Goal: Task Accomplishment & Management: Manage account settings

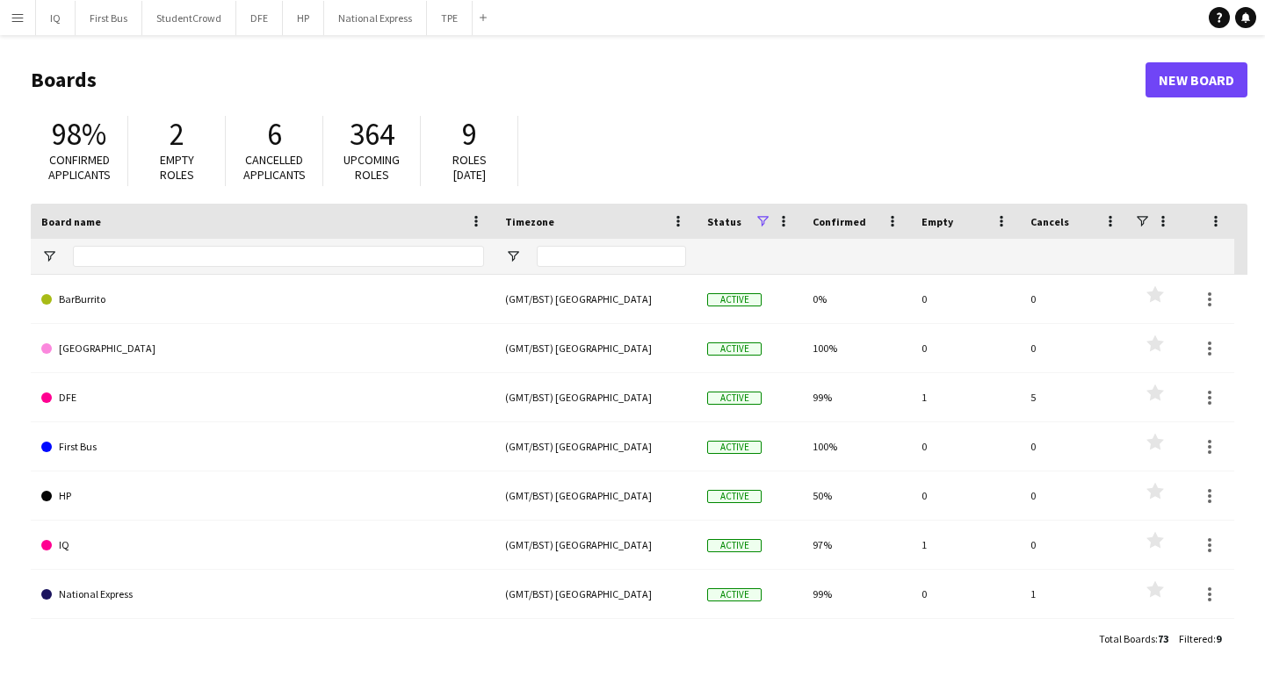
click at [11, 26] on button "Menu" at bounding box center [17, 17] width 35 height 35
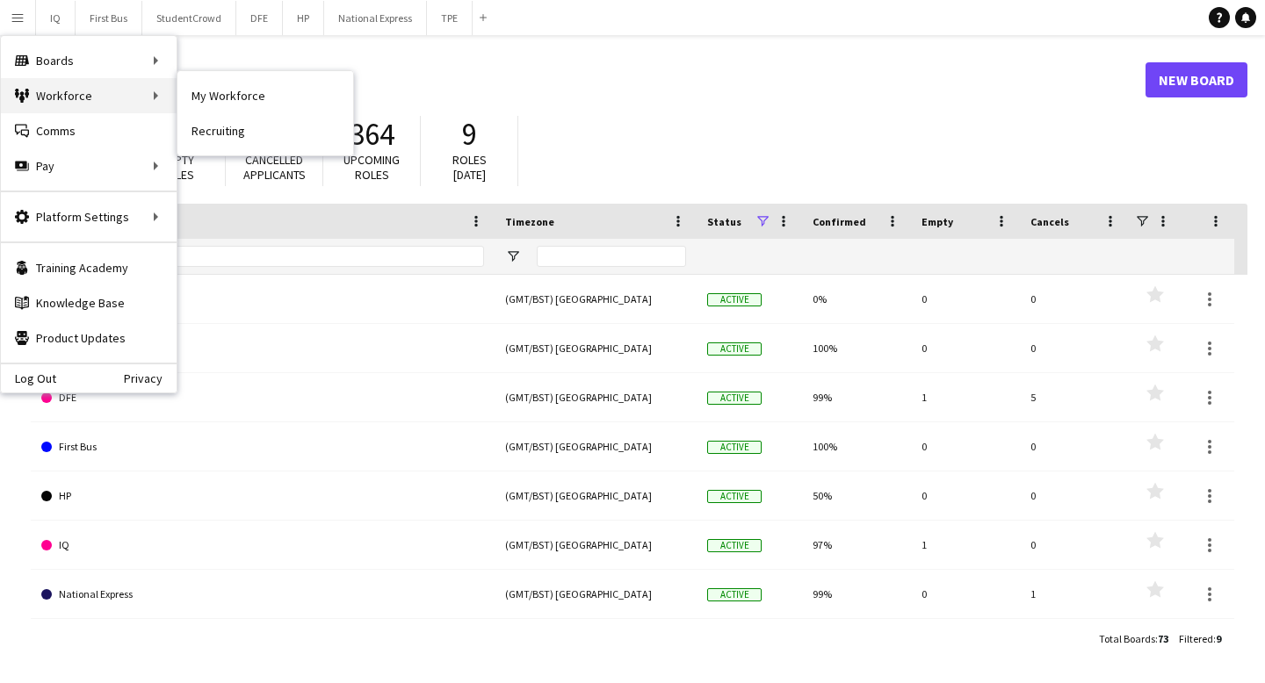
click at [53, 97] on div "Workforce Workforce" at bounding box center [89, 95] width 176 height 35
click at [210, 102] on link "My Workforce" at bounding box center [265, 95] width 176 height 35
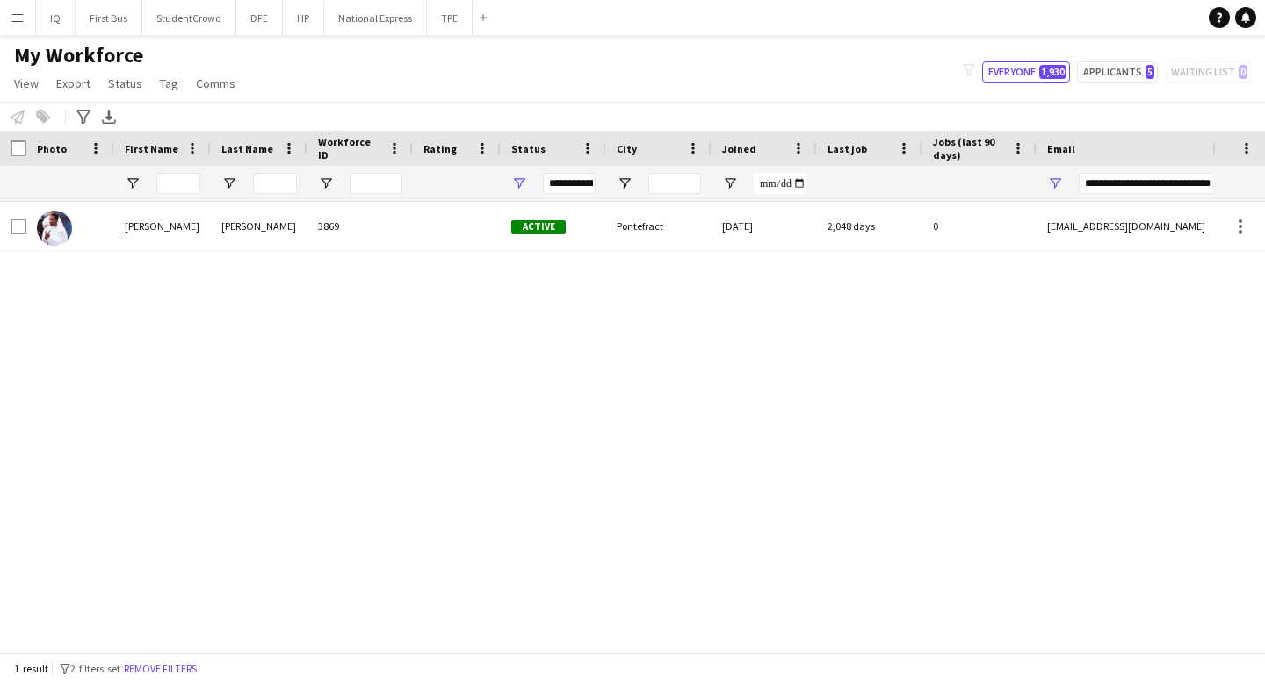
click at [1128, 171] on div "**********" at bounding box center [1228, 183] width 299 height 35
click at [1119, 181] on input "**********" at bounding box center [1228, 183] width 299 height 21
paste input "Email Filter Input"
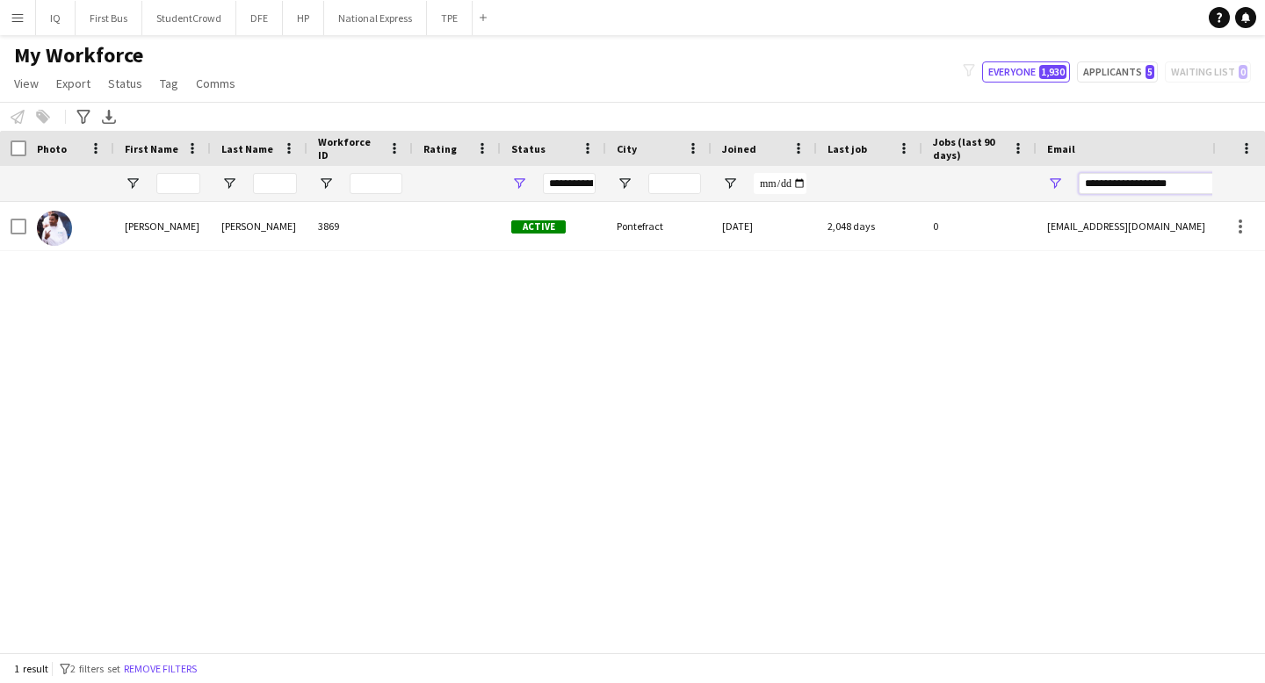
type input "**********"
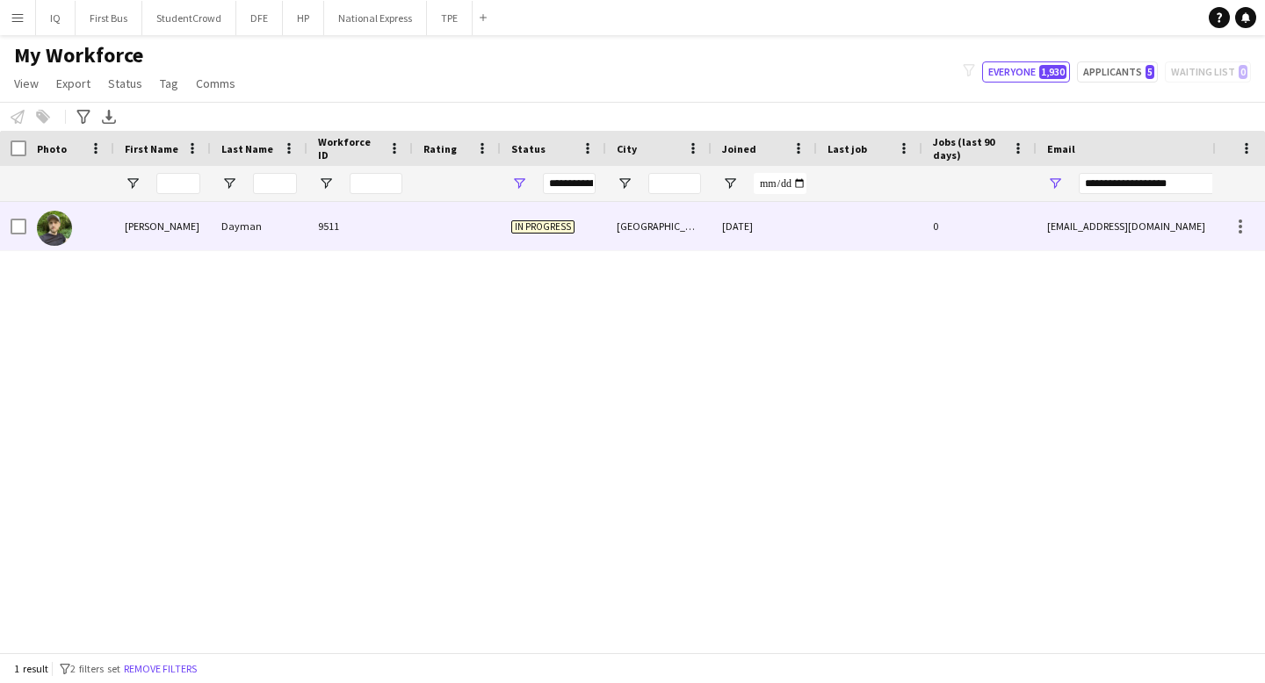
click at [207, 236] on div "[PERSON_NAME]" at bounding box center [162, 226] width 97 height 48
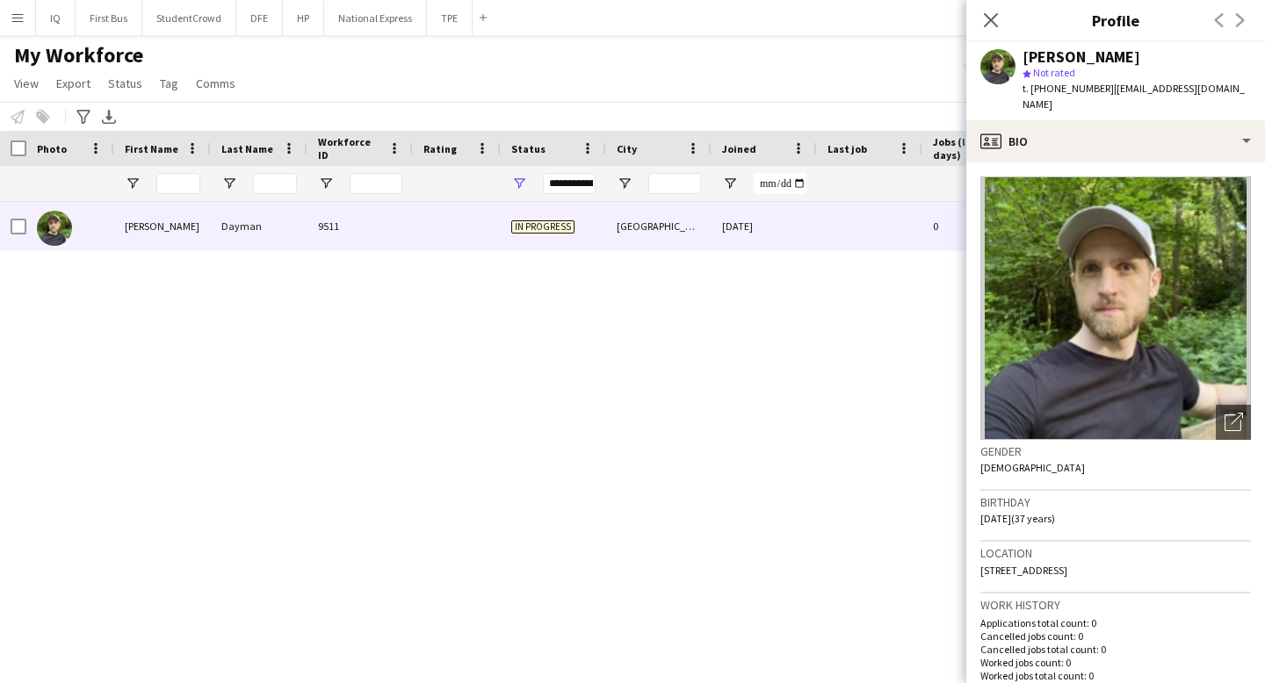
click at [774, 92] on div "My Workforce View Views Default view New view Update view Delete view Edit name…" at bounding box center [632, 72] width 1265 height 60
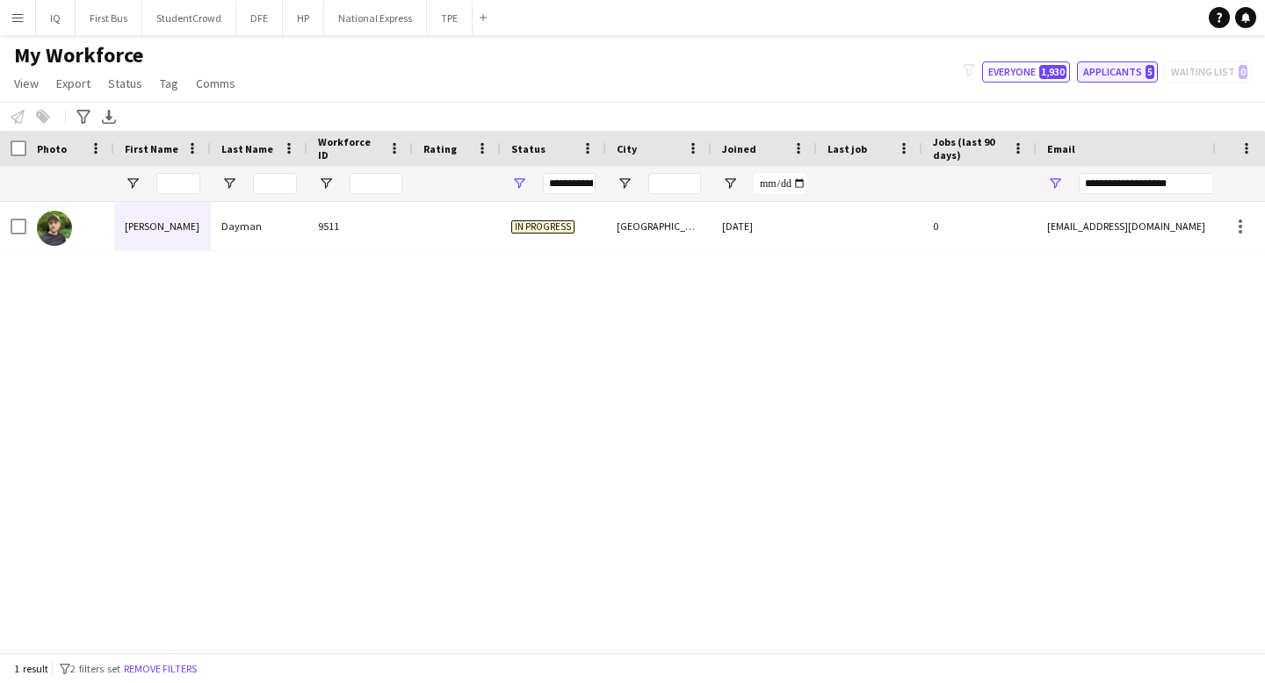
click at [1127, 69] on button "Applicants 5" at bounding box center [1117, 71] width 81 height 21
type input "**********"
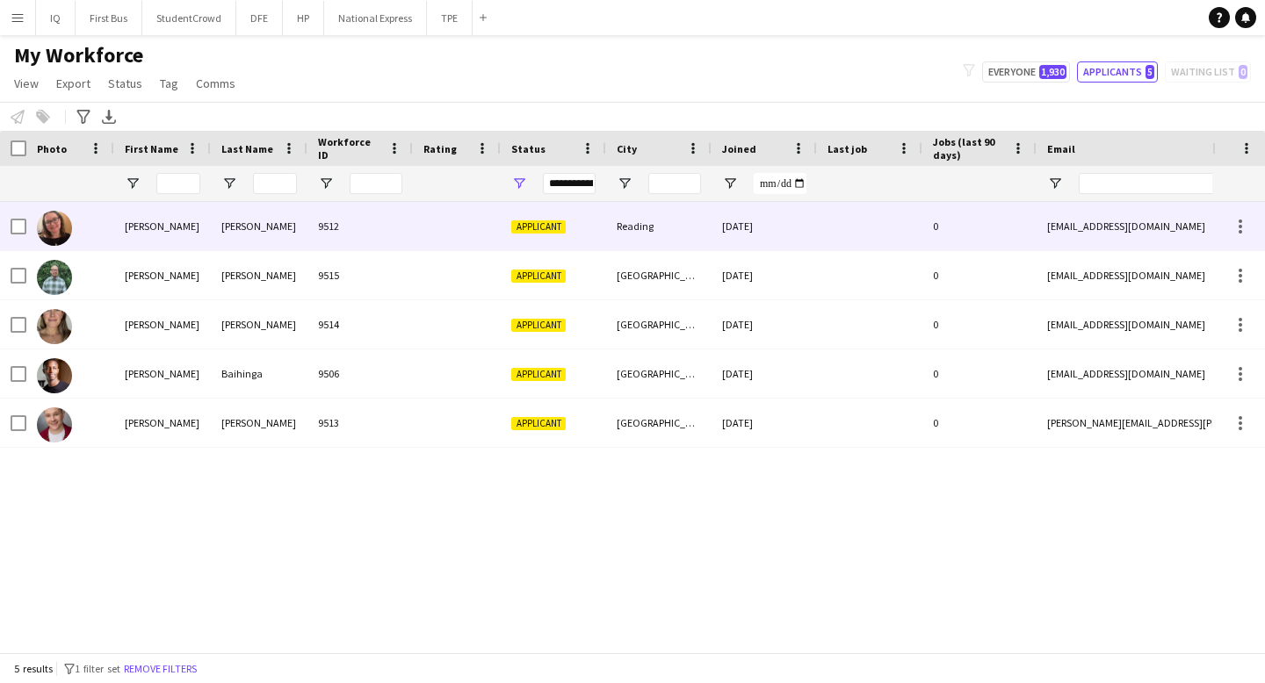
click at [174, 227] on div "[PERSON_NAME]" at bounding box center [162, 226] width 97 height 48
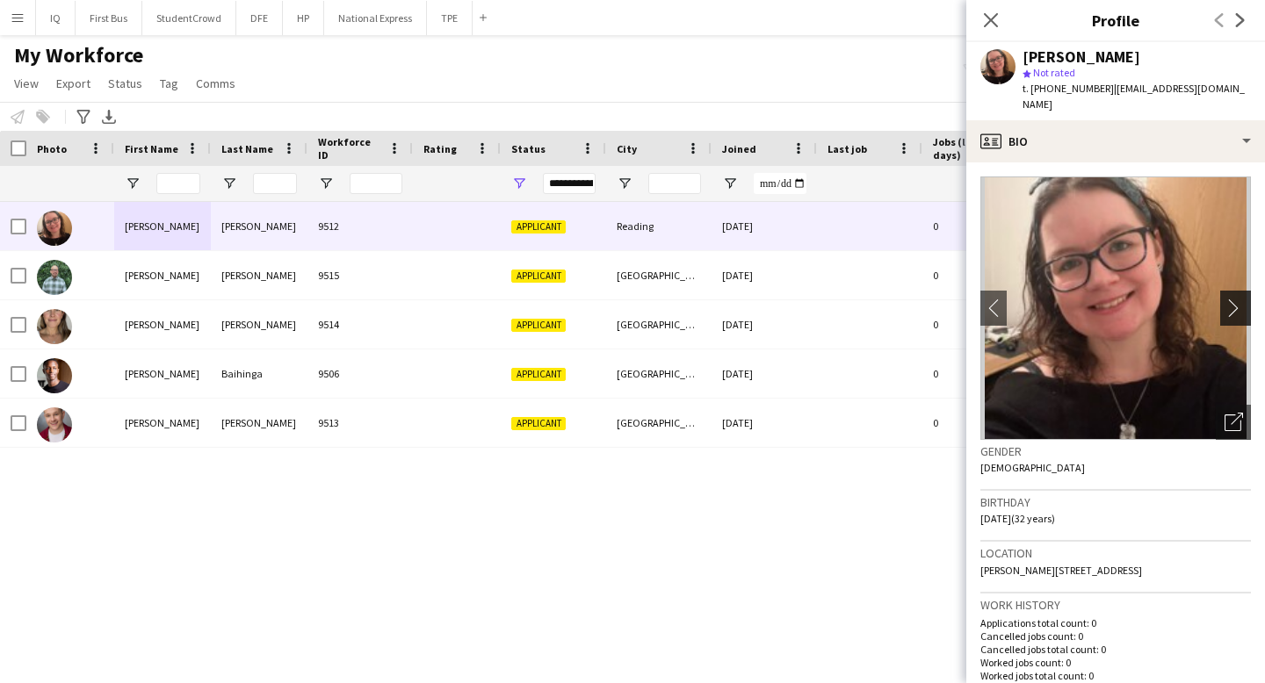
click at [1238, 299] on app-icon "chevron-right" at bounding box center [1237, 308] width 27 height 18
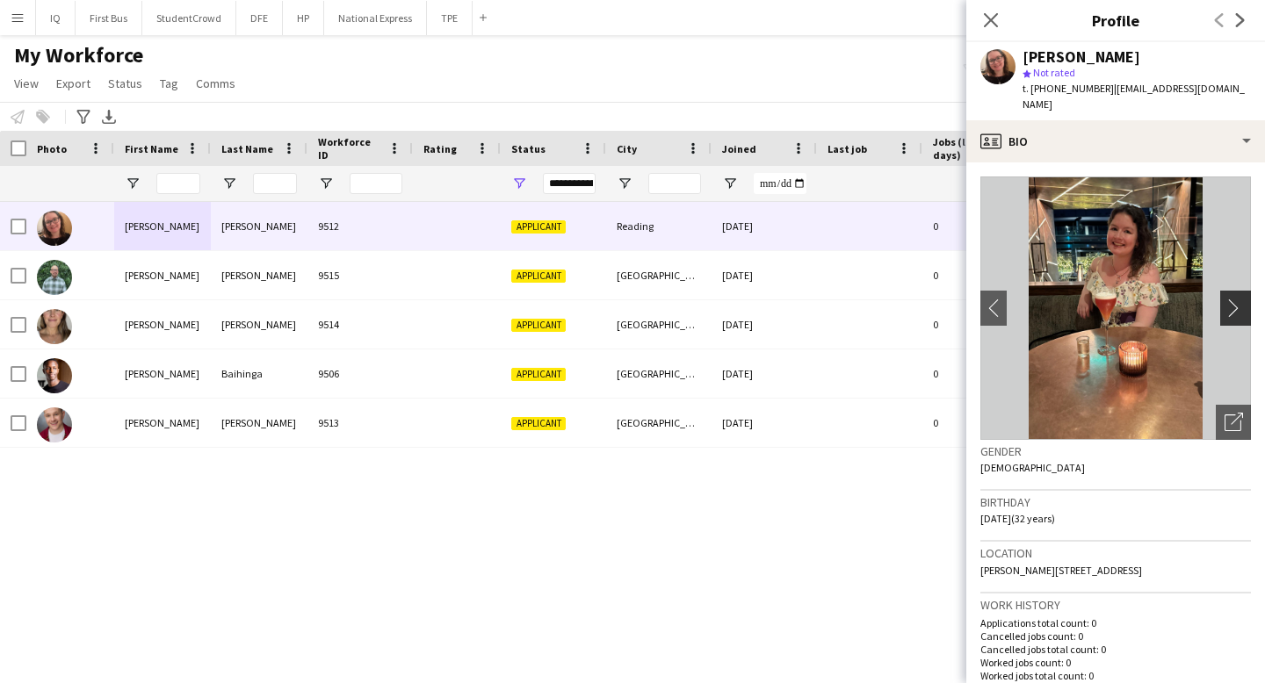
click at [1238, 299] on app-icon "chevron-right" at bounding box center [1237, 308] width 27 height 18
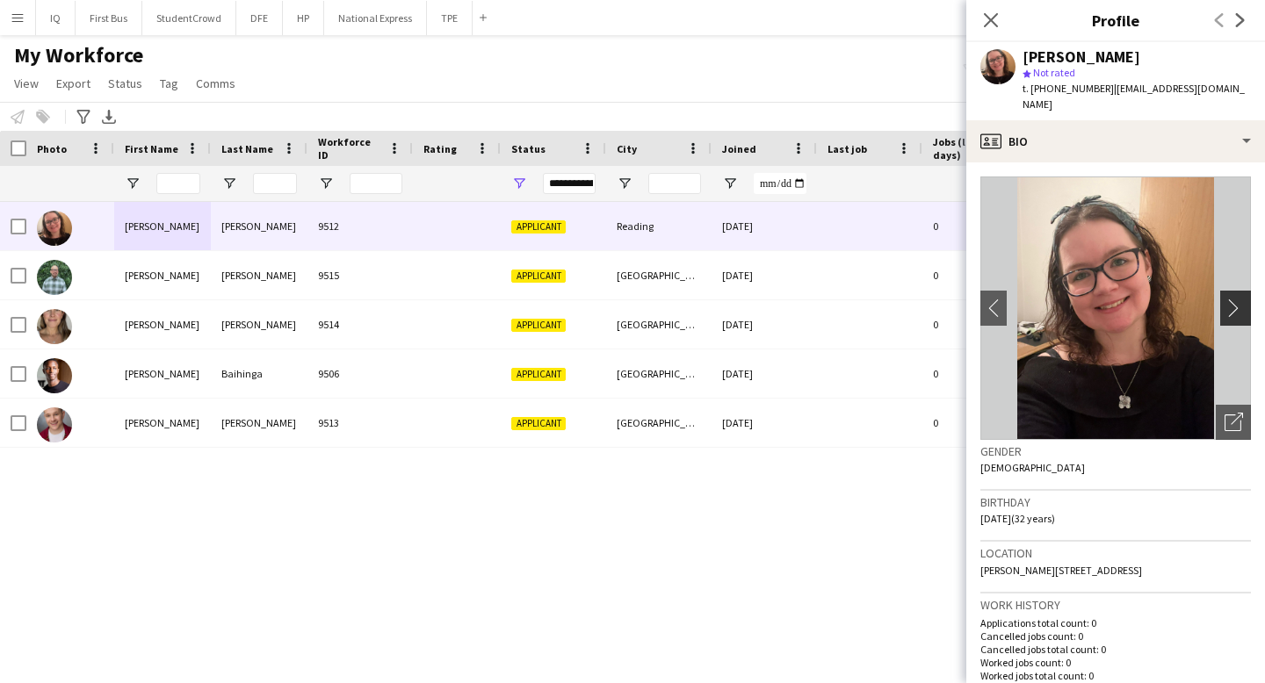
click at [1238, 299] on app-icon "chevron-right" at bounding box center [1237, 308] width 27 height 18
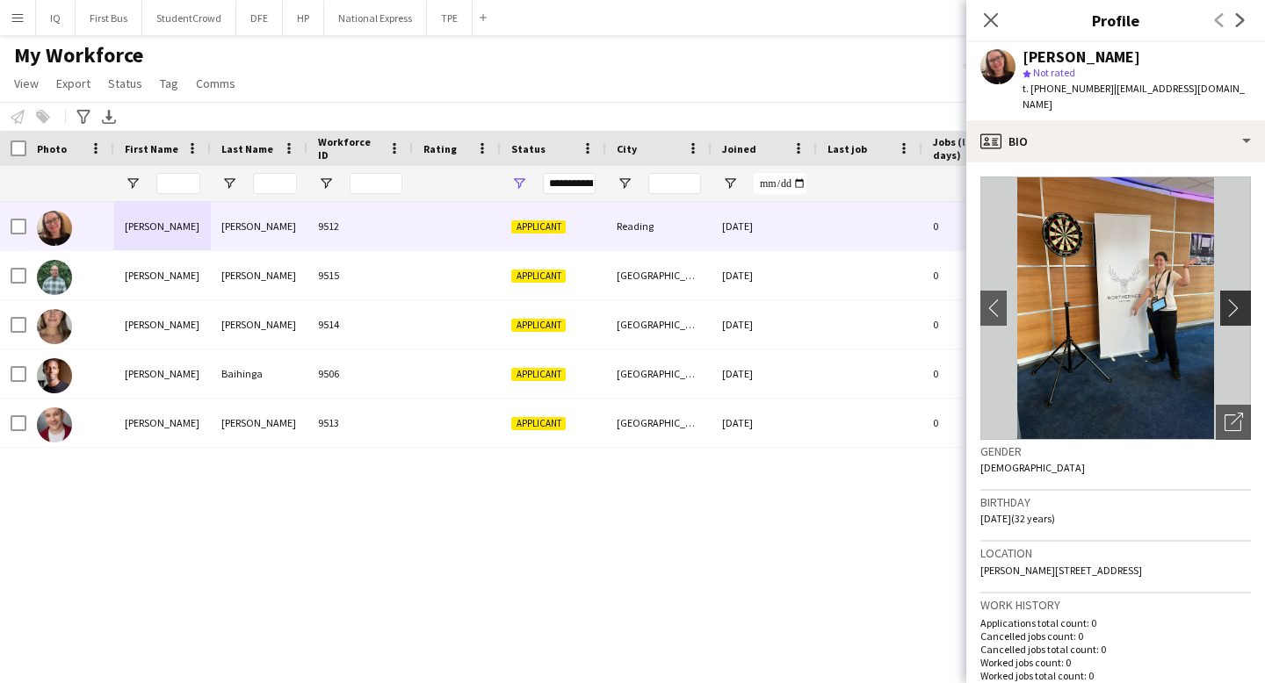
click at [1238, 299] on app-icon "chevron-right" at bounding box center [1237, 308] width 27 height 18
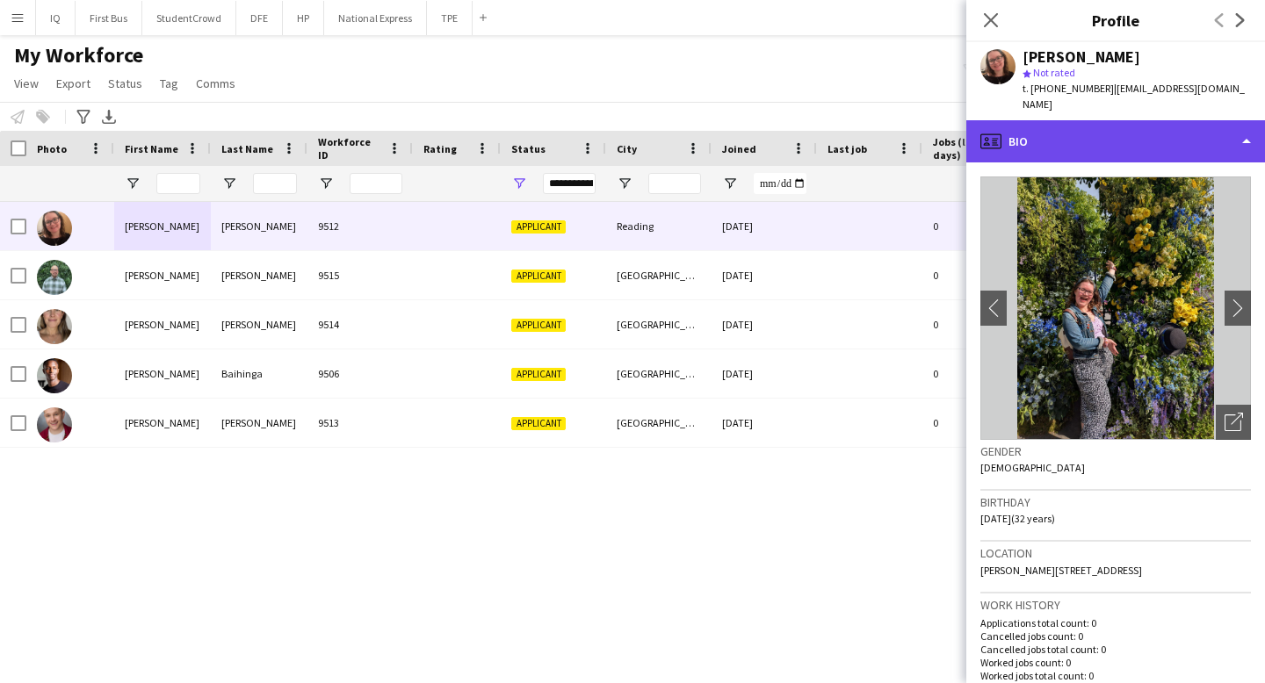
click at [1109, 129] on div "profile Bio" at bounding box center [1115, 141] width 299 height 42
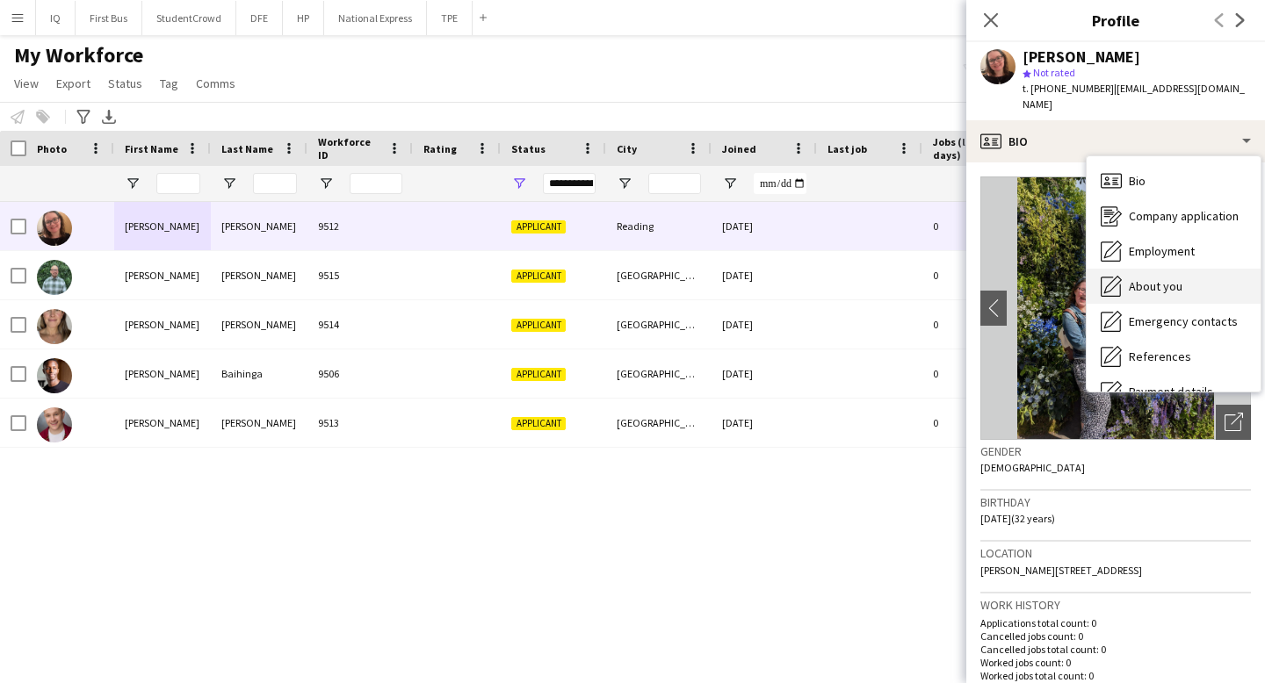
click at [1170, 278] on span "About you" at bounding box center [1156, 286] width 54 height 16
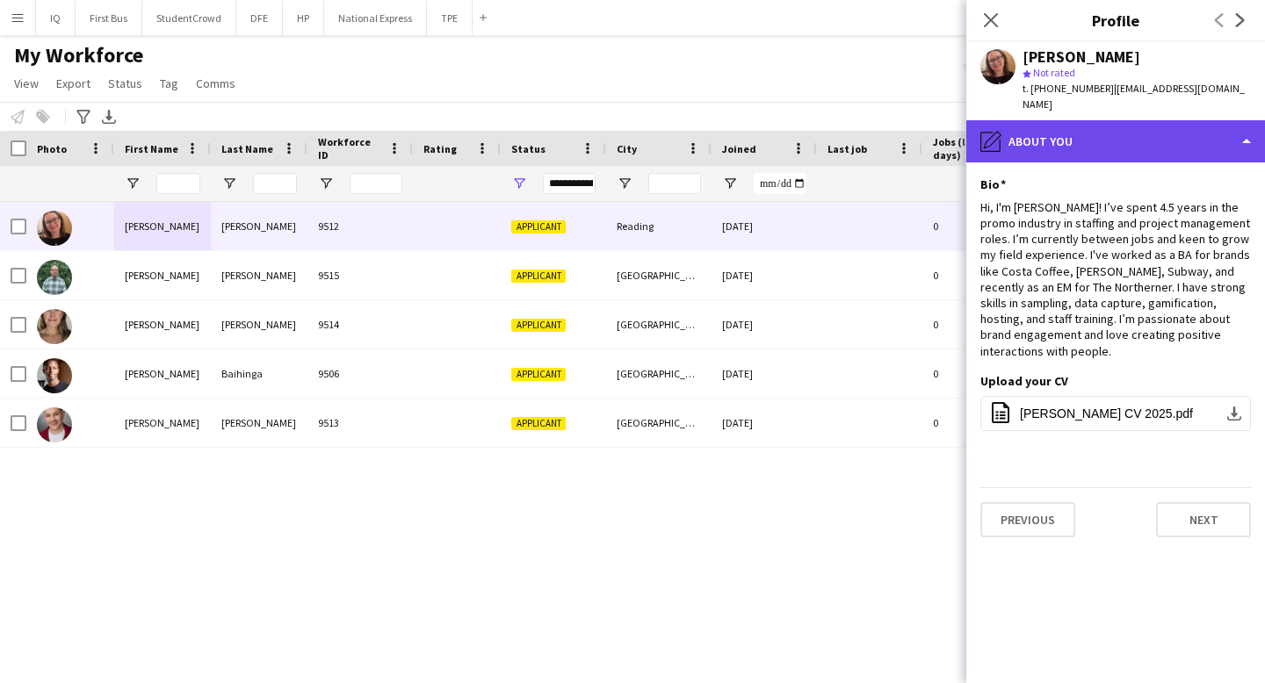
click at [1092, 127] on div "pencil4 About you" at bounding box center [1115, 141] width 299 height 42
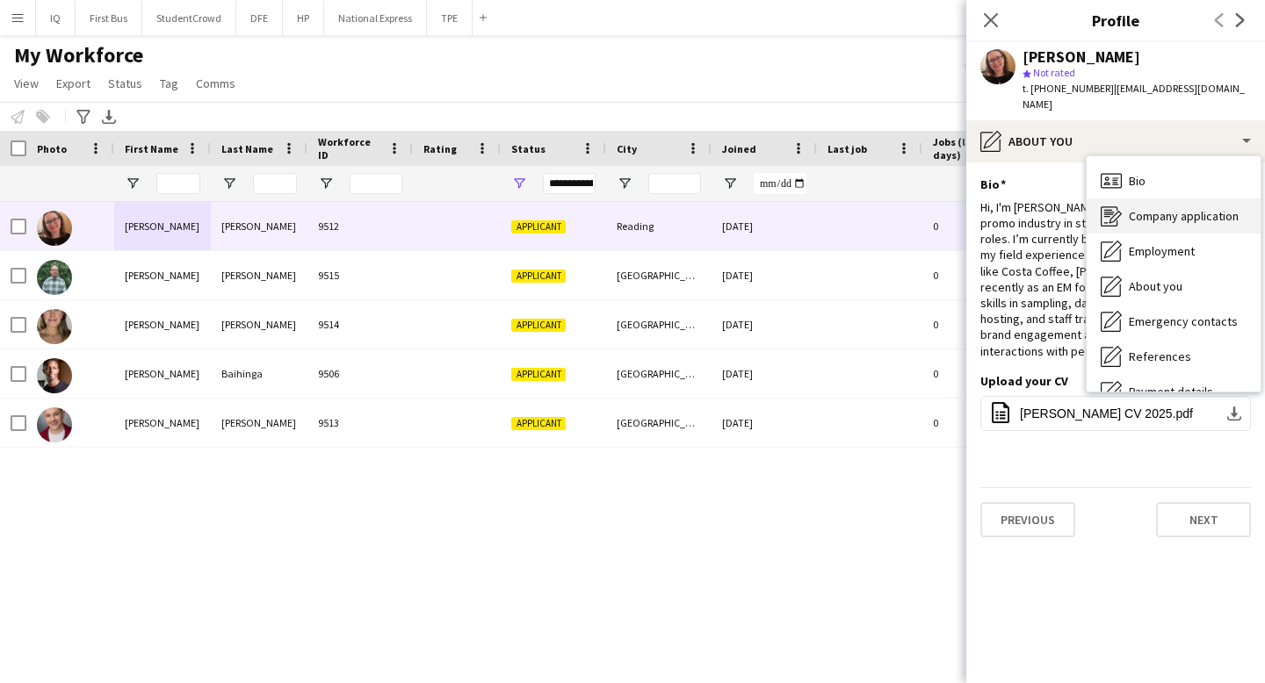
click at [1167, 208] on span "Company application" at bounding box center [1184, 216] width 110 height 16
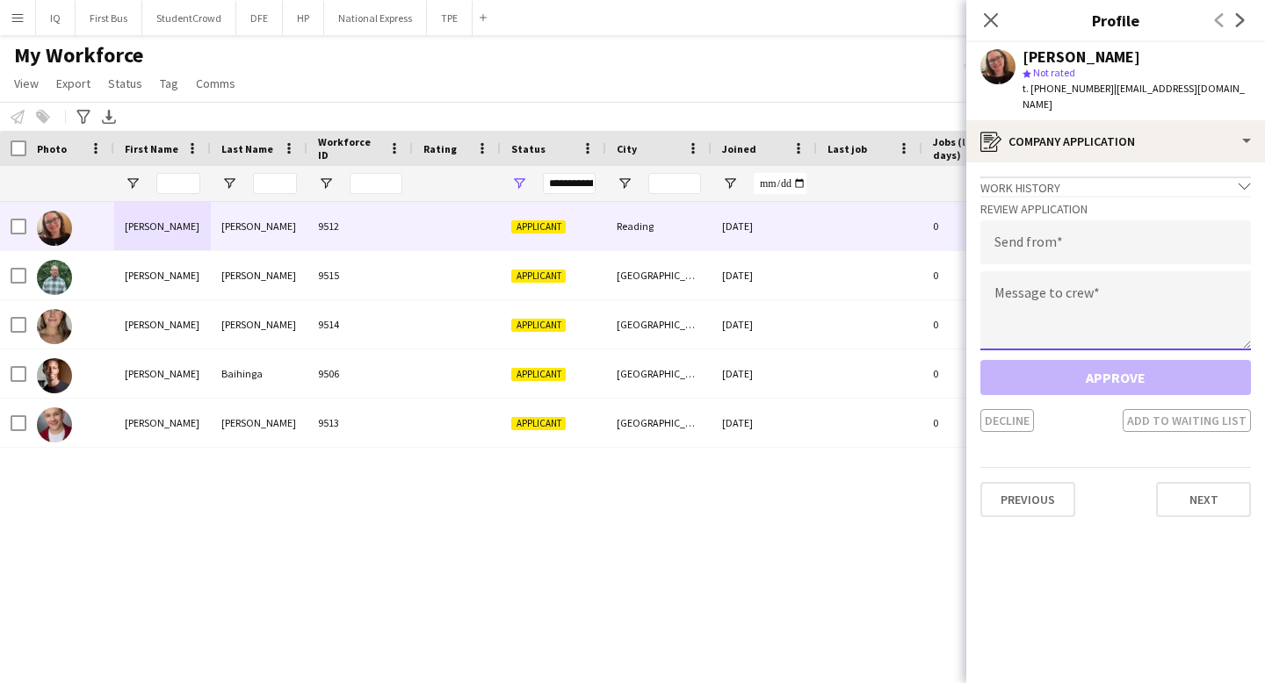
click at [1066, 296] on textarea at bounding box center [1115, 310] width 271 height 79
paste textarea "**********"
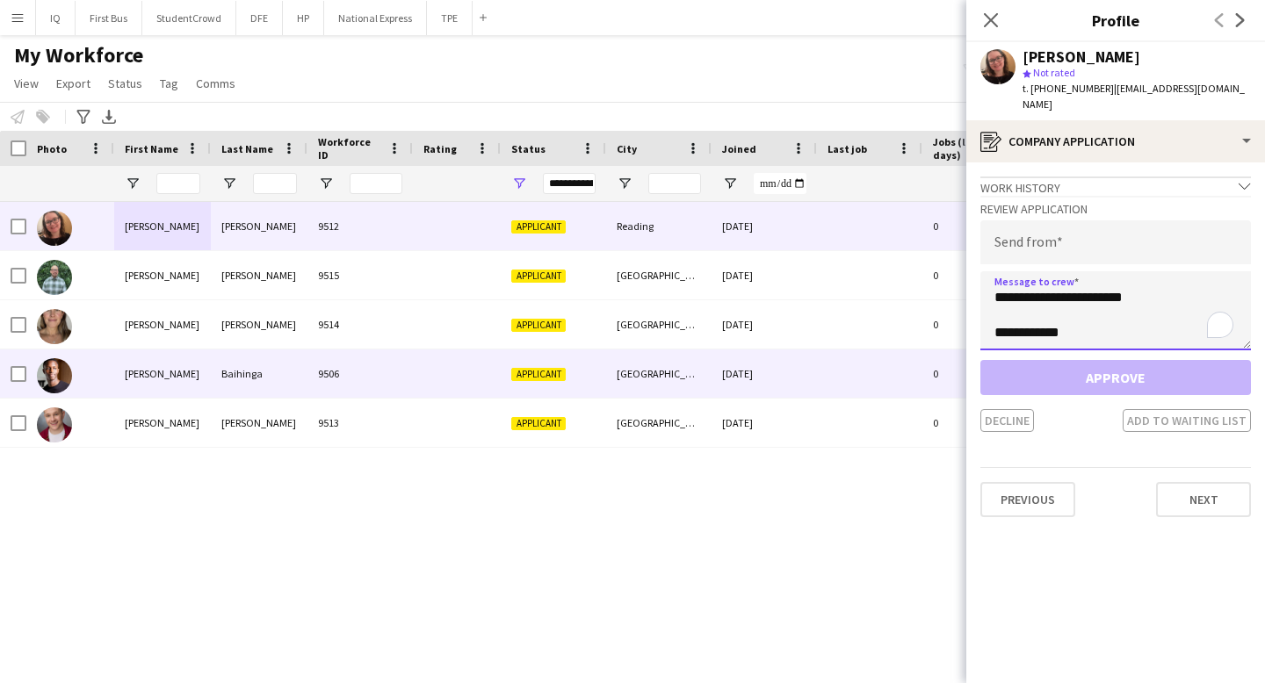
scroll to position [379, 0]
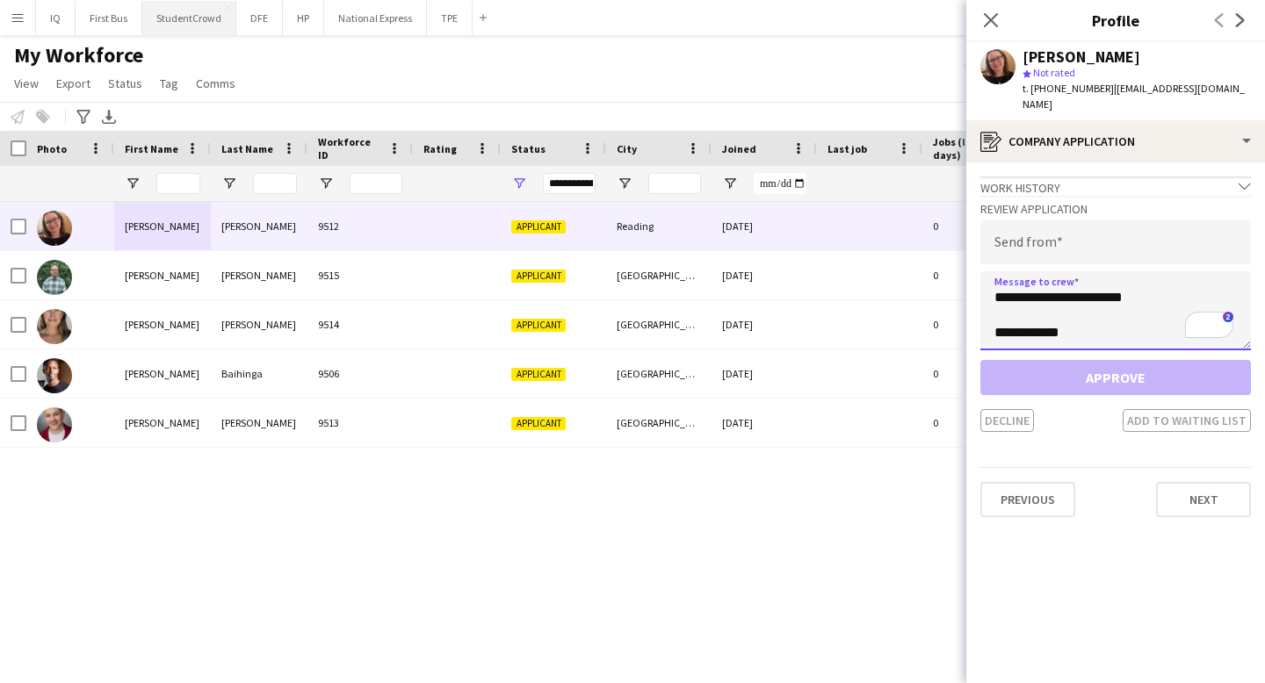
type textarea "**********"
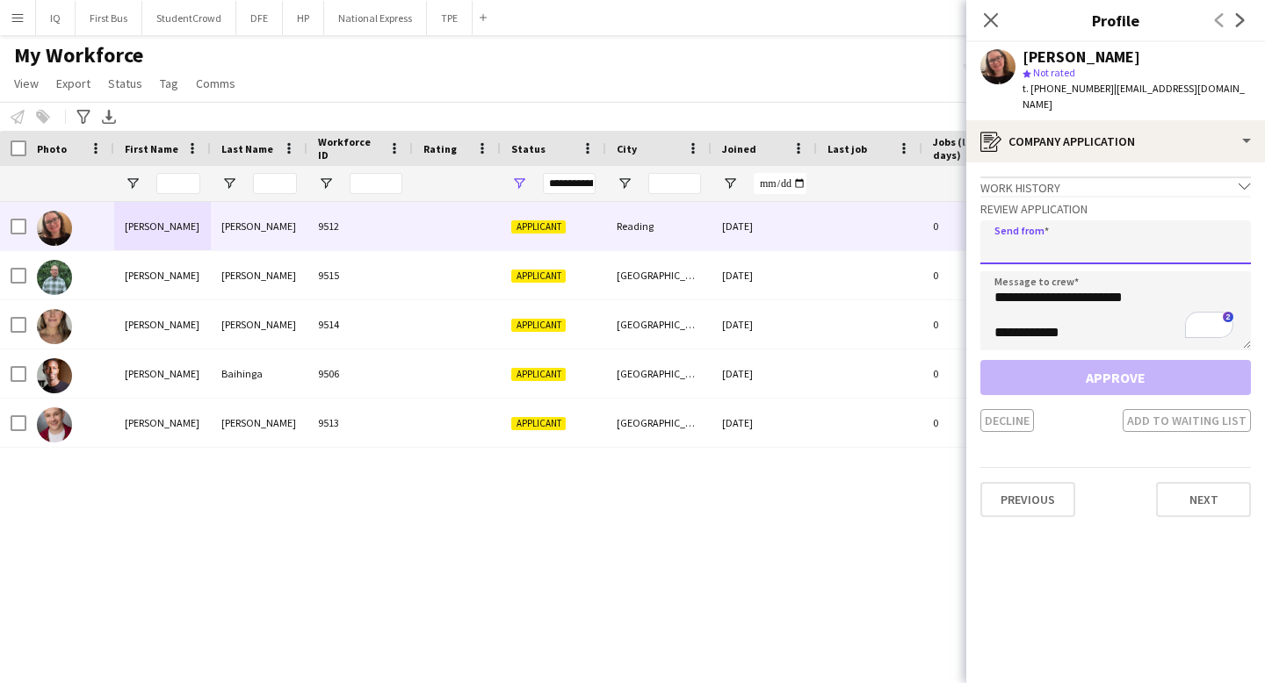
click at [1091, 226] on input "email" at bounding box center [1115, 242] width 271 height 44
paste input "**********"
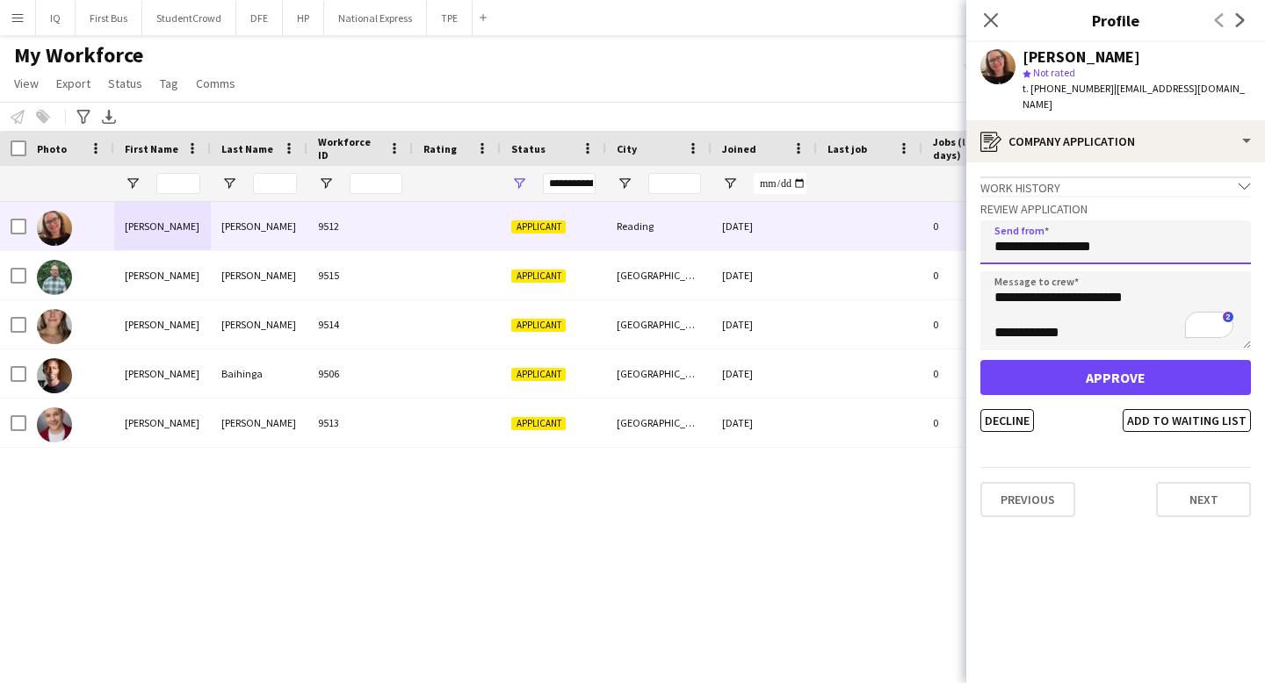
type input "**********"
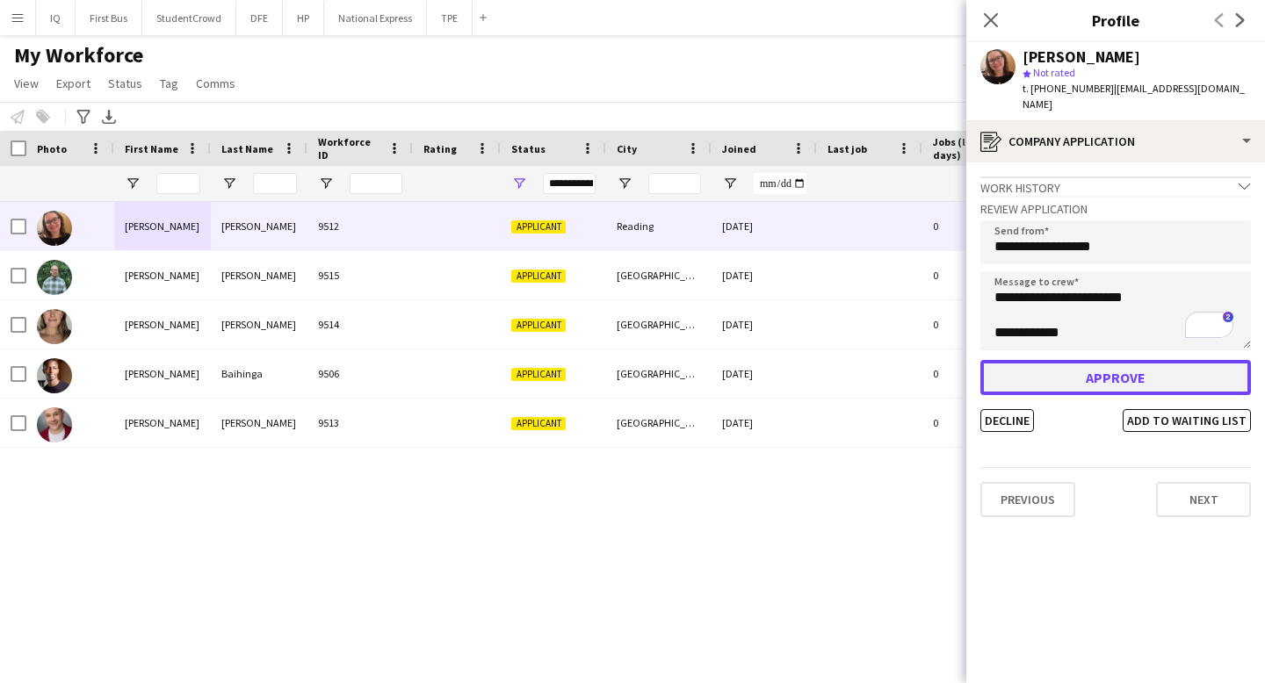
click at [1108, 371] on button "Approve" at bounding box center [1115, 377] width 271 height 35
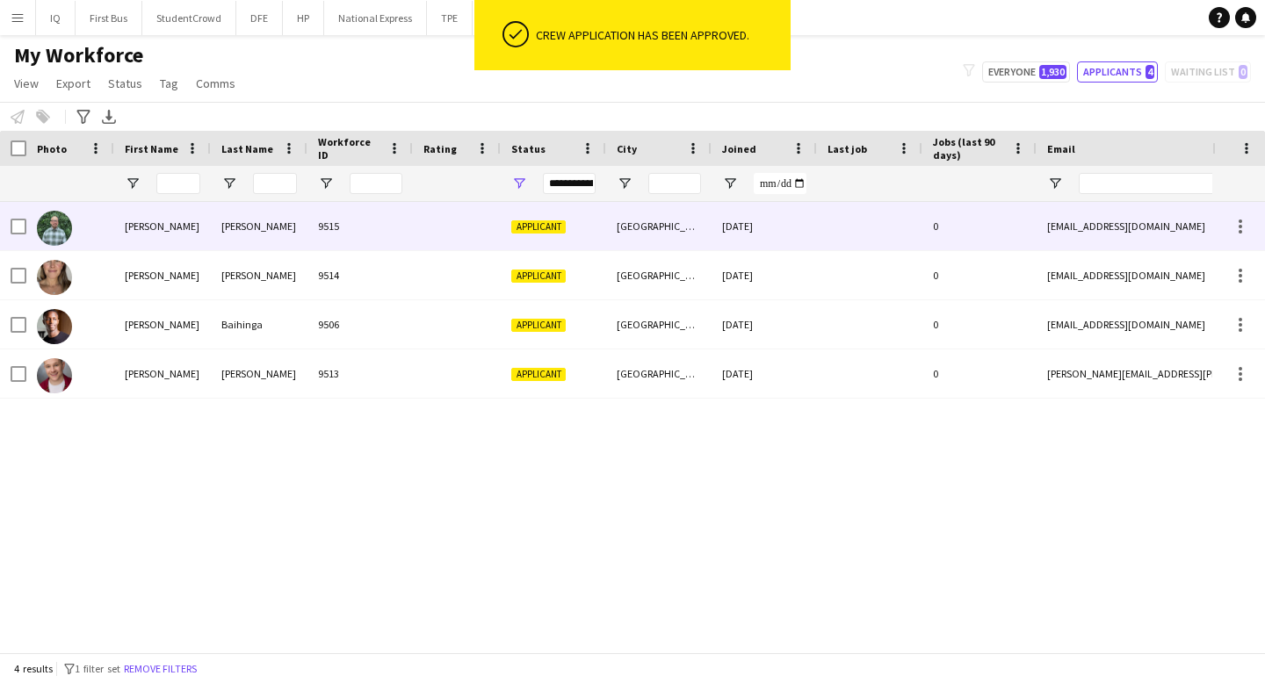
click at [281, 228] on div "[PERSON_NAME]" at bounding box center [259, 226] width 97 height 48
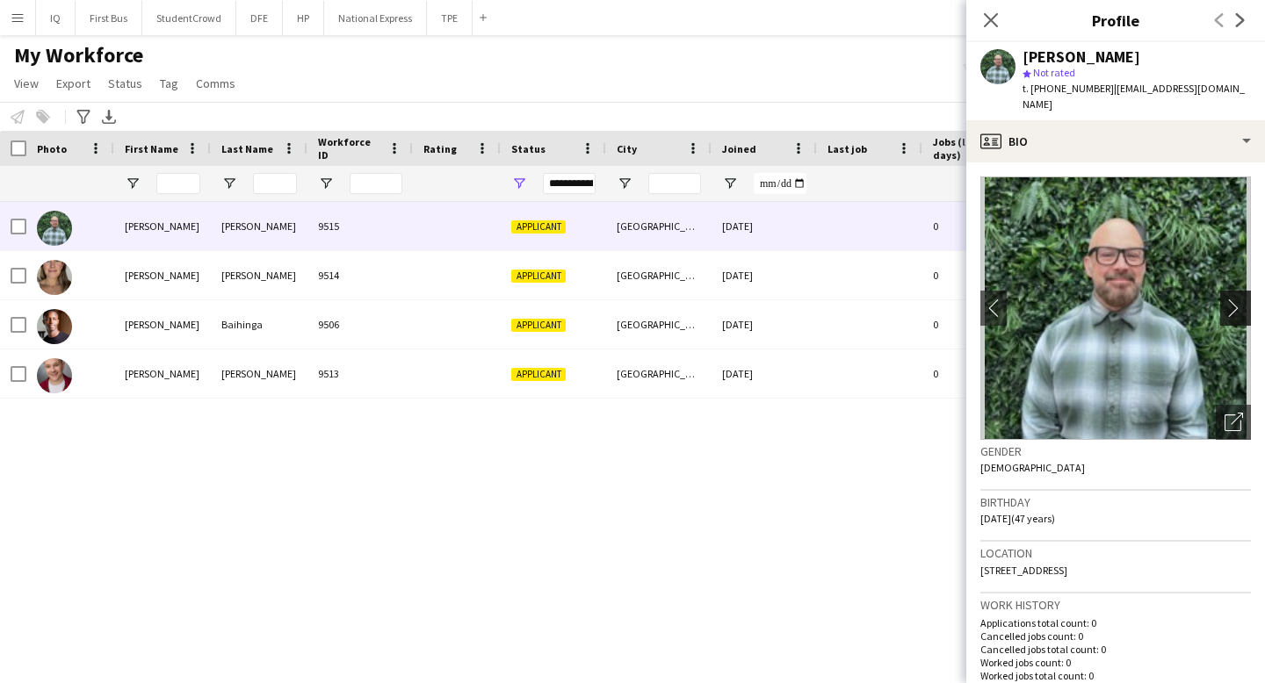
click at [1234, 299] on app-icon "chevron-right" at bounding box center [1237, 308] width 27 height 18
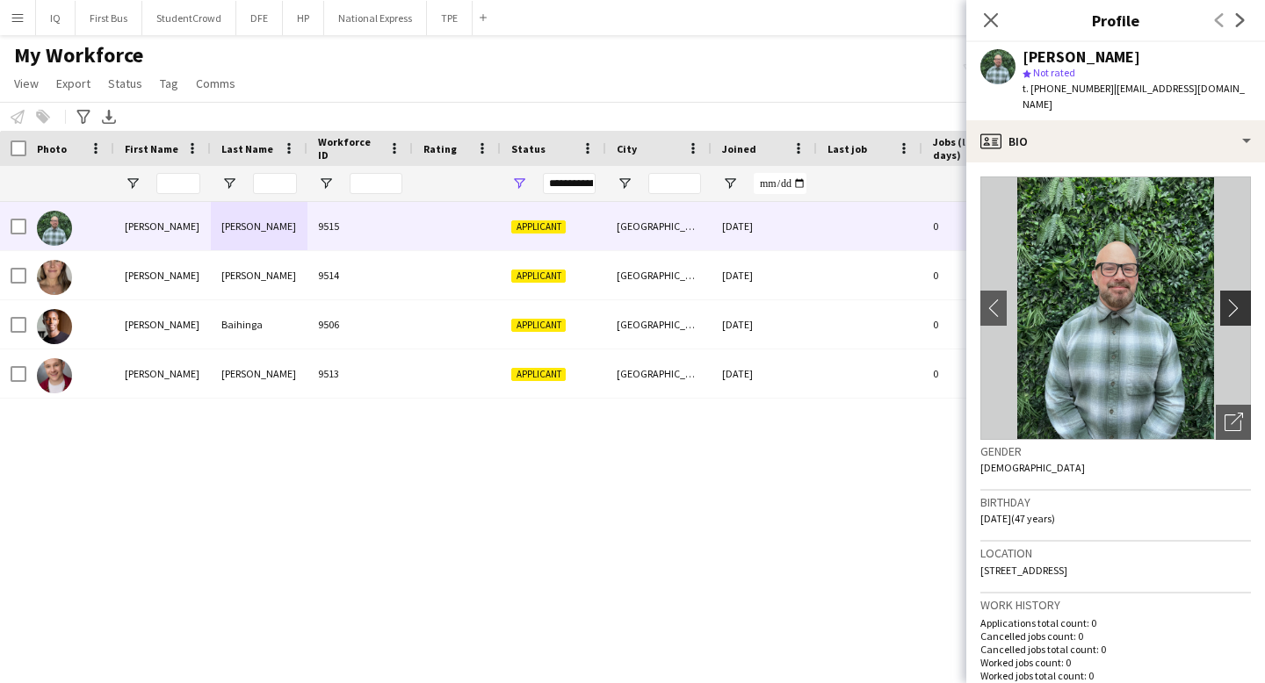
click at [1234, 299] on app-icon "chevron-right" at bounding box center [1237, 308] width 27 height 18
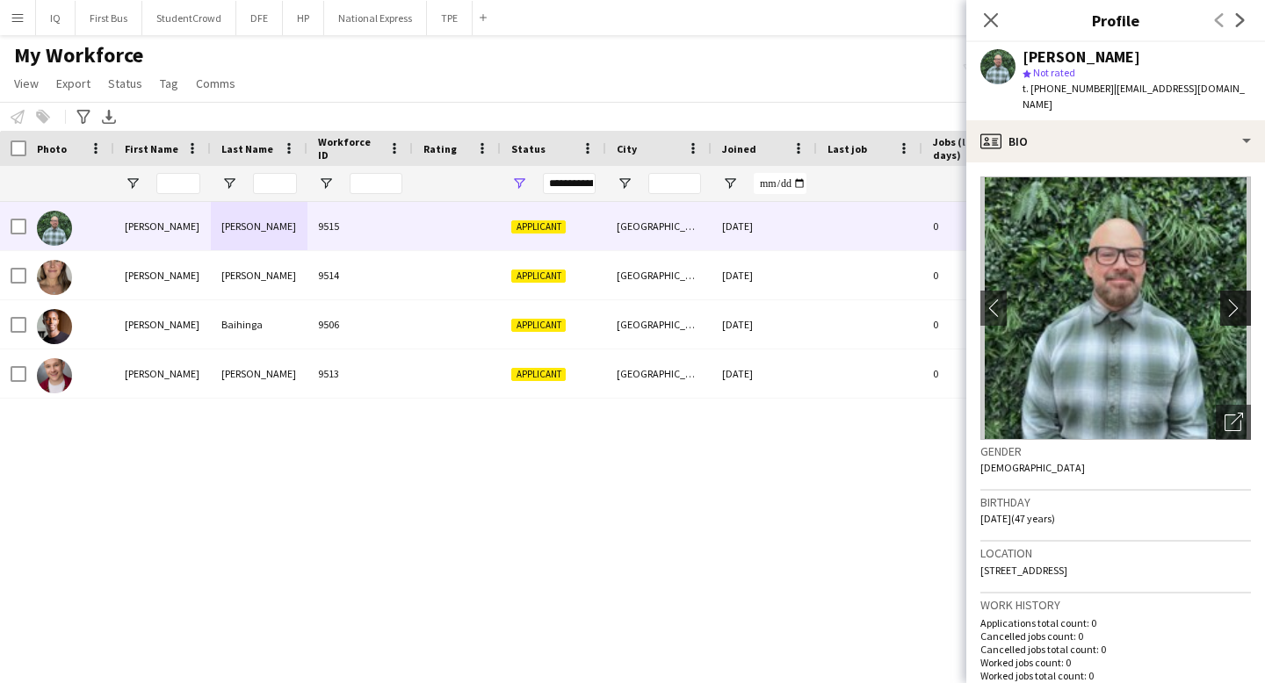
click at [1234, 299] on app-icon "chevron-right" at bounding box center [1237, 308] width 27 height 18
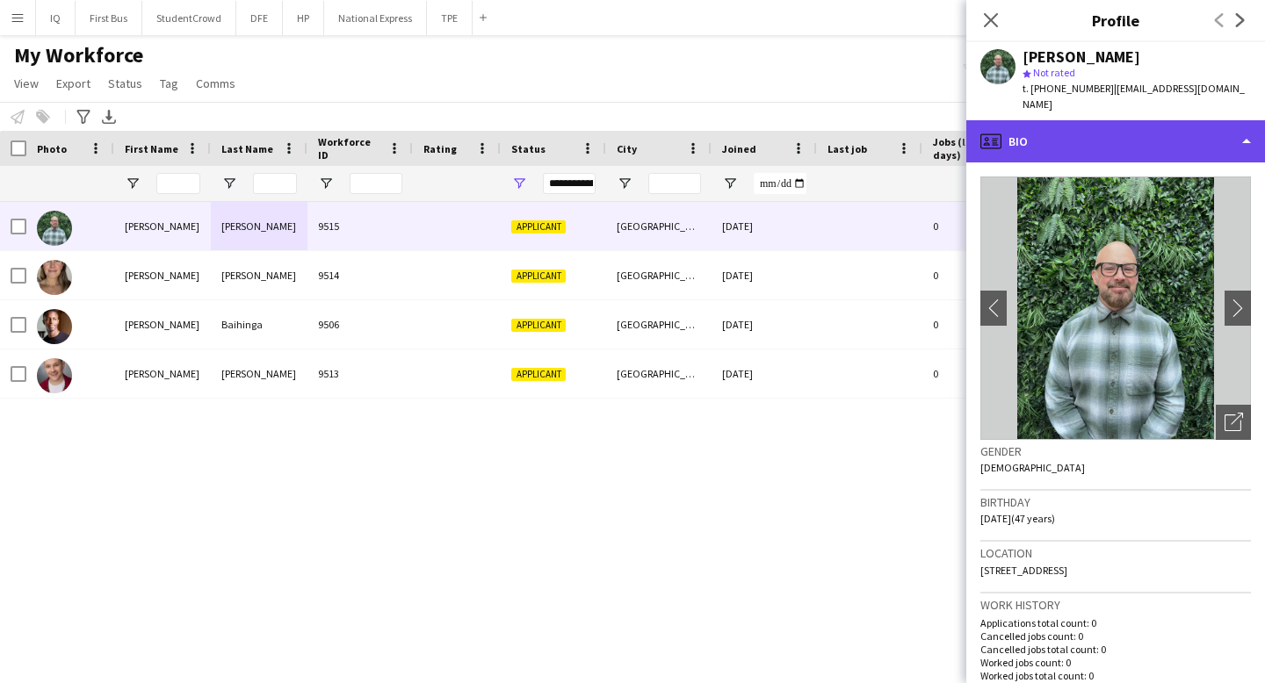
click at [1084, 122] on div "profile Bio" at bounding box center [1115, 141] width 299 height 42
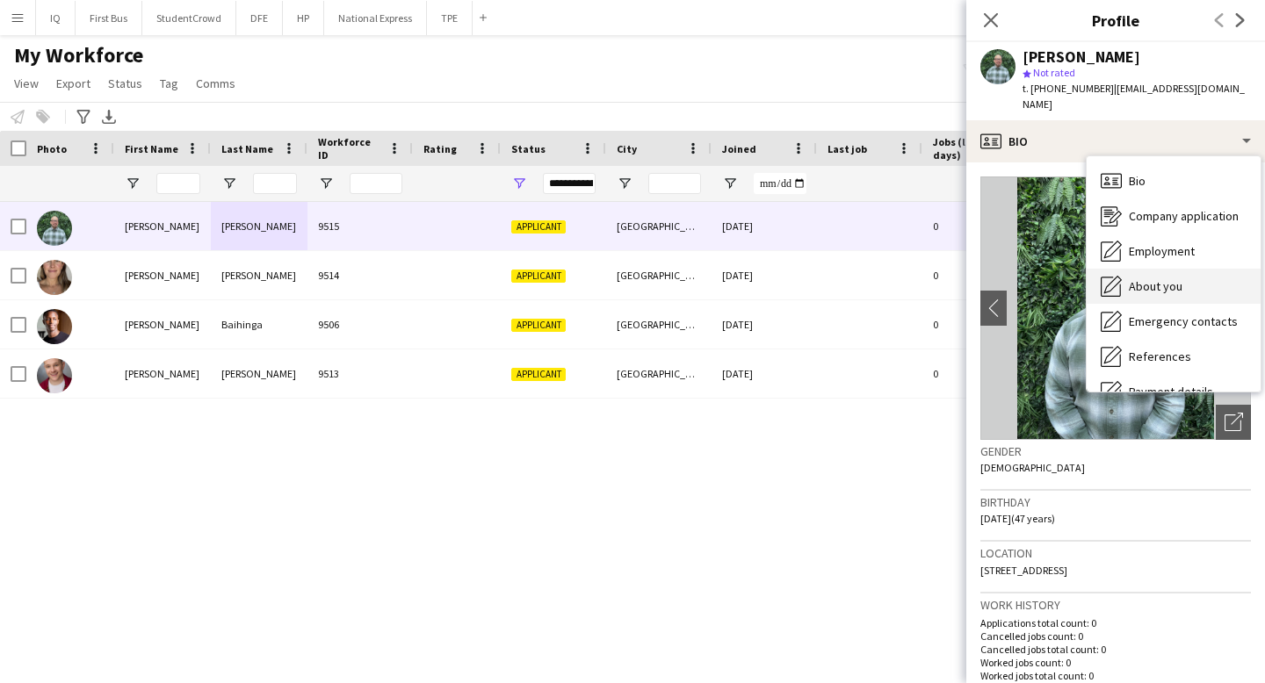
click at [1166, 278] on span "About you" at bounding box center [1156, 286] width 54 height 16
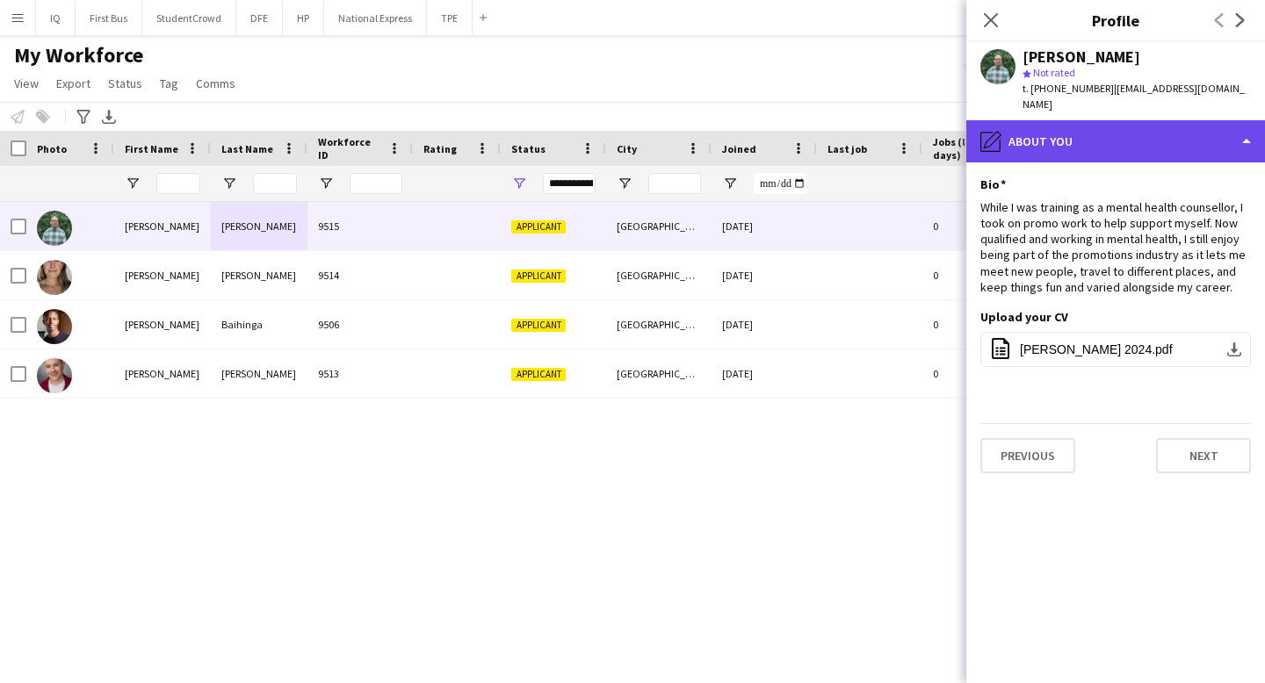
click at [1115, 126] on div "pencil4 About you" at bounding box center [1115, 141] width 299 height 42
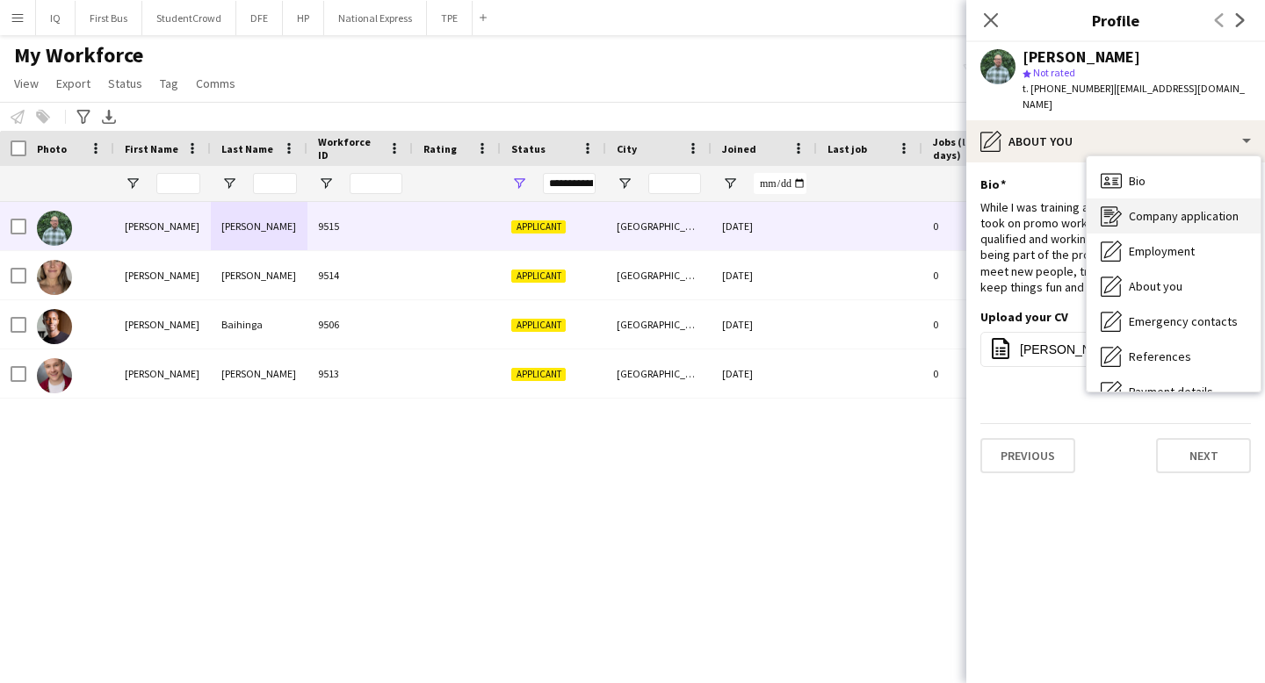
click at [1158, 208] on span "Company application" at bounding box center [1184, 216] width 110 height 16
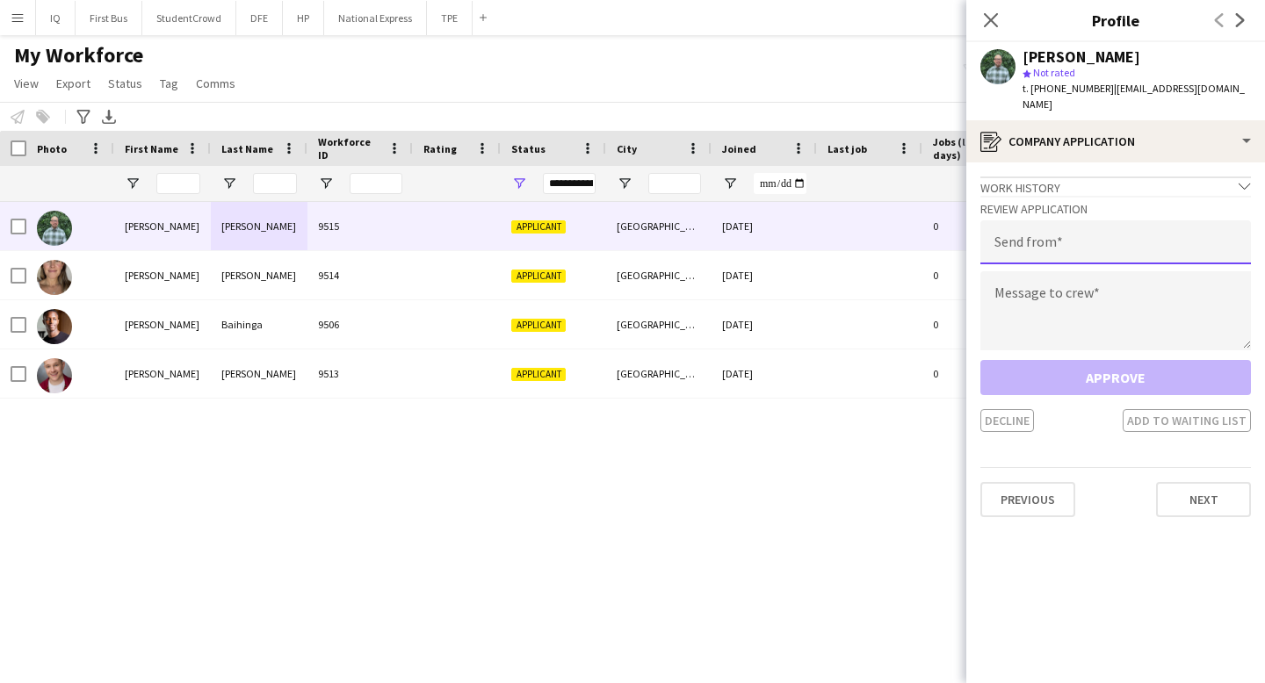
click at [1064, 229] on input "email" at bounding box center [1115, 242] width 271 height 44
paste input "**********"
type input "**********"
click at [1064, 289] on textarea at bounding box center [1115, 310] width 271 height 79
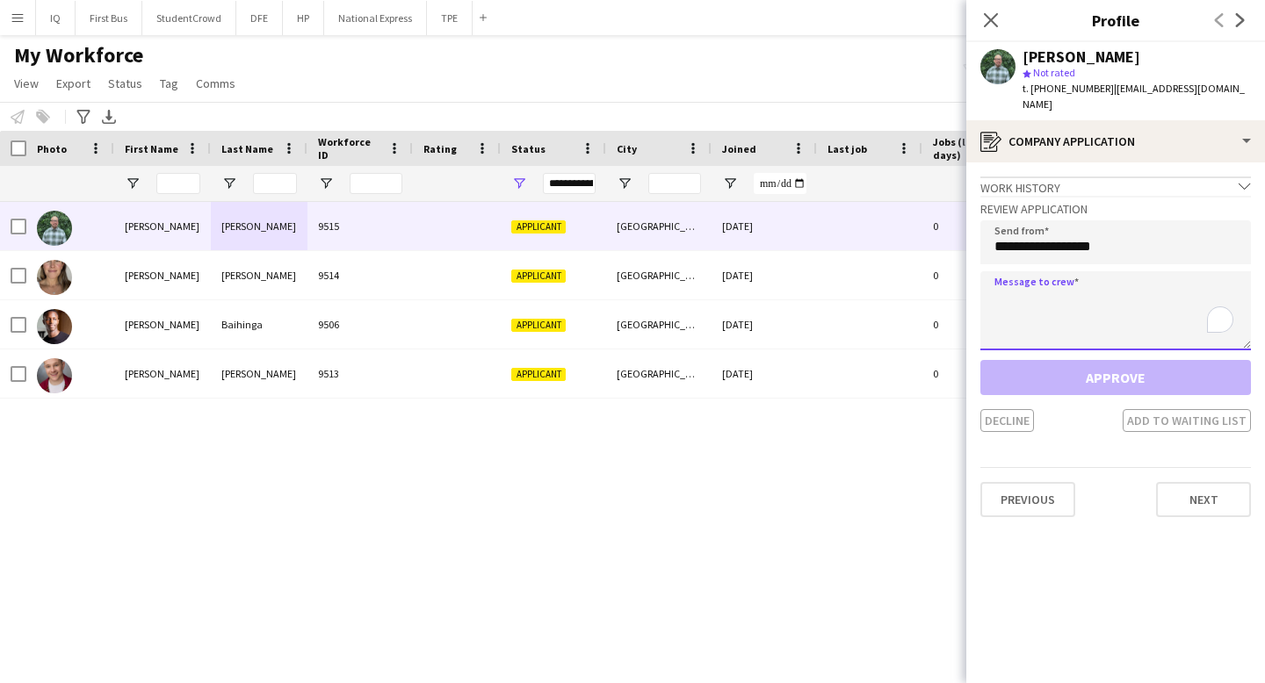
paste textarea "**********"
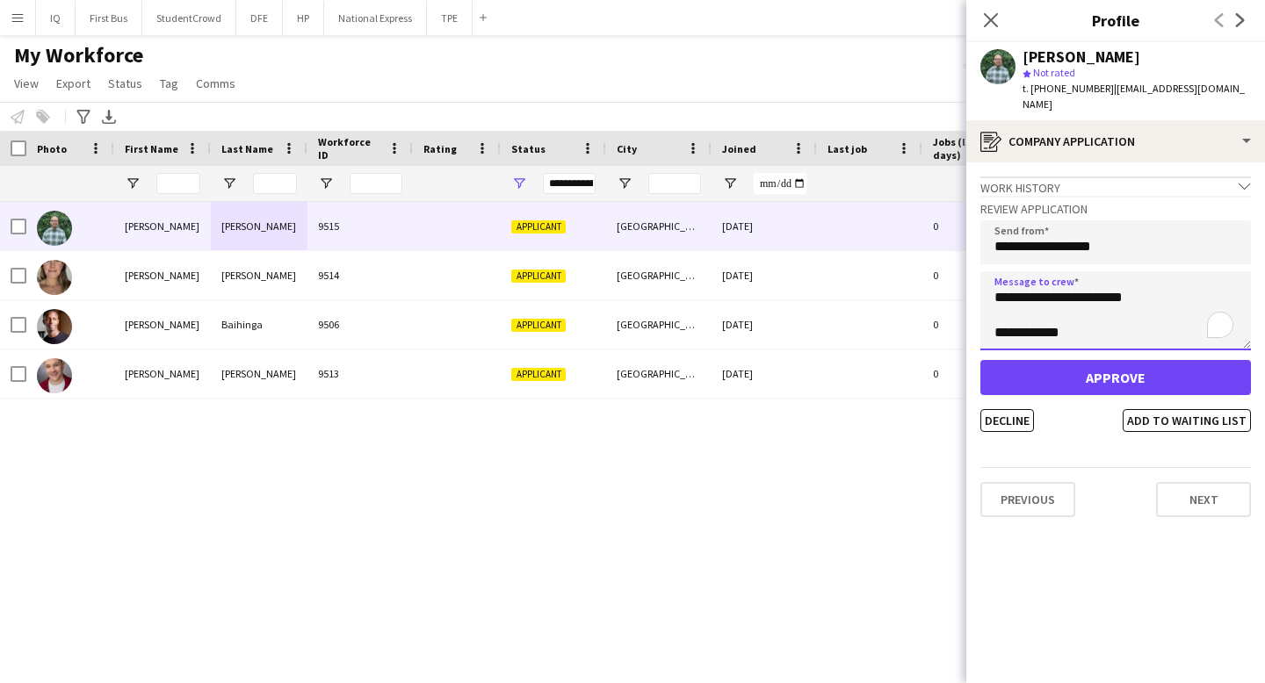
type textarea "**********"
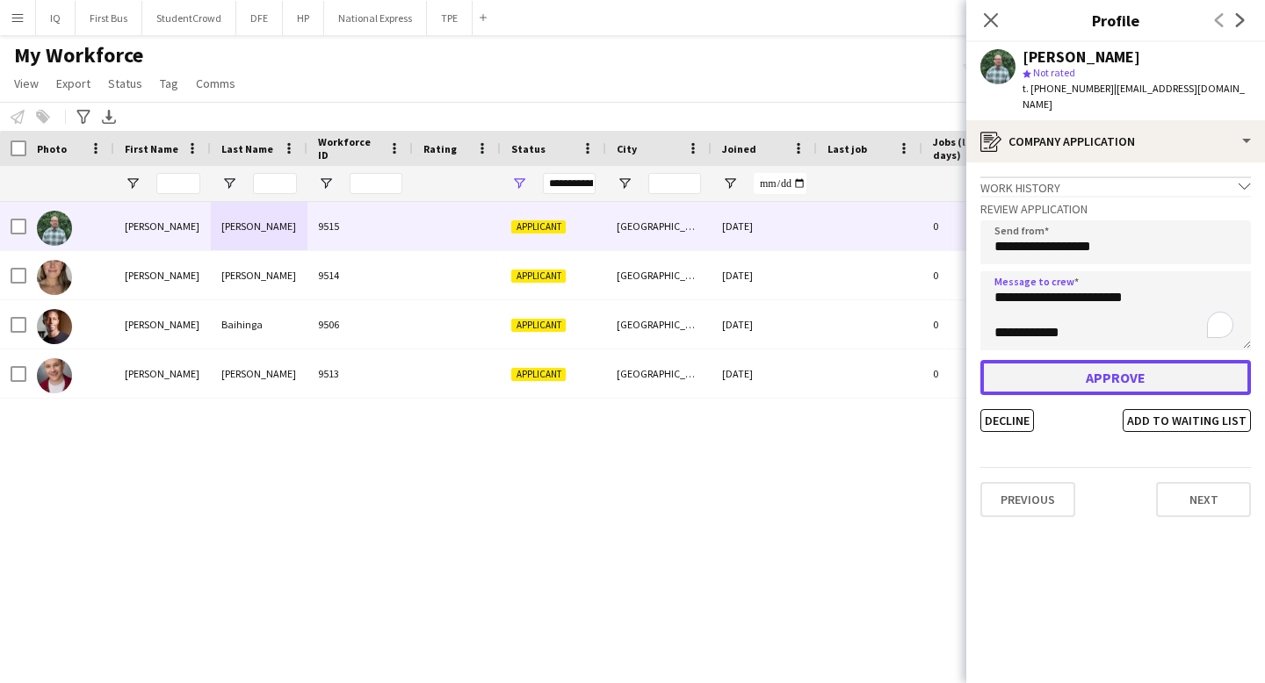
click at [1049, 361] on button "Approve" at bounding box center [1115, 377] width 271 height 35
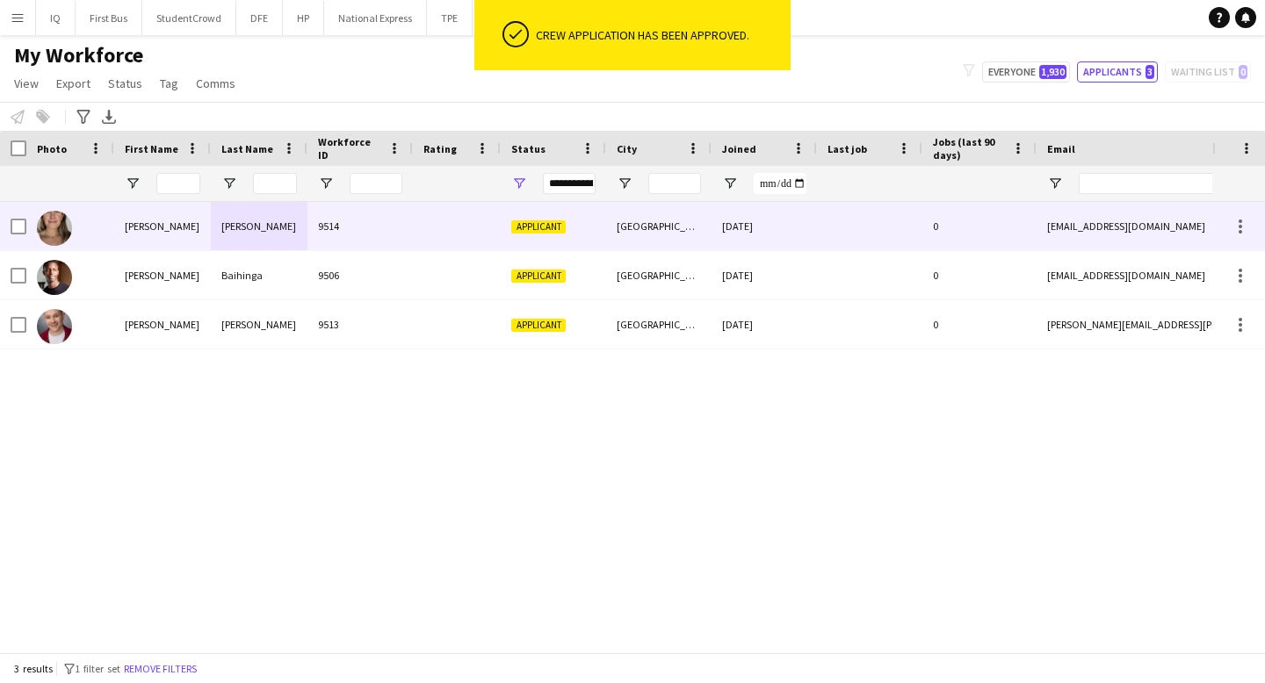
click at [429, 238] on div at bounding box center [457, 226] width 88 height 48
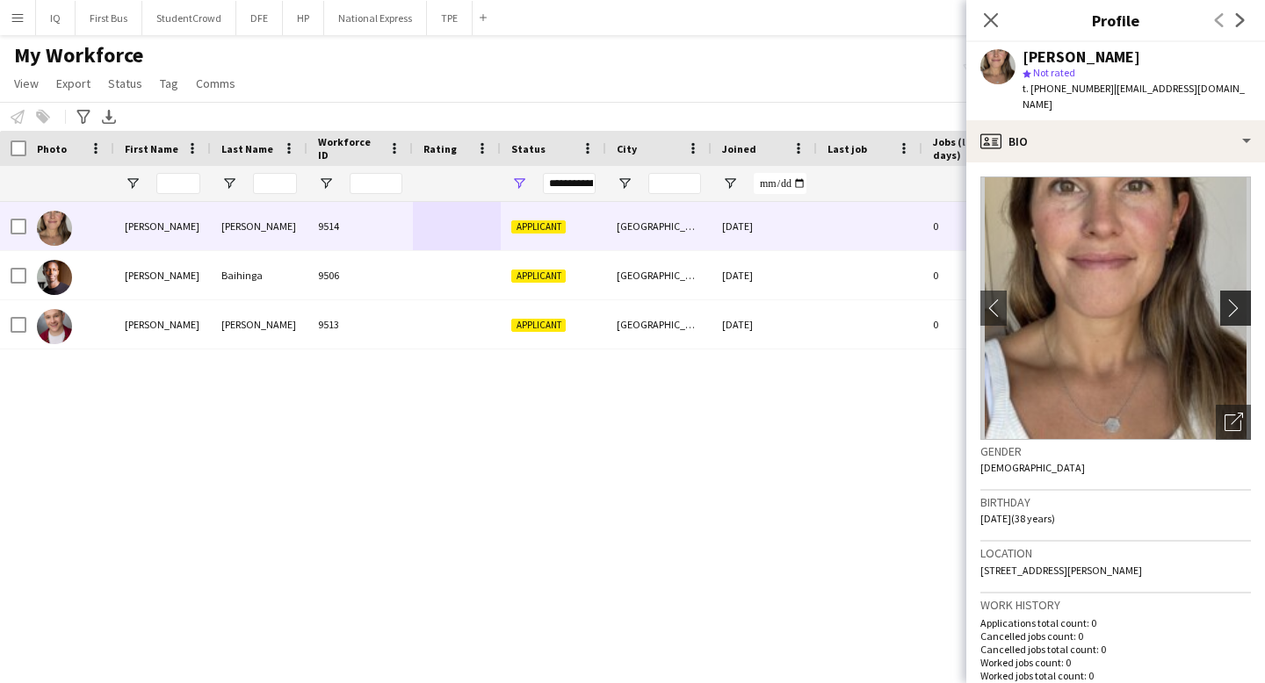
click at [1235, 299] on app-icon "chevron-right" at bounding box center [1237, 308] width 27 height 18
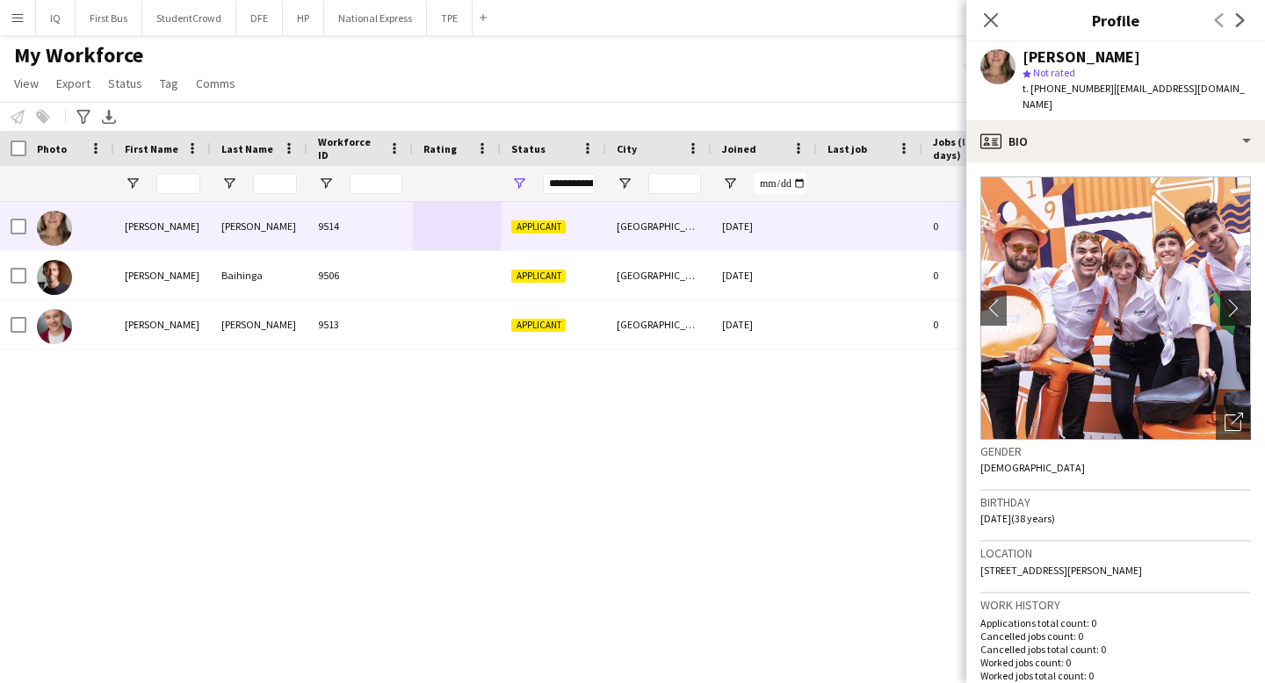
click at [1235, 299] on app-icon "chevron-right" at bounding box center [1237, 308] width 27 height 18
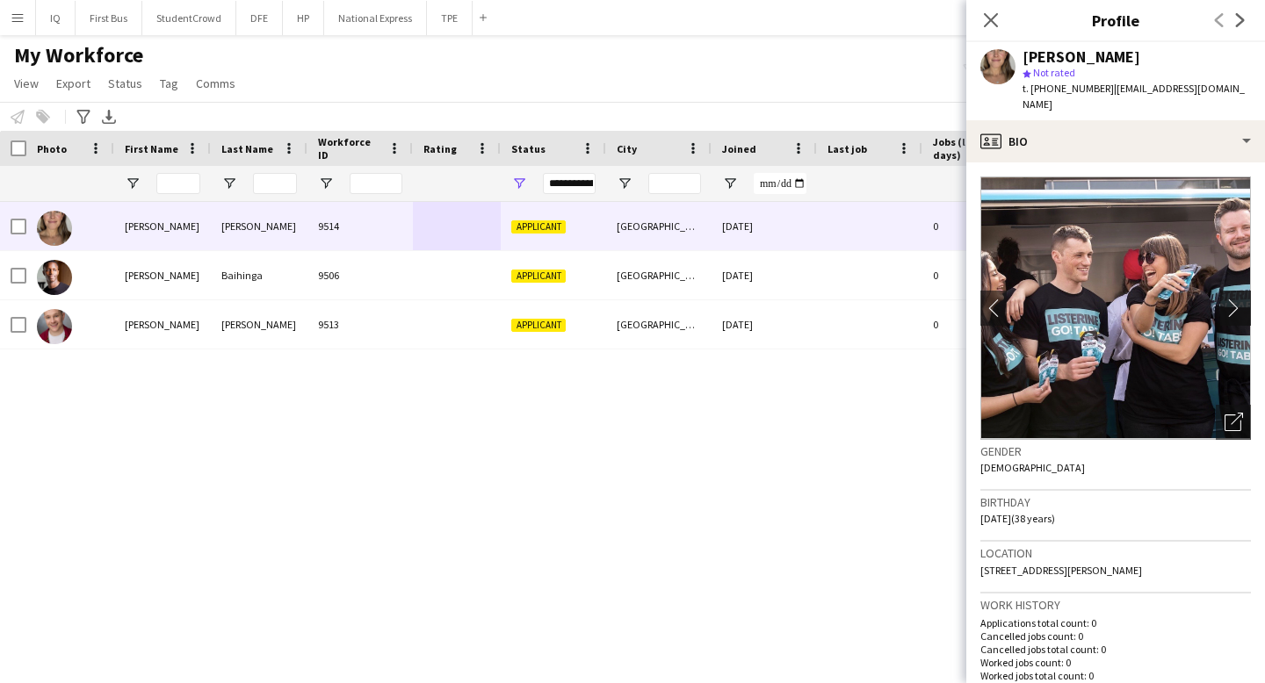
click at [1235, 299] on app-icon "chevron-right" at bounding box center [1237, 308] width 27 height 18
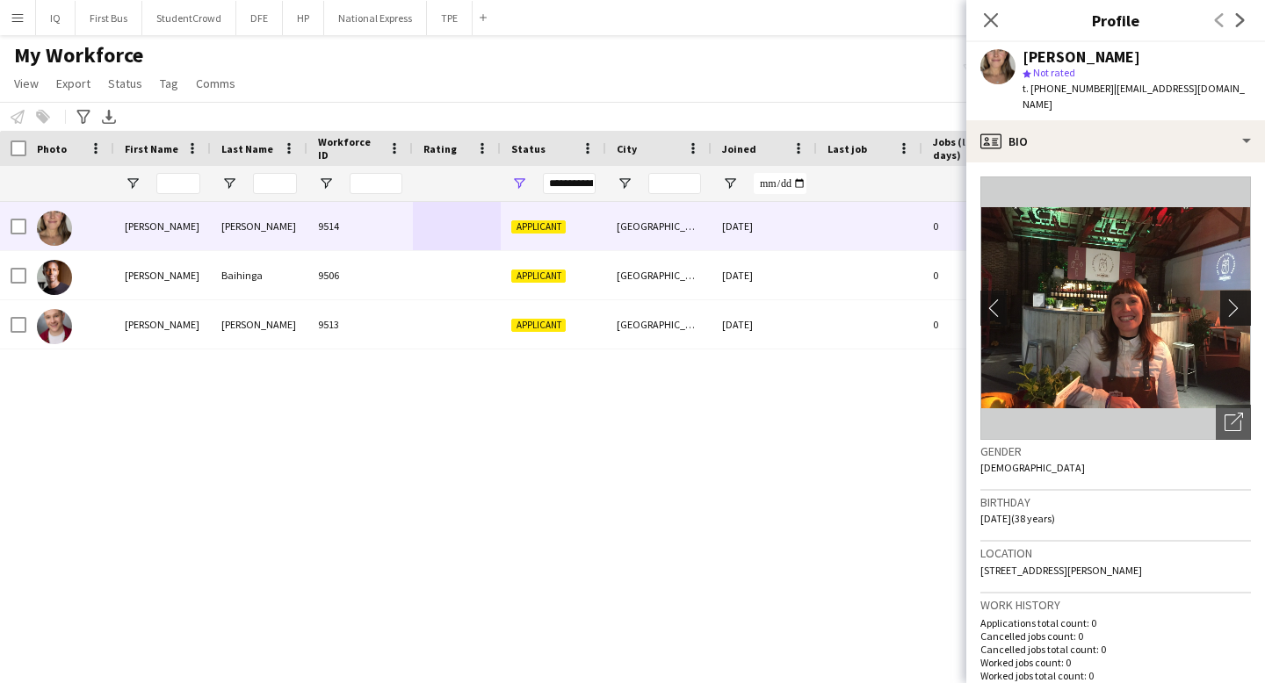
click at [1235, 299] on app-icon "chevron-right" at bounding box center [1237, 308] width 27 height 18
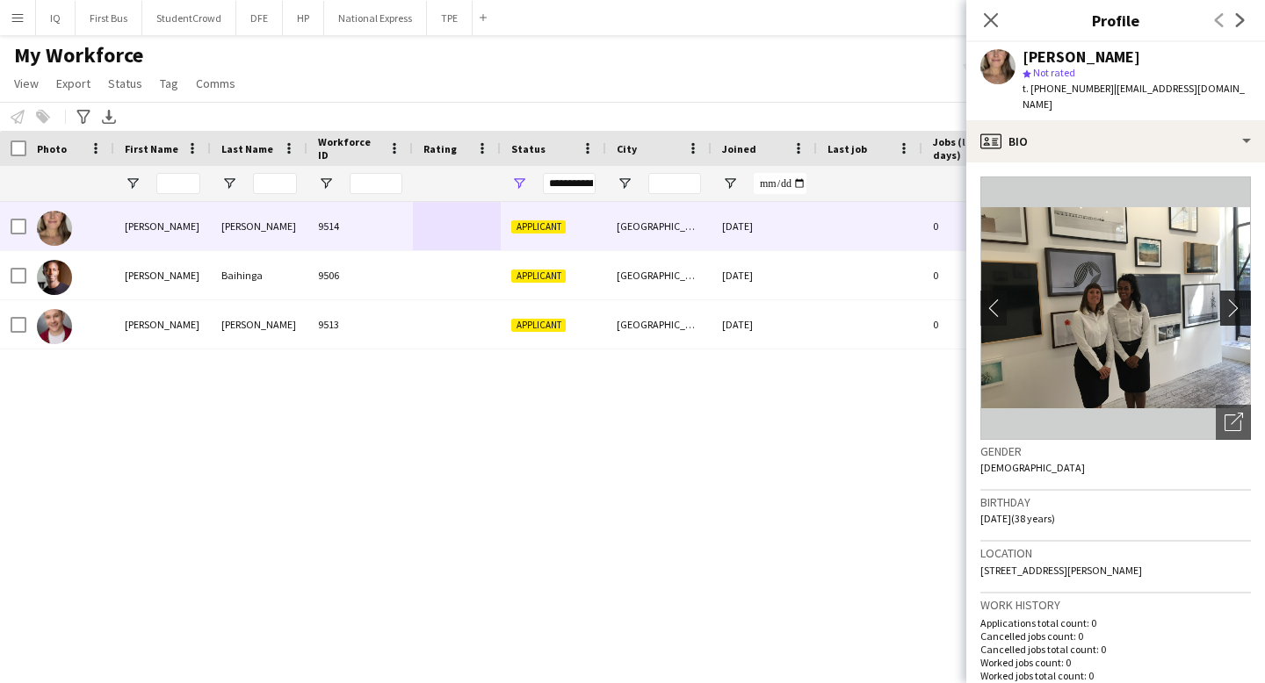
click at [1235, 299] on app-icon "chevron-right" at bounding box center [1237, 308] width 27 height 18
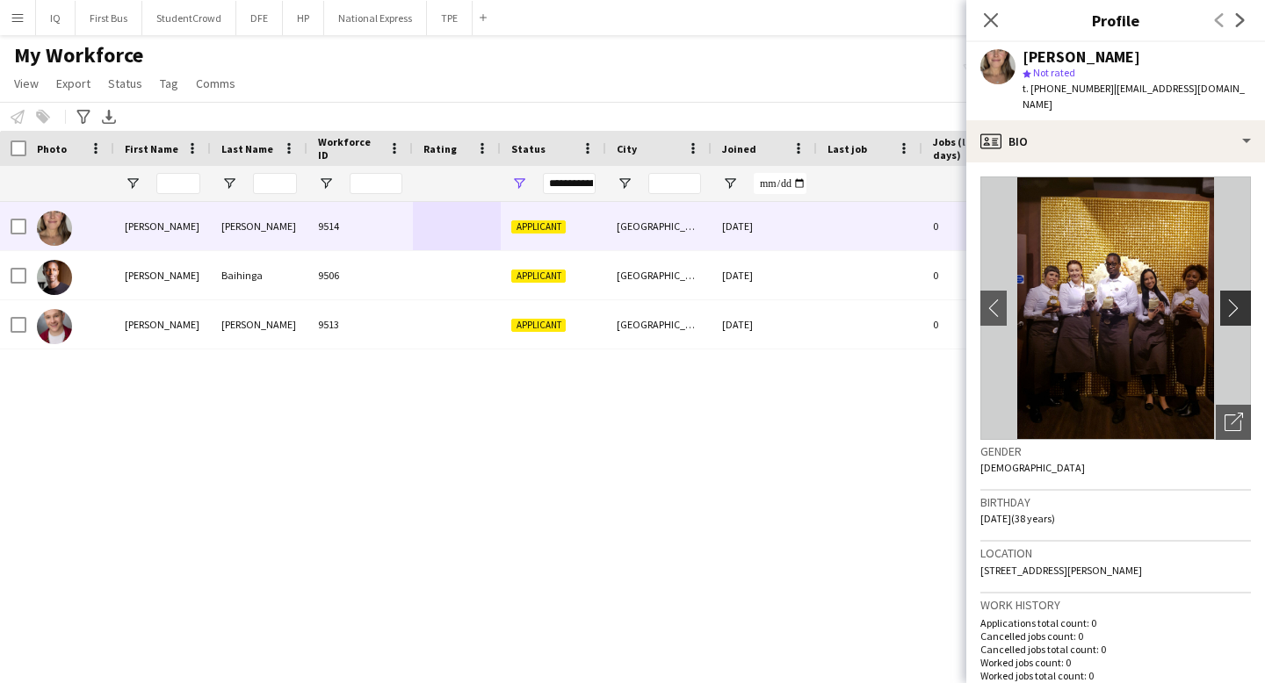
click at [1235, 299] on app-icon "chevron-right" at bounding box center [1237, 308] width 27 height 18
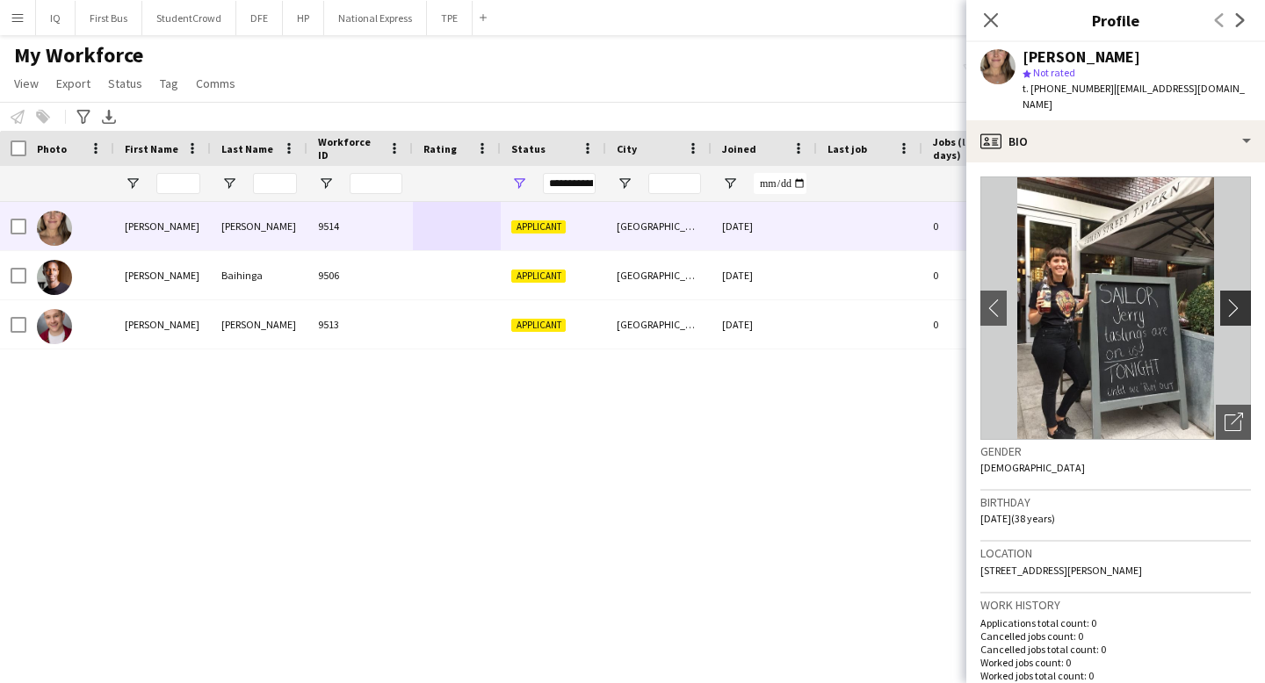
click at [1235, 299] on app-icon "chevron-right" at bounding box center [1237, 308] width 27 height 18
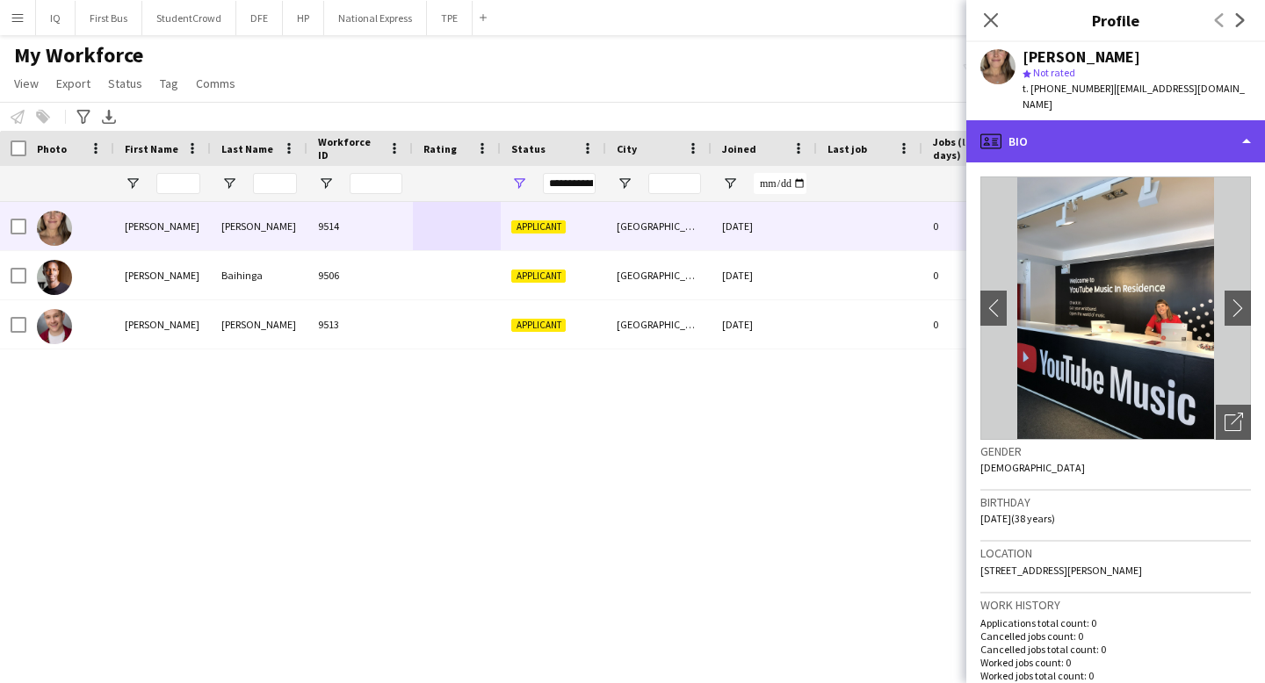
click at [1126, 132] on div "profile Bio" at bounding box center [1115, 141] width 299 height 42
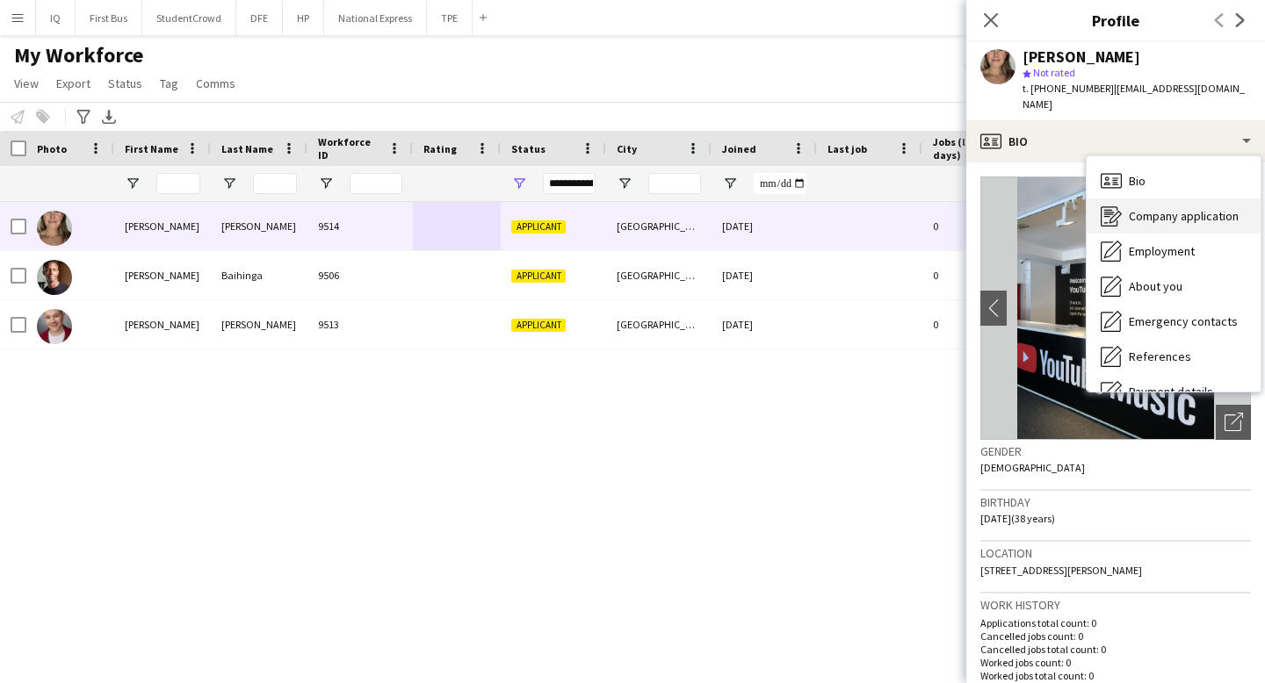
click at [1133, 208] on span "Company application" at bounding box center [1184, 216] width 110 height 16
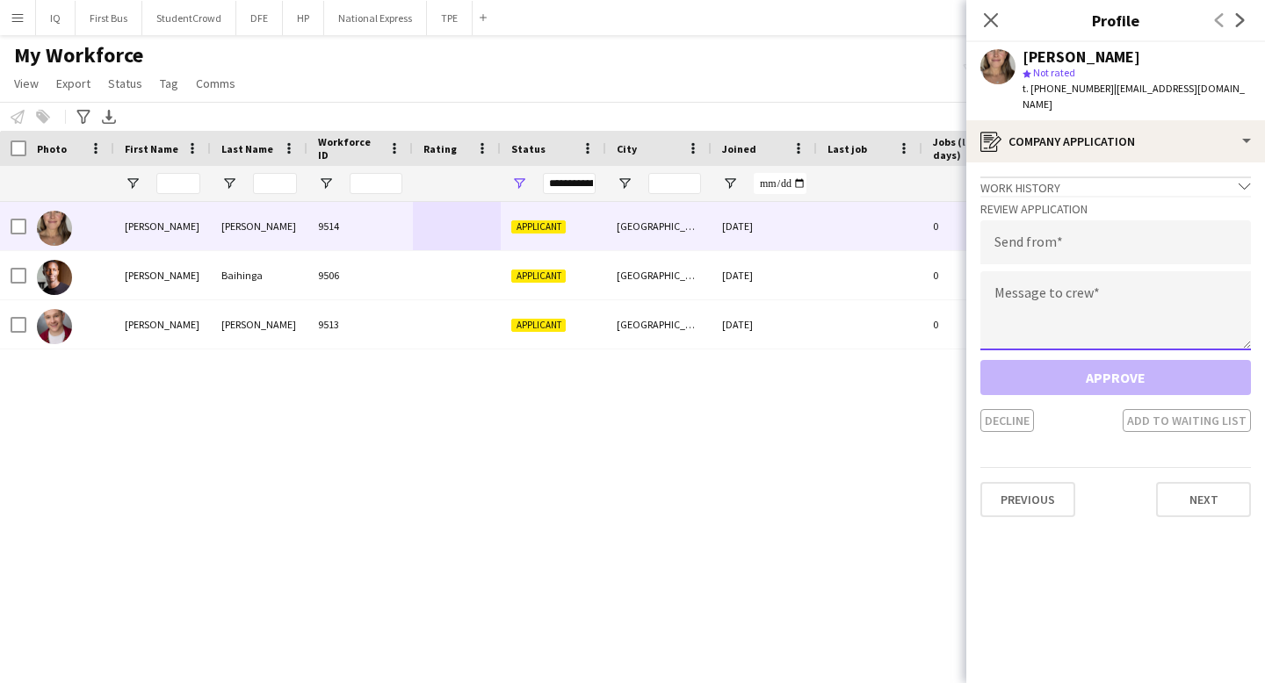
click at [1030, 306] on textarea at bounding box center [1115, 310] width 271 height 79
paste textarea "**********"
type textarea "**********"
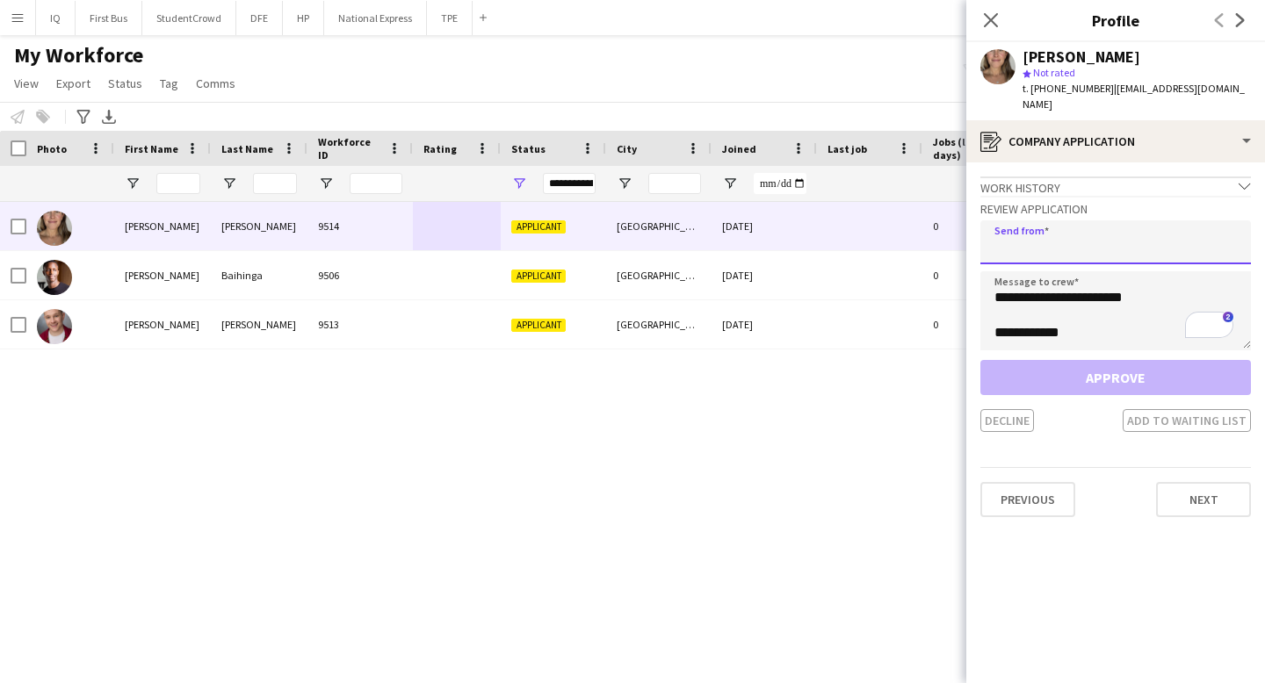
click at [1101, 221] on input "email" at bounding box center [1115, 242] width 271 height 44
paste input "**********"
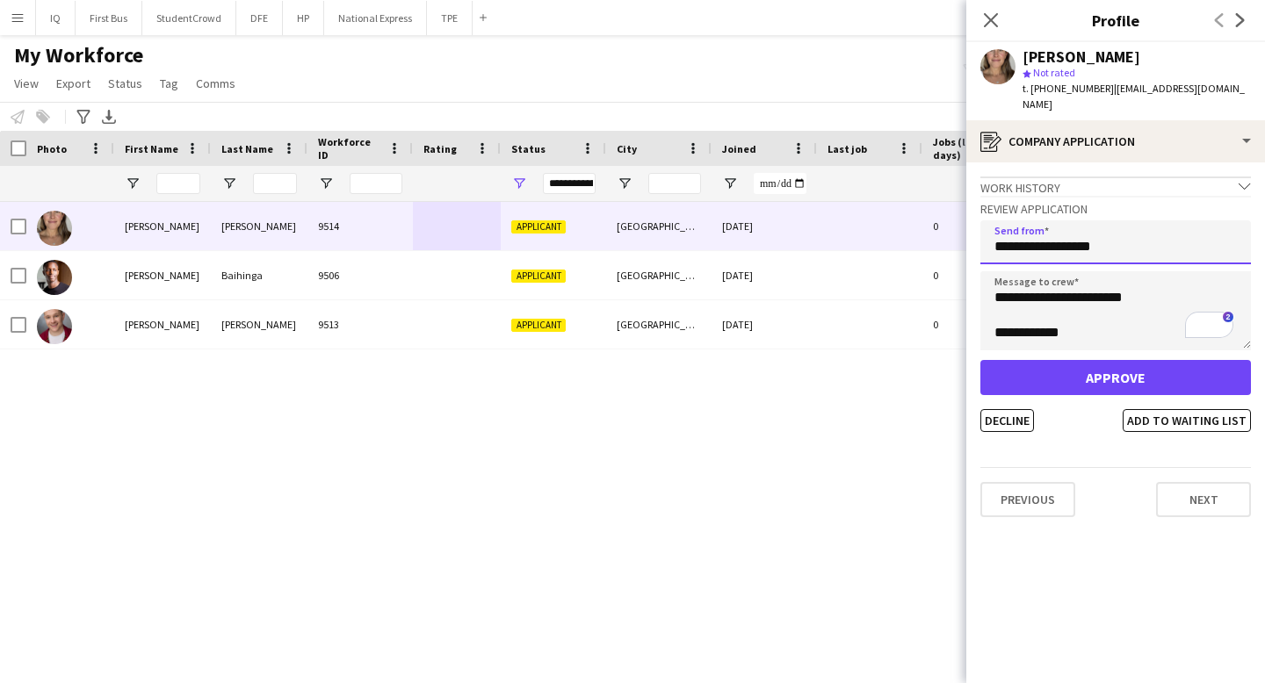
type input "**********"
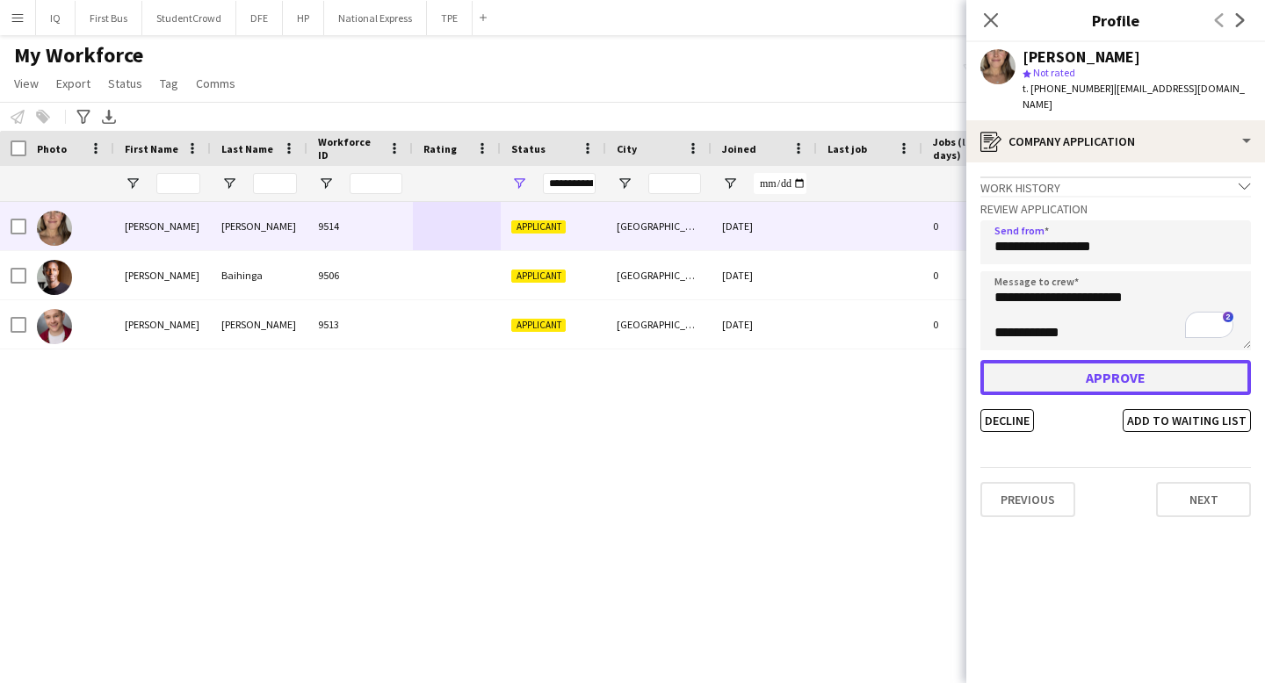
click at [1077, 361] on button "Approve" at bounding box center [1115, 377] width 271 height 35
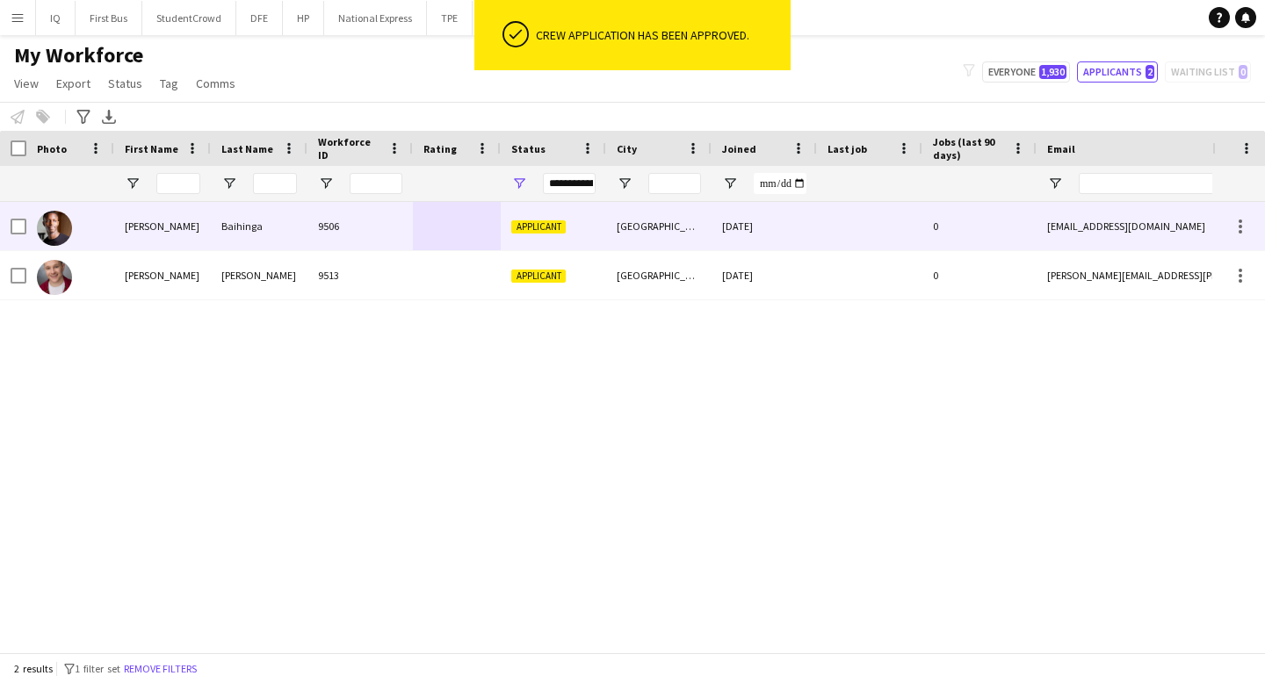
click at [635, 243] on div "[GEOGRAPHIC_DATA]" at bounding box center [658, 226] width 105 height 48
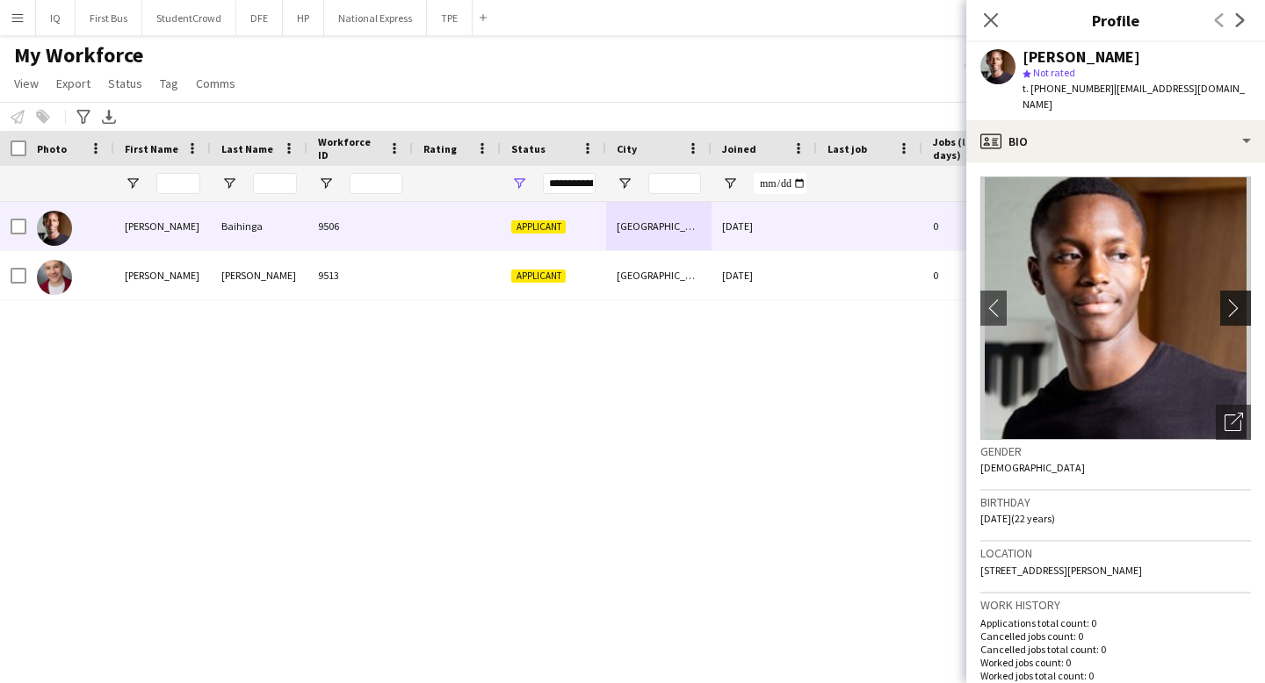
click at [1234, 306] on button "chevron-right" at bounding box center [1237, 308] width 35 height 35
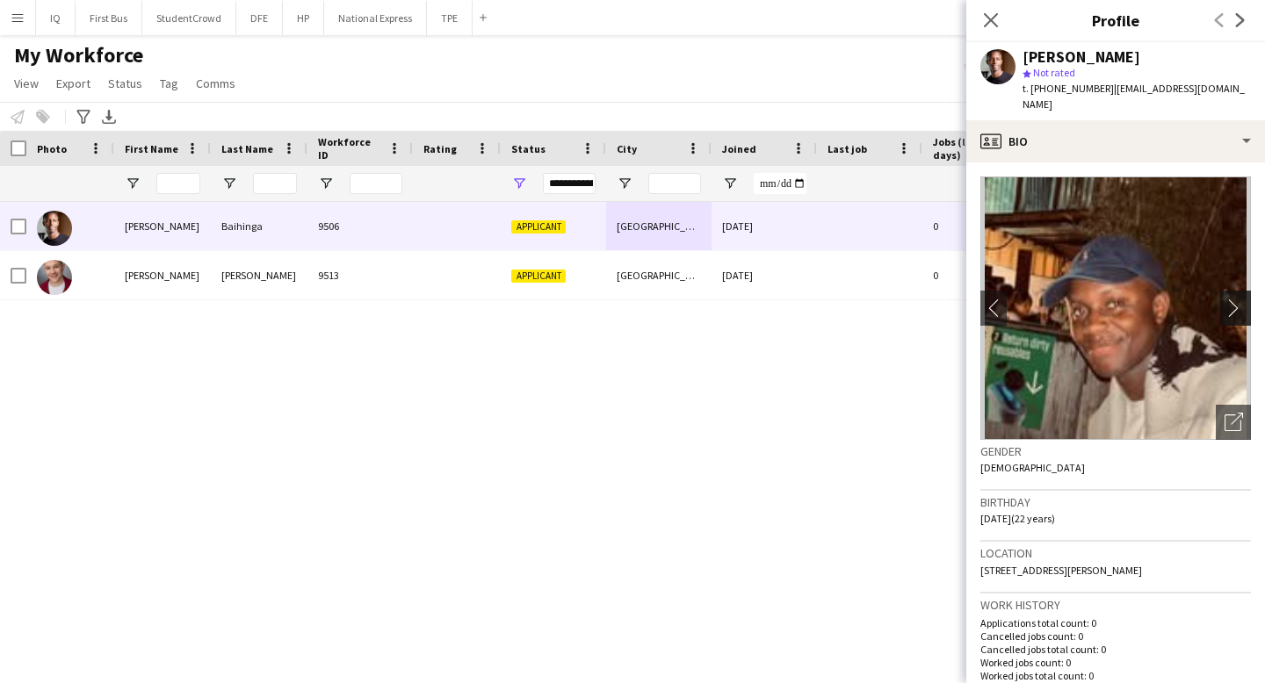
click at [1234, 299] on app-icon "chevron-right" at bounding box center [1237, 308] width 27 height 18
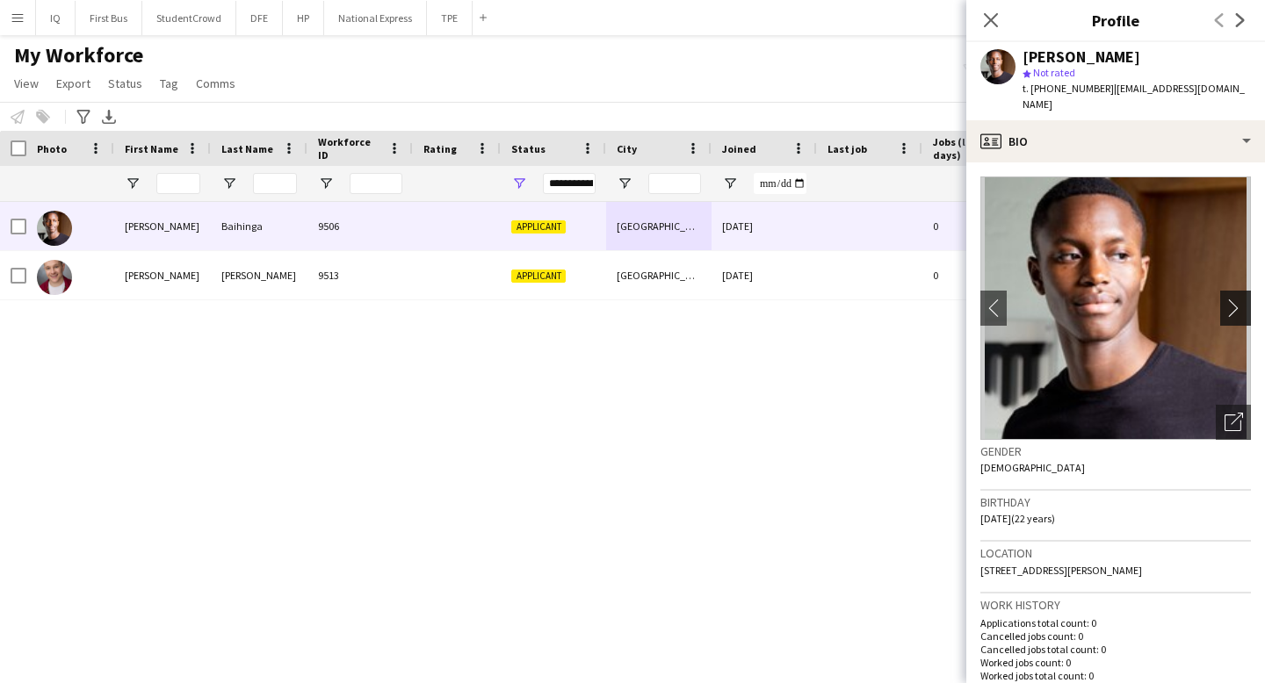
click at [1234, 299] on app-icon "chevron-right" at bounding box center [1237, 308] width 27 height 18
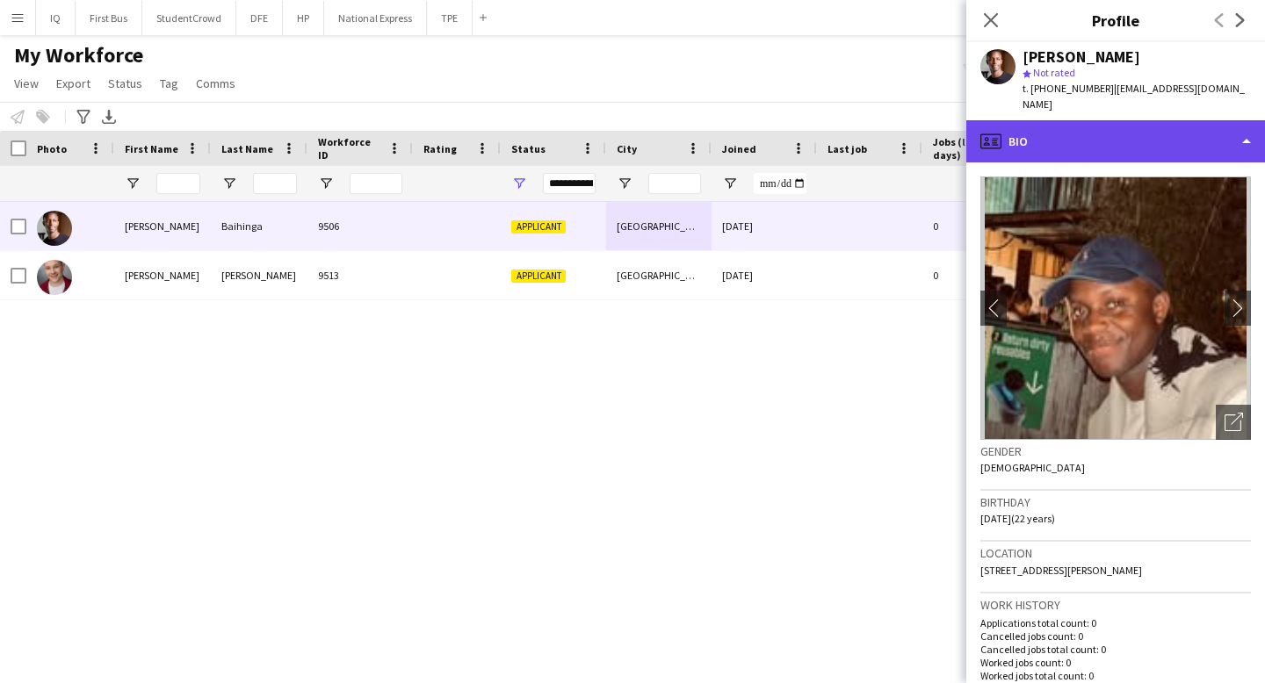
click at [1095, 126] on div "profile Bio" at bounding box center [1115, 141] width 299 height 42
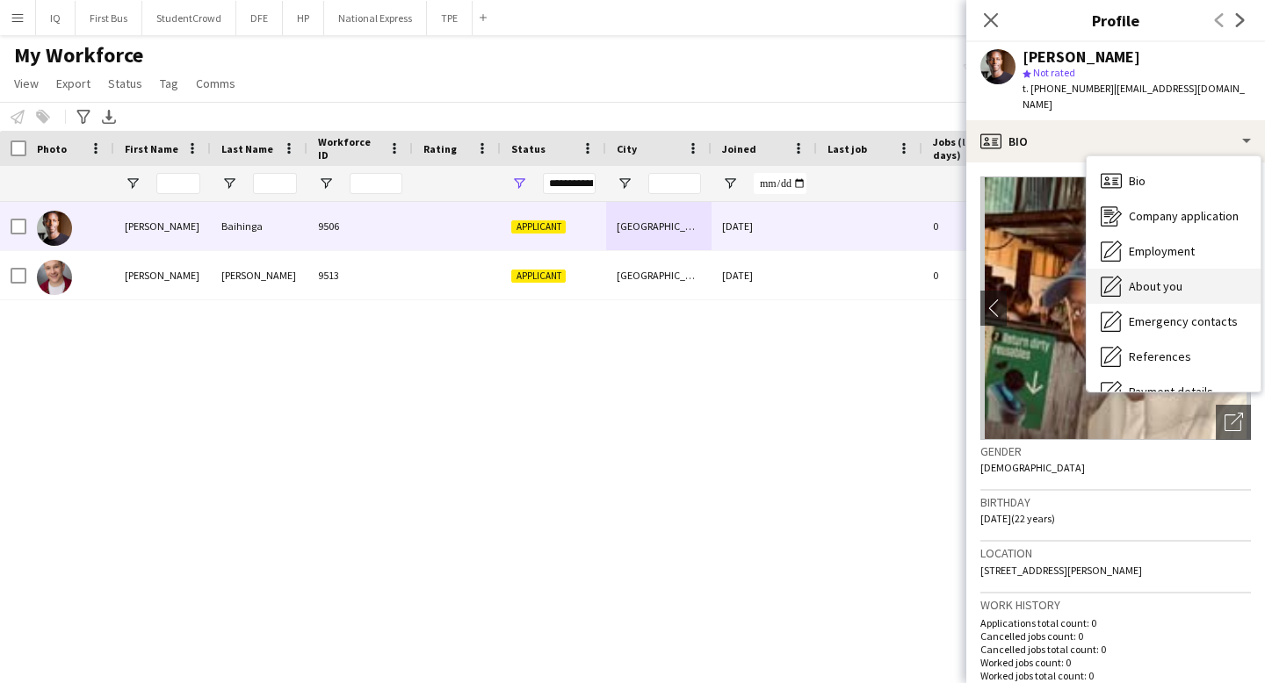
click at [1151, 278] on span "About you" at bounding box center [1156, 286] width 54 height 16
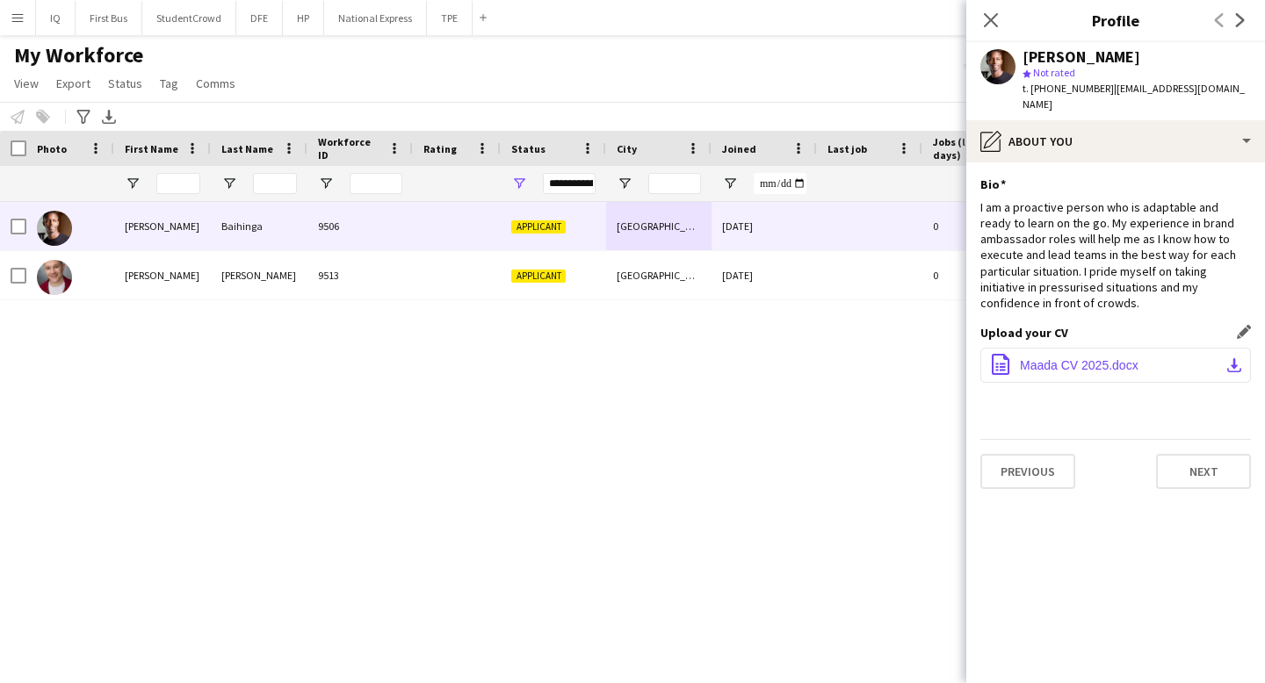
click at [1072, 358] on span "Maada CV 2025.docx" at bounding box center [1079, 365] width 119 height 14
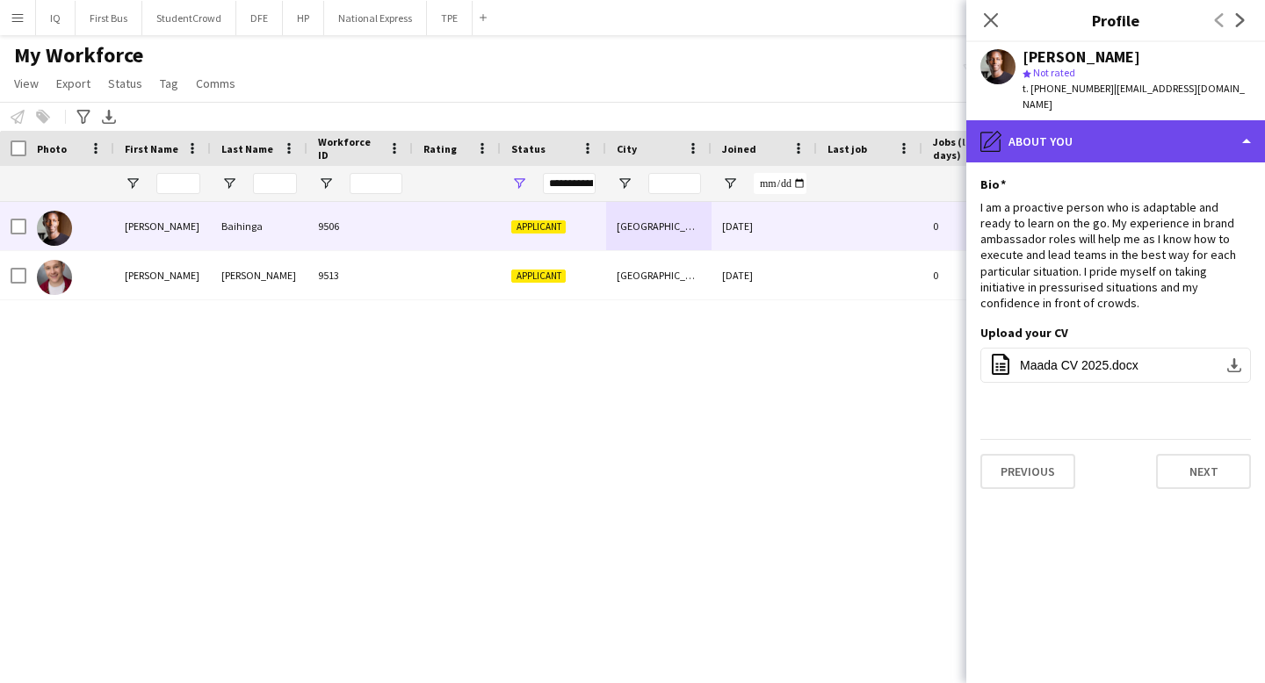
click at [1059, 140] on div "pencil4 About you" at bounding box center [1115, 141] width 299 height 42
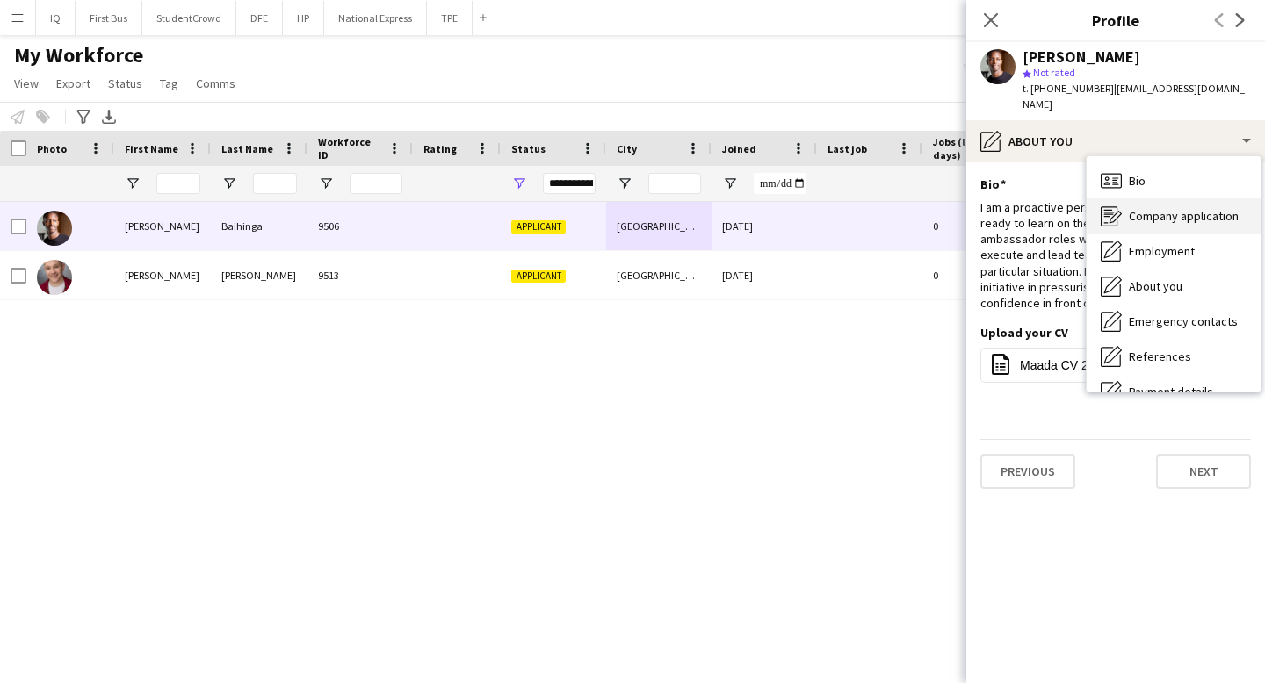
click at [1173, 209] on div "Company application Company application" at bounding box center [1173, 215] width 174 height 35
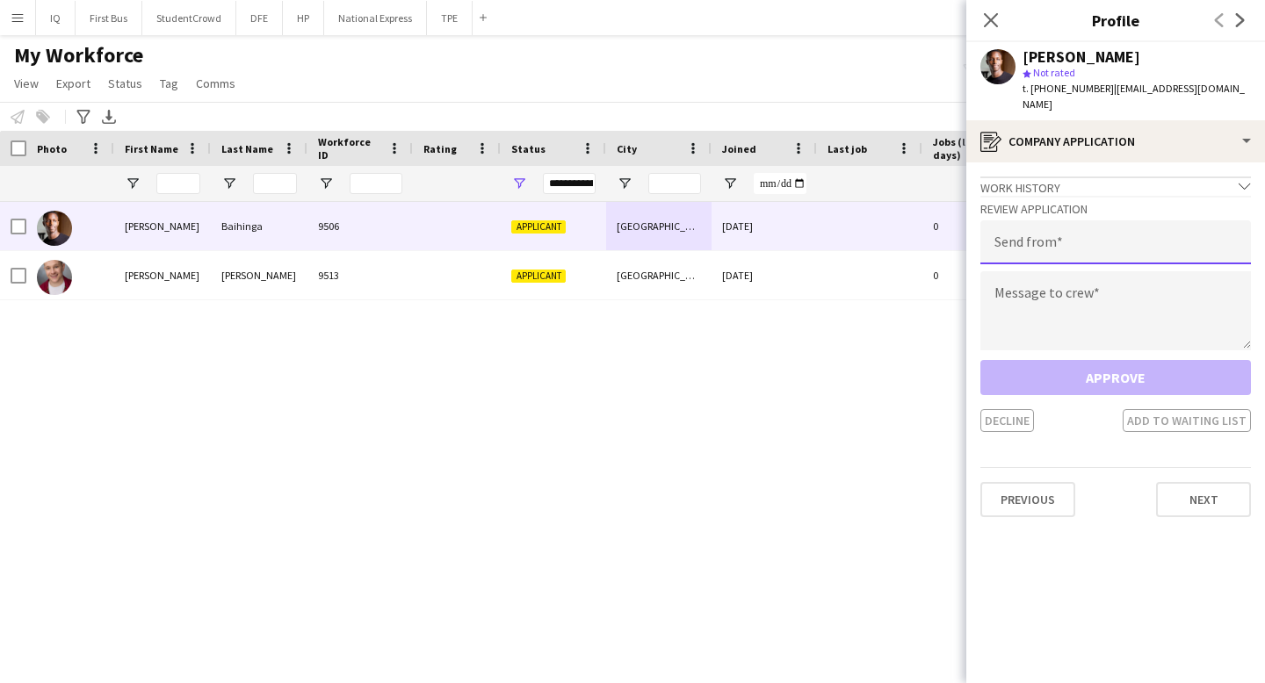
click at [1035, 220] on input "email" at bounding box center [1115, 242] width 271 height 44
paste input "**********"
type input "**********"
click at [1052, 271] on textarea at bounding box center [1115, 310] width 271 height 79
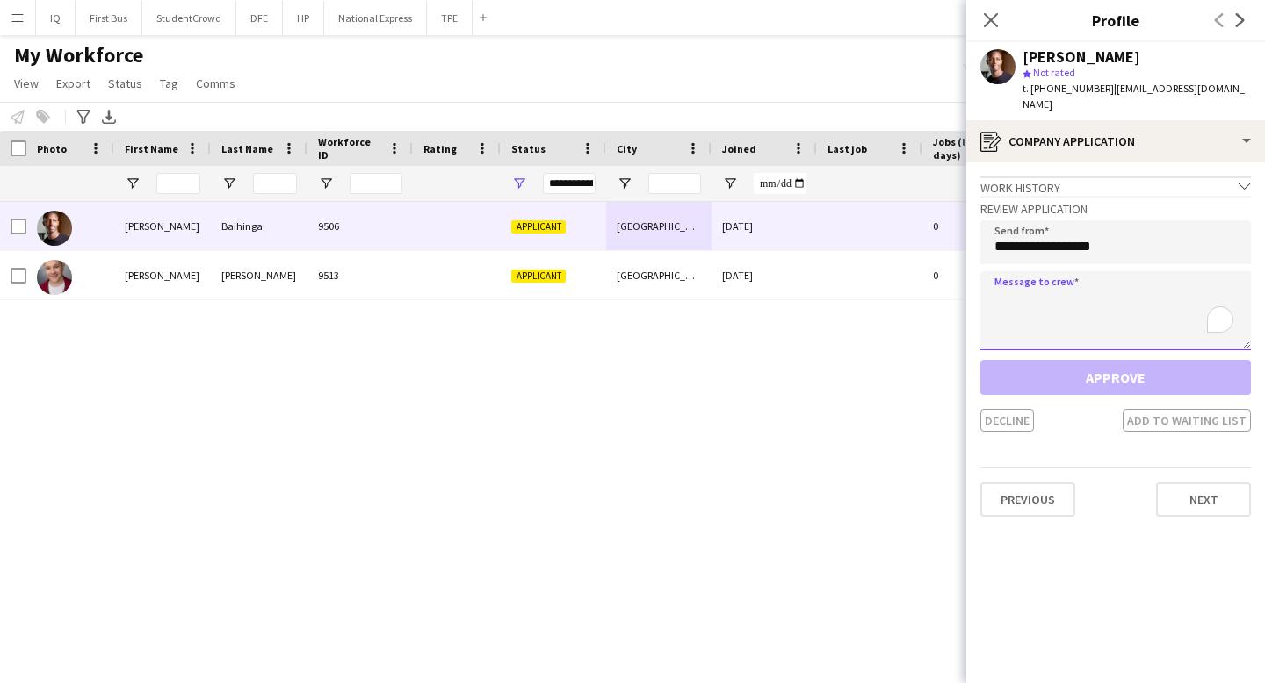
paste textarea "**********"
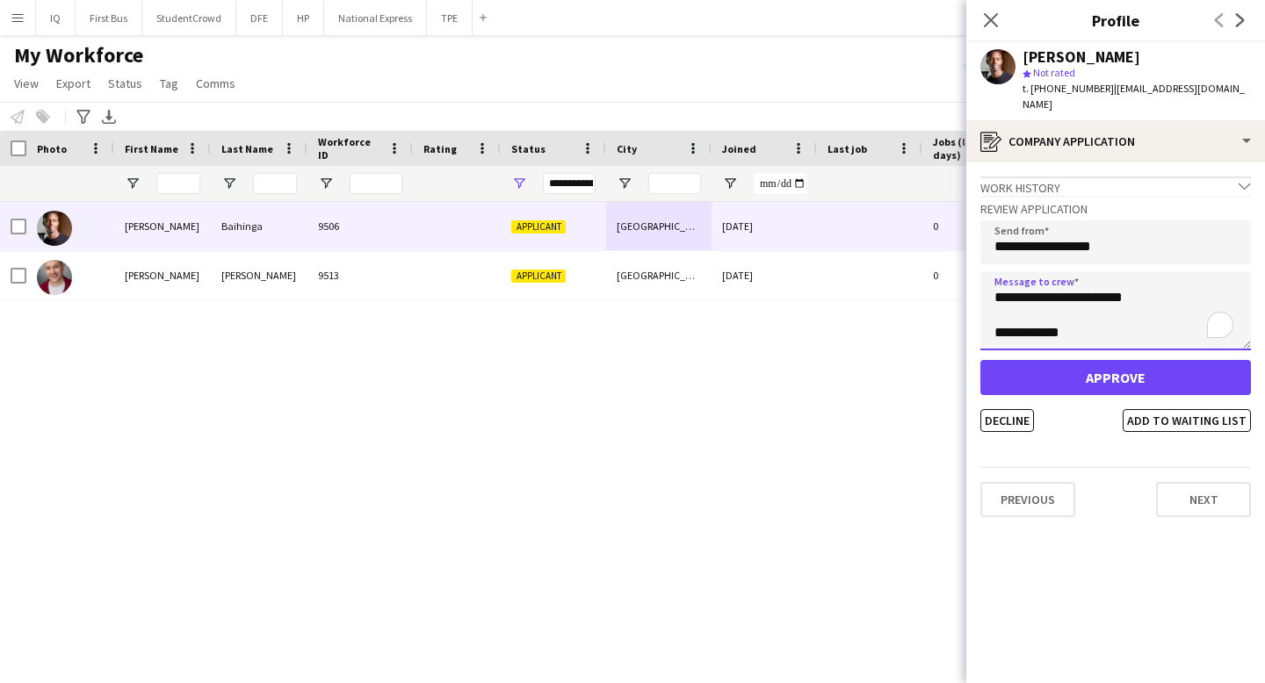
type textarea "**********"
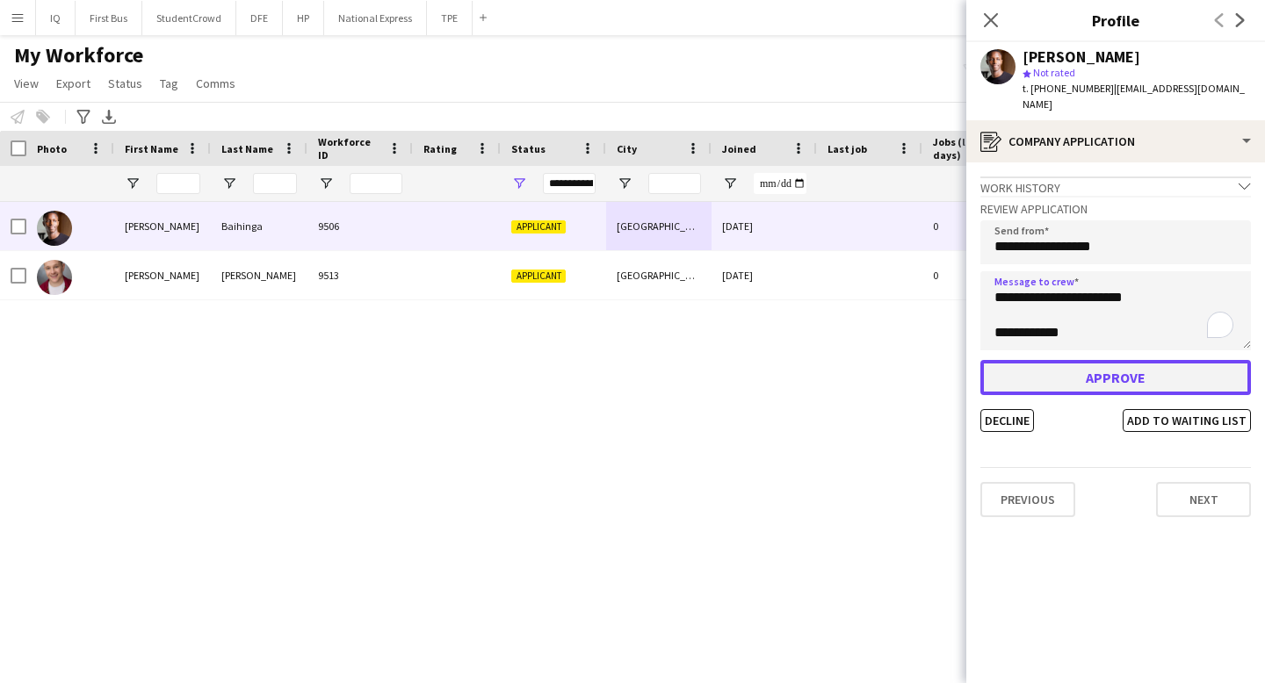
click at [1035, 367] on button "Approve" at bounding box center [1115, 377] width 271 height 35
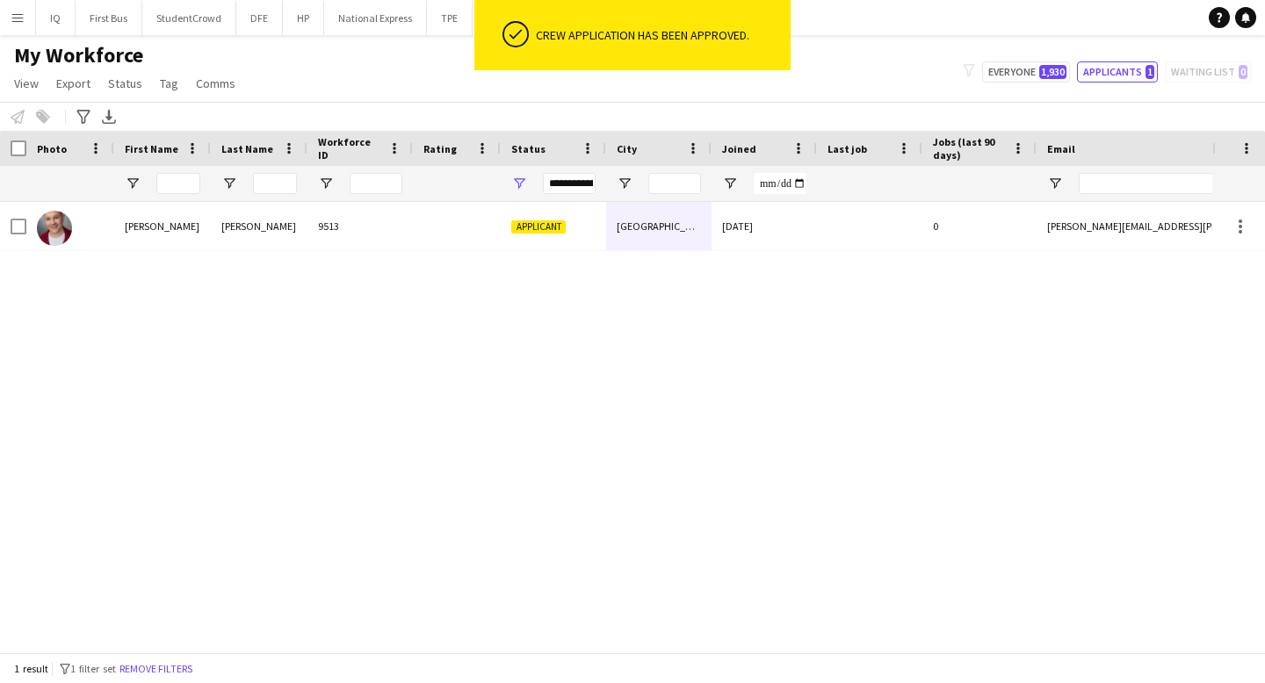
click at [178, 239] on div "[PERSON_NAME]" at bounding box center [162, 226] width 97 height 48
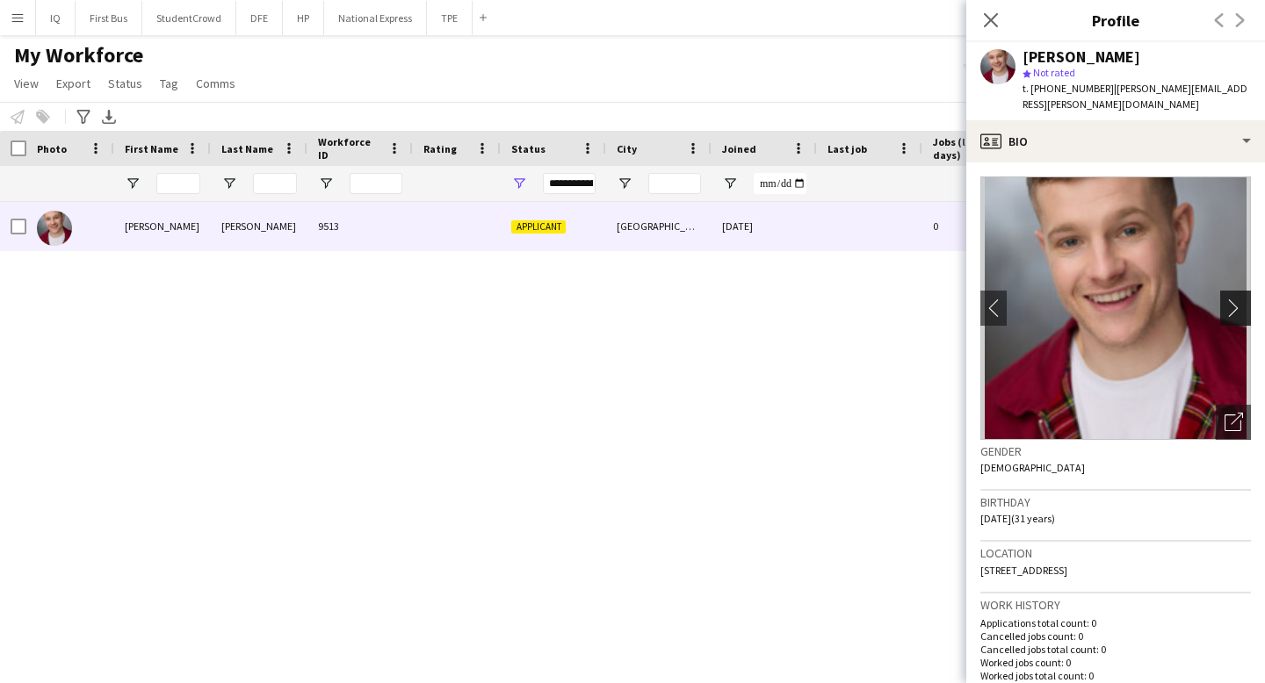
click at [1235, 299] on app-icon "chevron-right" at bounding box center [1237, 308] width 27 height 18
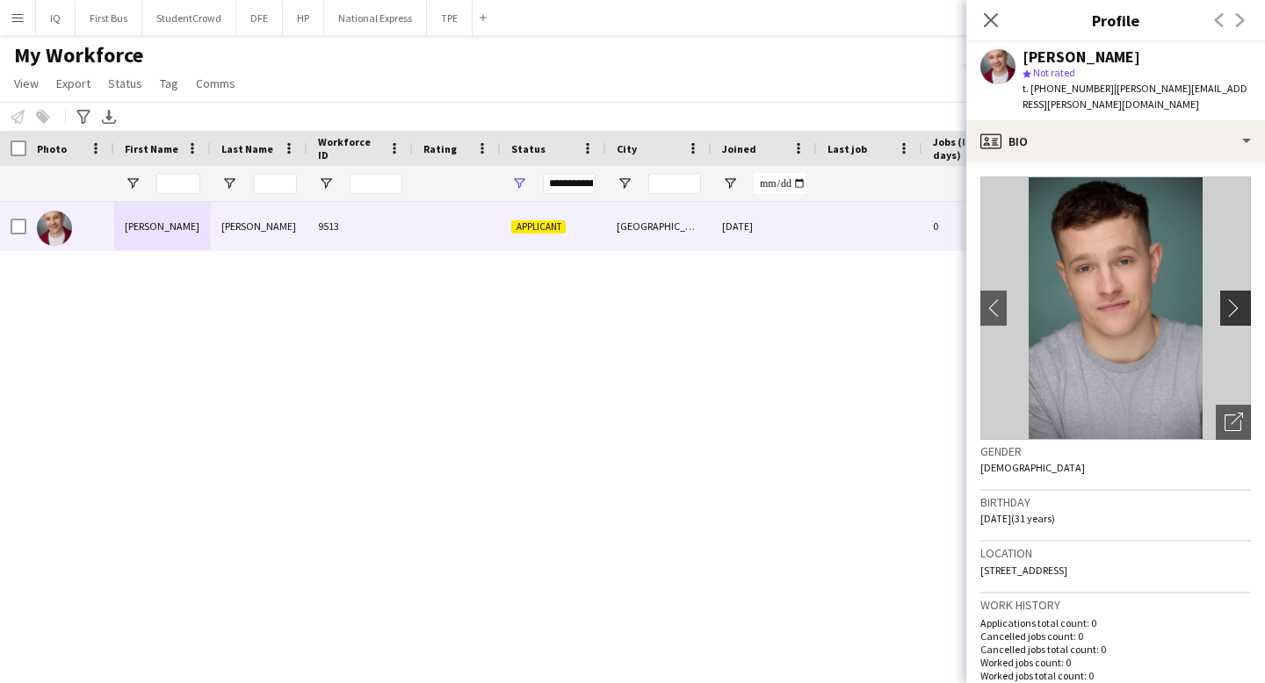
click at [1235, 299] on app-icon "chevron-right" at bounding box center [1237, 308] width 27 height 18
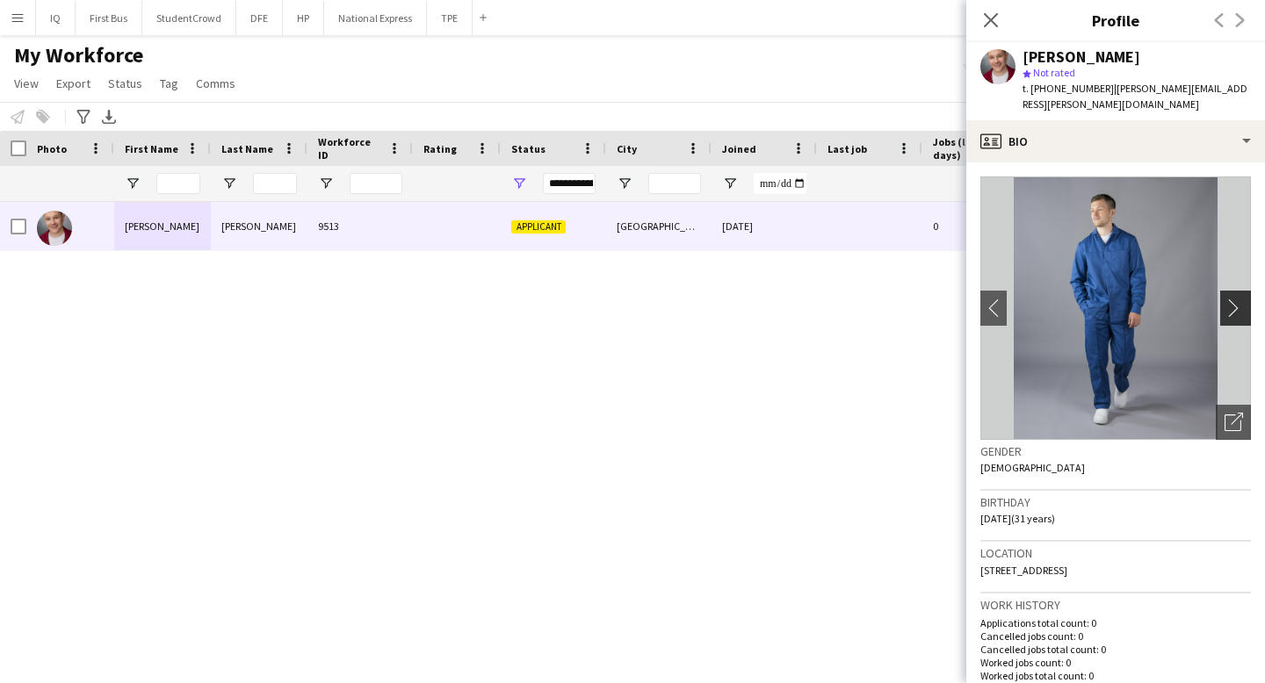
click at [1235, 299] on app-icon "chevron-right" at bounding box center [1237, 308] width 27 height 18
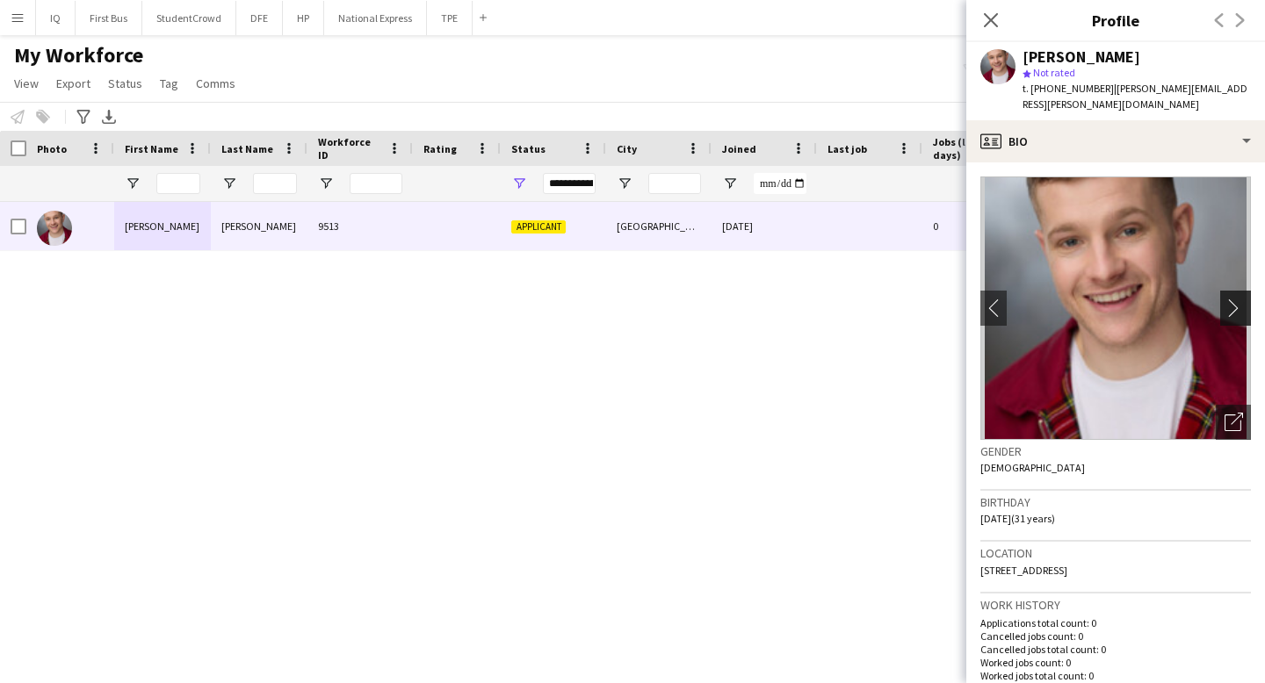
click at [1235, 299] on app-icon "chevron-right" at bounding box center [1237, 308] width 27 height 18
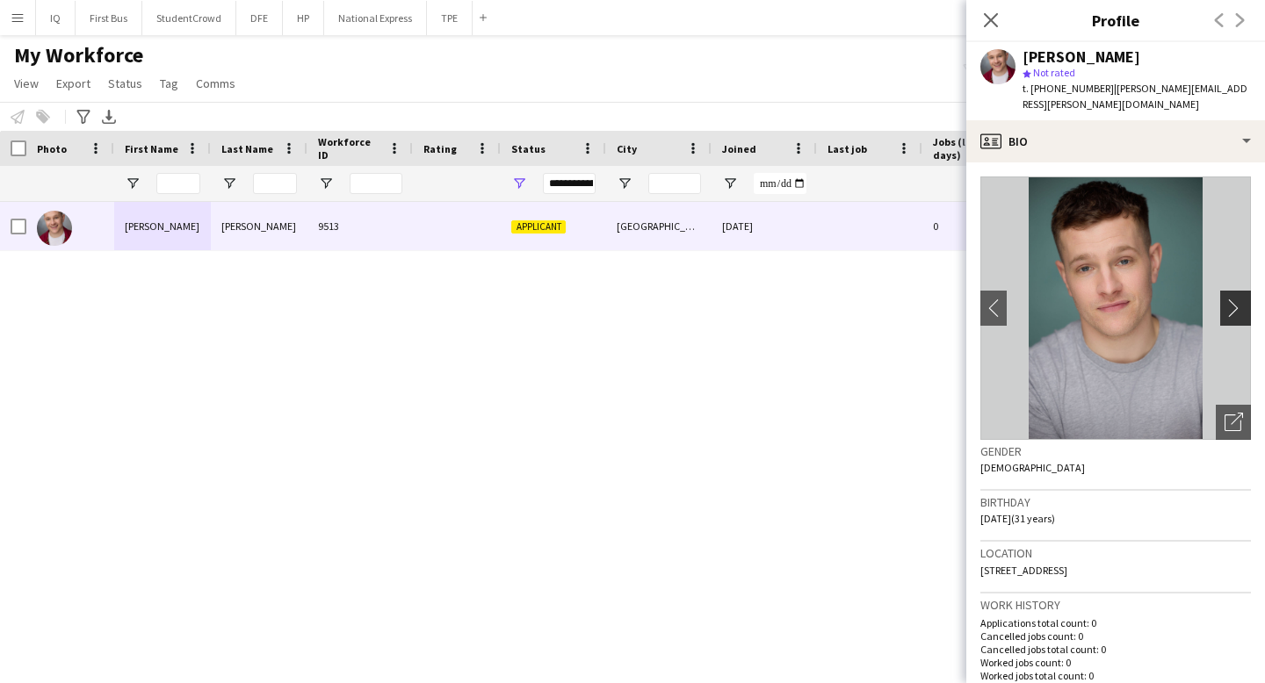
click at [1235, 299] on app-icon "chevron-right" at bounding box center [1237, 308] width 27 height 18
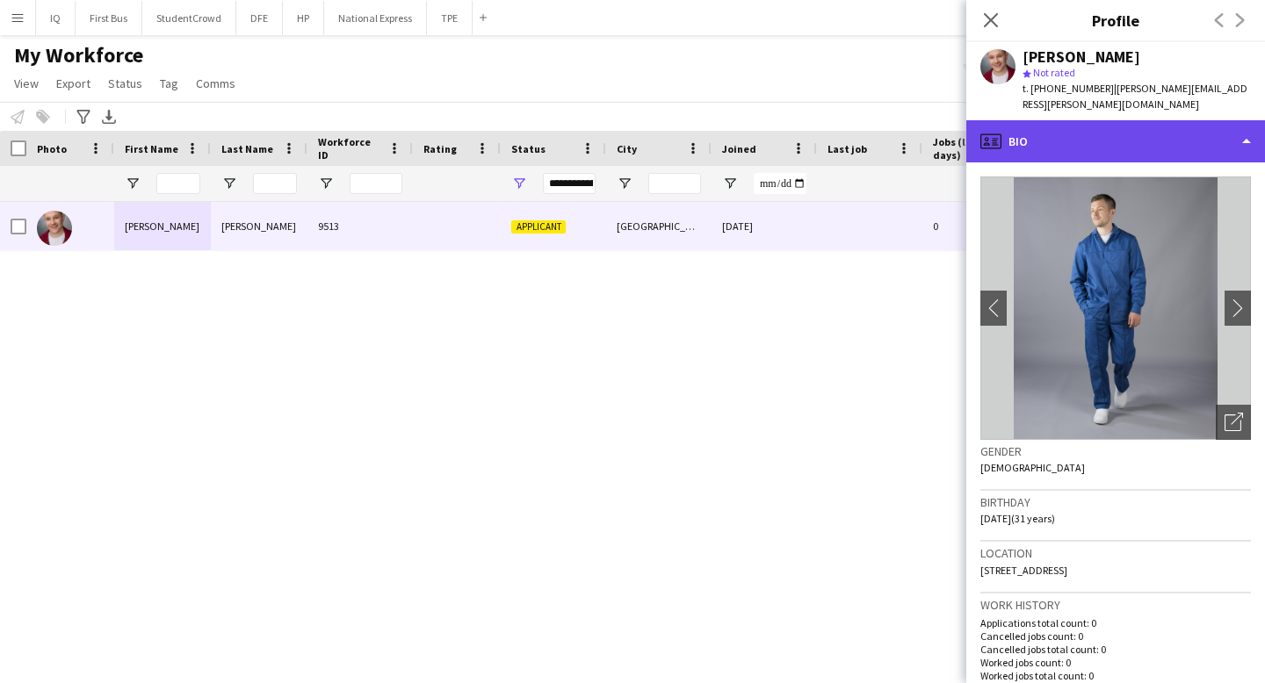
click at [1047, 131] on div "profile Bio" at bounding box center [1115, 141] width 299 height 42
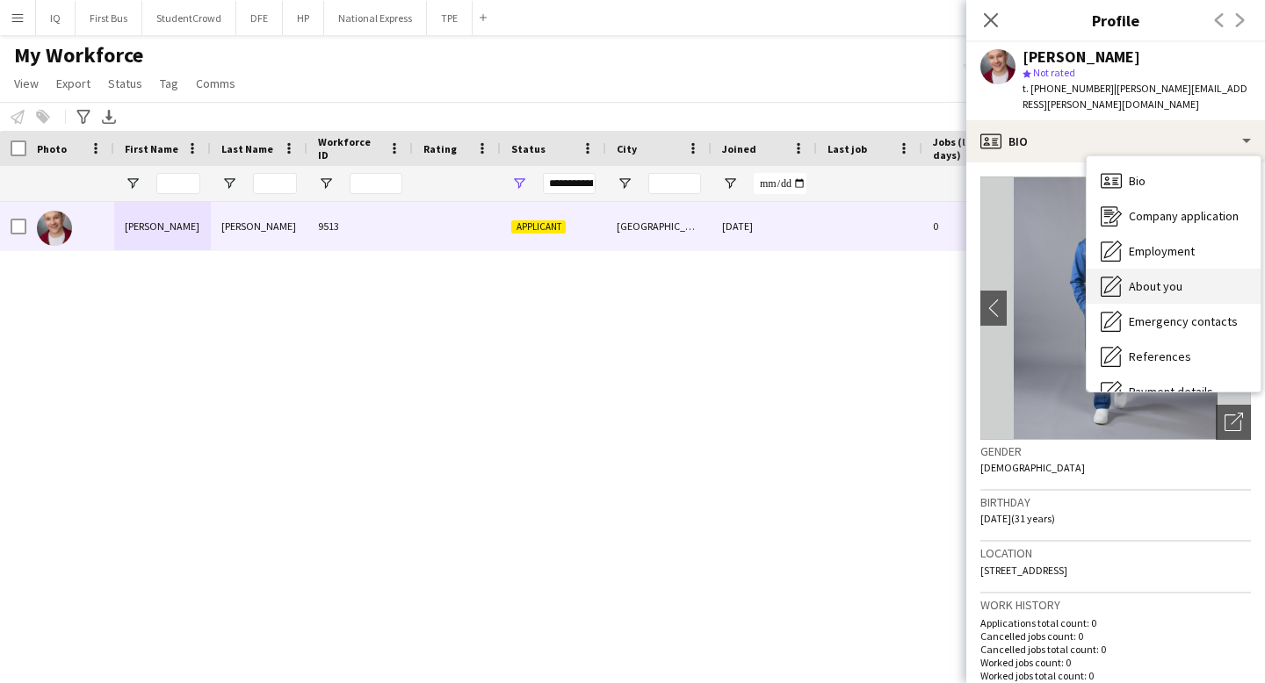
click at [1170, 278] on span "About you" at bounding box center [1156, 286] width 54 height 16
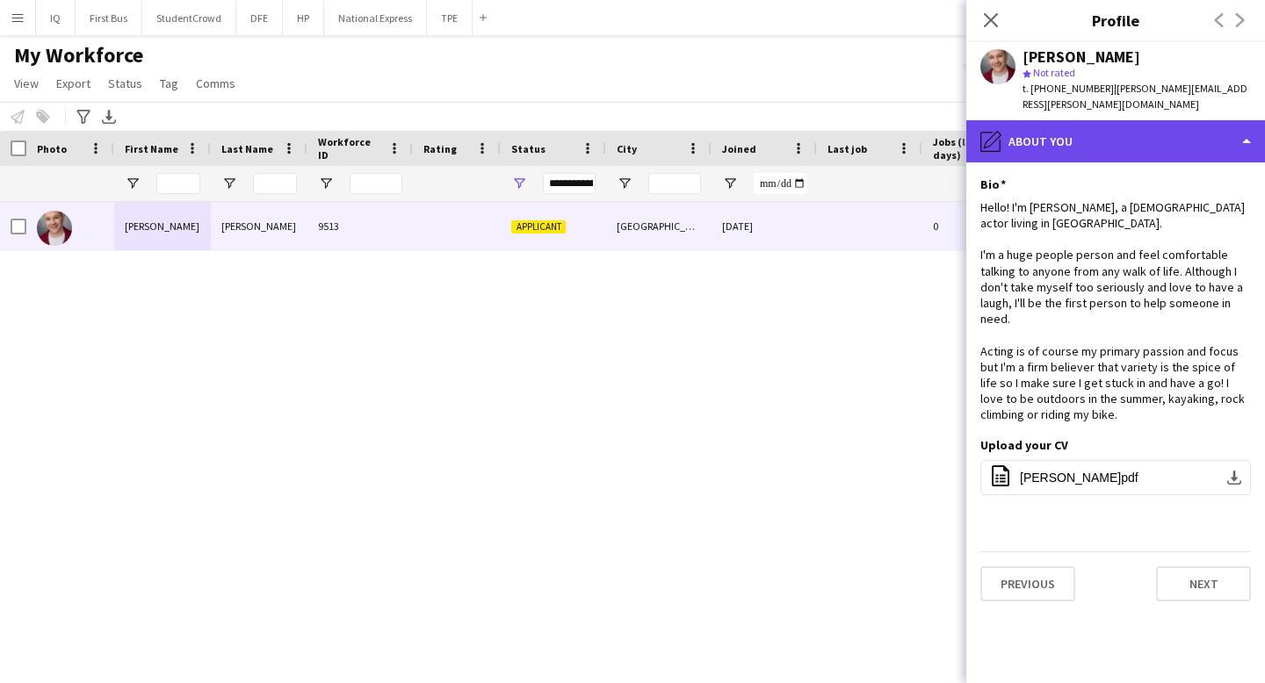
click at [1042, 123] on div "pencil4 About you" at bounding box center [1115, 141] width 299 height 42
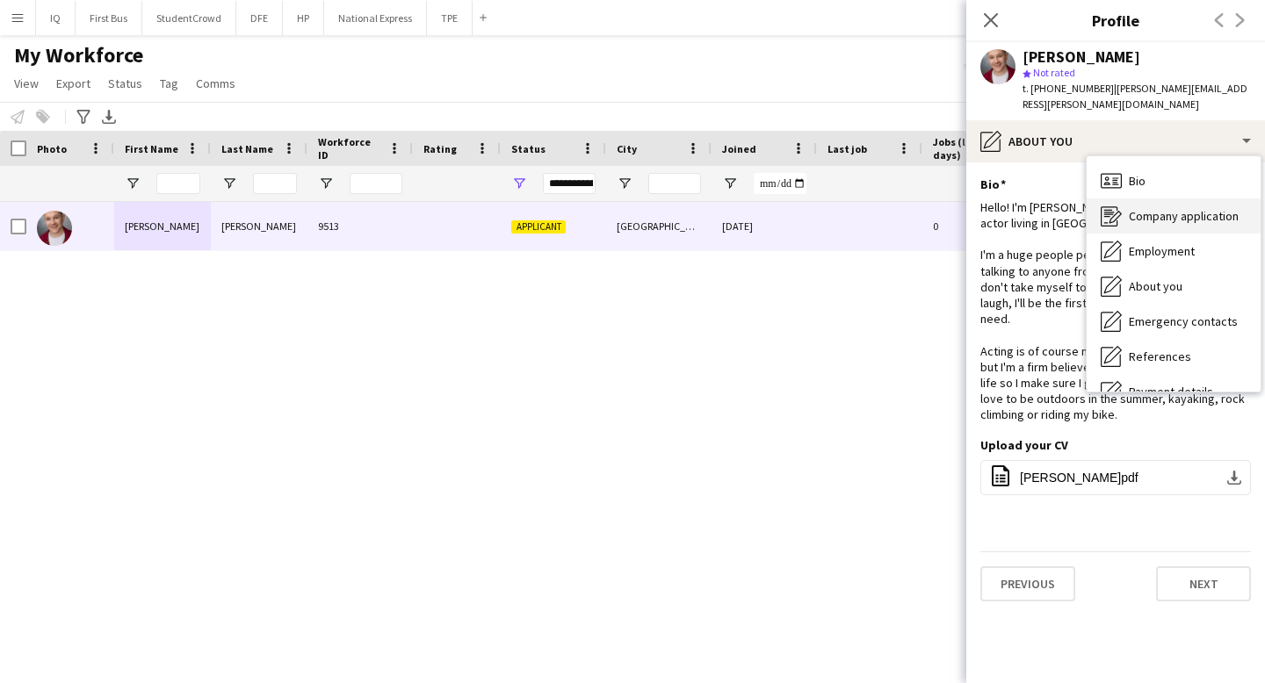
click at [1188, 208] on span "Company application" at bounding box center [1184, 216] width 110 height 16
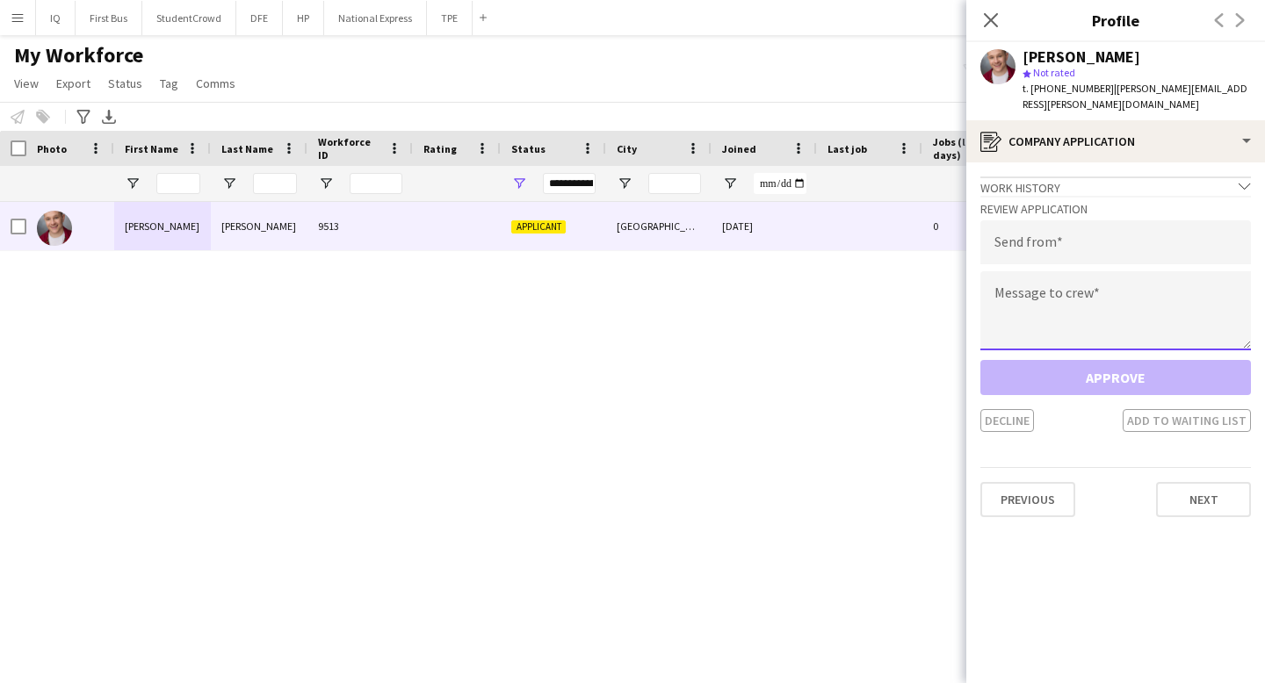
click at [1080, 295] on textarea at bounding box center [1115, 310] width 271 height 79
paste textarea "**********"
type textarea "**********"
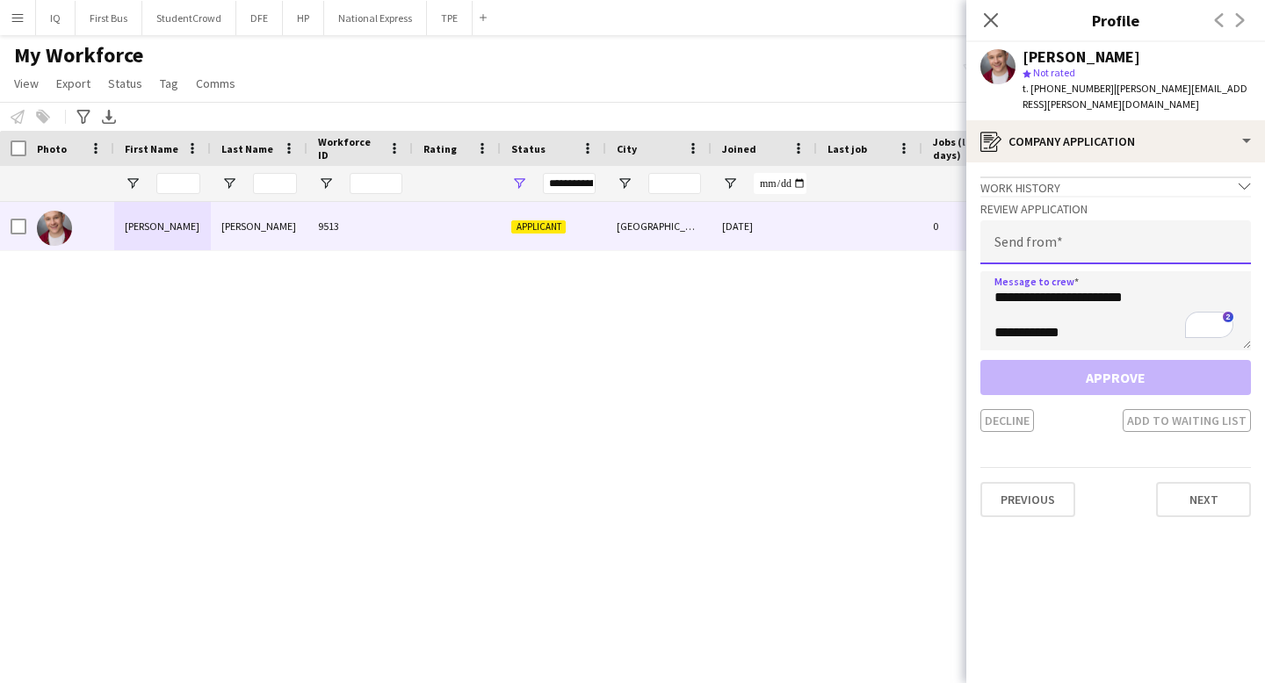
click at [1140, 226] on input "email" at bounding box center [1115, 242] width 271 height 44
paste input "**********"
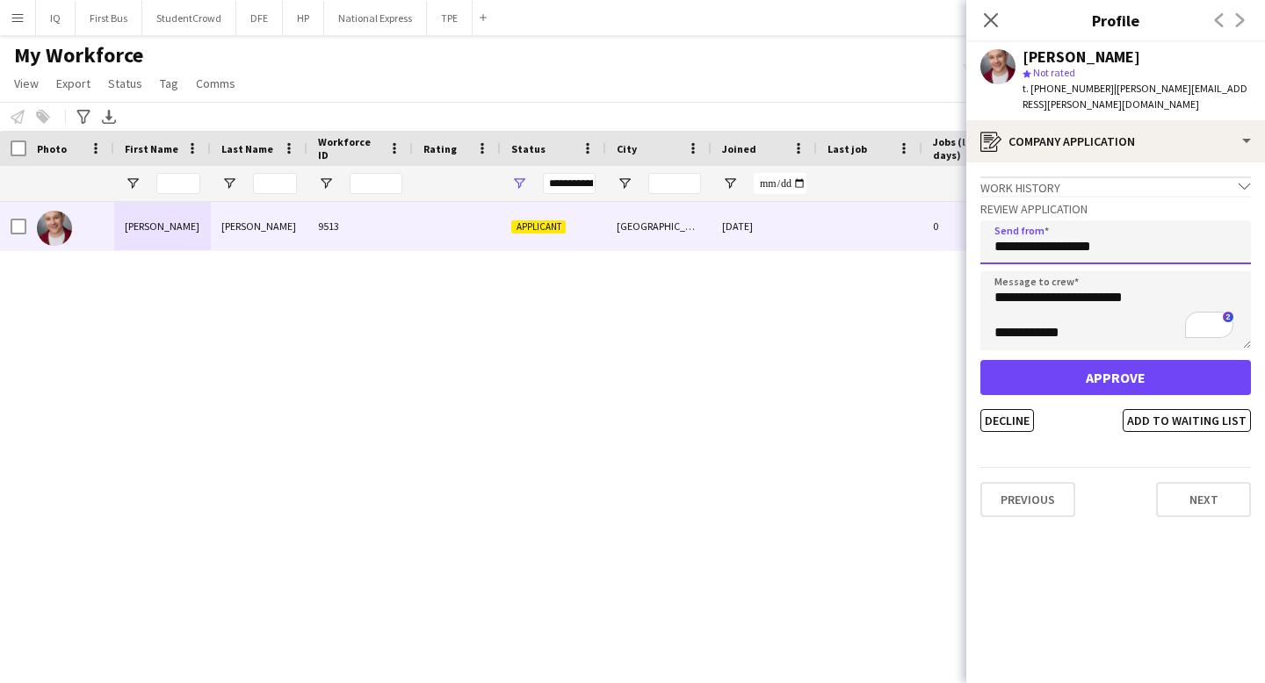
type input "**********"
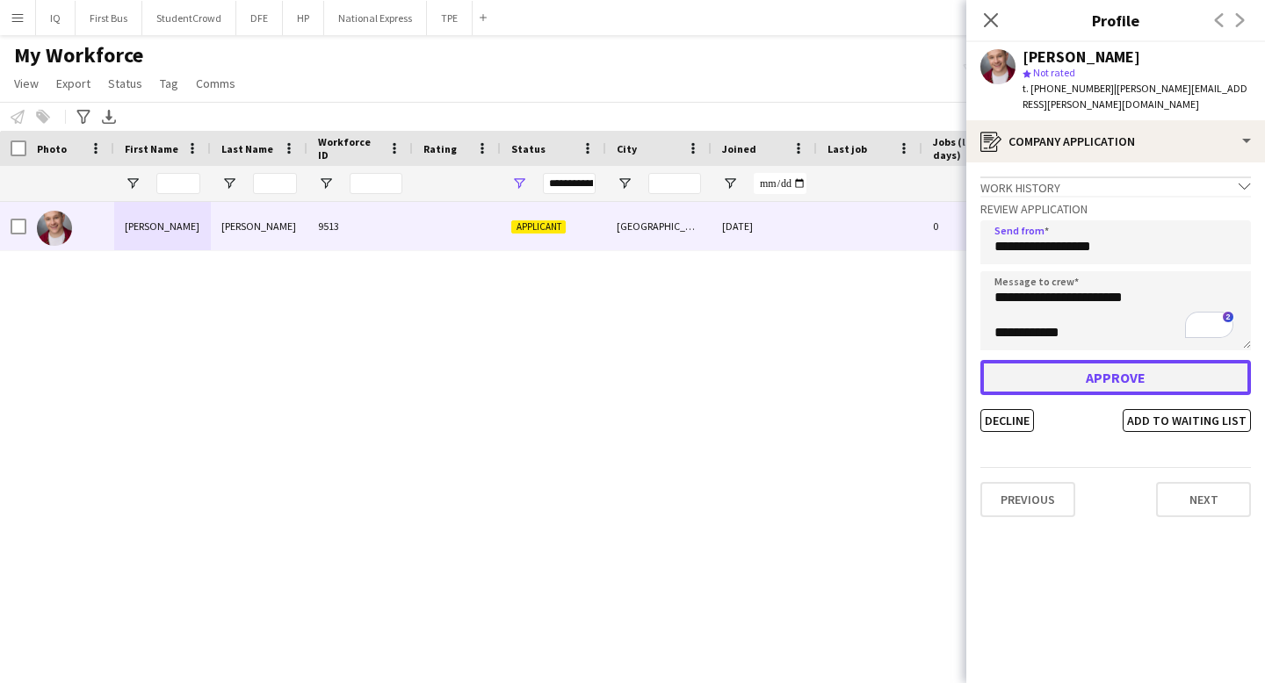
click at [1093, 372] on button "Approve" at bounding box center [1115, 377] width 271 height 35
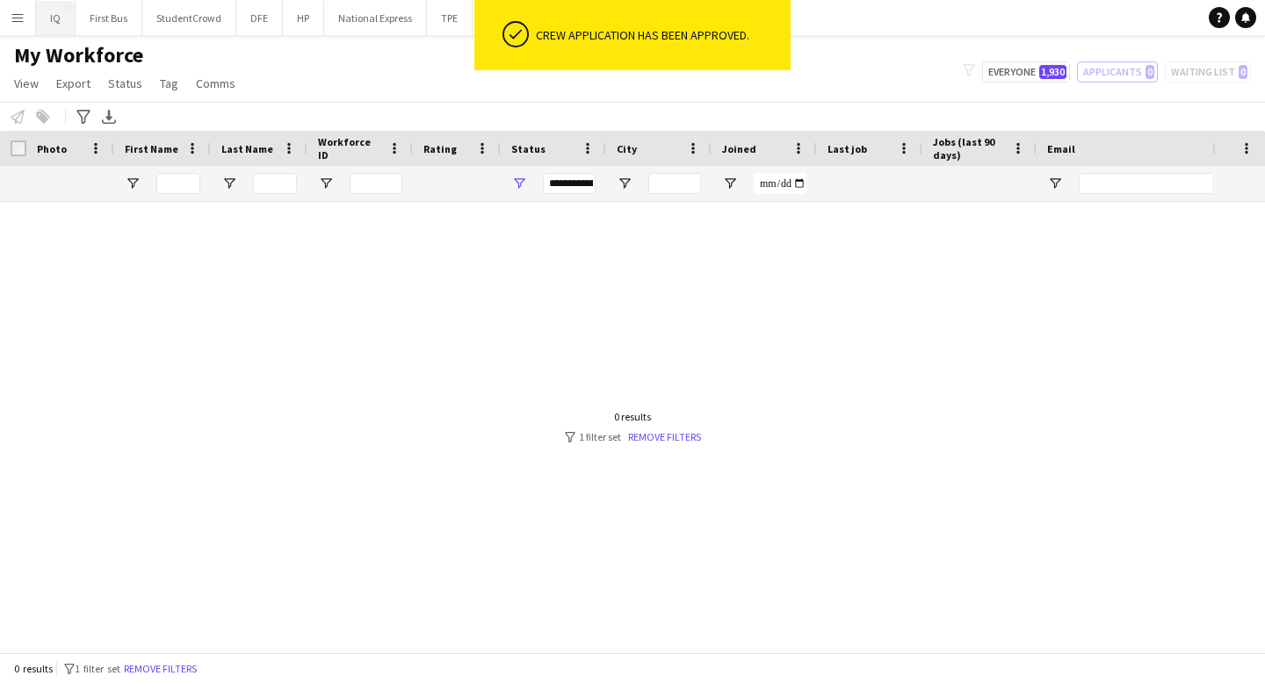
click at [49, 10] on button "IQ Close" at bounding box center [56, 18] width 40 height 34
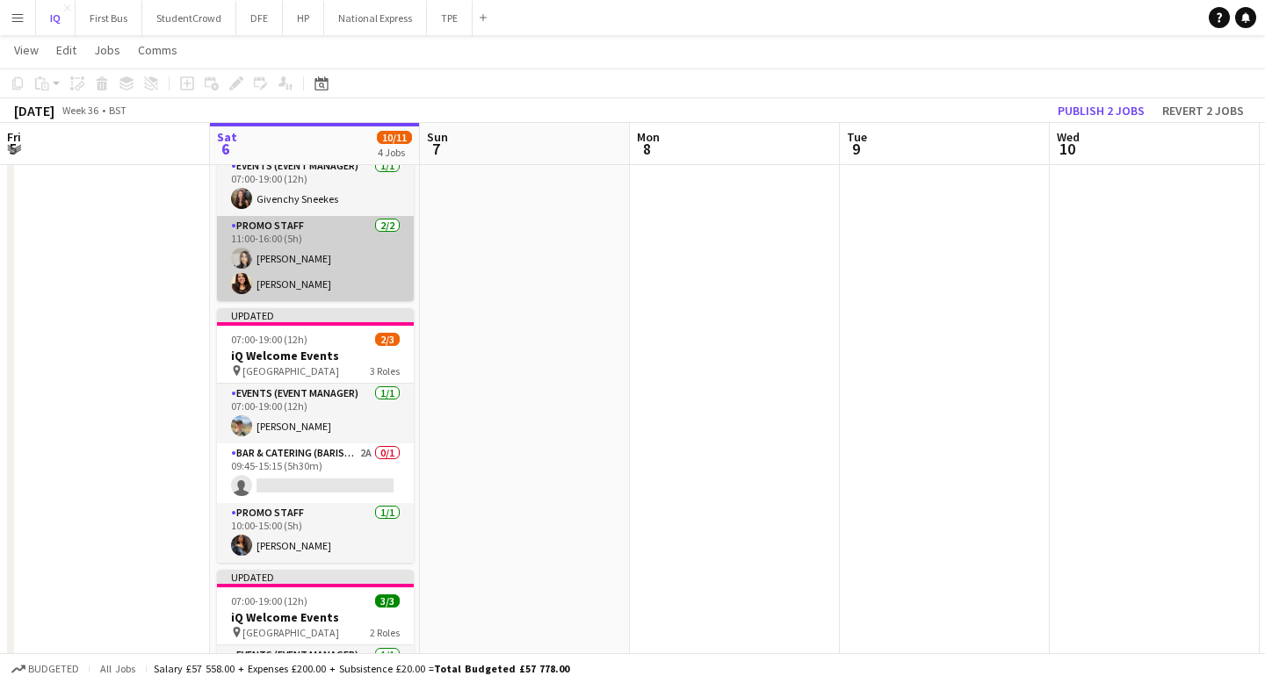
scroll to position [124, 0]
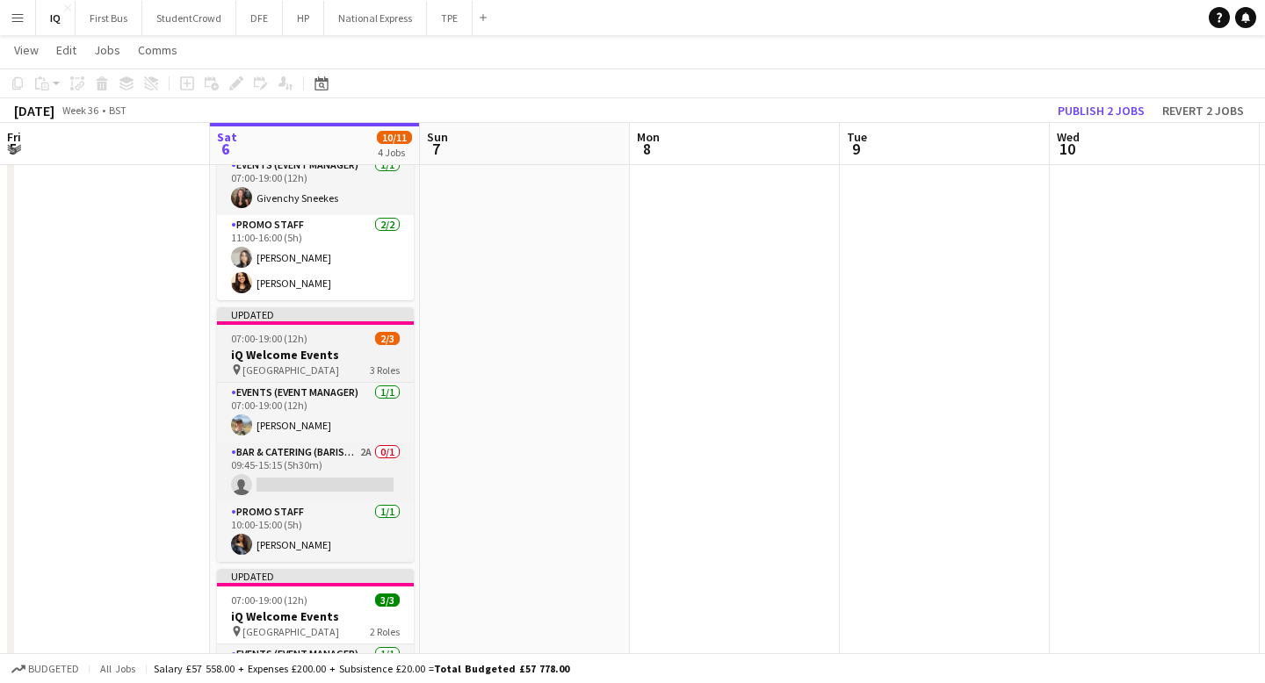
click at [311, 355] on h3 "iQ Welcome Events" at bounding box center [315, 355] width 197 height 16
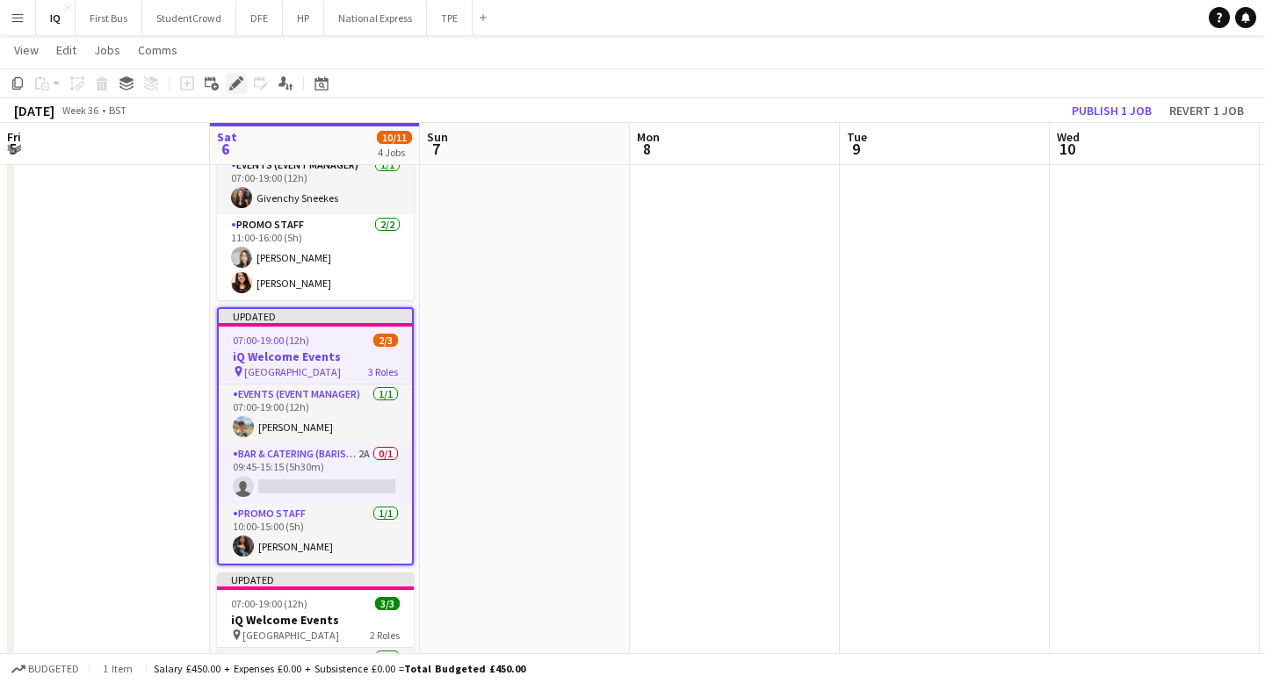
click at [235, 86] on icon at bounding box center [236, 84] width 10 height 10
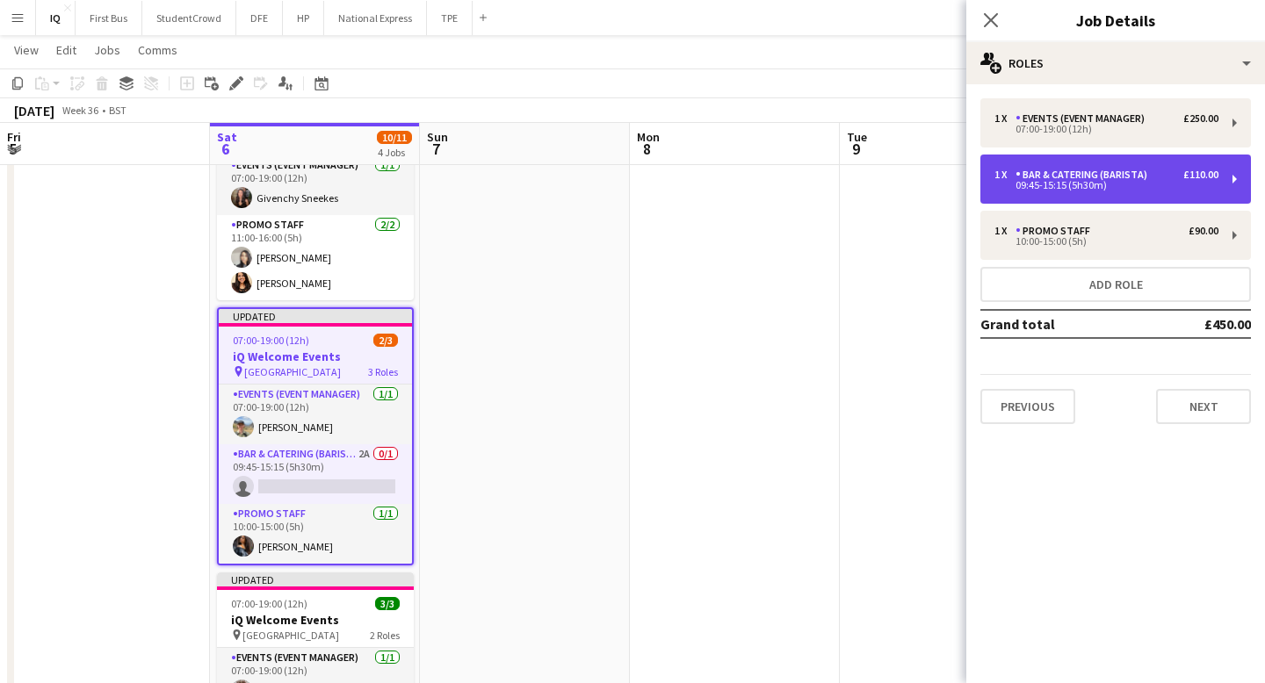
click at [1119, 177] on div "Bar & Catering (Barista)" at bounding box center [1084, 175] width 139 height 12
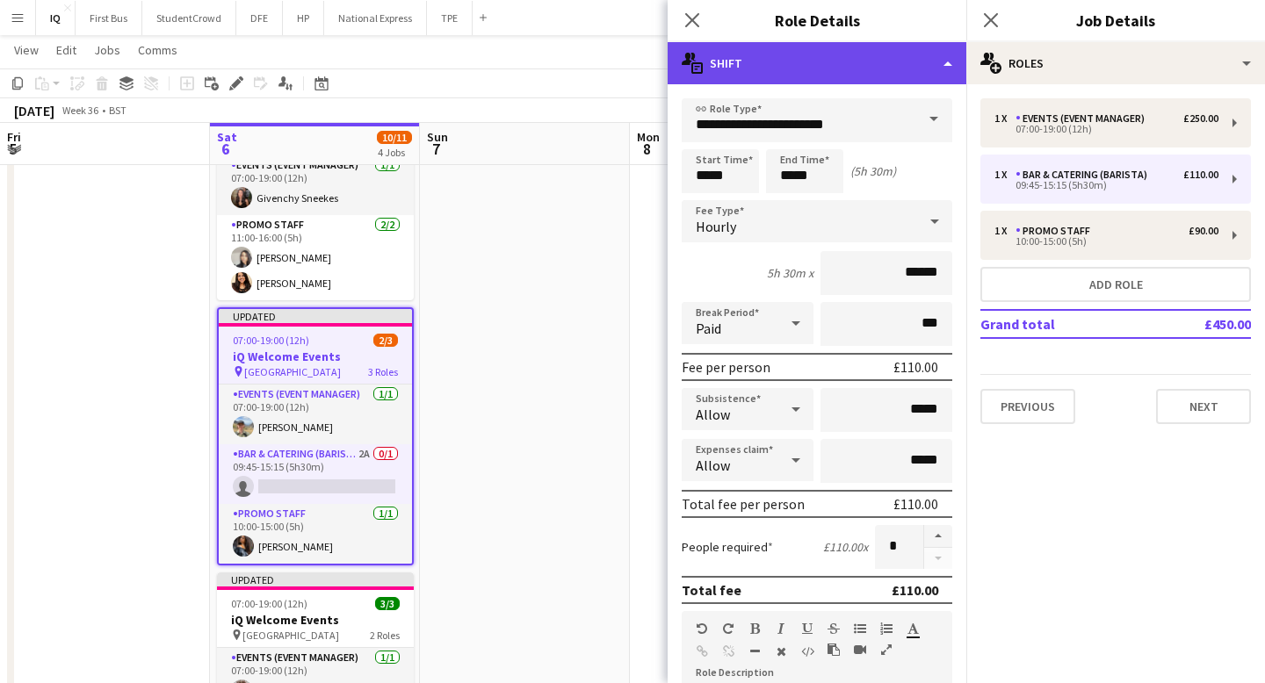
click at [917, 62] on div "multiple-actions-text Shift" at bounding box center [816, 63] width 299 height 42
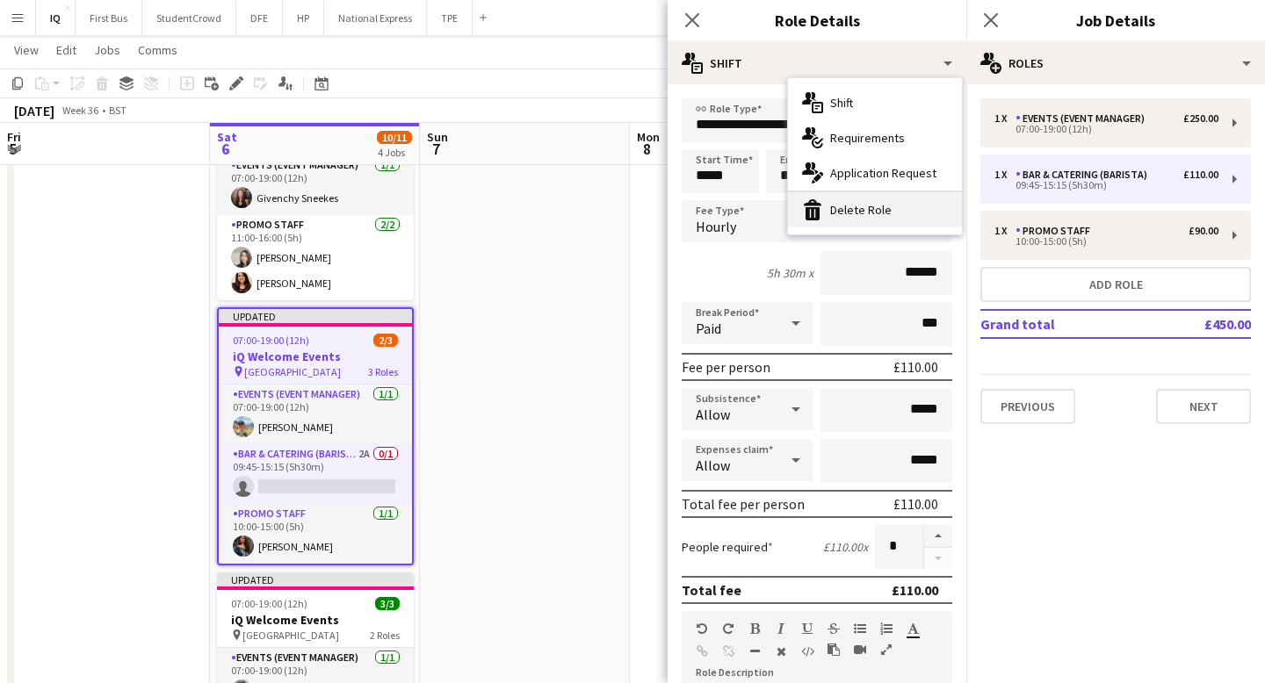
click at [874, 207] on div "bin-2 Delete Role" at bounding box center [875, 209] width 174 height 35
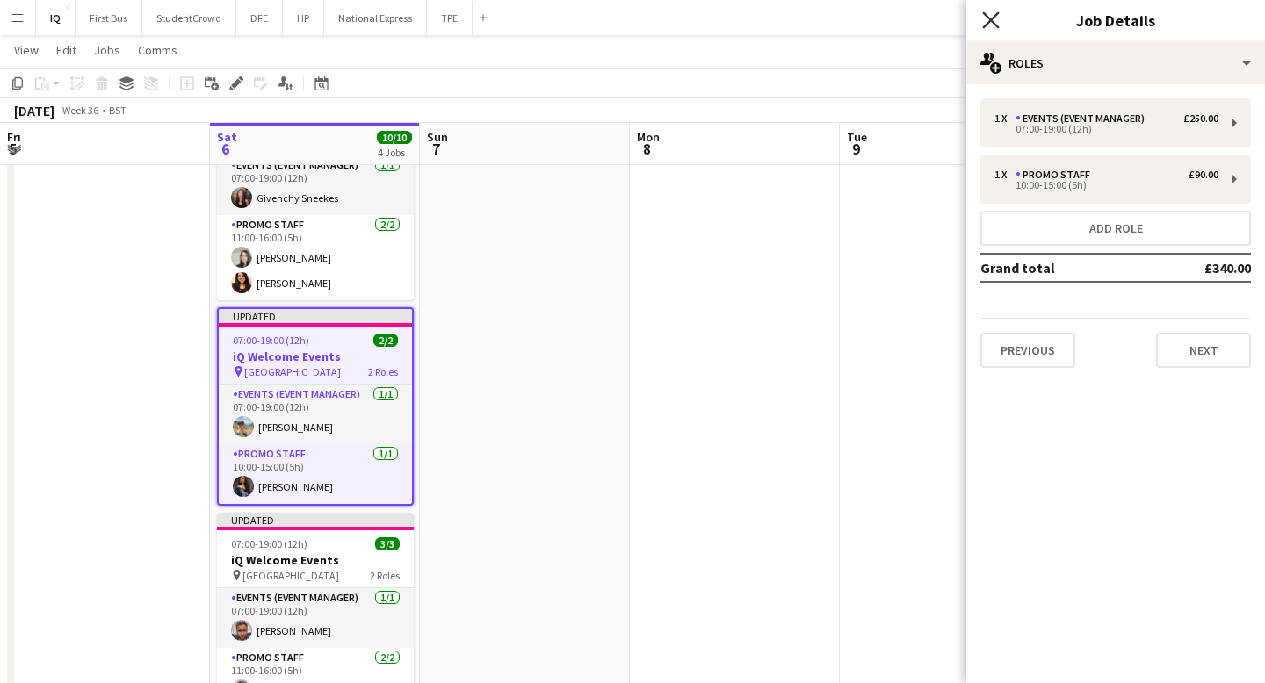
click at [986, 18] on icon "Close pop-in" at bounding box center [990, 19] width 17 height 17
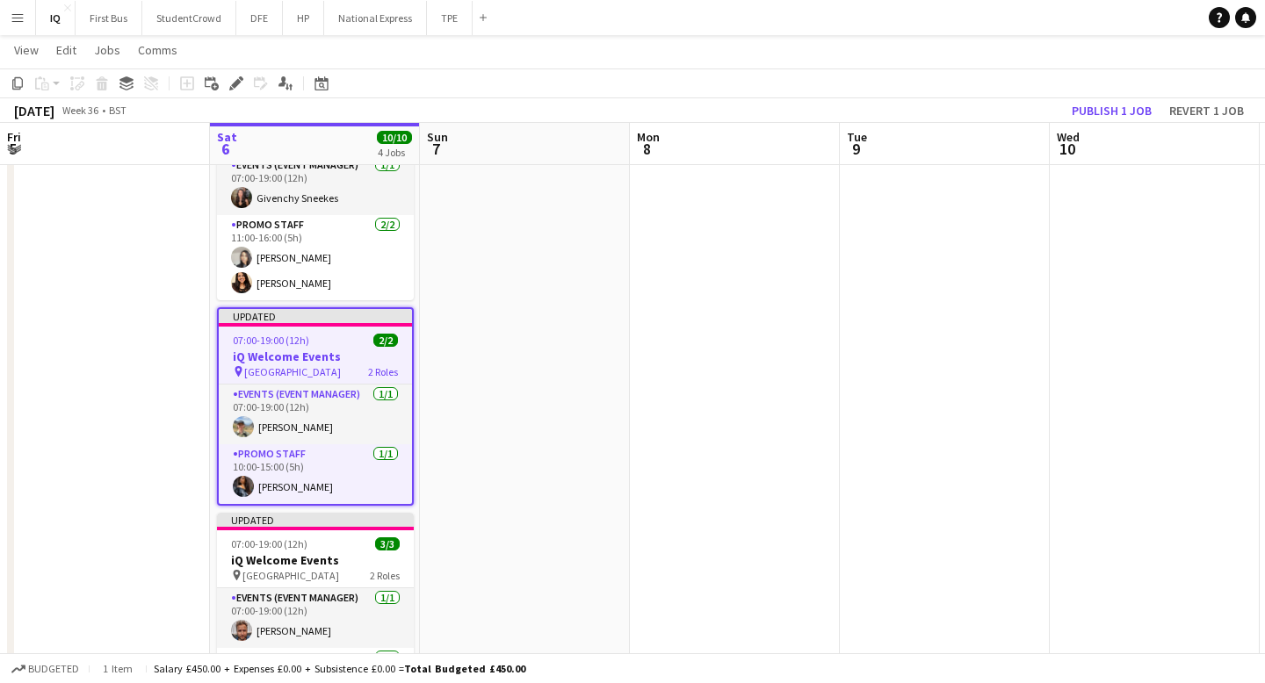
click at [936, 106] on div "[DATE] Week 36 • BST Publish 1 job Revert 1 job" at bounding box center [632, 110] width 1265 height 25
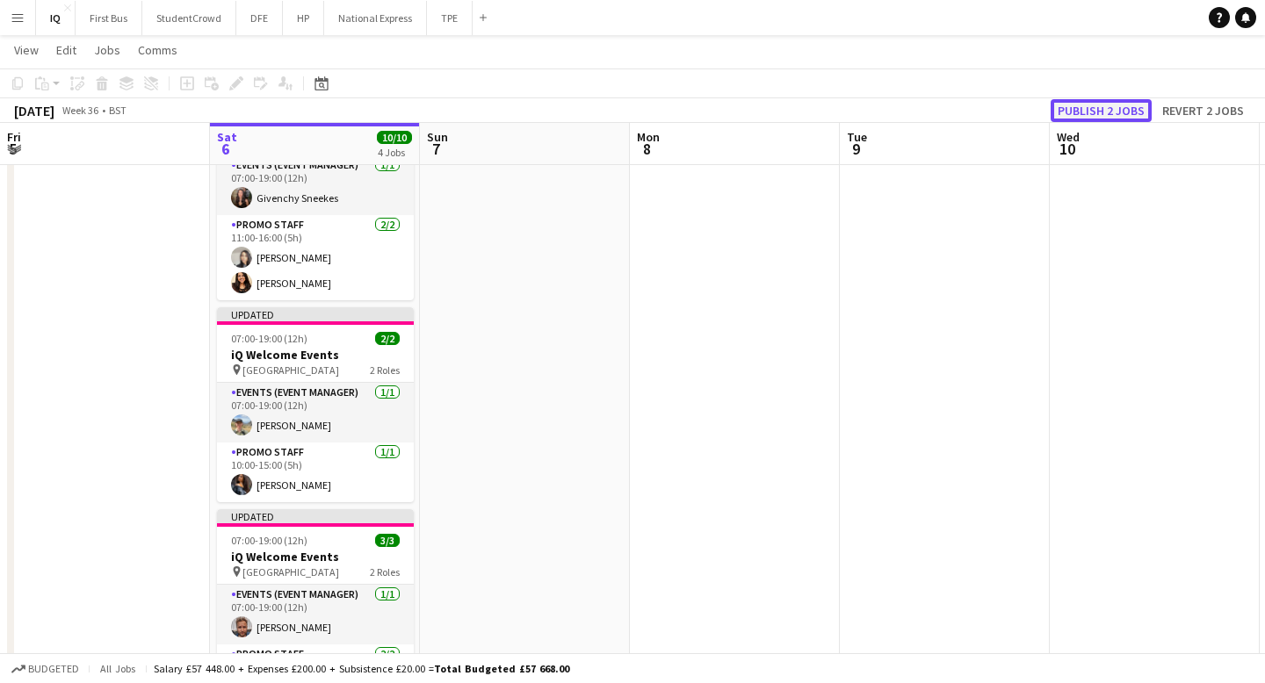
click at [1115, 112] on button "Publish 2 jobs" at bounding box center [1100, 110] width 101 height 23
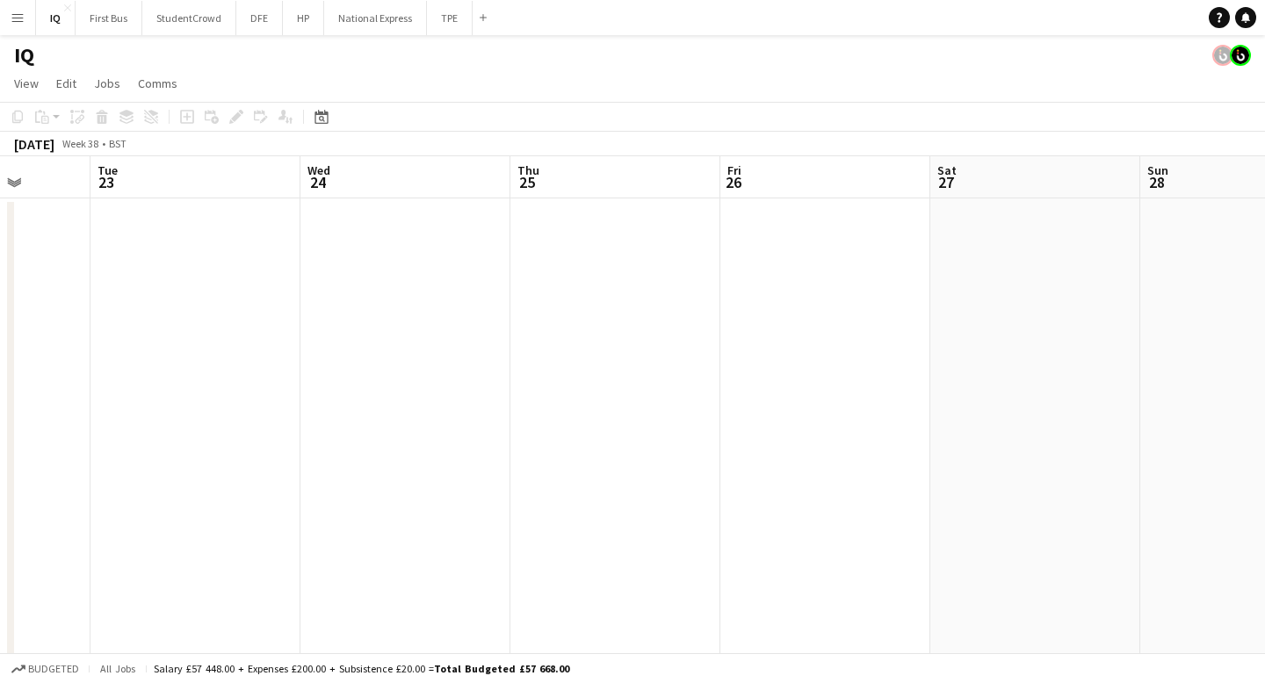
scroll to position [0, 624]
click at [22, 17] on app-icon "Menu" at bounding box center [18, 18] width 14 height 14
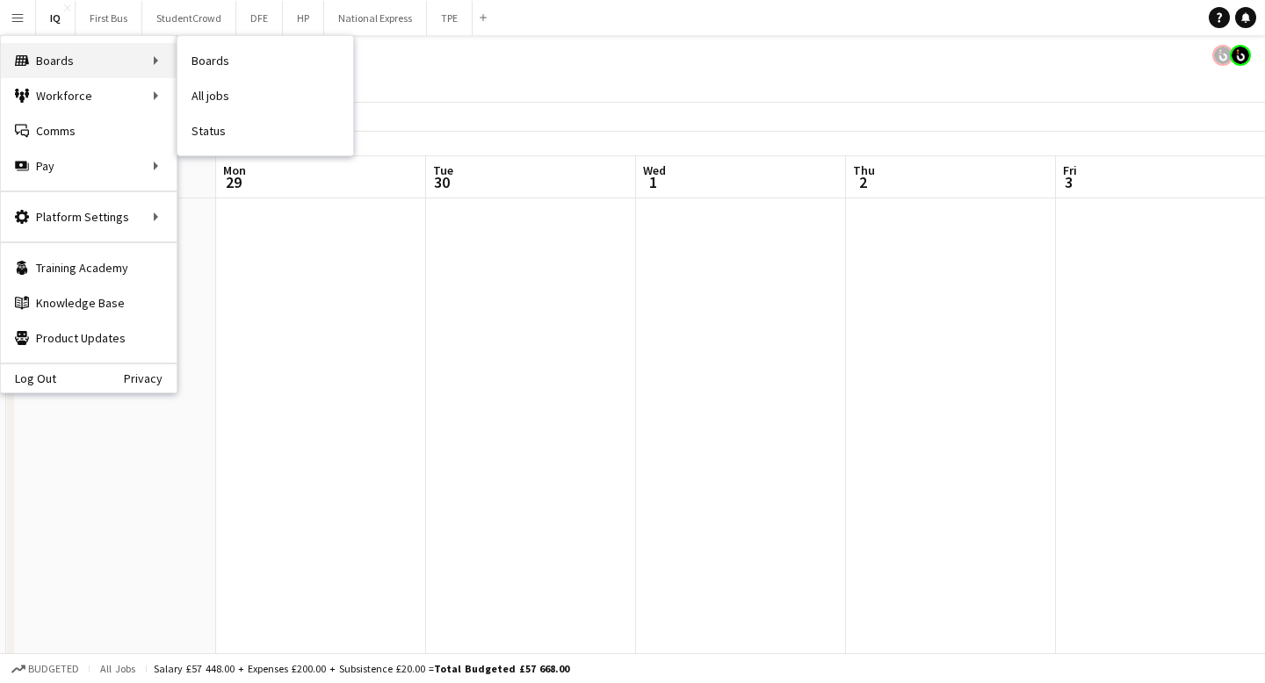
click at [89, 64] on div "Boards Boards" at bounding box center [89, 60] width 176 height 35
click at [209, 64] on link "Boards" at bounding box center [265, 60] width 176 height 35
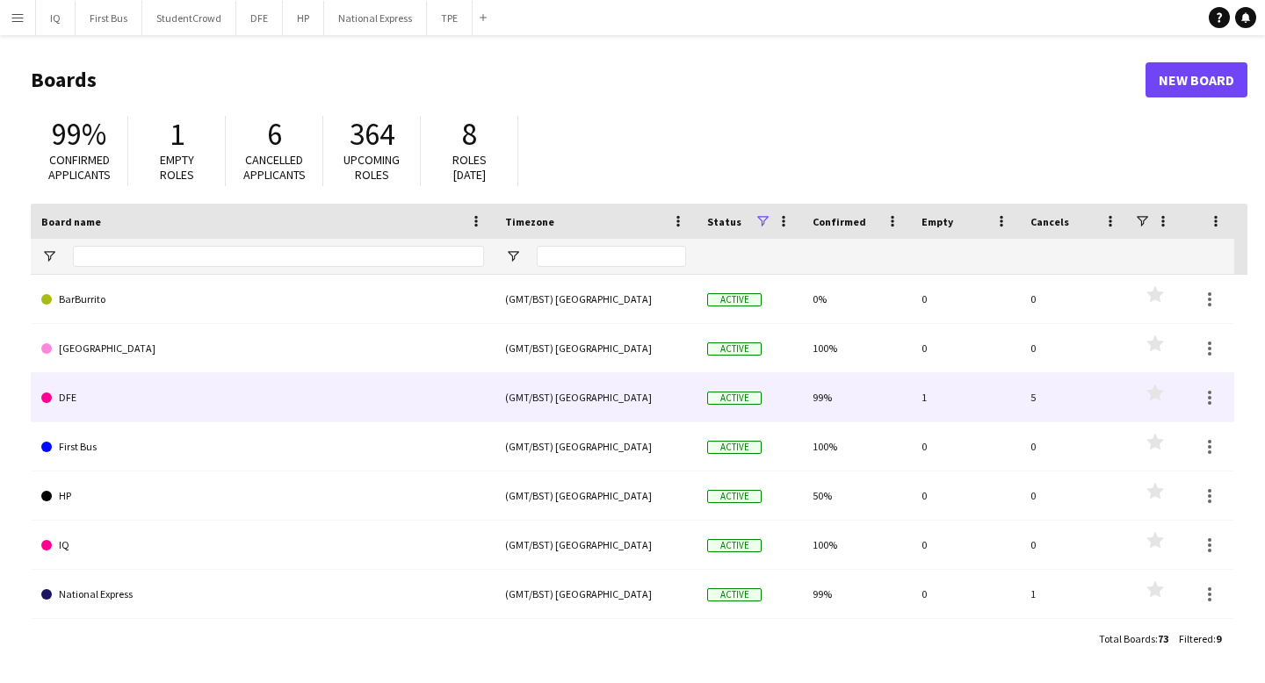
click at [544, 405] on div "(GMT/BST) [GEOGRAPHIC_DATA]" at bounding box center [595, 397] width 202 height 48
click at [232, 409] on link "DFE" at bounding box center [262, 397] width 443 height 49
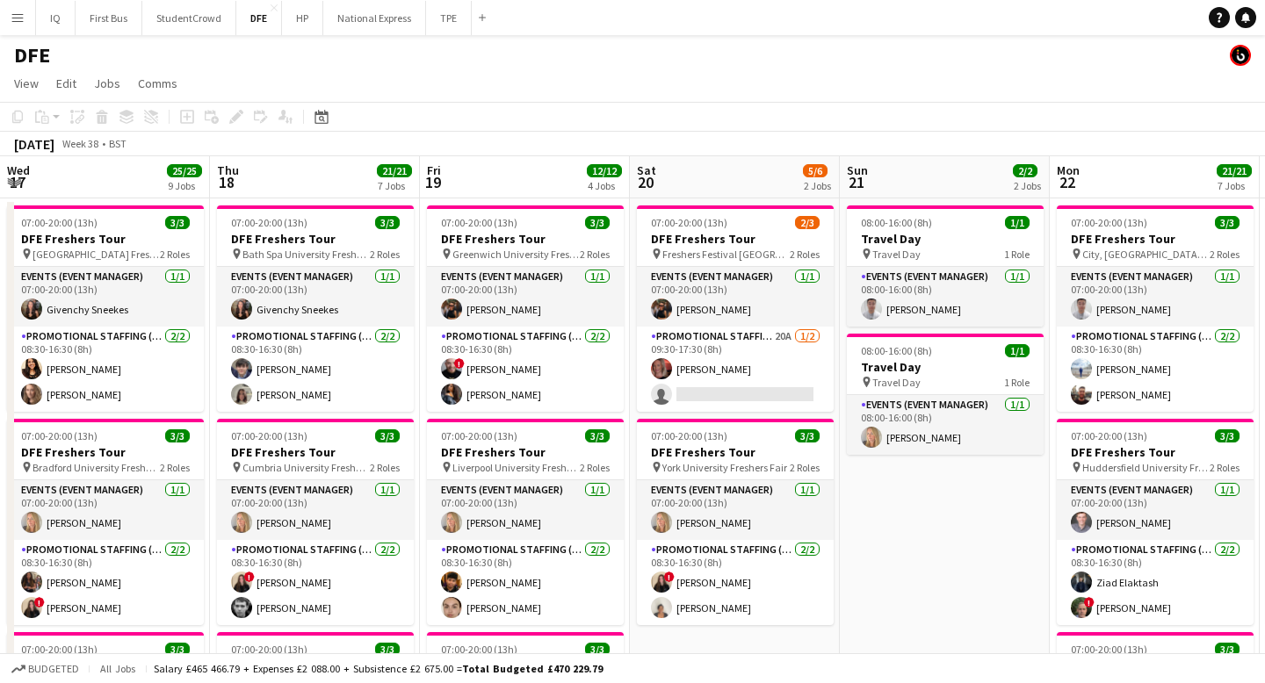
scroll to position [0, 515]
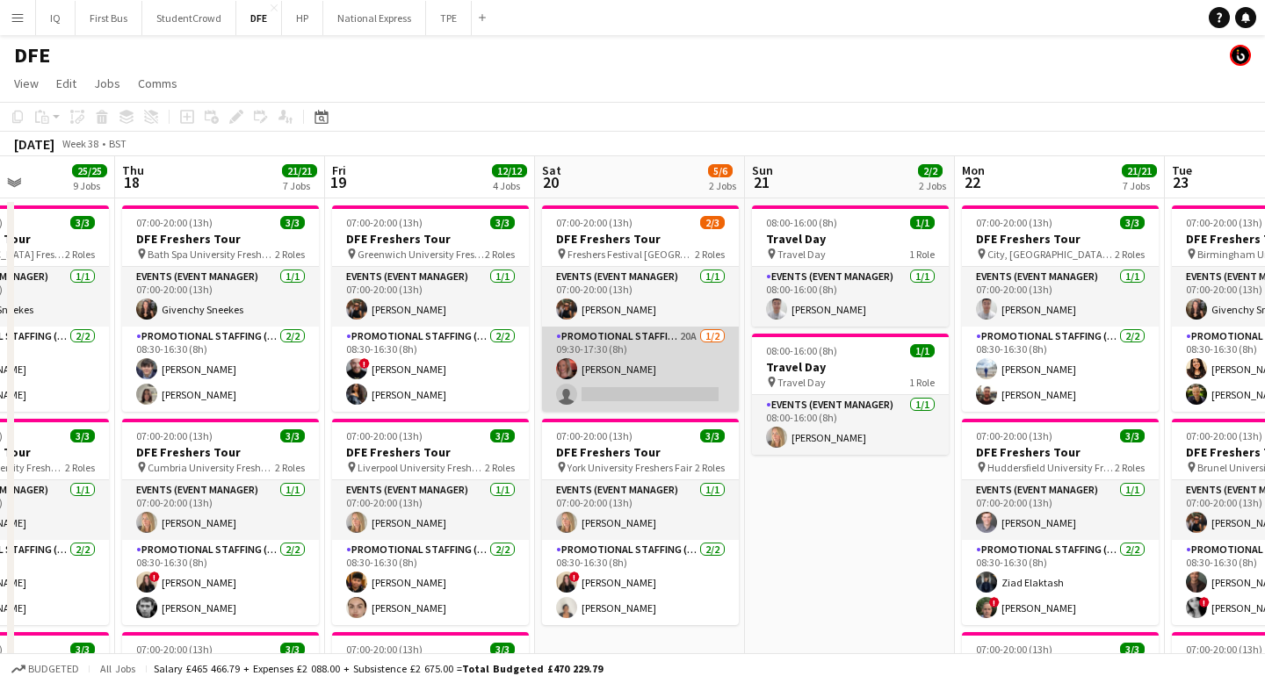
click at [653, 380] on app-card-role "Promotional Staffing (Brand Ambassadors) 20A [DATE] 09:30-17:30 (8h) [PERSON_NA…" at bounding box center [640, 369] width 197 height 85
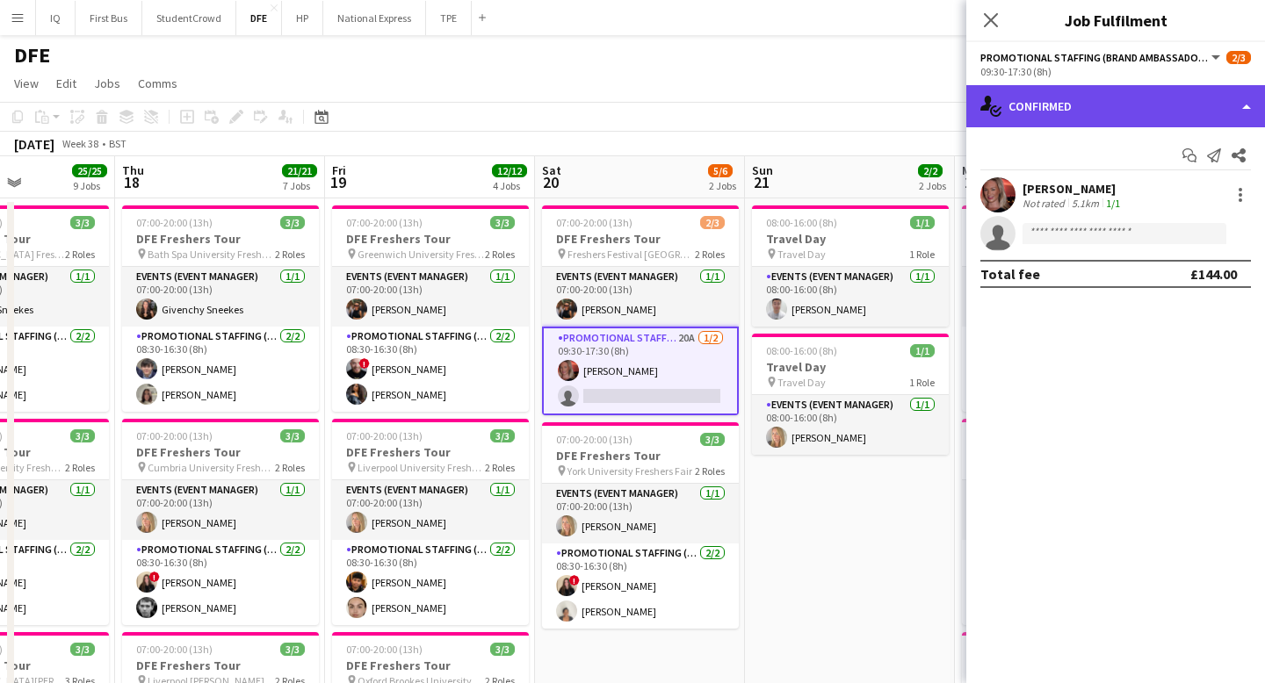
click at [1128, 103] on div "single-neutral-actions-check-2 Confirmed" at bounding box center [1115, 106] width 299 height 42
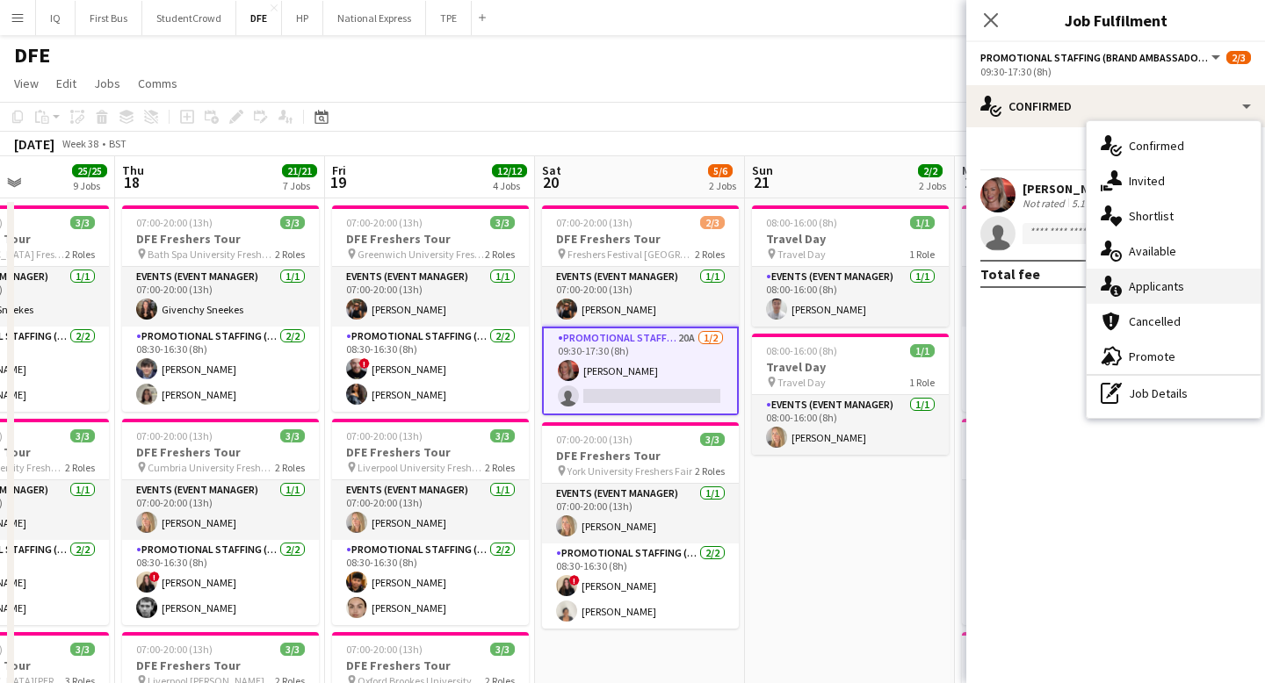
click at [1162, 295] on div "single-neutral-actions-information Applicants" at bounding box center [1173, 286] width 174 height 35
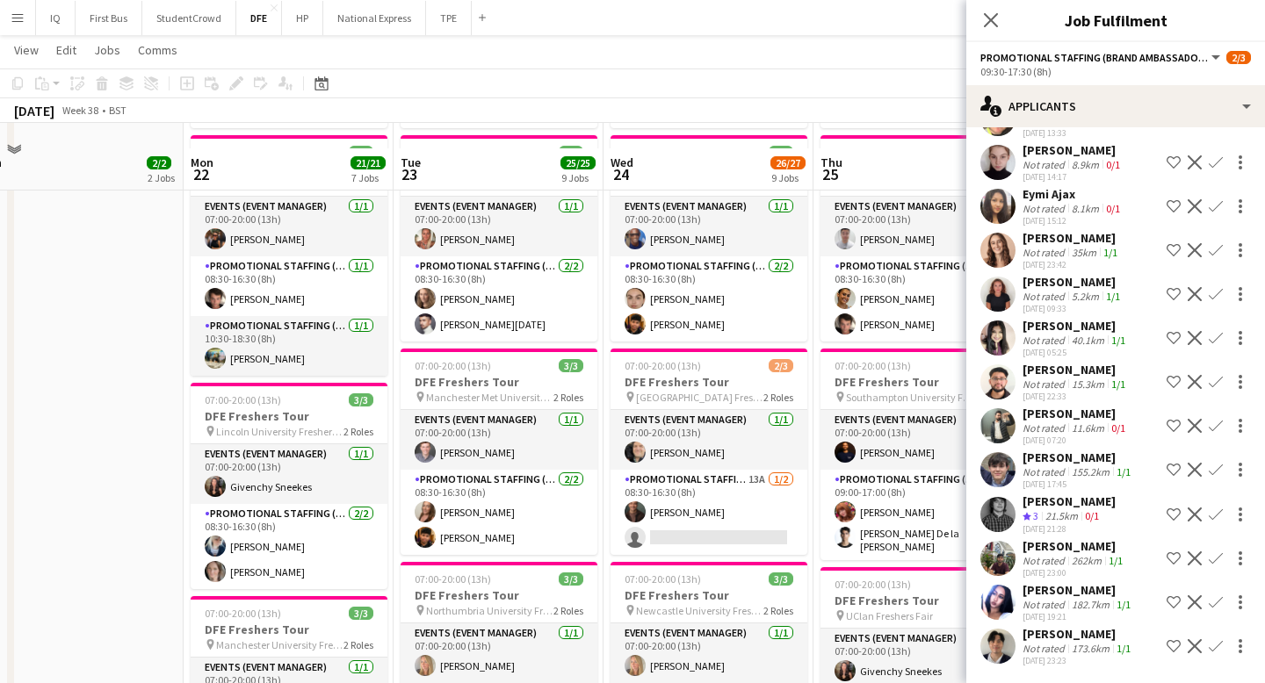
scroll to position [747, 0]
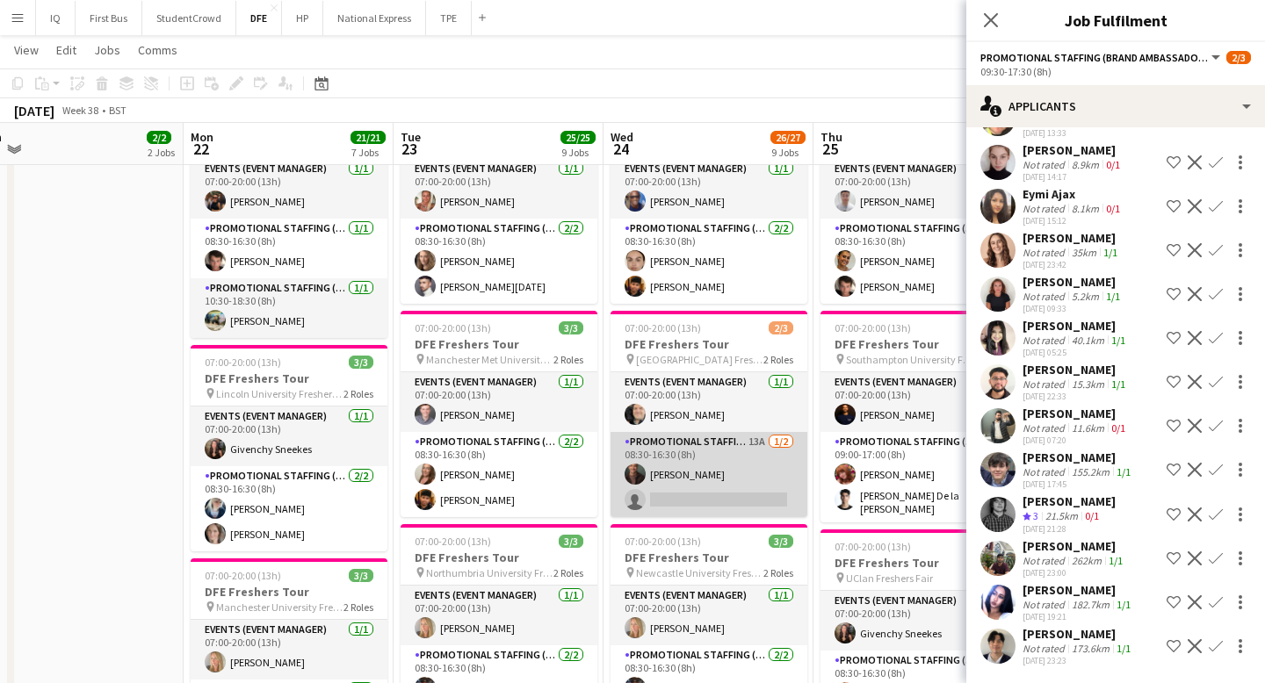
click at [733, 494] on app-card-role "Promotional Staffing (Brand Ambassadors) 13A [DATE] 08:30-16:30 (8h) [PERSON_NA…" at bounding box center [708, 474] width 197 height 85
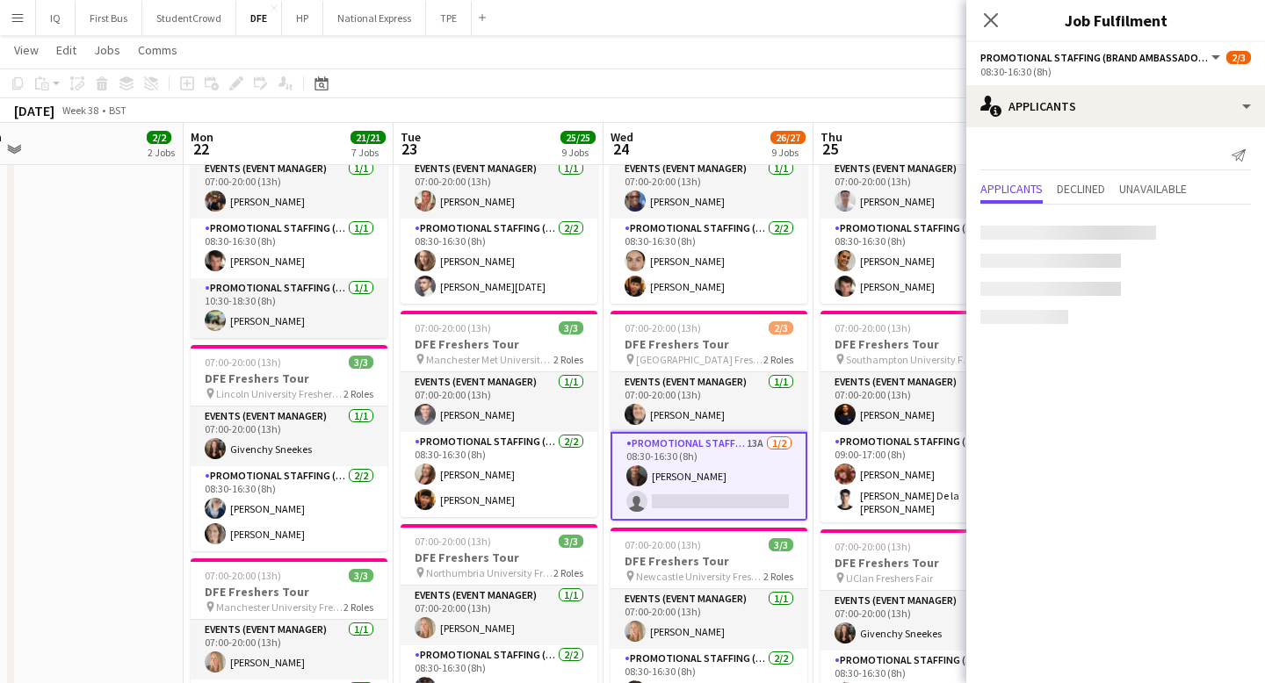
scroll to position [0, 0]
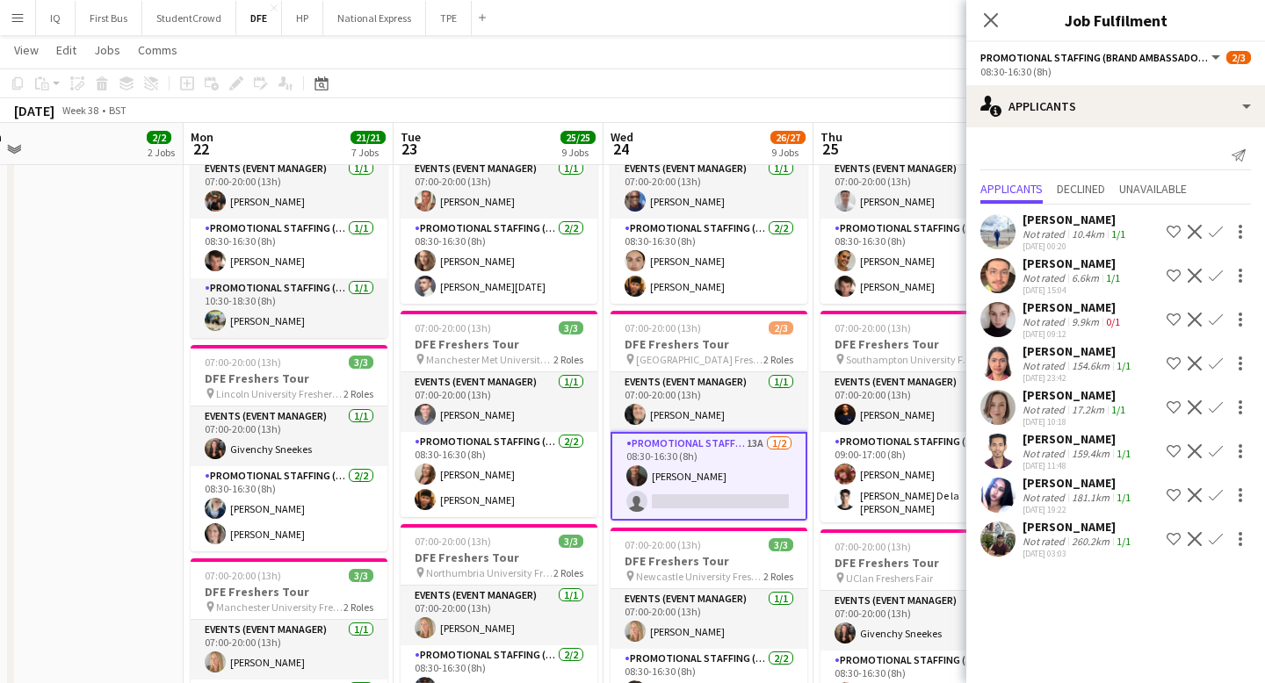
click at [1083, 500] on div "181.1km" at bounding box center [1090, 497] width 45 height 13
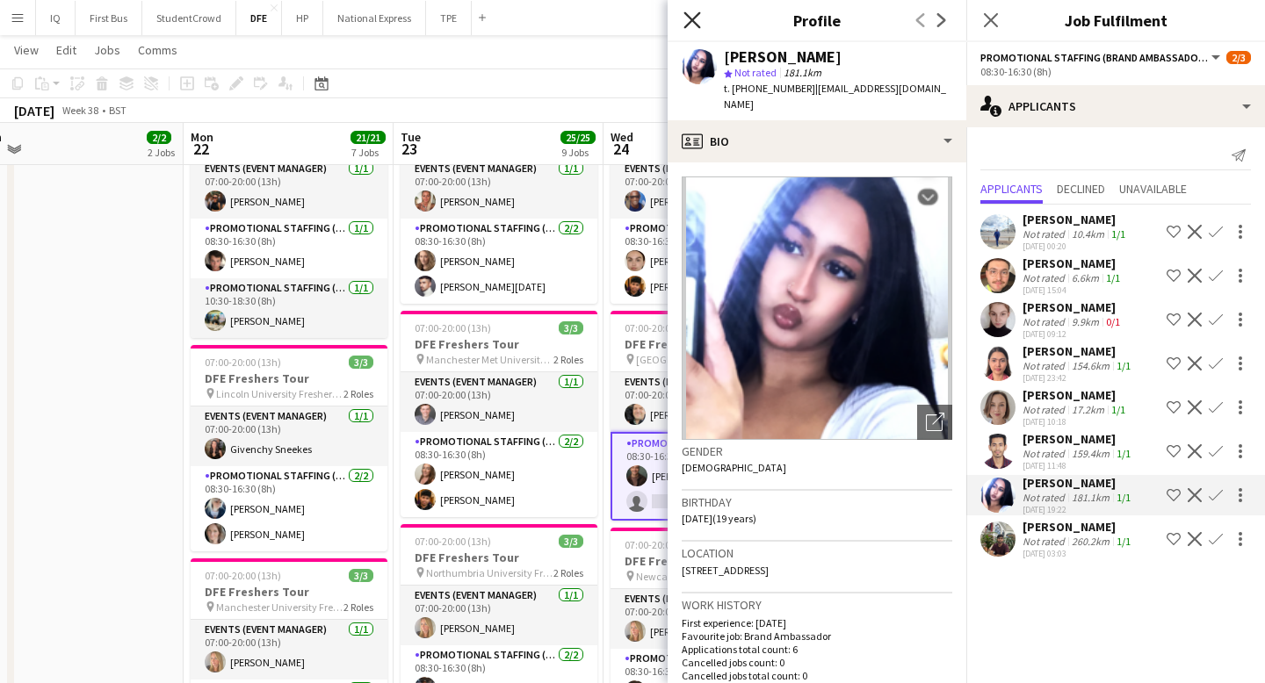
click at [690, 19] on icon at bounding box center [691, 19] width 17 height 17
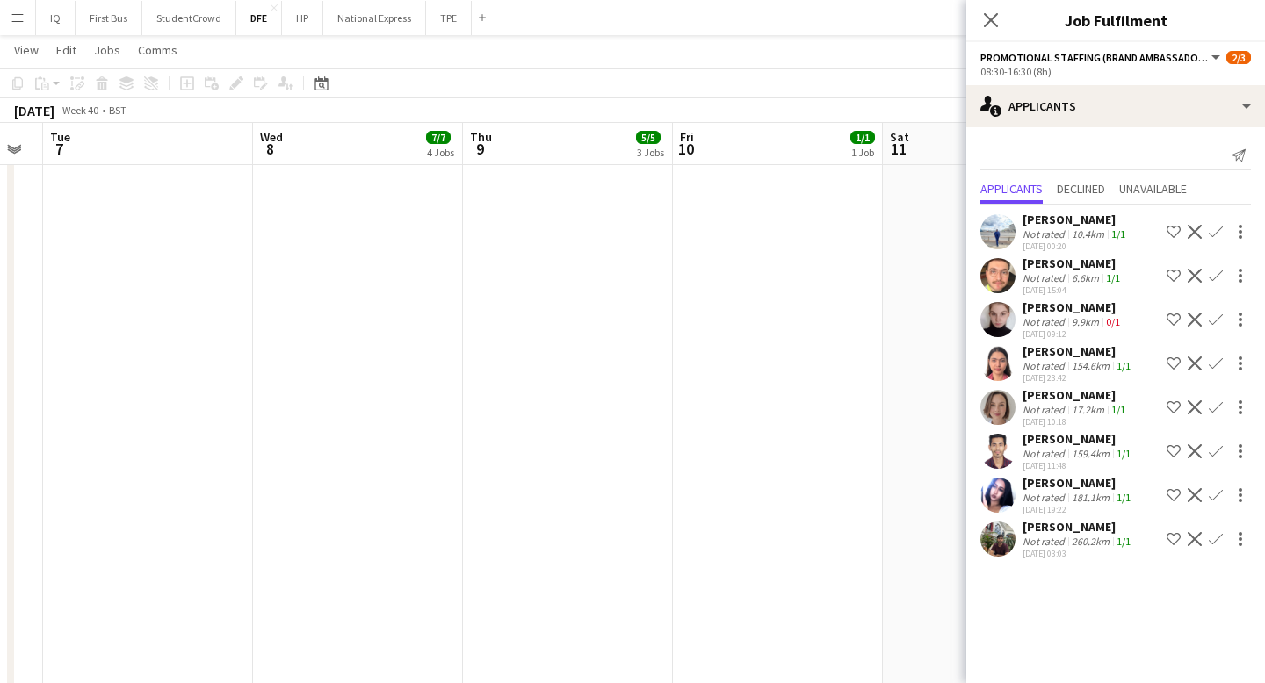
scroll to position [0, 808]
click at [995, 22] on icon "Close pop-in" at bounding box center [990, 19] width 17 height 17
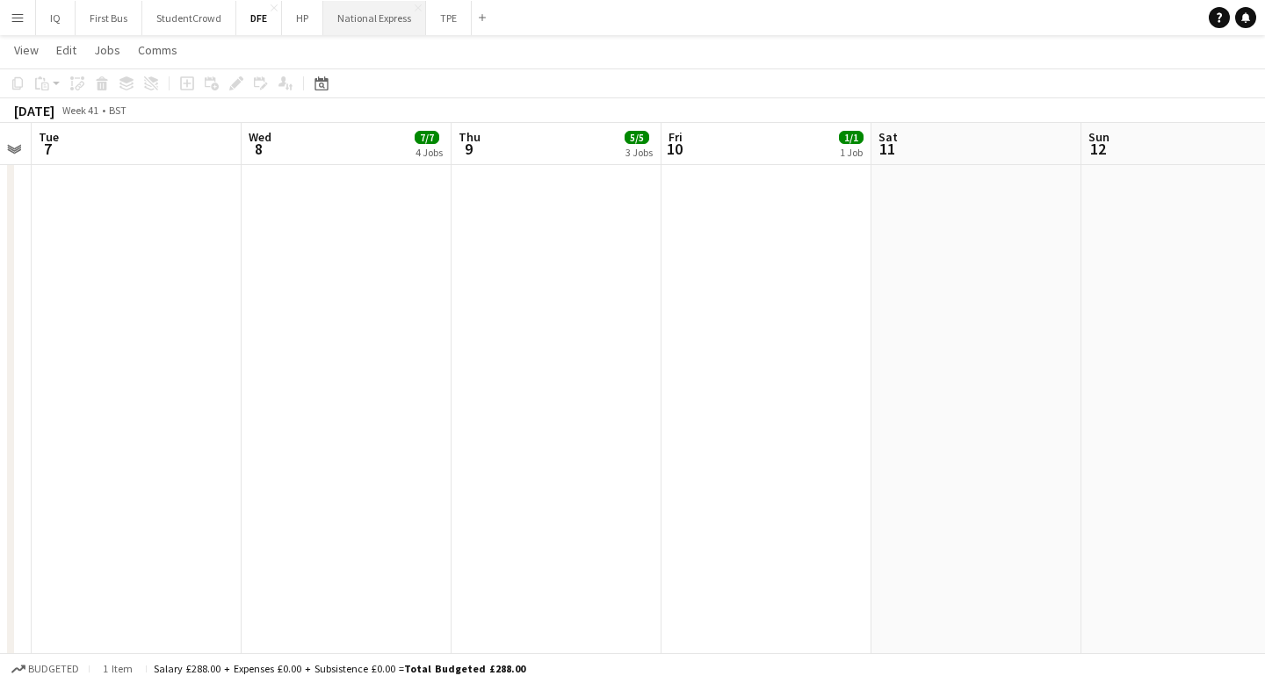
click at [389, 23] on button "National Express Close" at bounding box center [374, 18] width 103 height 34
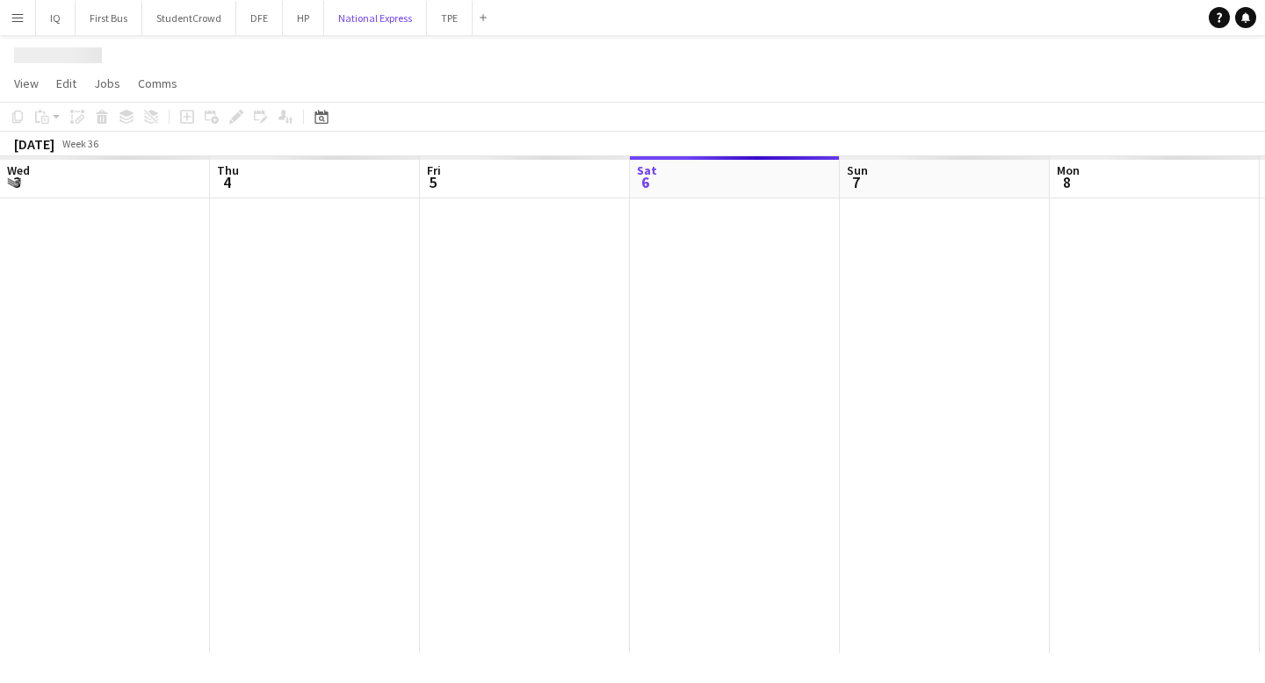
scroll to position [0, 420]
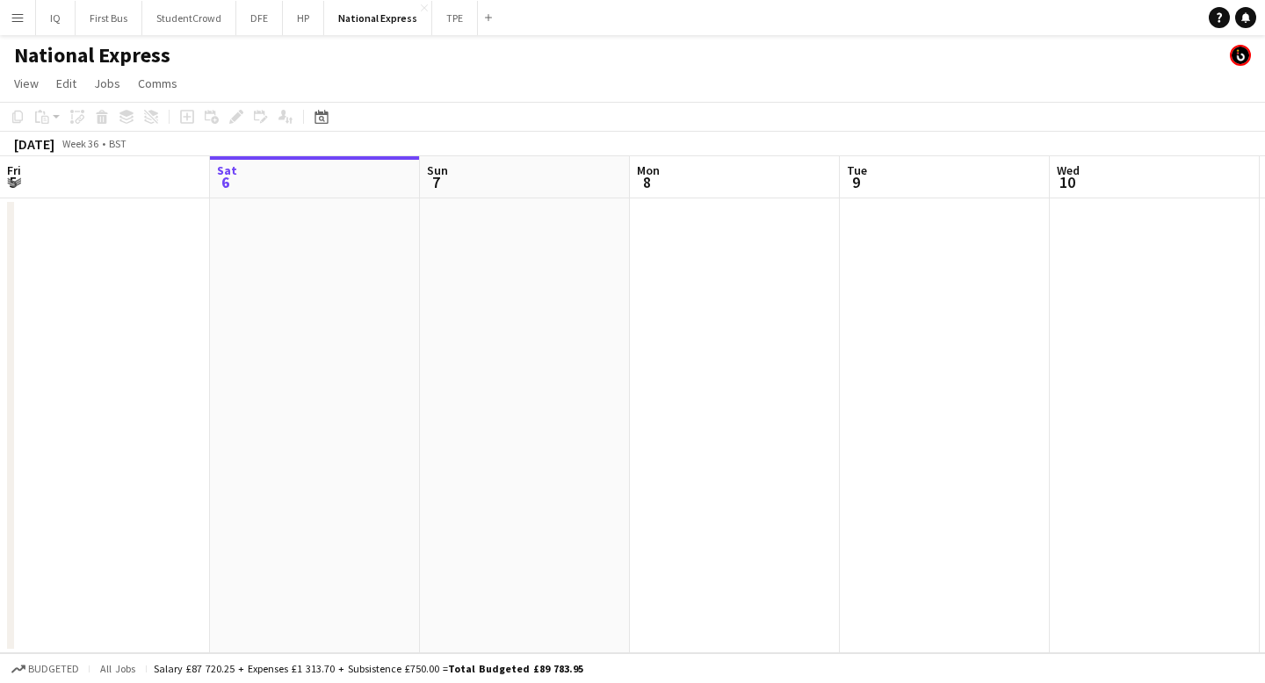
click at [758, 457] on app-date-cell at bounding box center [735, 425] width 210 height 455
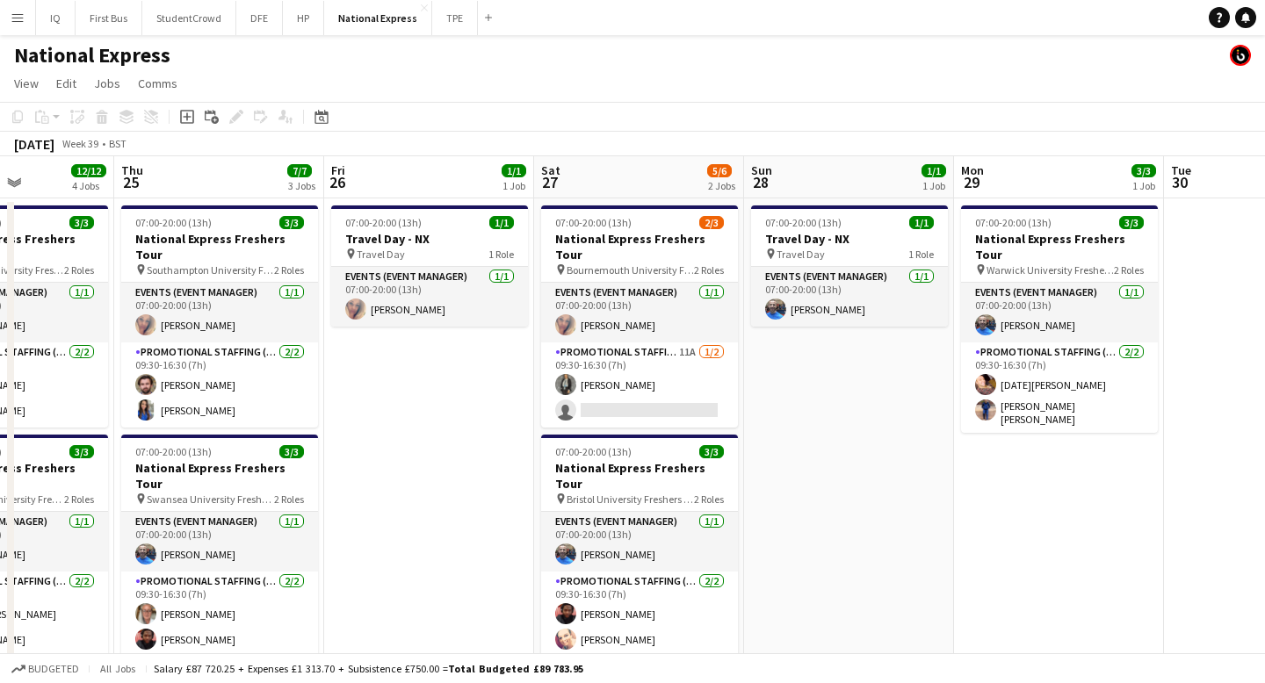
scroll to position [0, 880]
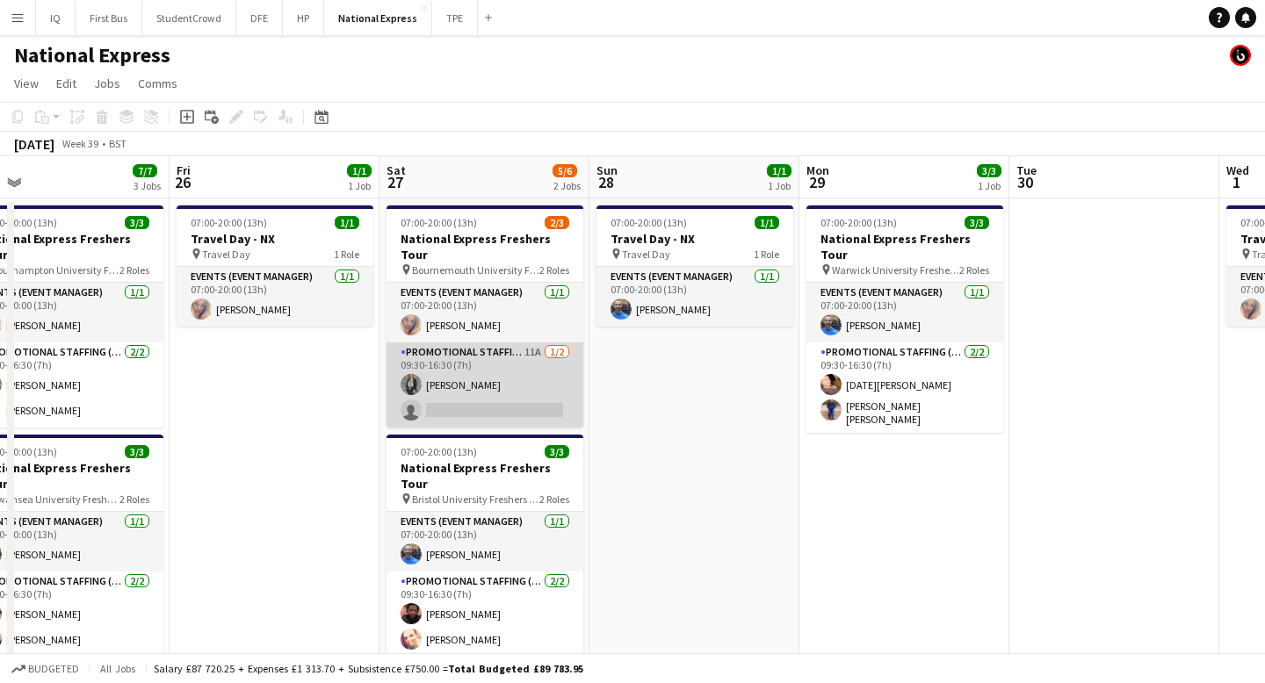
click at [479, 400] on app-card-role "Promotional Staffing (Brand Ambassadors) 11A [DATE] 09:30-16:30 (7h) [PERSON_NA…" at bounding box center [484, 385] width 197 height 85
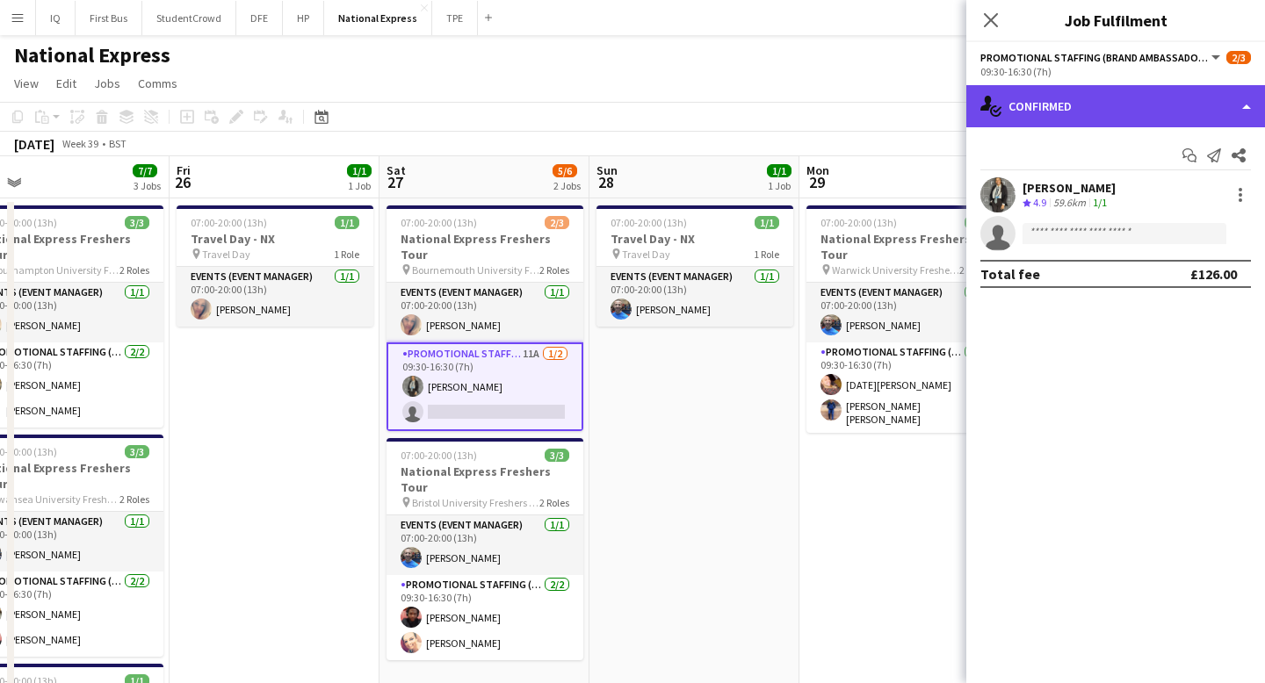
click at [1100, 119] on div "single-neutral-actions-check-2 Confirmed" at bounding box center [1115, 106] width 299 height 42
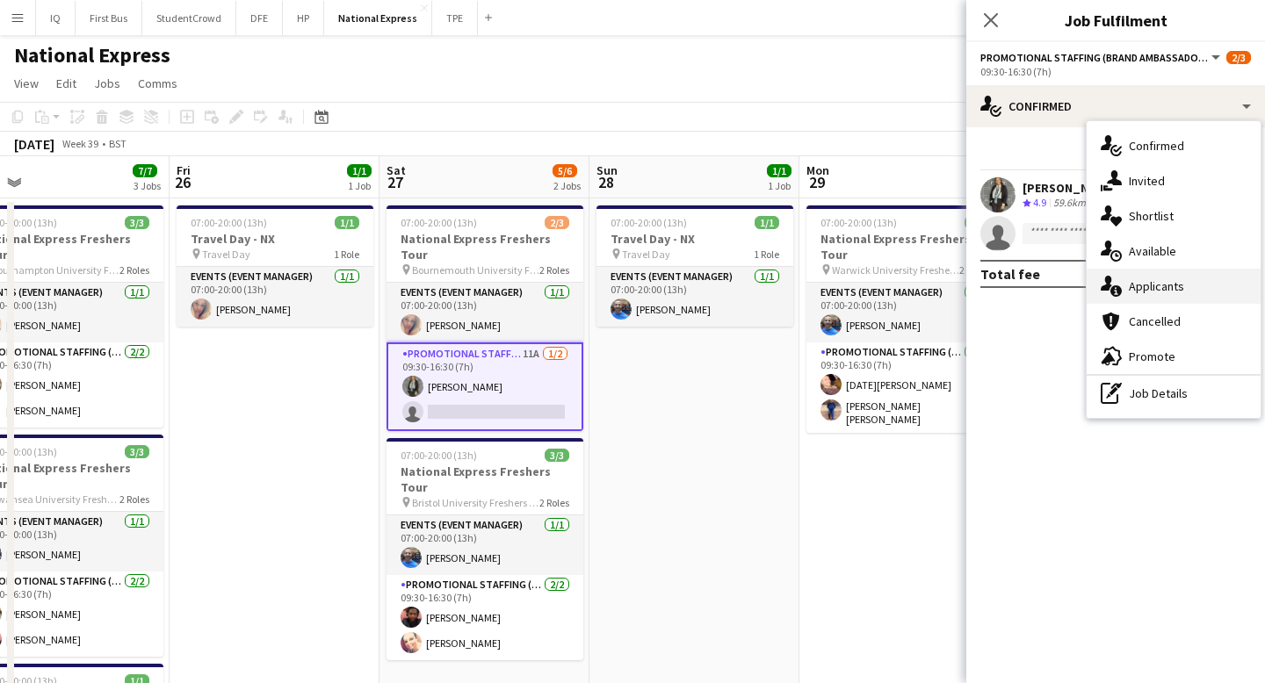
click at [1165, 283] on span "Applicants" at bounding box center [1156, 286] width 55 height 16
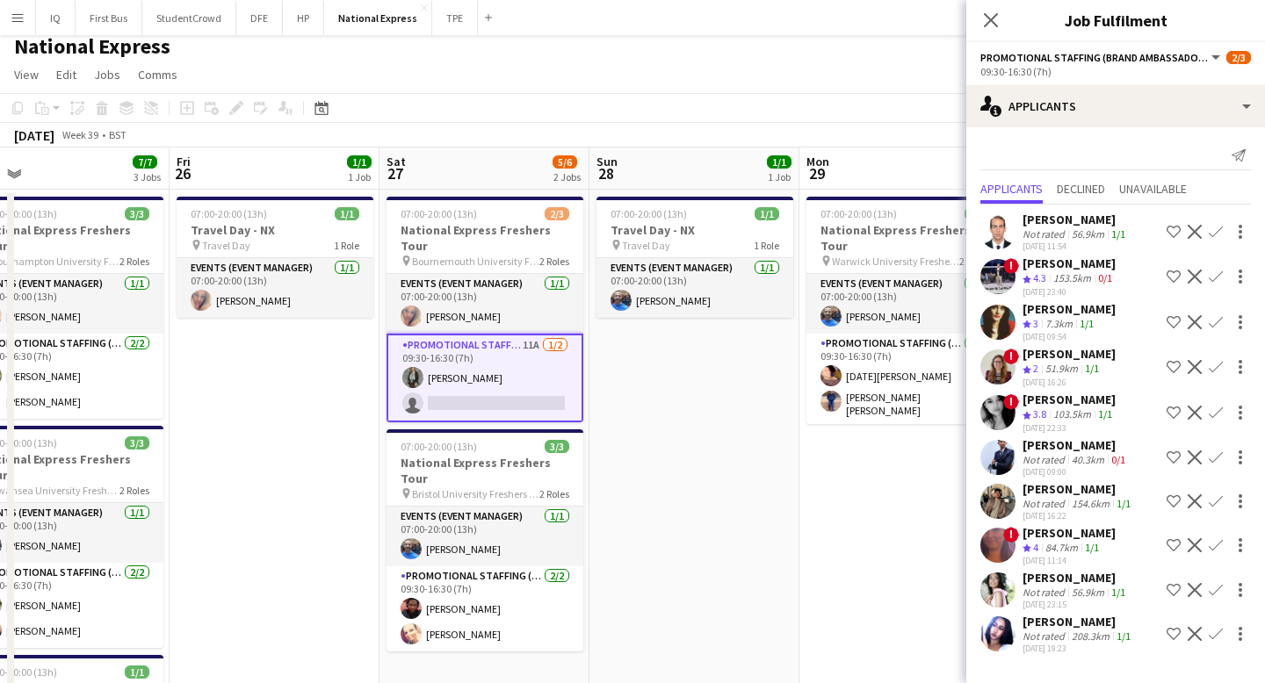
scroll to position [0, 0]
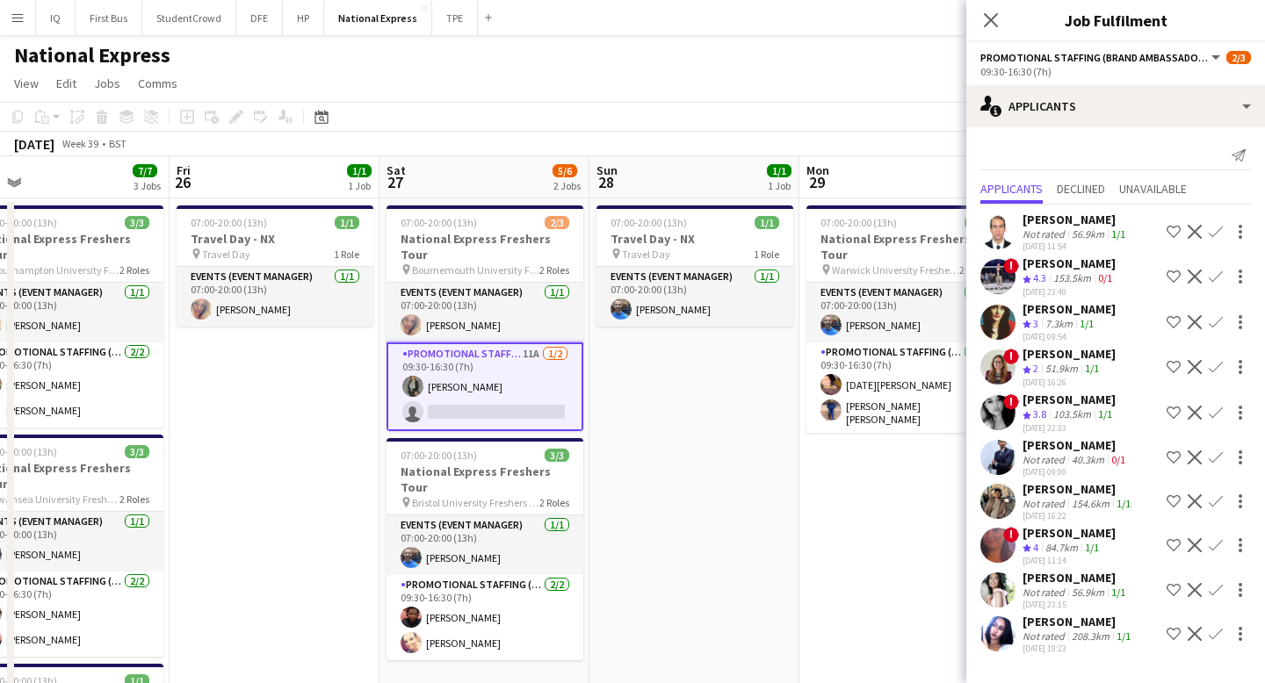
click at [1105, 586] on div "56.9km" at bounding box center [1088, 592] width 40 height 13
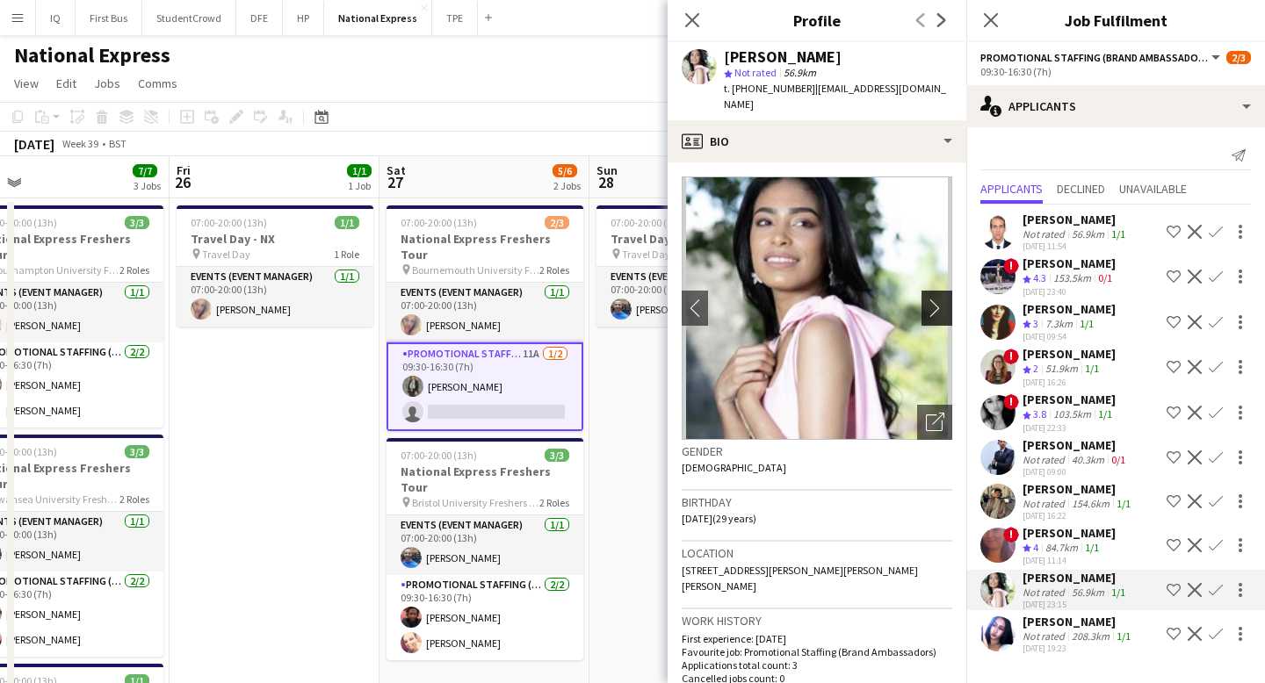
click at [936, 299] on app-icon "chevron-right" at bounding box center [939, 308] width 27 height 18
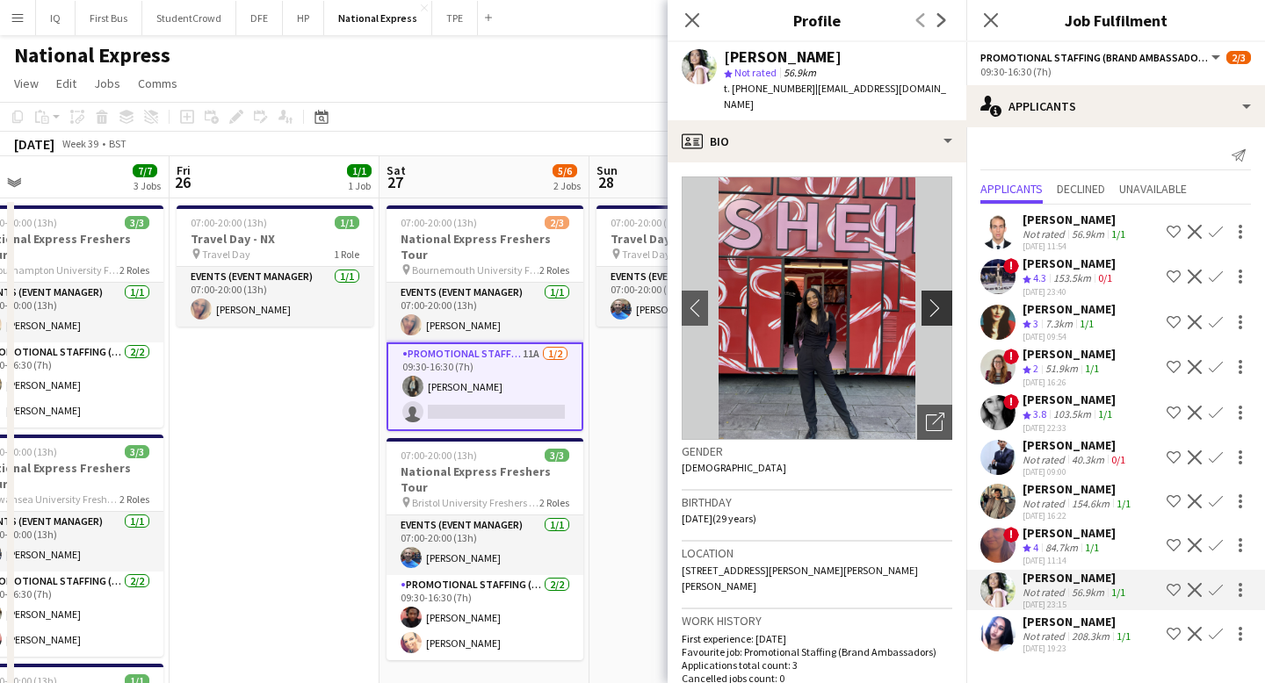
click at [936, 299] on app-icon "chevron-right" at bounding box center [939, 308] width 27 height 18
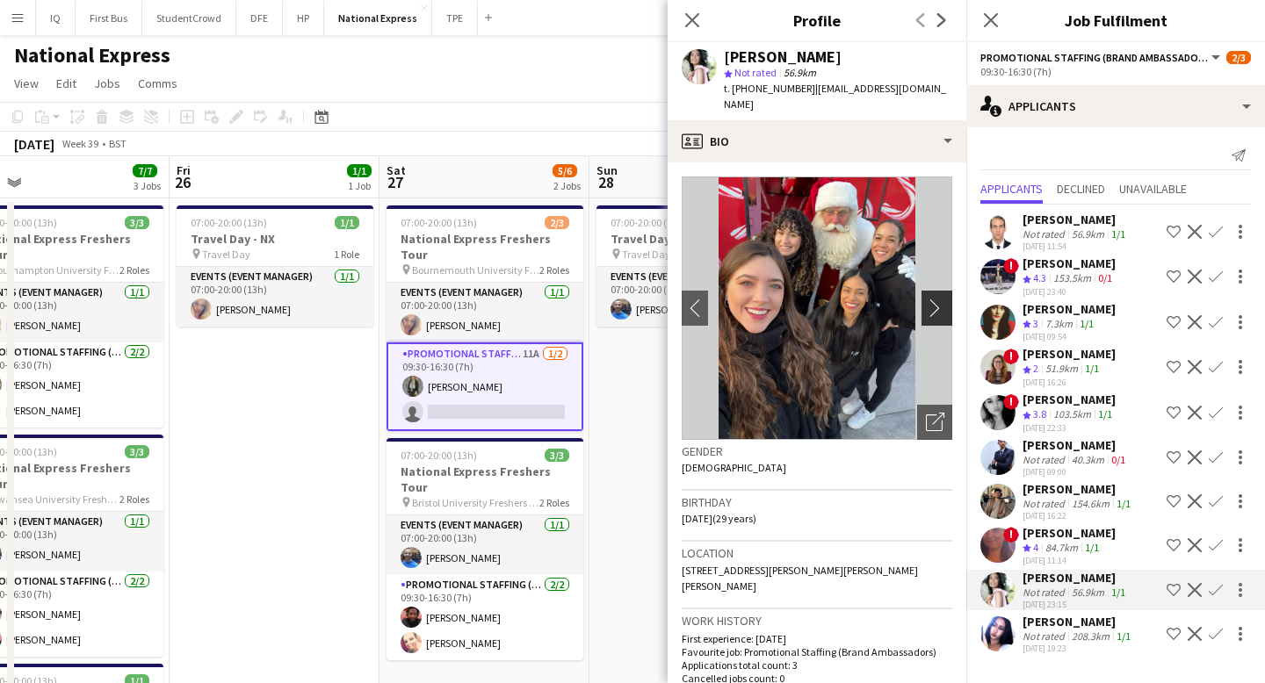
click at [936, 299] on app-icon "chevron-right" at bounding box center [939, 308] width 27 height 18
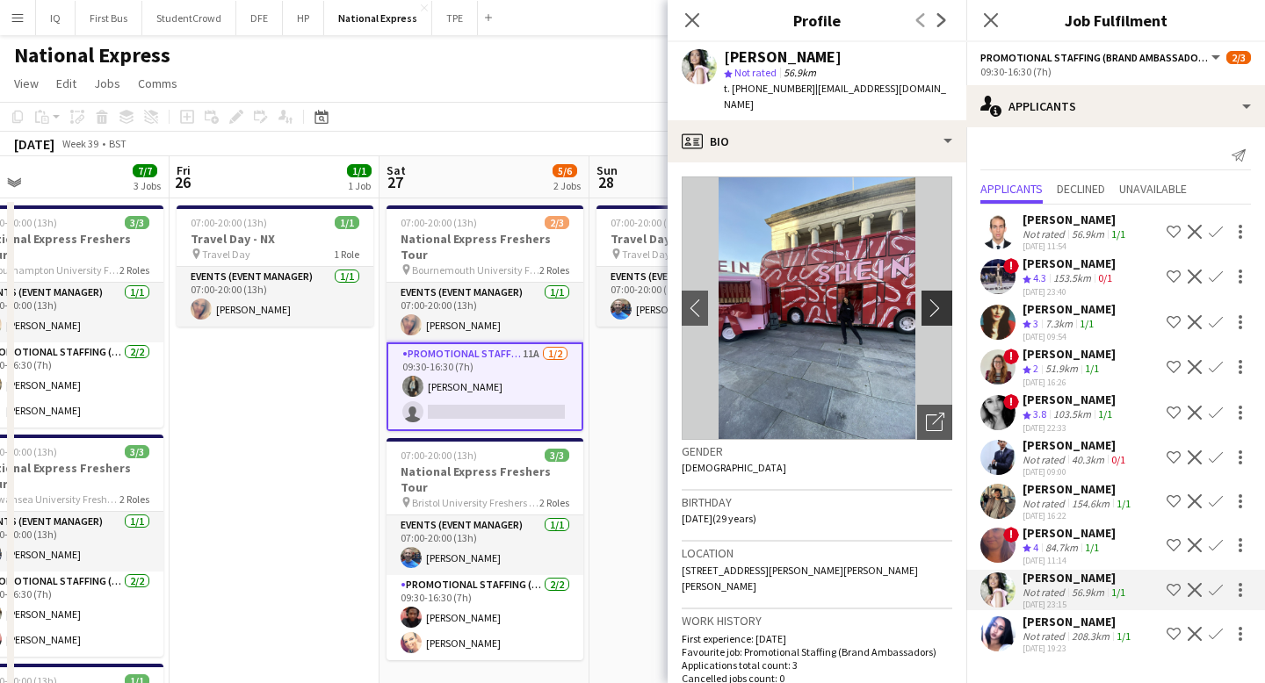
click at [936, 299] on app-icon "chevron-right" at bounding box center [939, 308] width 27 height 18
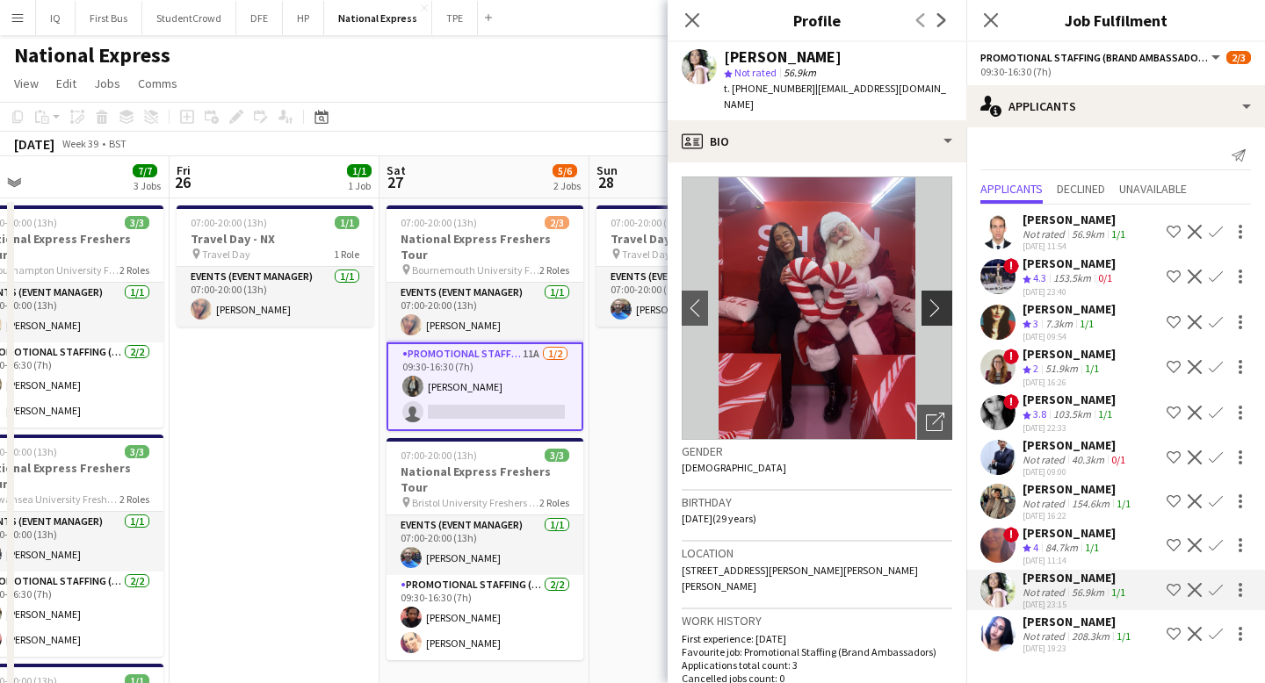
click at [936, 299] on app-icon "chevron-right" at bounding box center [939, 308] width 27 height 18
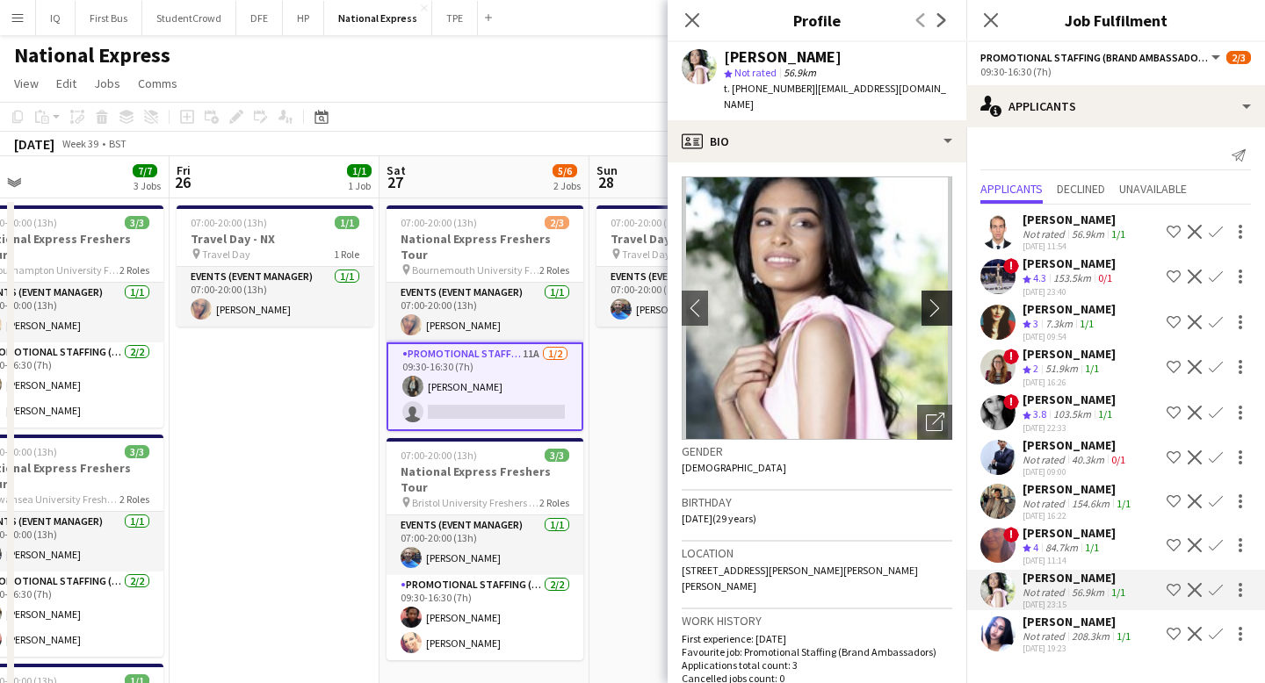
click at [936, 299] on app-icon "chevron-right" at bounding box center [939, 308] width 27 height 18
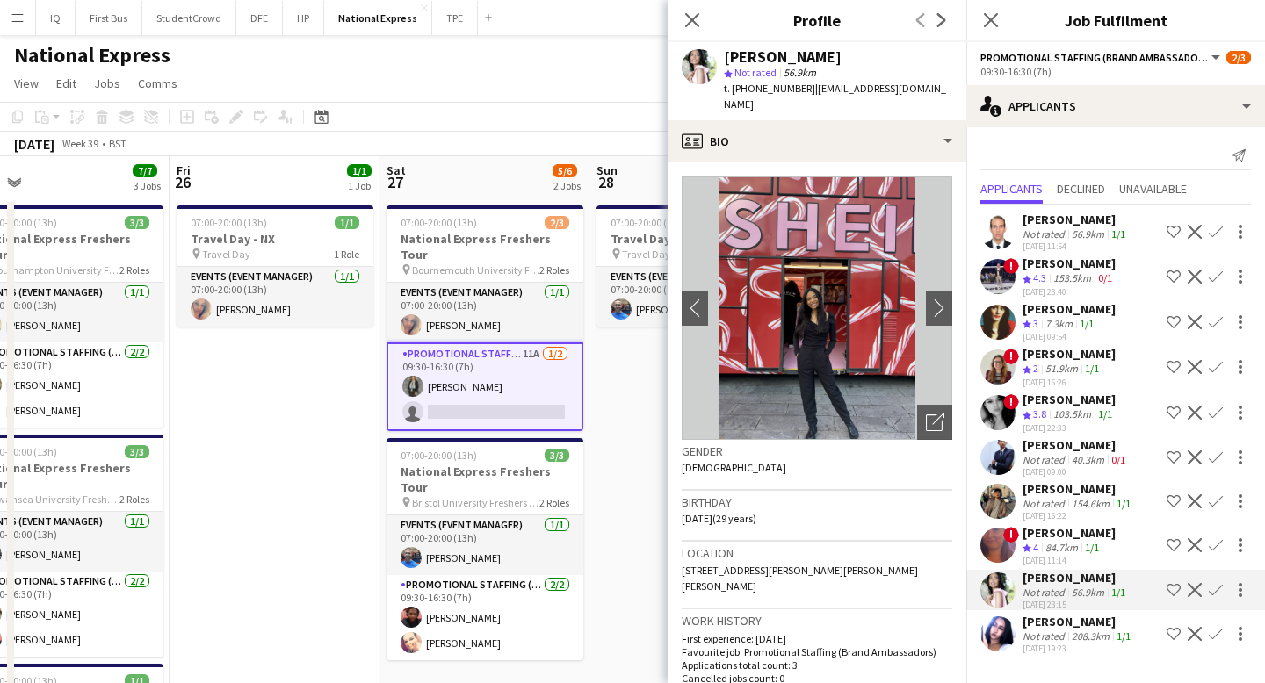
click at [1220, 584] on app-icon "Confirm" at bounding box center [1216, 590] width 14 height 14
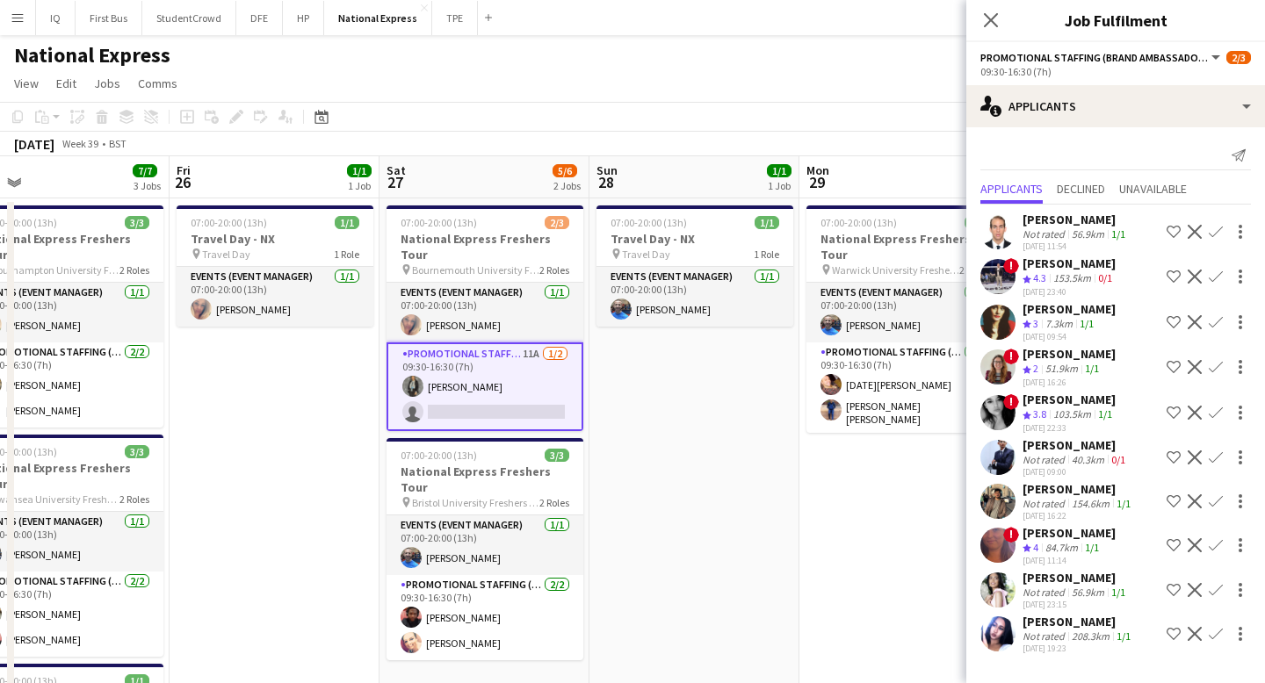
click at [1220, 584] on app-icon "Confirm" at bounding box center [1216, 590] width 14 height 14
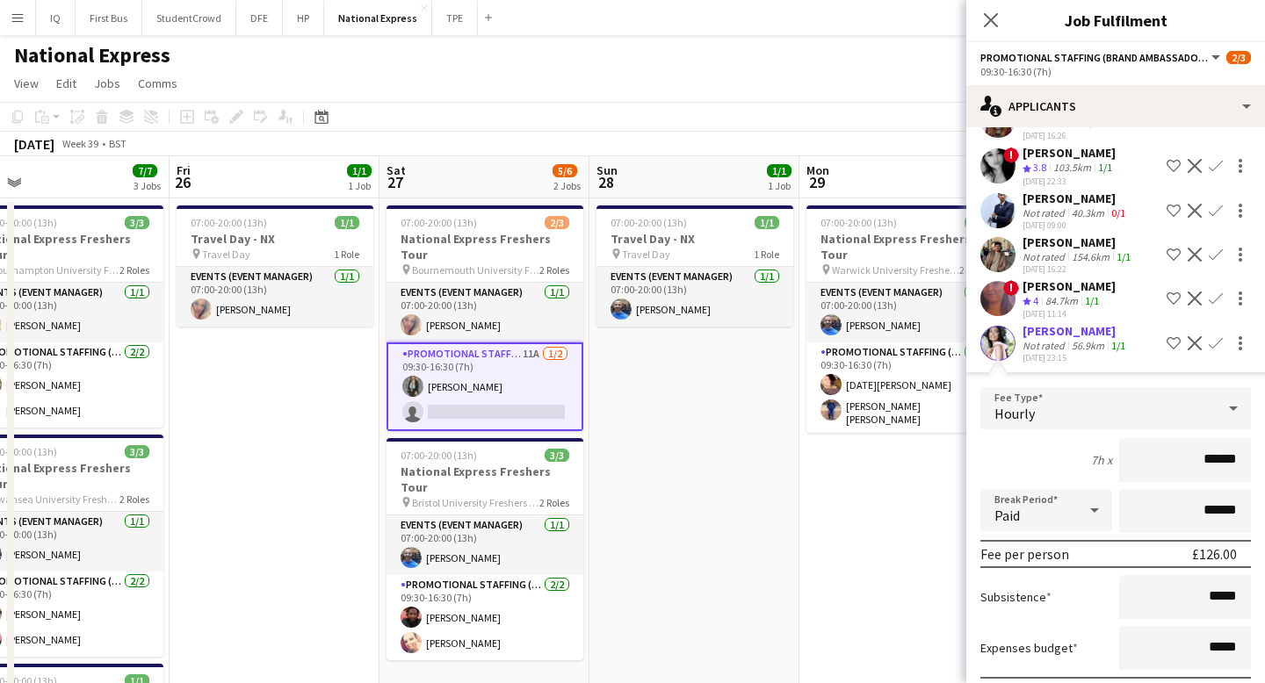
scroll to position [385, 0]
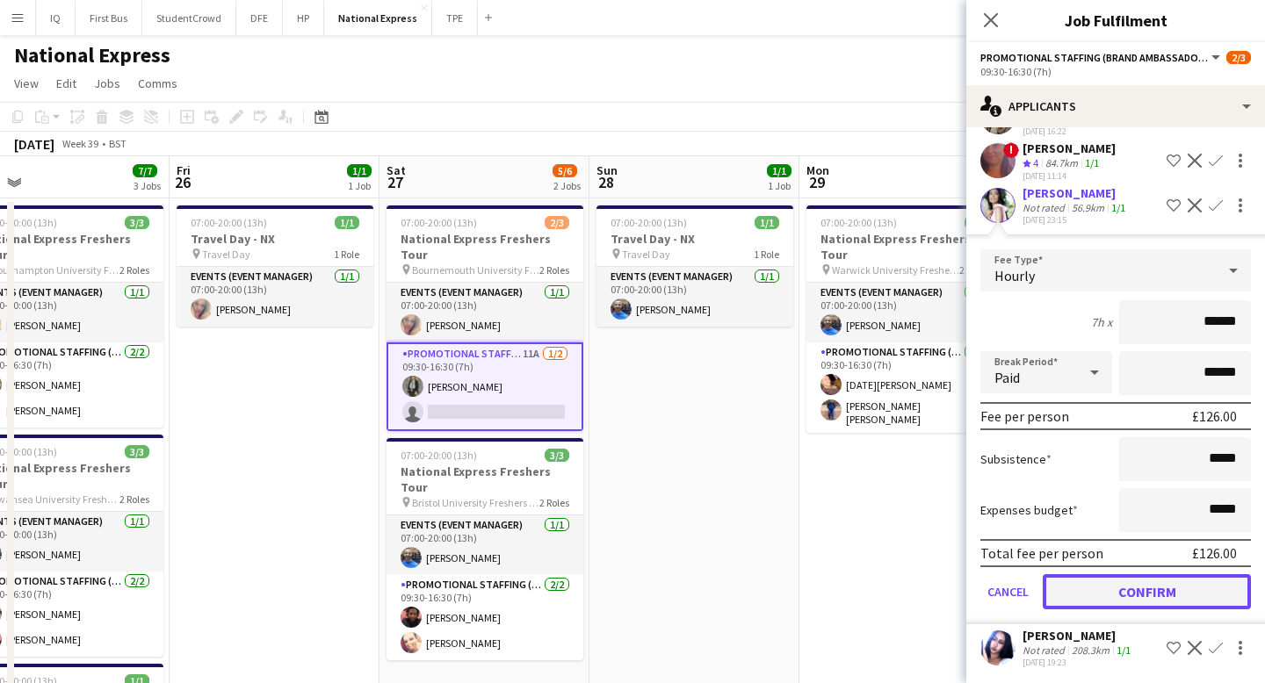
click at [1151, 587] on button "Confirm" at bounding box center [1147, 591] width 208 height 35
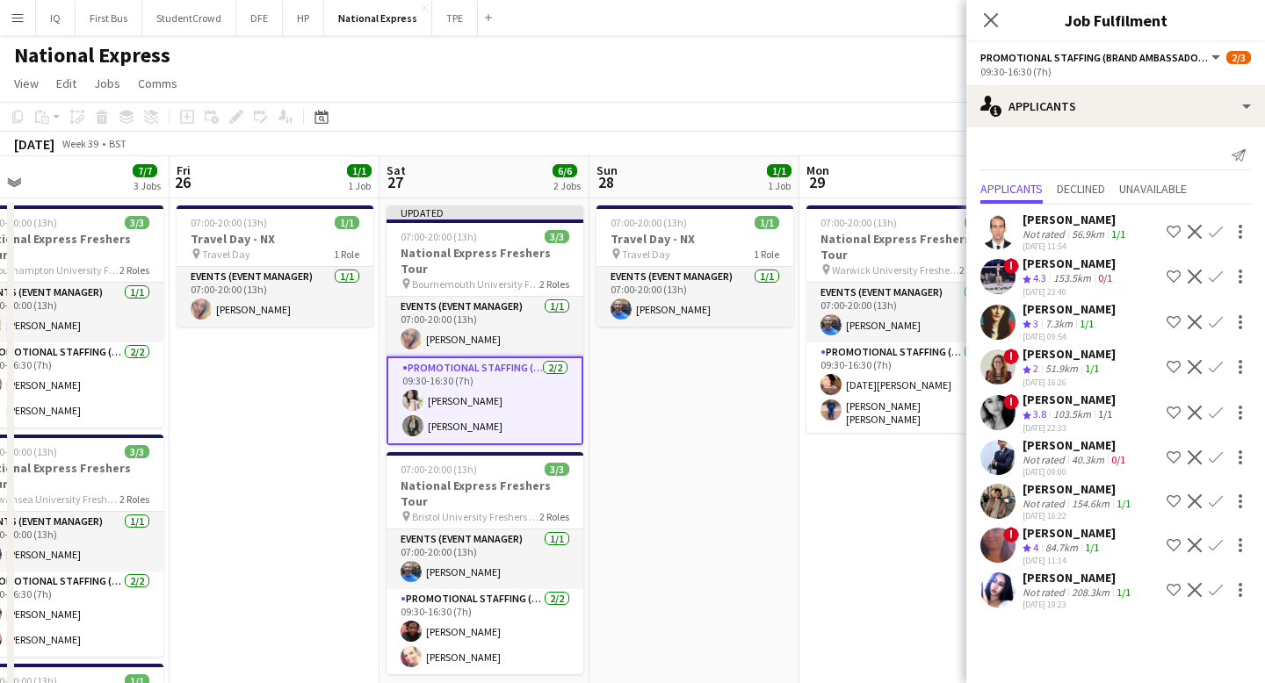
scroll to position [0, 0]
click at [986, 16] on icon at bounding box center [990, 19] width 17 height 17
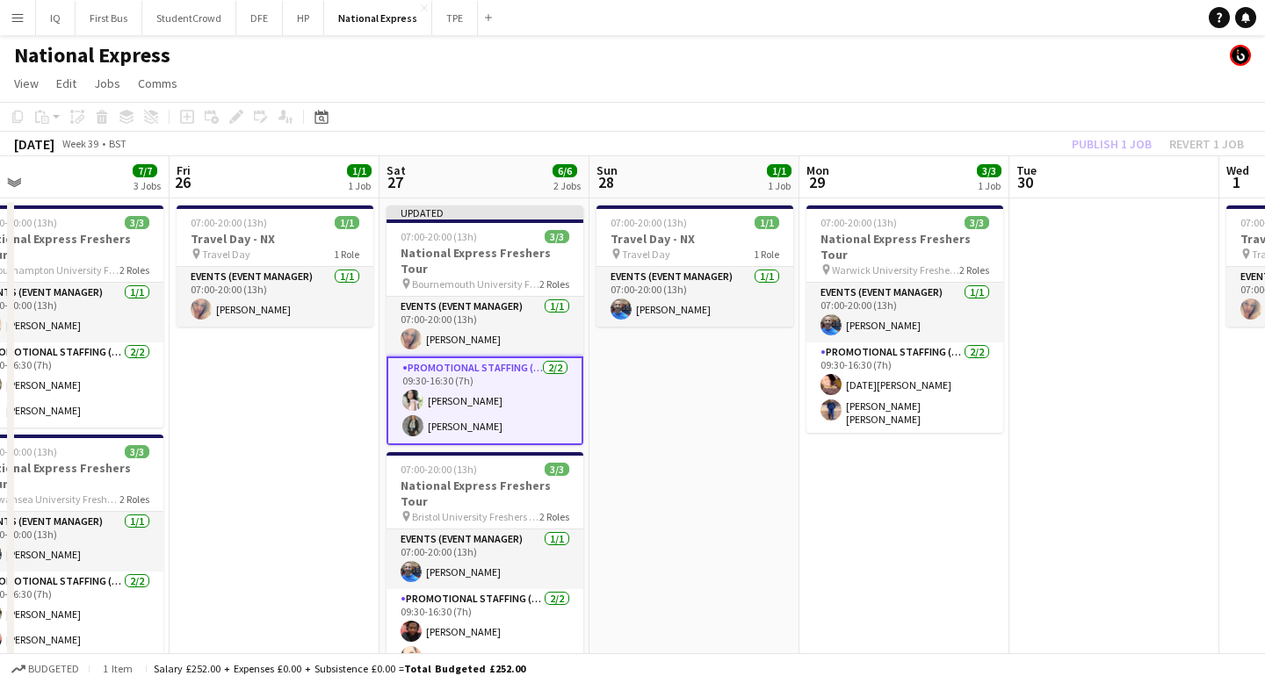
click at [456, 383] on app-card-role "Promotional Staffing (Brand Ambassadors) [DATE] 09:30-16:30 (7h) [PERSON_NAME] …" at bounding box center [484, 401] width 197 height 89
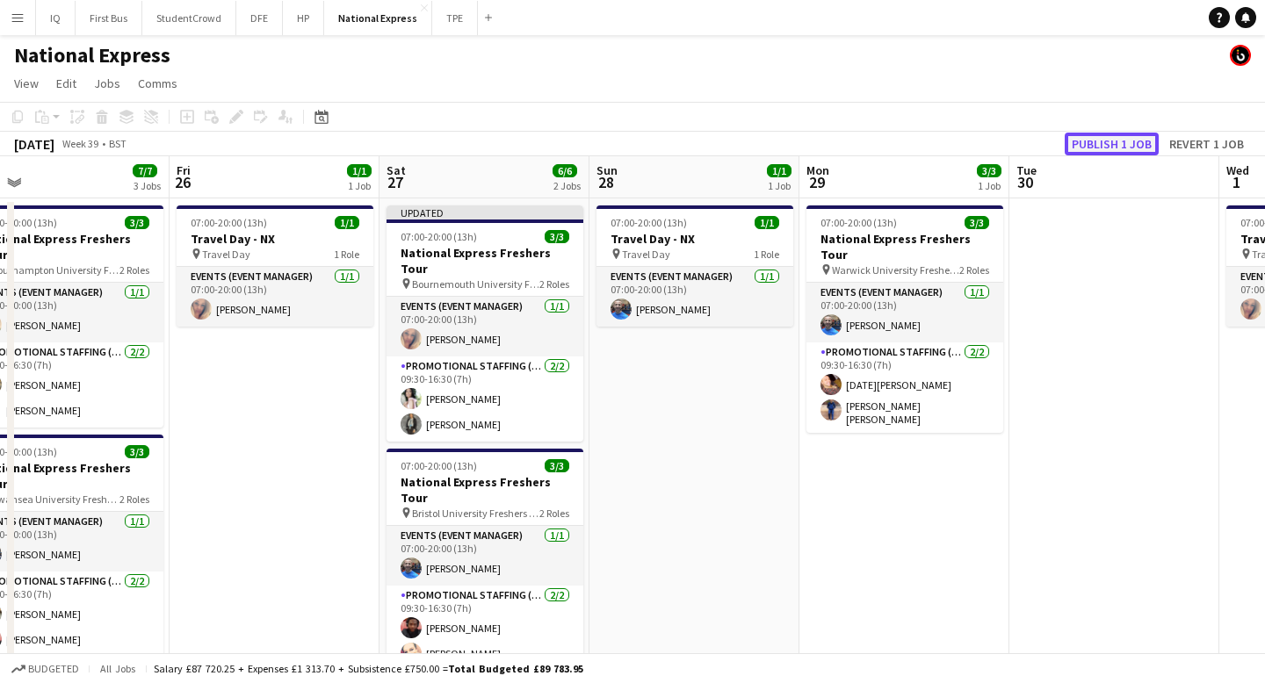
click at [1112, 144] on button "Publish 1 job" at bounding box center [1111, 144] width 94 height 23
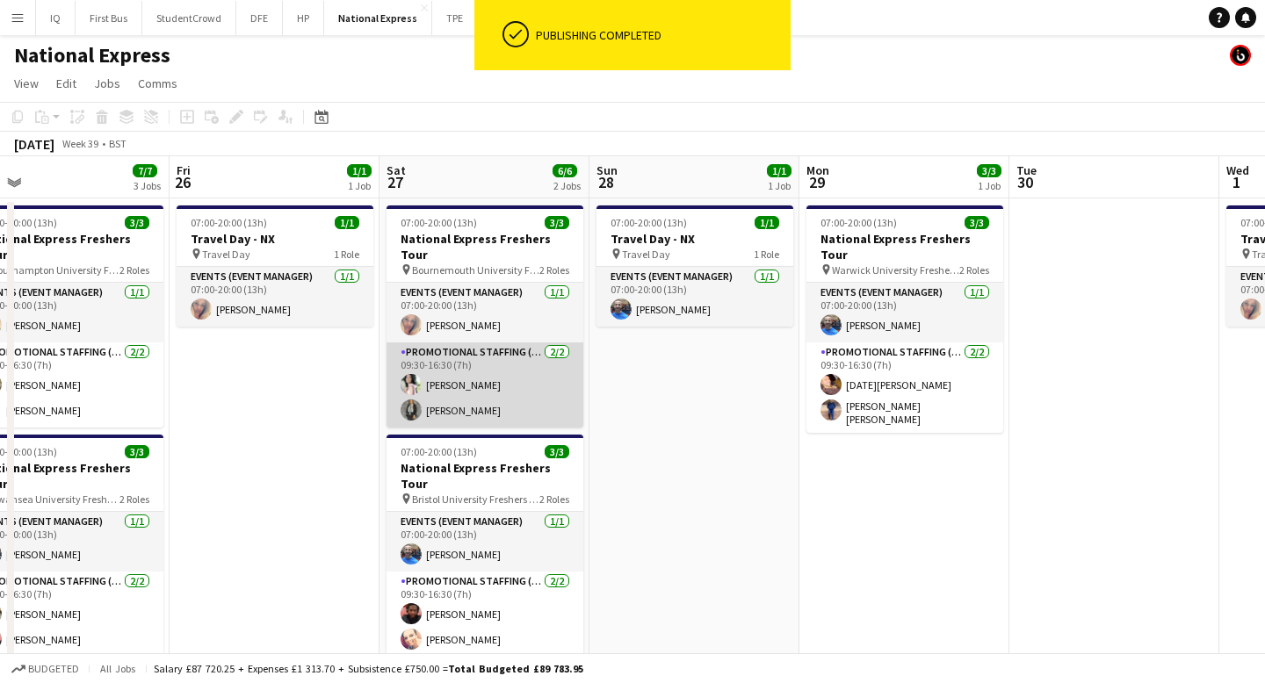
click at [477, 369] on app-card-role "Promotional Staffing (Brand Ambassadors) [DATE] 09:30-16:30 (7h) [PERSON_NAME] …" at bounding box center [484, 385] width 197 height 85
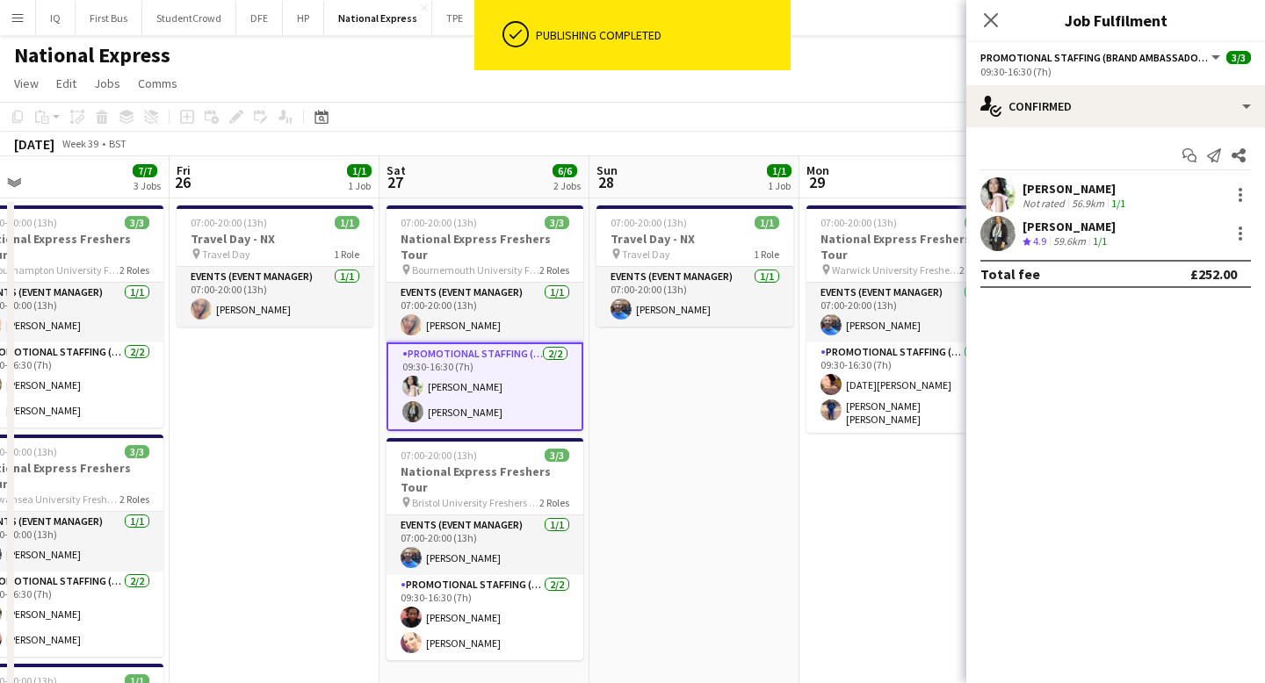
click at [1080, 194] on div "[PERSON_NAME]" at bounding box center [1075, 189] width 106 height 16
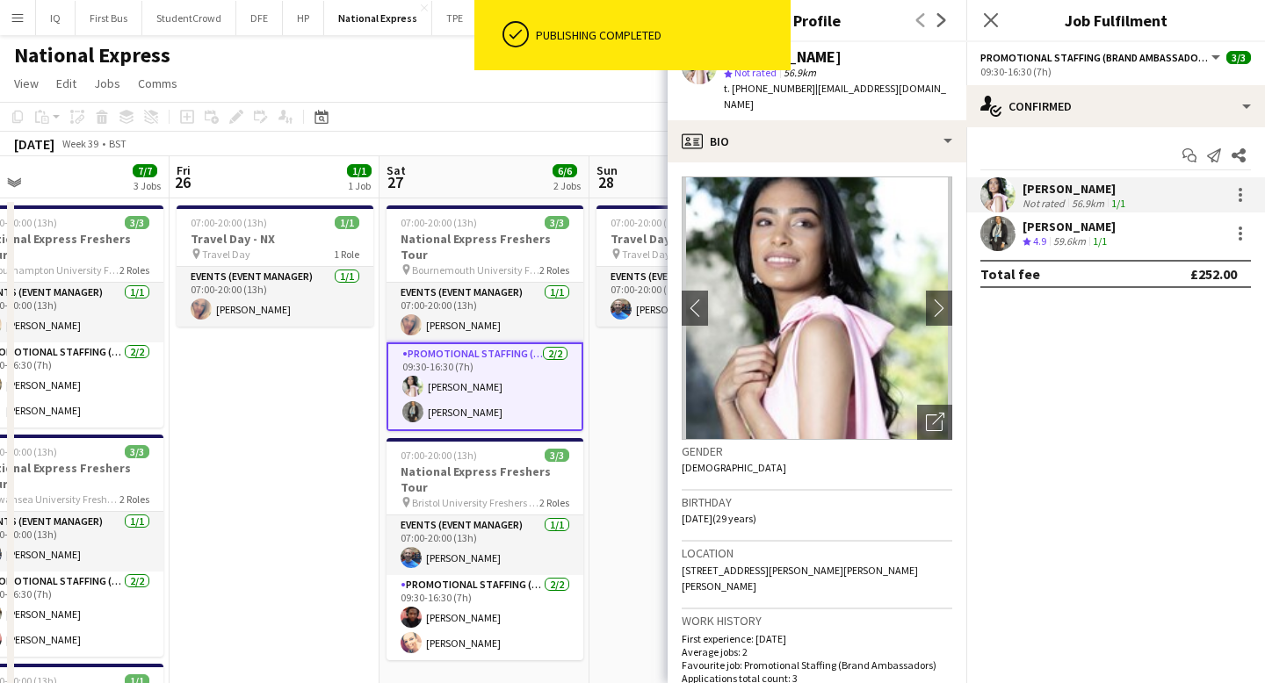
drag, startPoint x: 932, startPoint y: 90, endPoint x: 734, endPoint y: 65, distance: 199.2
click at [734, 65] on body "ok-circled Publishing completed Menu Boards Boards Boards All jobs Status Workf…" at bounding box center [632, 593] width 1265 height 1186
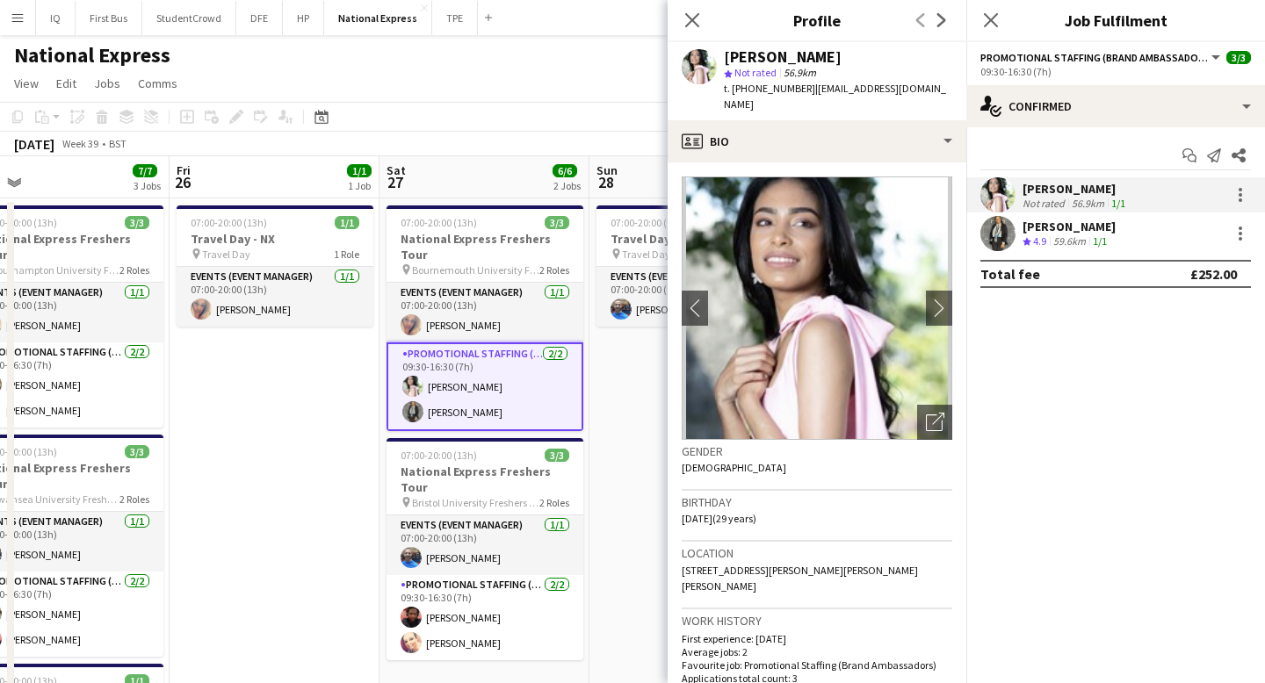
click at [919, 62] on div "[PERSON_NAME]" at bounding box center [838, 57] width 228 height 16
drag, startPoint x: 931, startPoint y: 92, endPoint x: 721, endPoint y: 61, distance: 212.1
click at [721, 61] on div "[PERSON_NAME] star Not rated 56.9km t. [PHONE_NUMBER] | [EMAIL_ADDRESS][DOMAIN_…" at bounding box center [816, 81] width 299 height 78
copy div "[PERSON_NAME] star Not rated 56.9km t. [PHONE_NUMBER] | [EMAIL_ADDRESS][DOMAIN_…"
click at [694, 14] on icon "Close pop-in" at bounding box center [691, 19] width 17 height 17
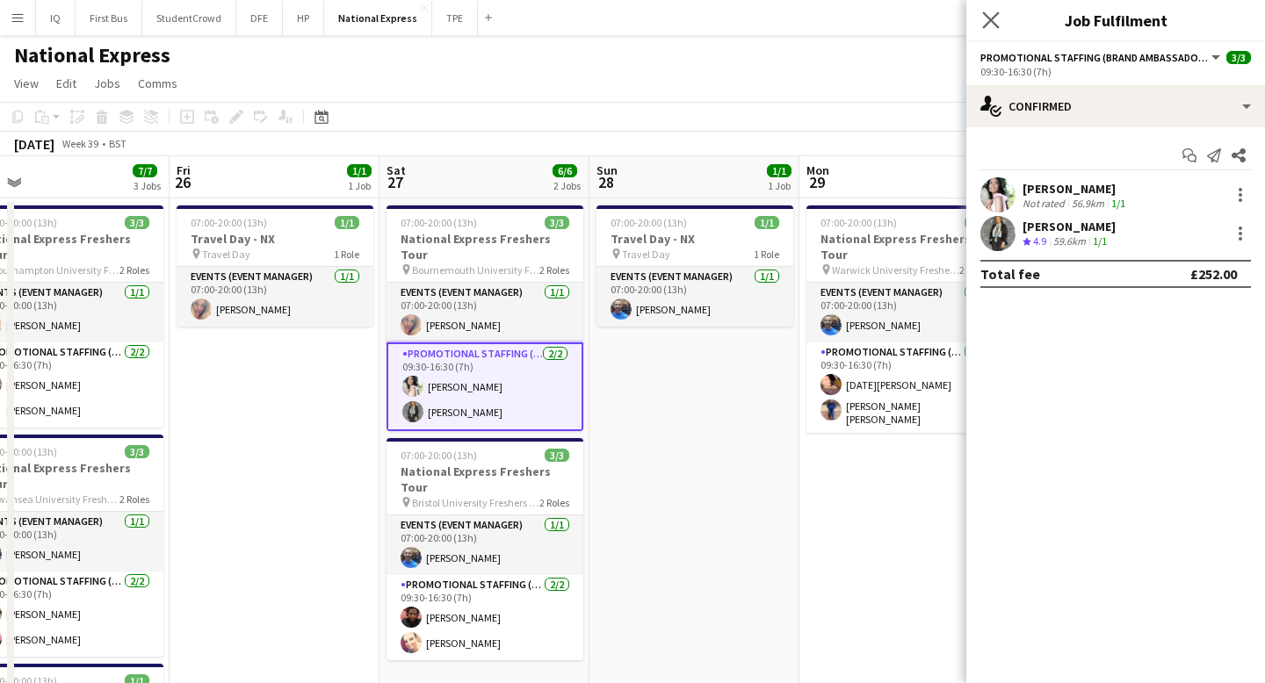
click at [980, 22] on app-icon "Close pop-in" at bounding box center [990, 20] width 25 height 25
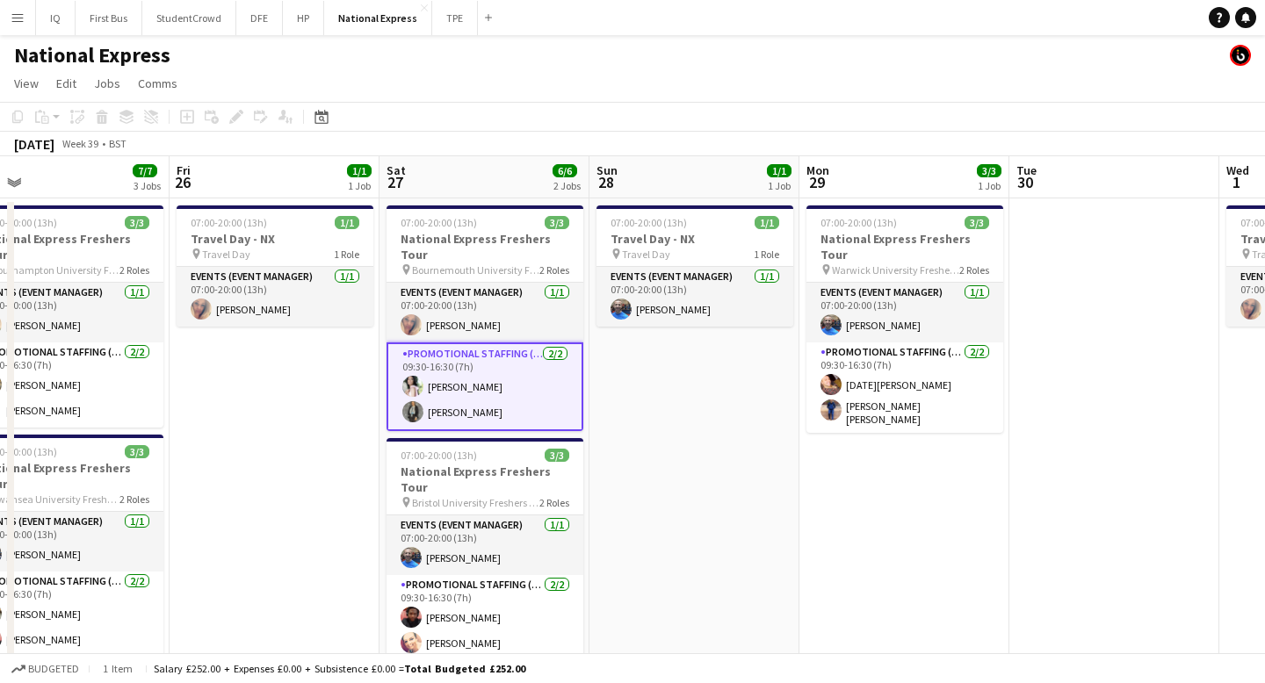
click at [987, 51] on div "National Express" at bounding box center [632, 51] width 1265 height 33
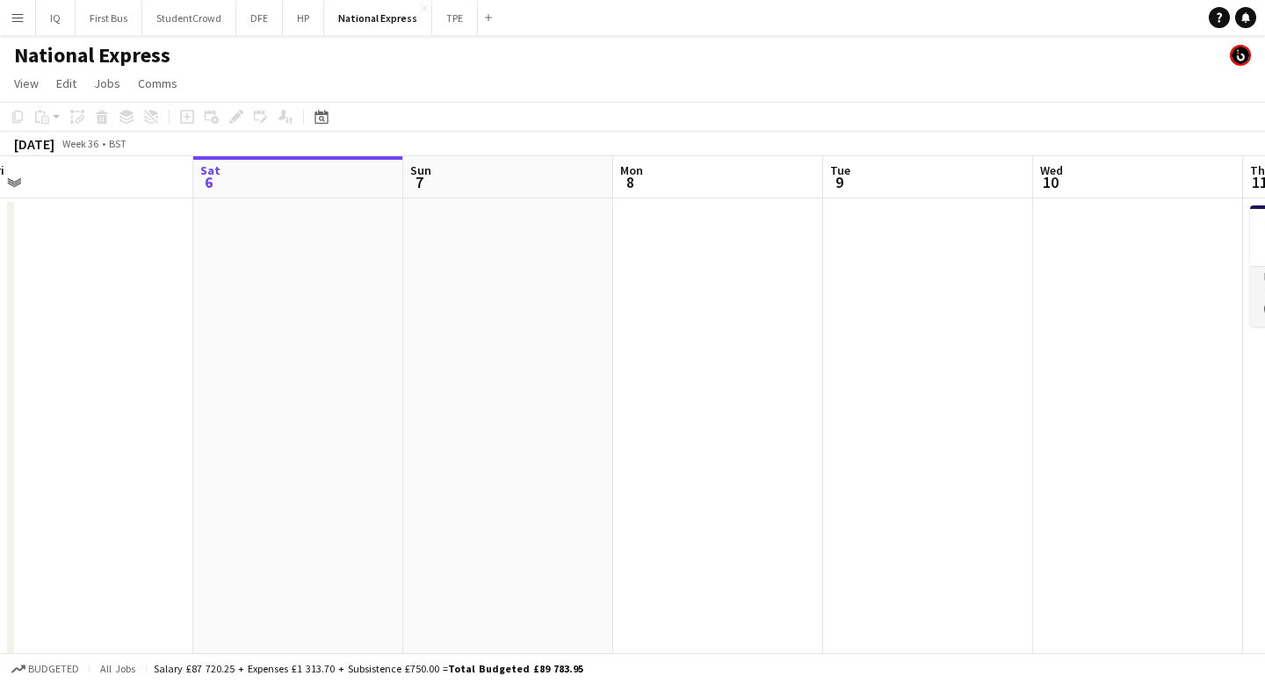
scroll to position [0, 387]
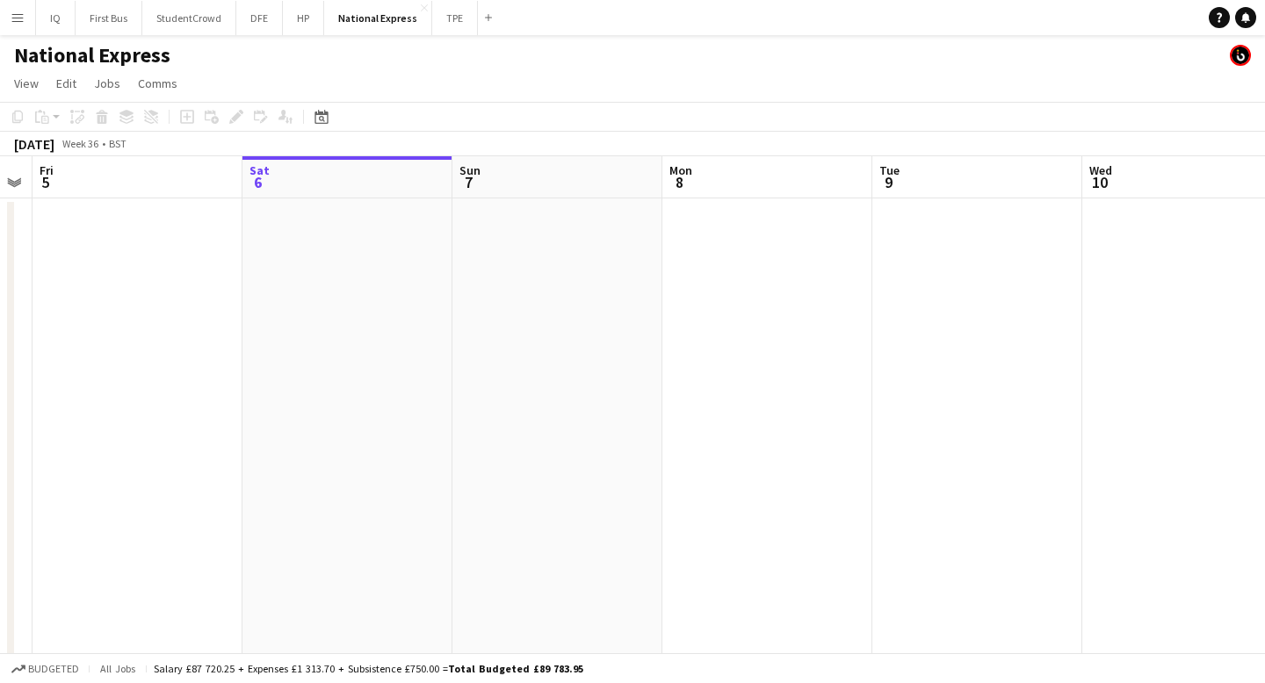
click at [25, 21] on button "Menu" at bounding box center [17, 17] width 35 height 35
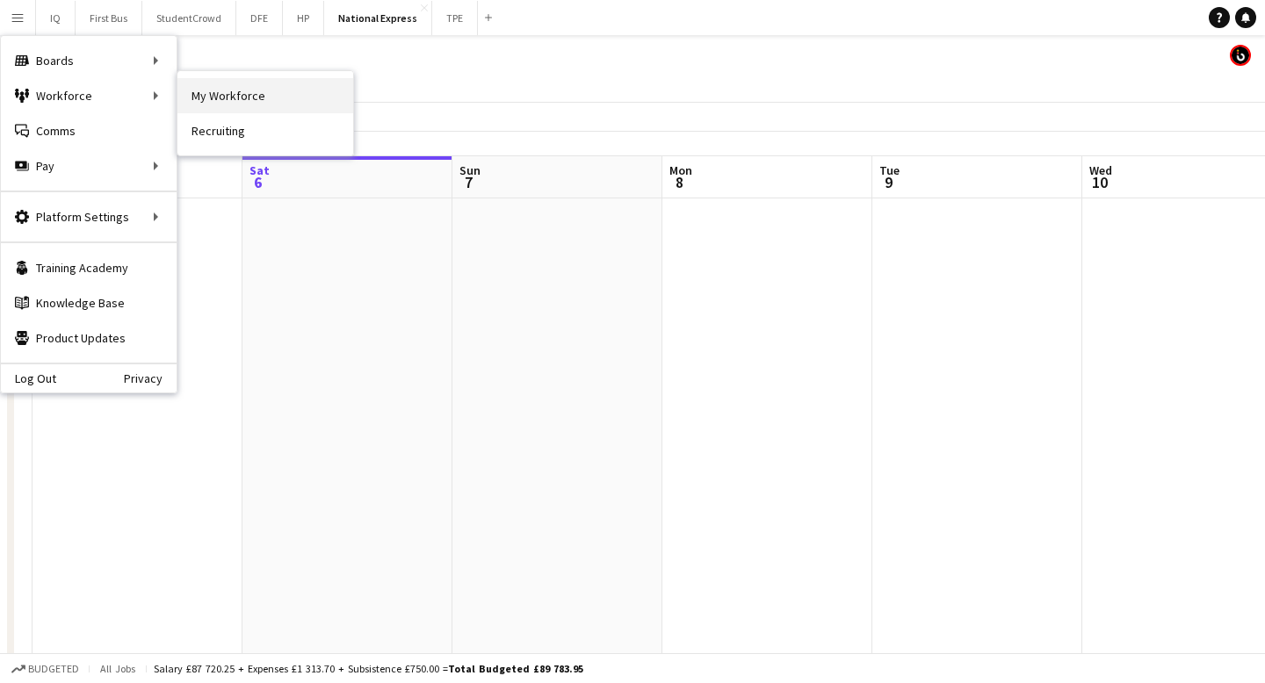
click at [231, 100] on link "My Workforce" at bounding box center [265, 95] width 176 height 35
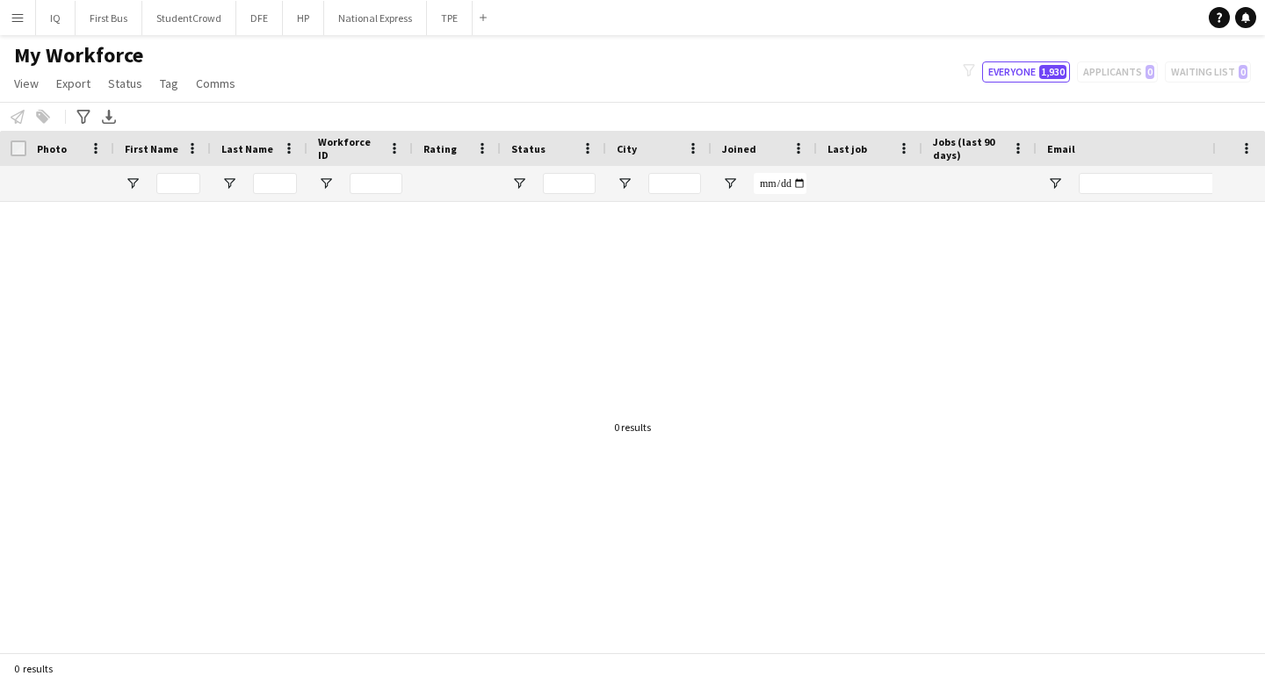
click at [23, 16] on app-icon "Menu" at bounding box center [18, 18] width 14 height 14
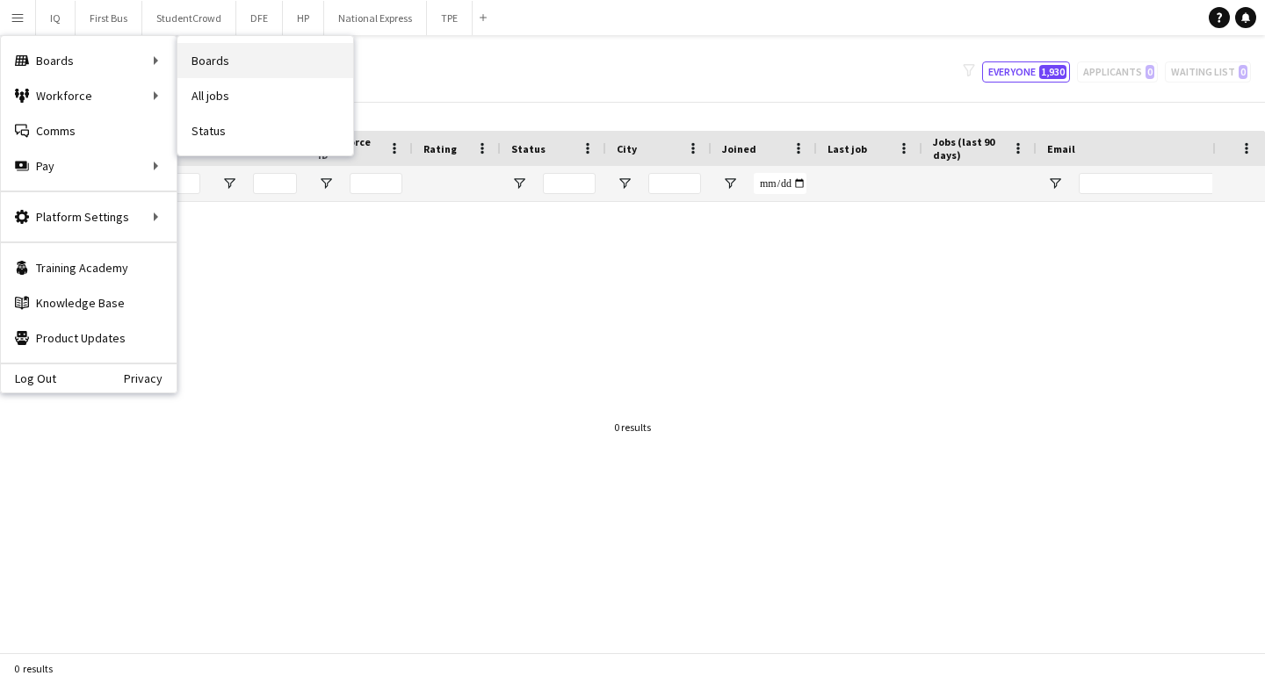
click at [241, 65] on link "Boards" at bounding box center [265, 60] width 176 height 35
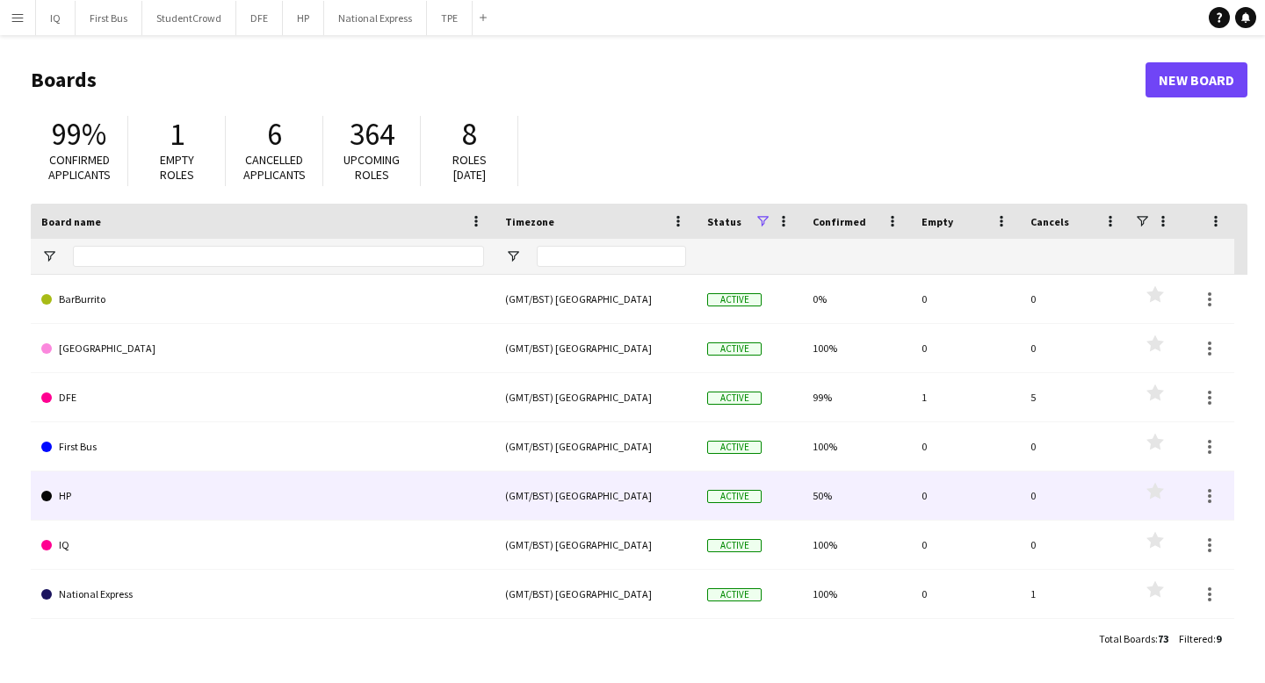
click at [508, 504] on div "(GMT/BST) [GEOGRAPHIC_DATA]" at bounding box center [595, 496] width 202 height 48
click at [82, 495] on link "HP" at bounding box center [262, 496] width 443 height 49
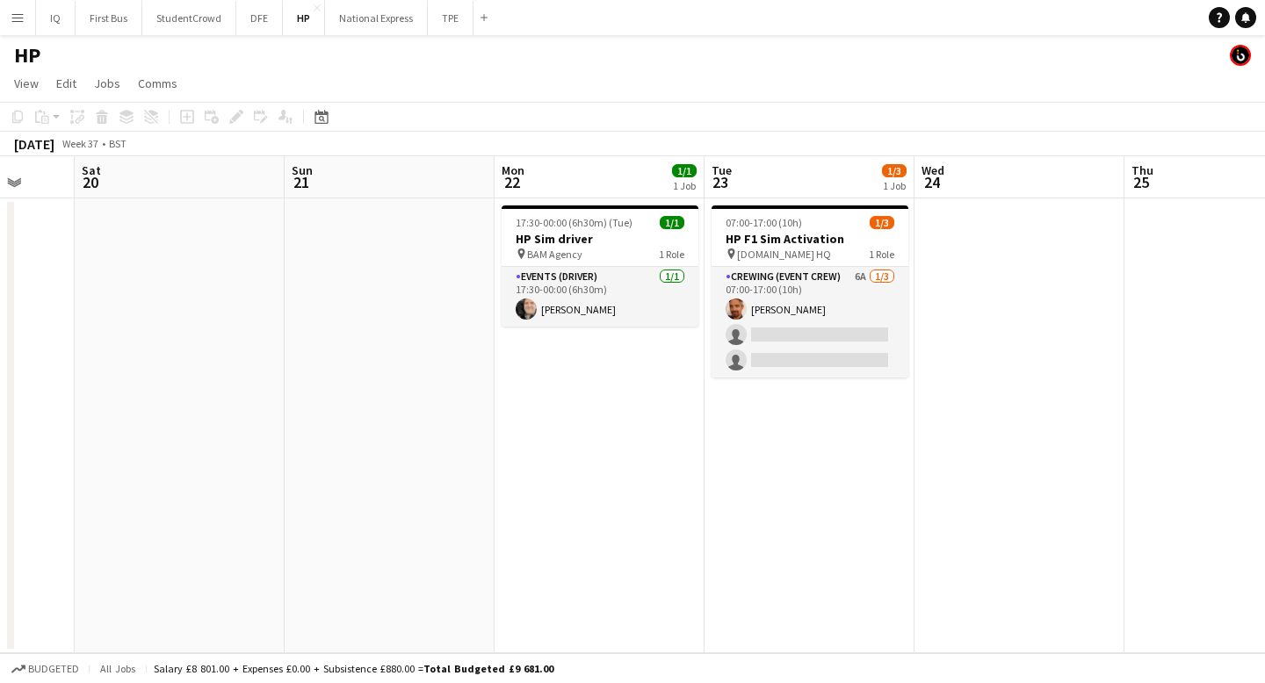
scroll to position [0, 804]
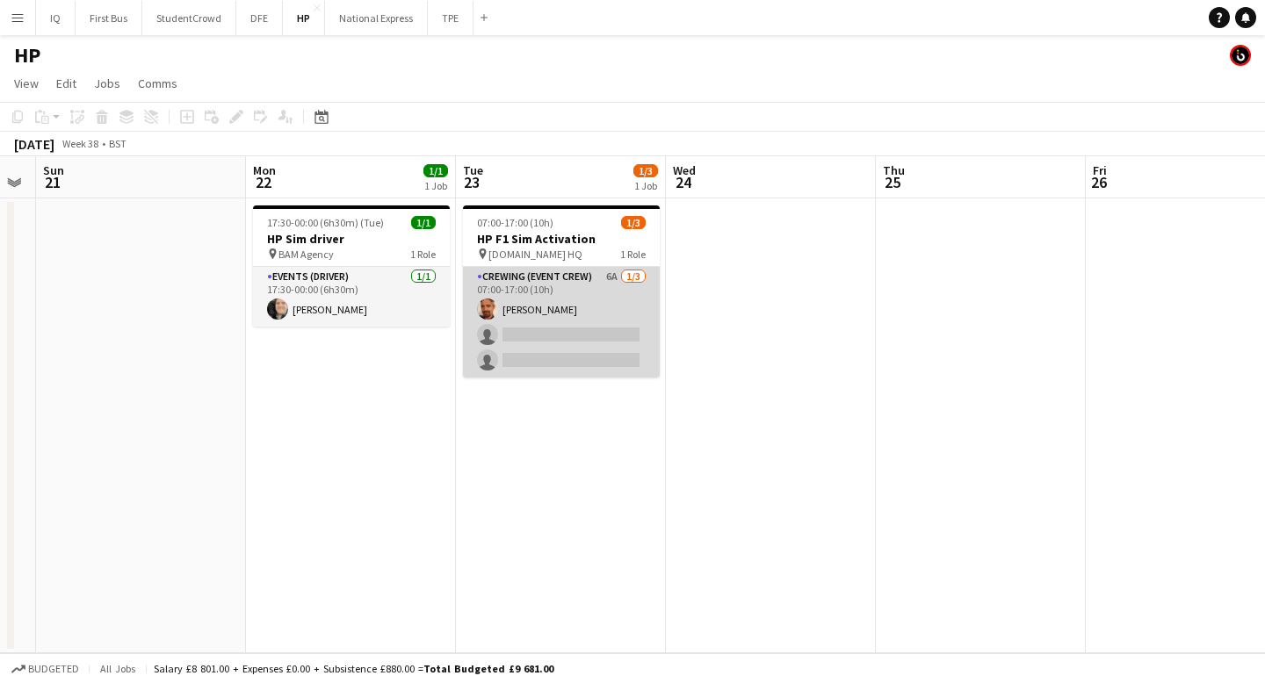
click at [543, 350] on app-card-role "Crewing (Event Crew) 6A 1/3 07:00-17:00 (10h) James Allen single-neutral-action…" at bounding box center [561, 322] width 197 height 111
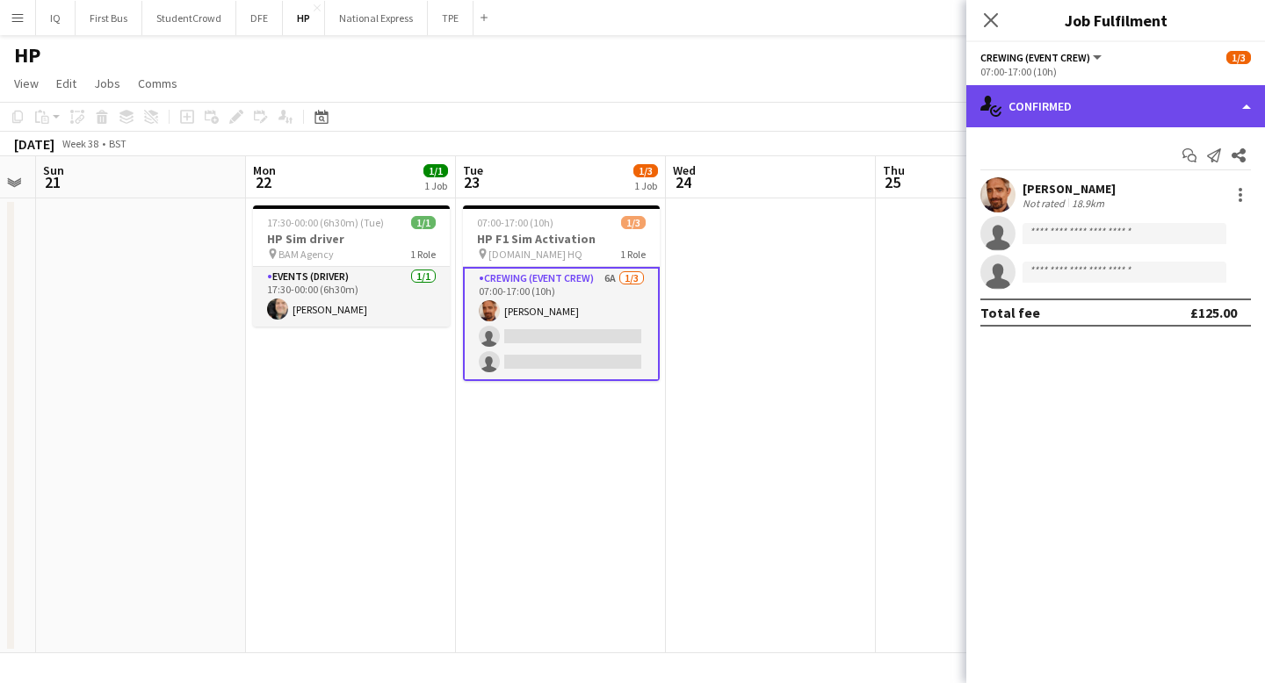
click at [1167, 107] on div "single-neutral-actions-check-2 Confirmed" at bounding box center [1115, 106] width 299 height 42
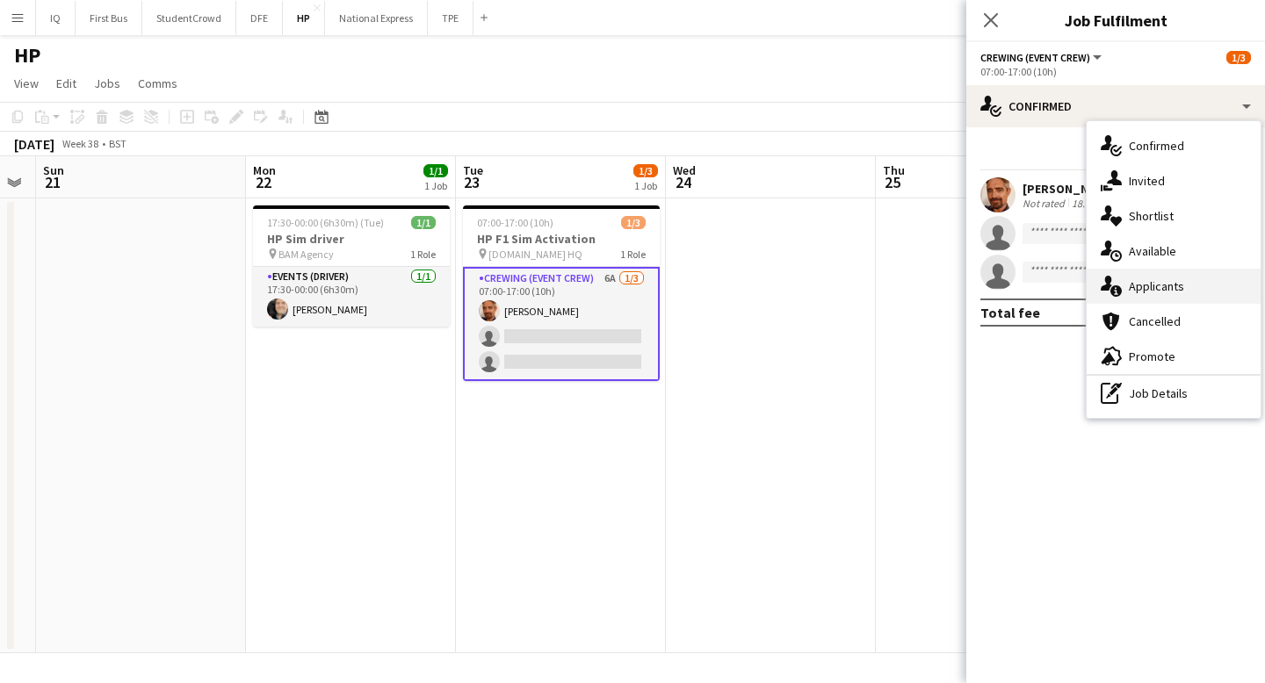
click at [1178, 293] on span "Applicants" at bounding box center [1156, 286] width 55 height 16
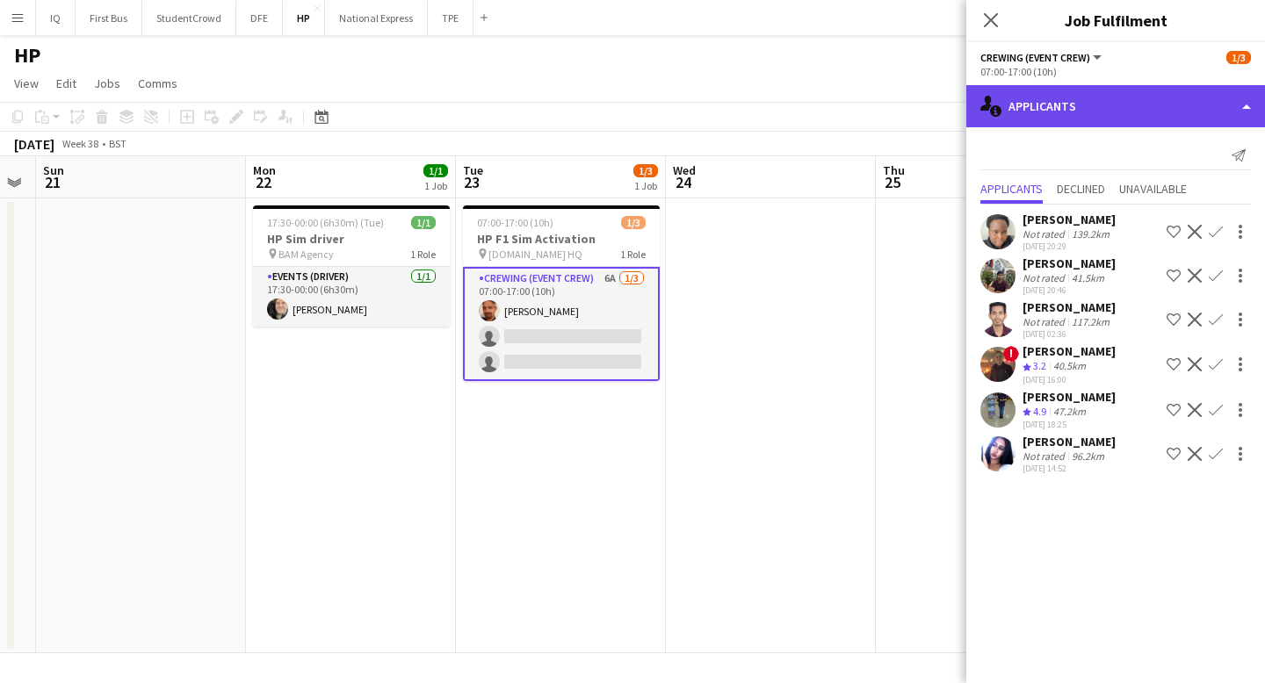
click at [1070, 92] on div "single-neutral-actions-information Applicants" at bounding box center [1115, 106] width 299 height 42
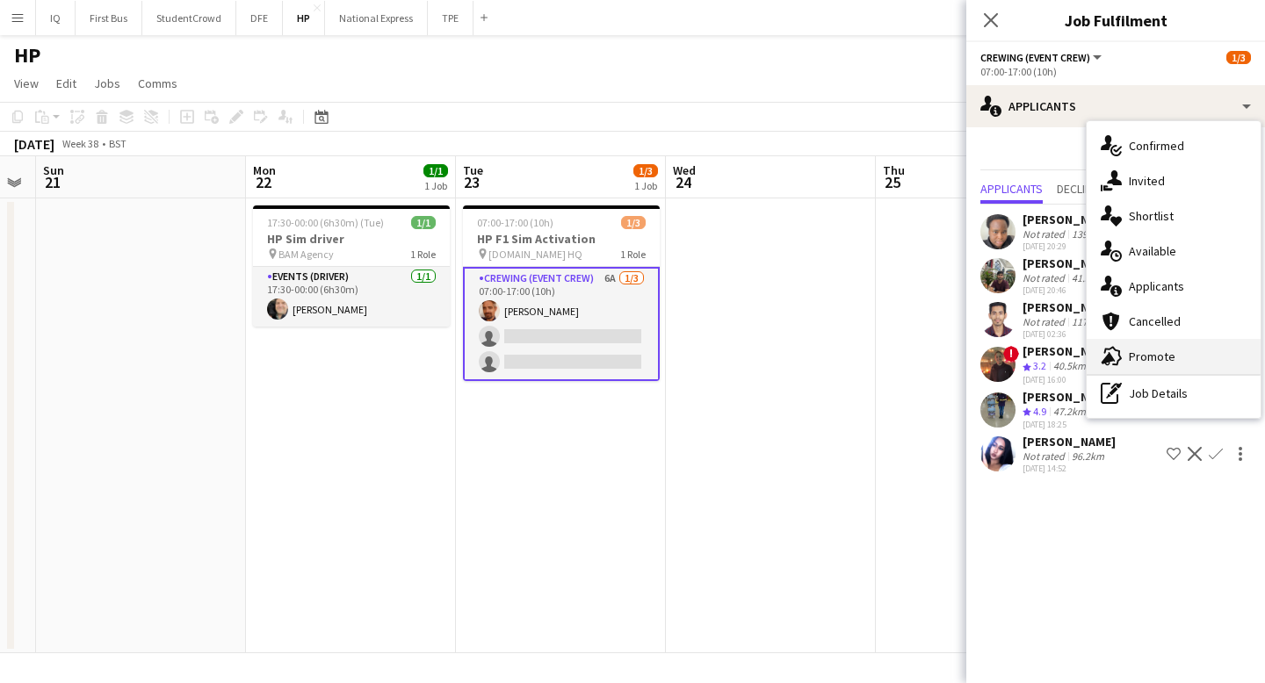
click at [1146, 364] on span "Promote" at bounding box center [1152, 357] width 47 height 16
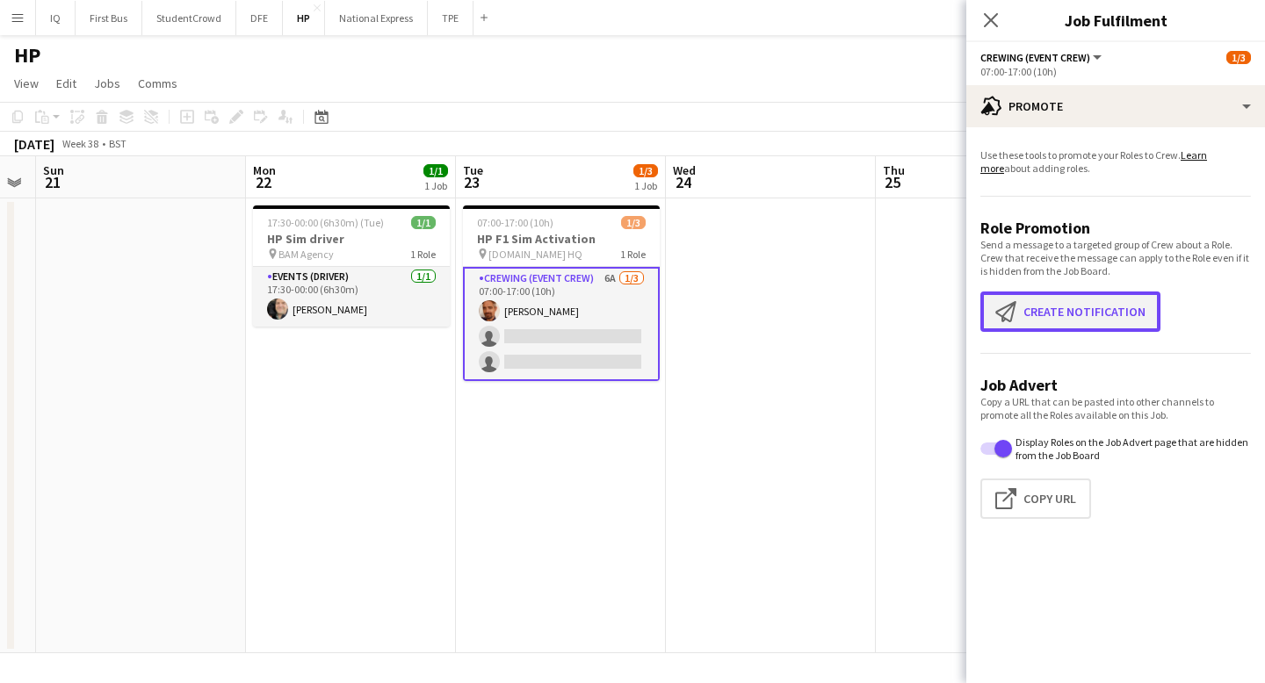
click at [1063, 311] on button "Create notification Create notification" at bounding box center [1070, 312] width 180 height 40
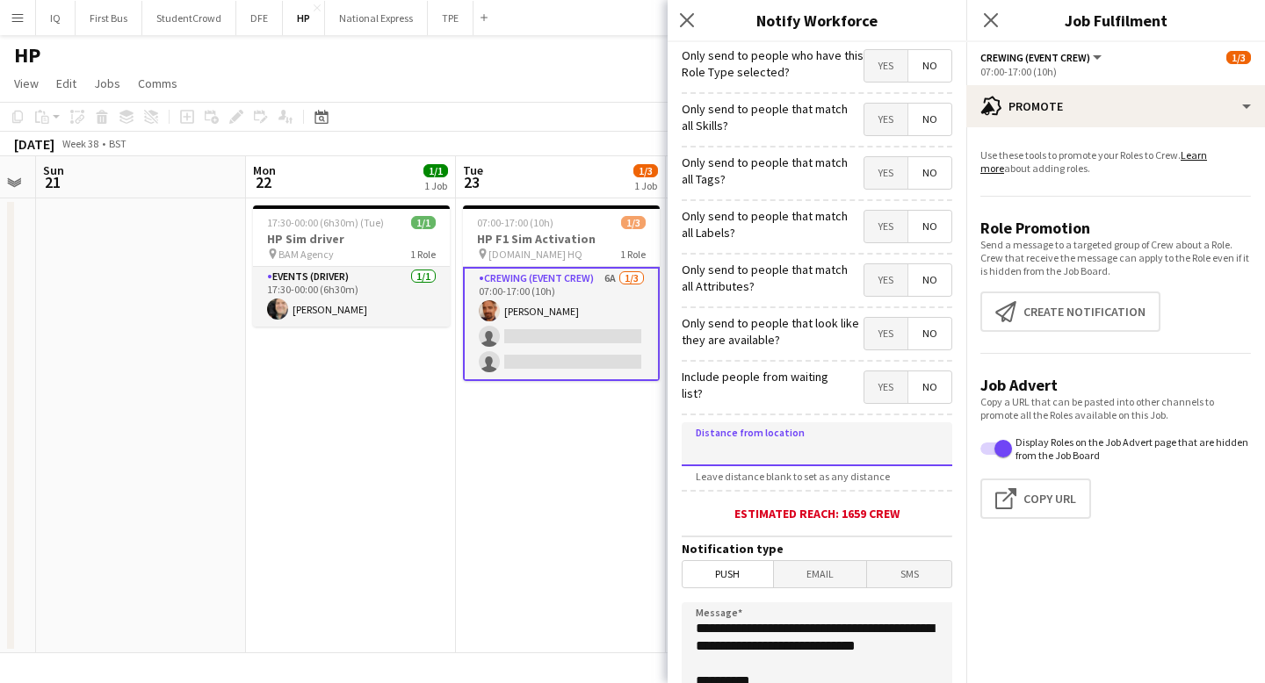
click at [740, 448] on input at bounding box center [817, 444] width 271 height 44
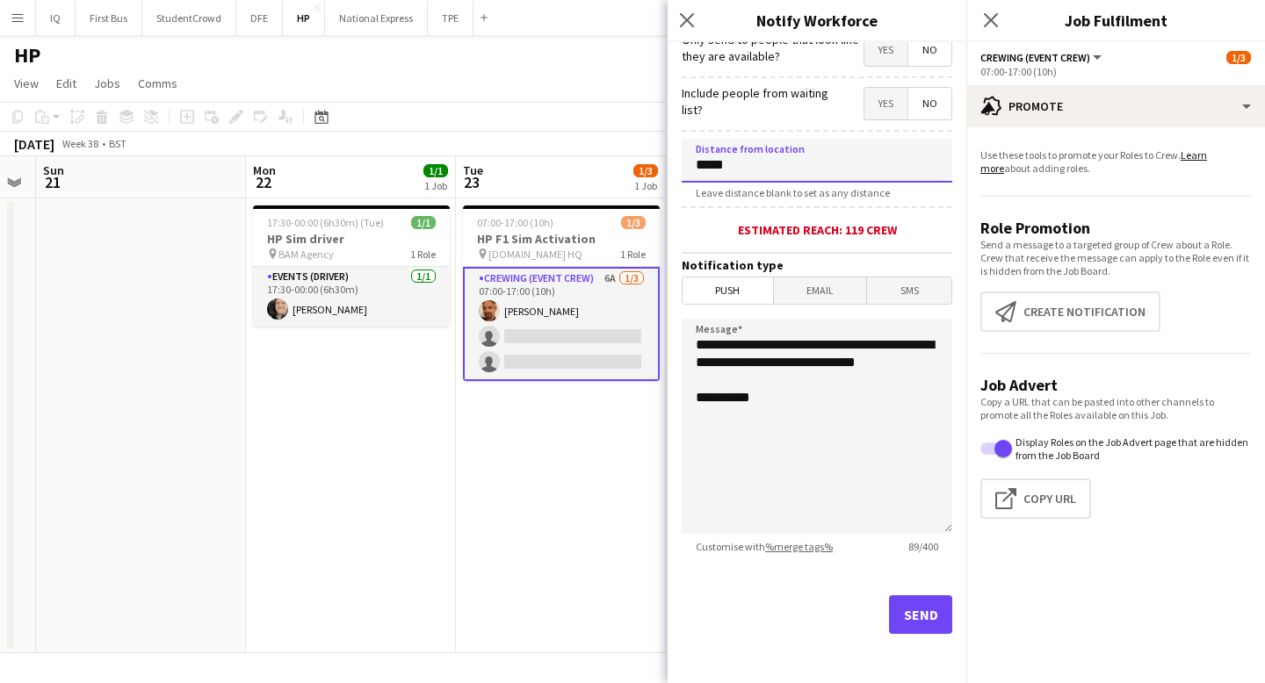
type input "*****"
click at [913, 625] on button "Send" at bounding box center [920, 614] width 63 height 39
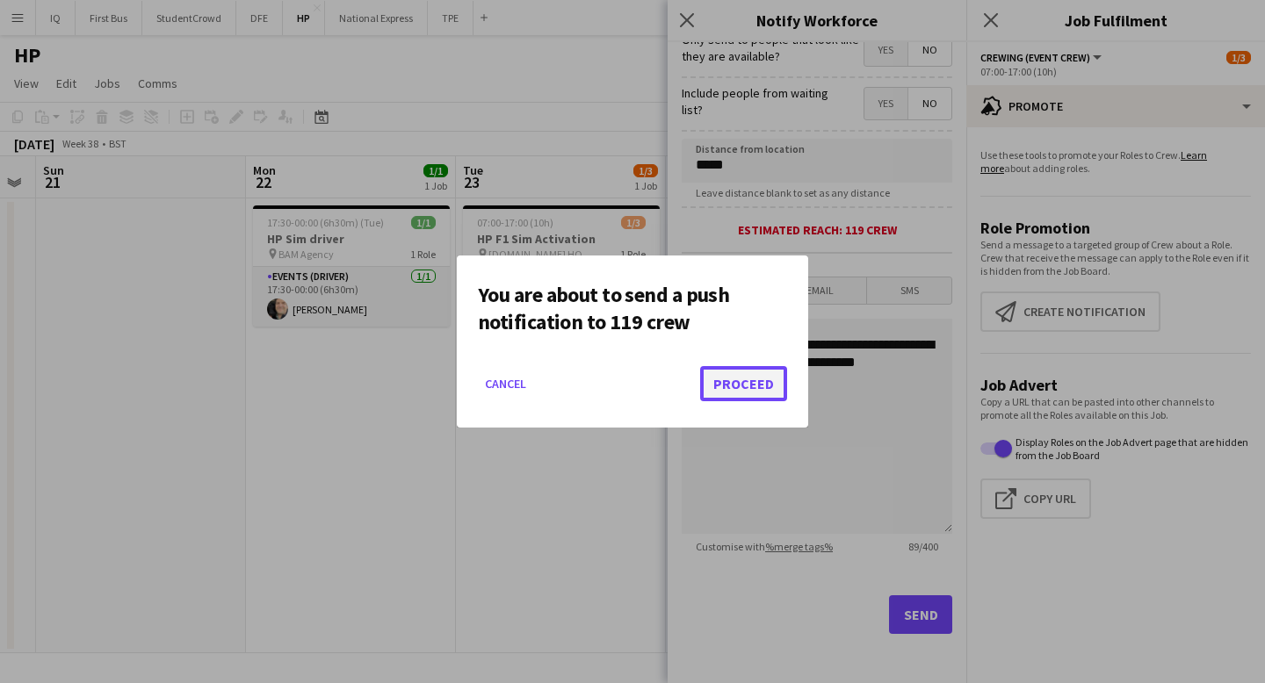
click at [749, 377] on button "Proceed" at bounding box center [743, 383] width 87 height 35
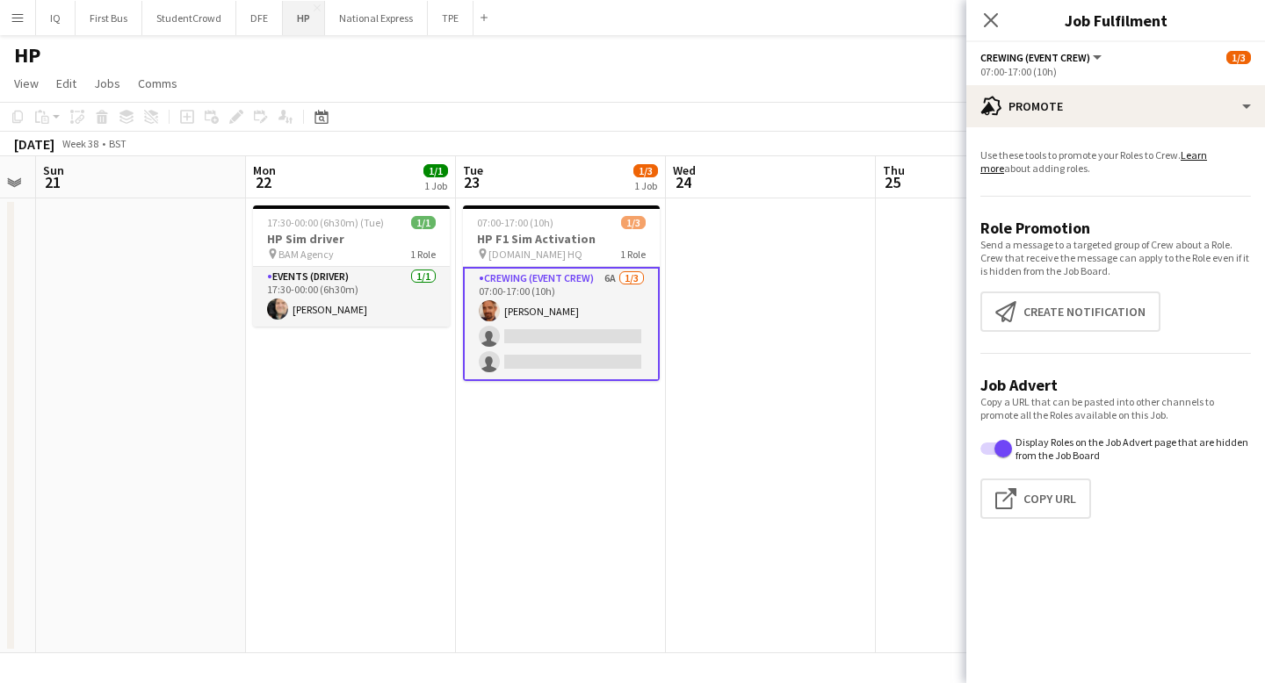
click at [302, 28] on button "HP Close" at bounding box center [304, 18] width 42 height 34
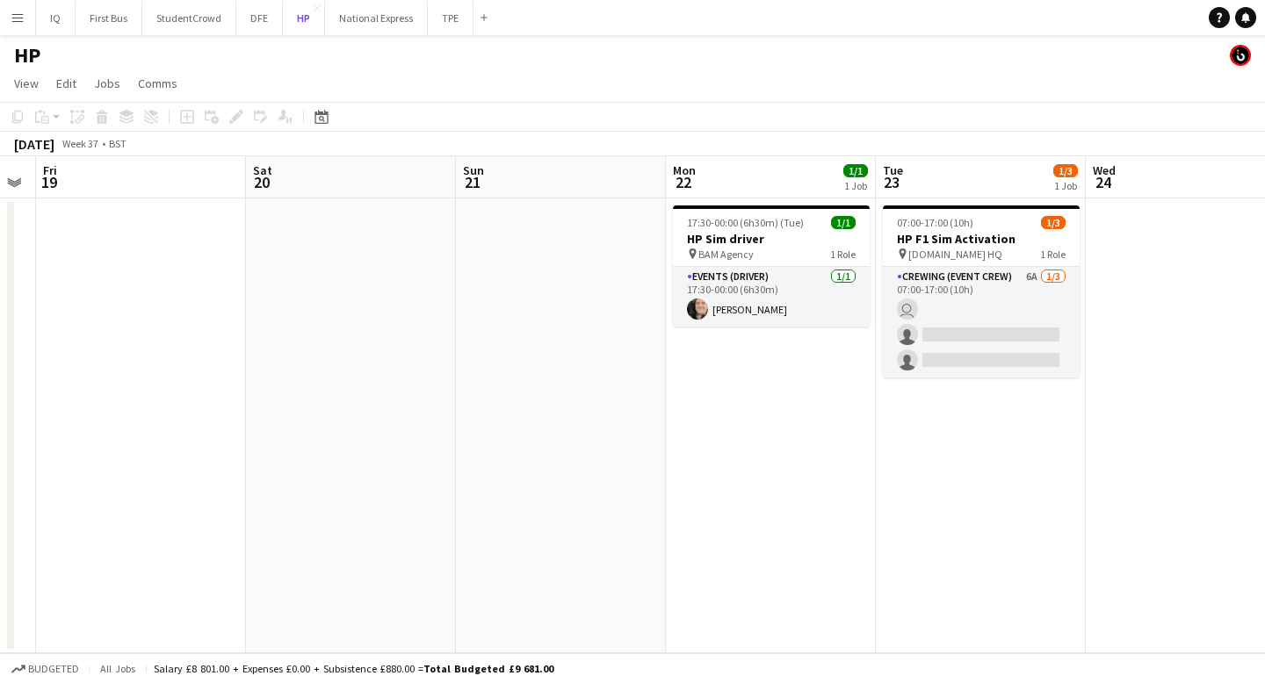
scroll to position [0, 725]
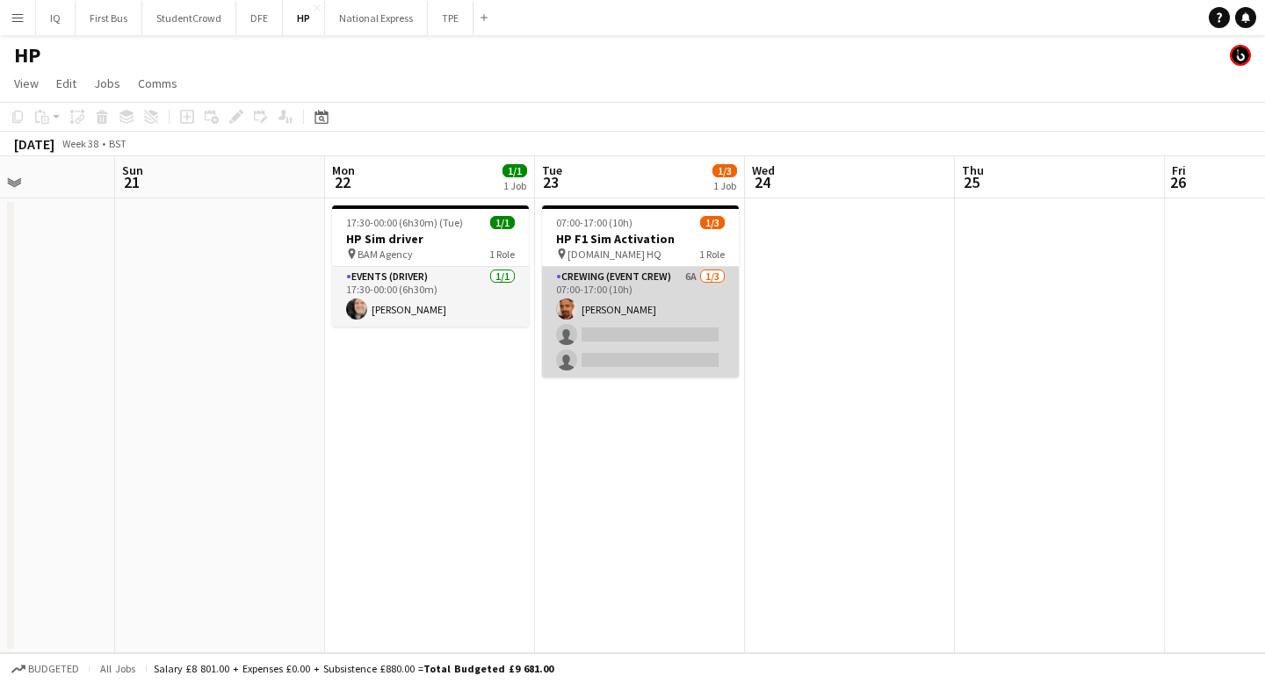
click at [634, 321] on app-card-role "Crewing (Event Crew) 6A 1/3 07:00-17:00 (10h) James Allen single-neutral-action…" at bounding box center [640, 322] width 197 height 111
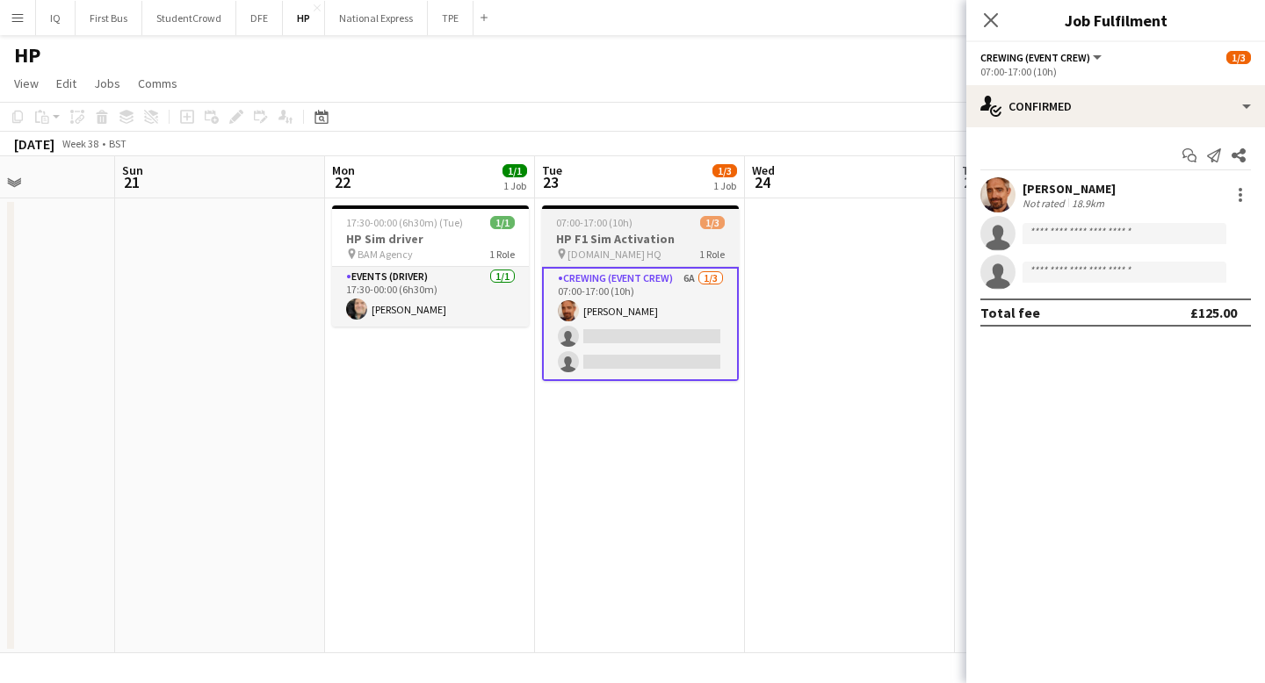
click at [604, 240] on h3 "HP F1 Sim Activation" at bounding box center [640, 239] width 197 height 16
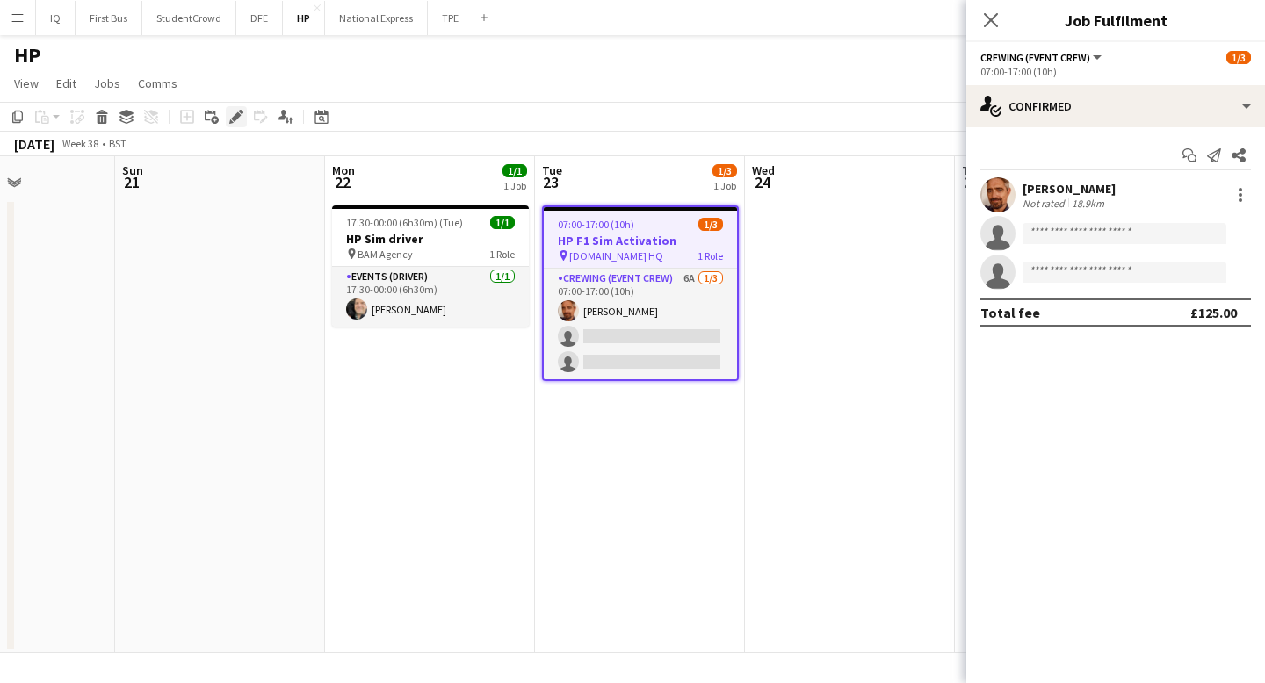
click at [236, 118] on icon at bounding box center [236, 117] width 10 height 10
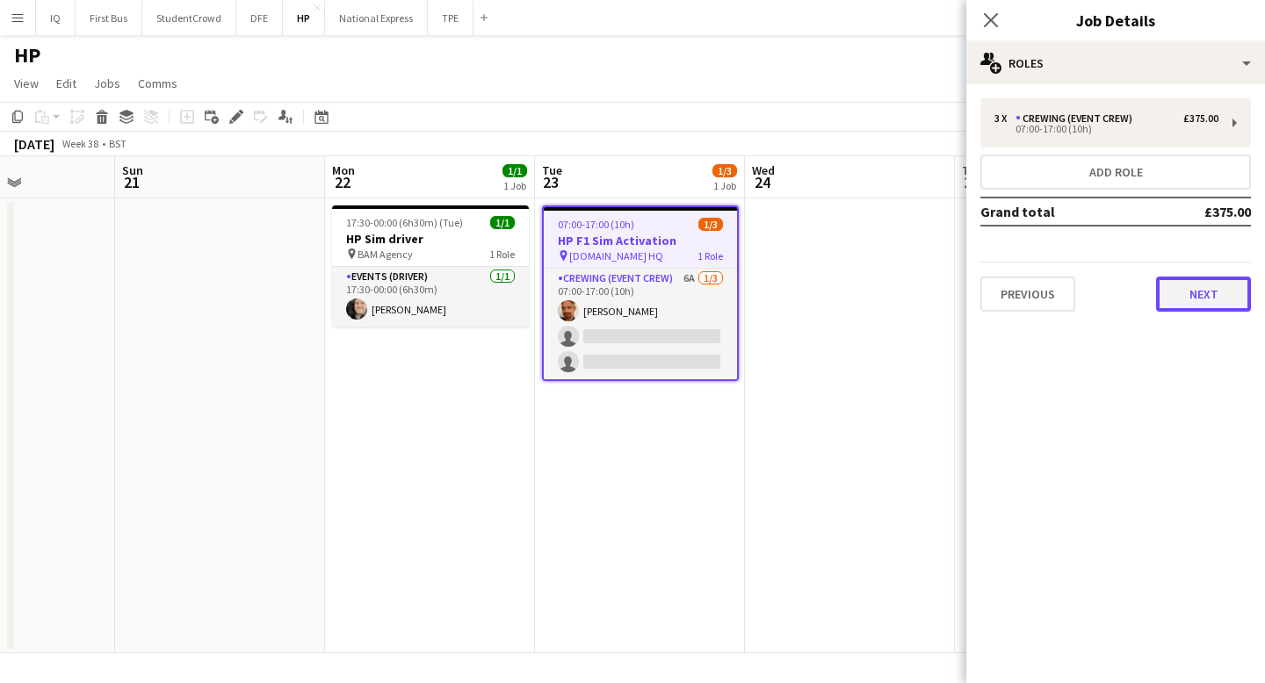
click at [1210, 297] on button "Next" at bounding box center [1203, 294] width 95 height 35
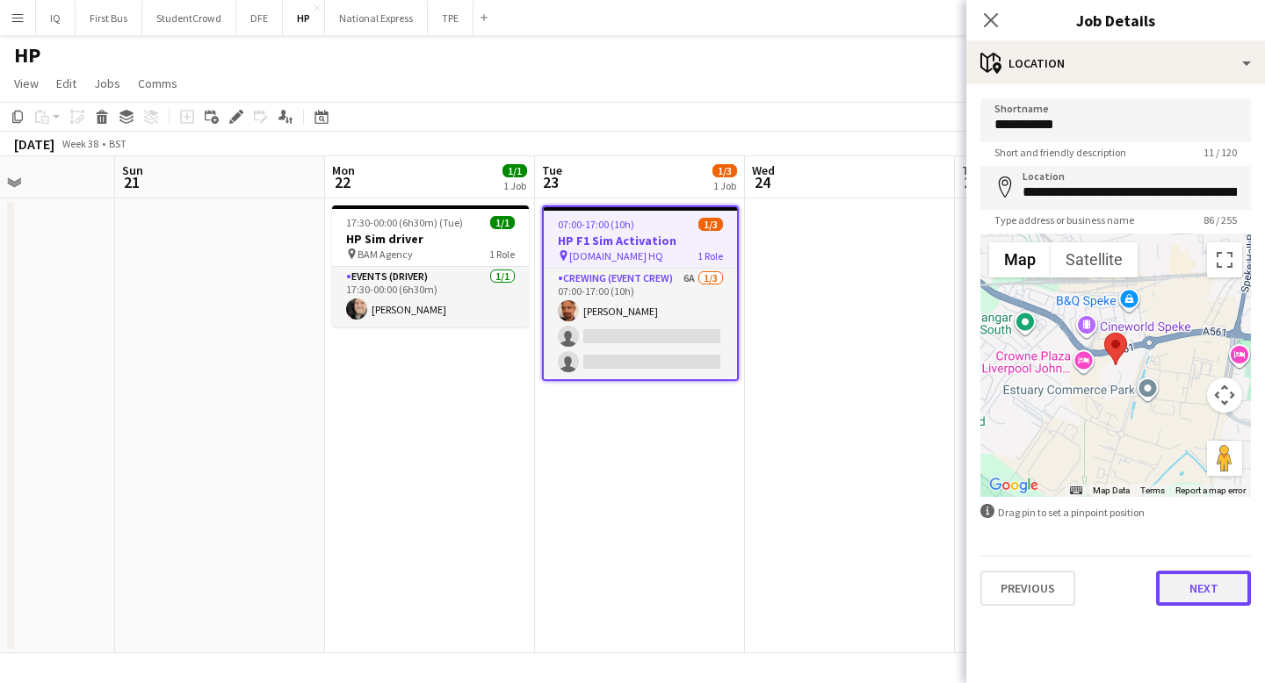
click at [1187, 595] on button "Next" at bounding box center [1203, 588] width 95 height 35
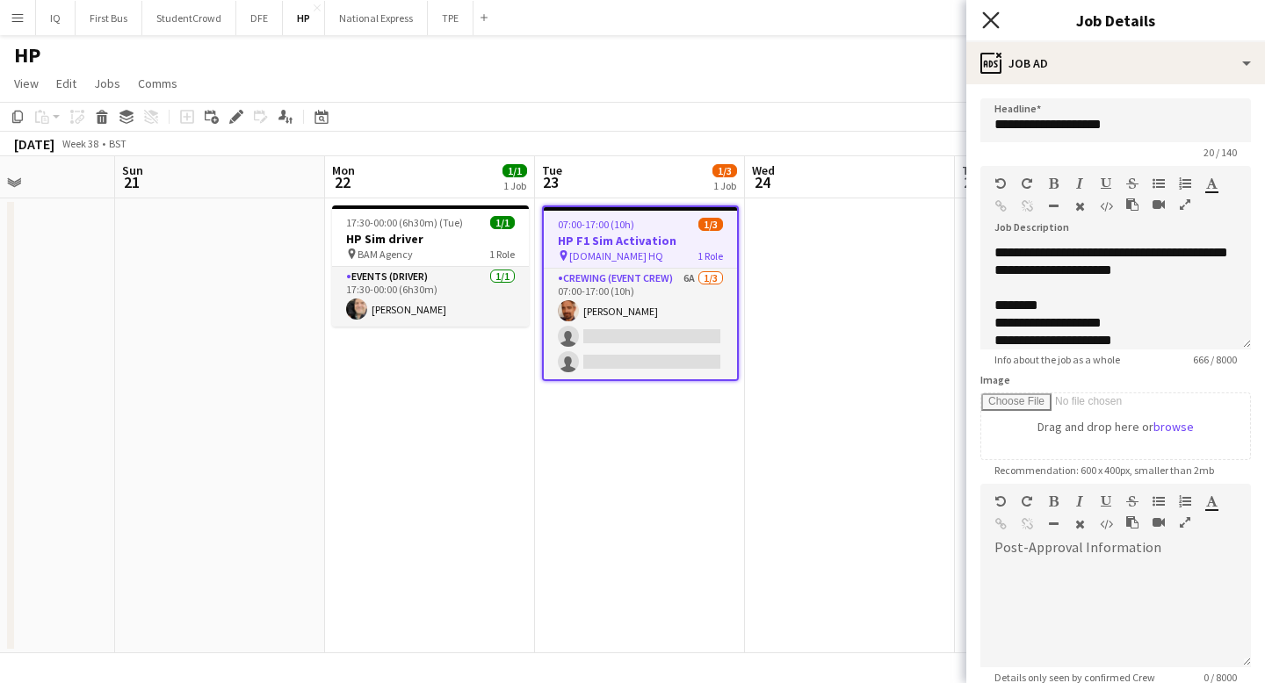
click at [994, 19] on icon "Close pop-in" at bounding box center [990, 19] width 17 height 17
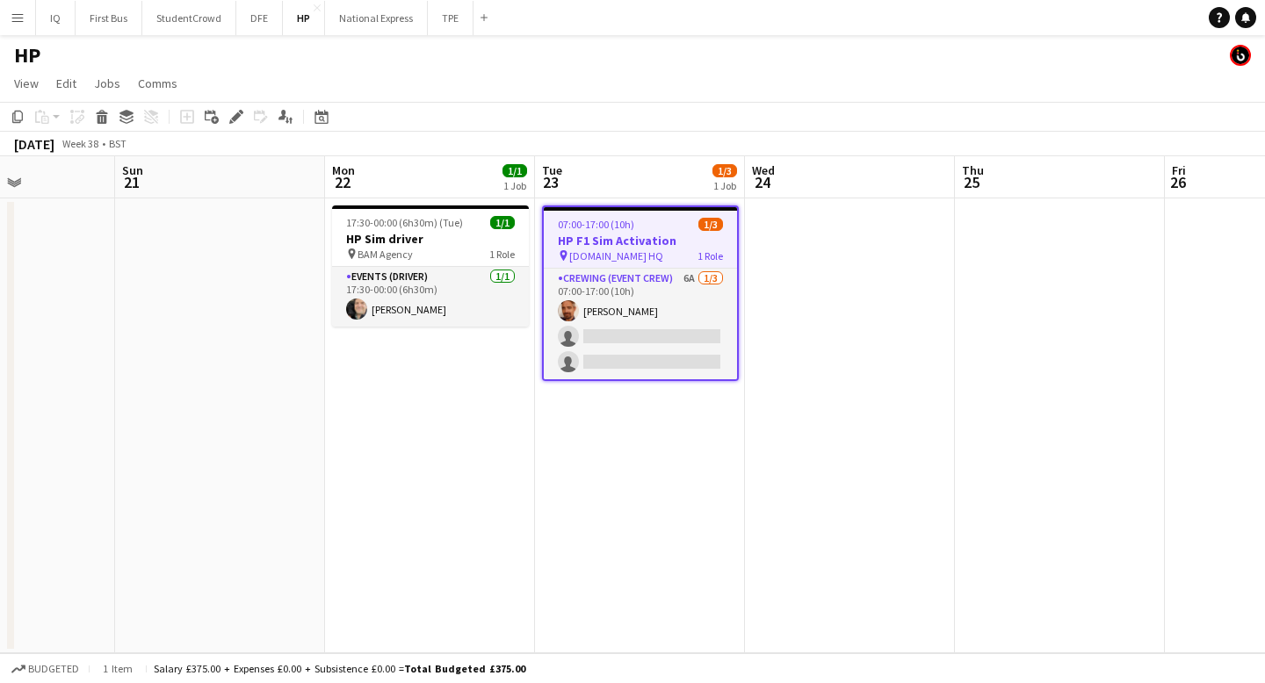
click at [17, 23] on app-icon "Menu" at bounding box center [18, 18] width 14 height 14
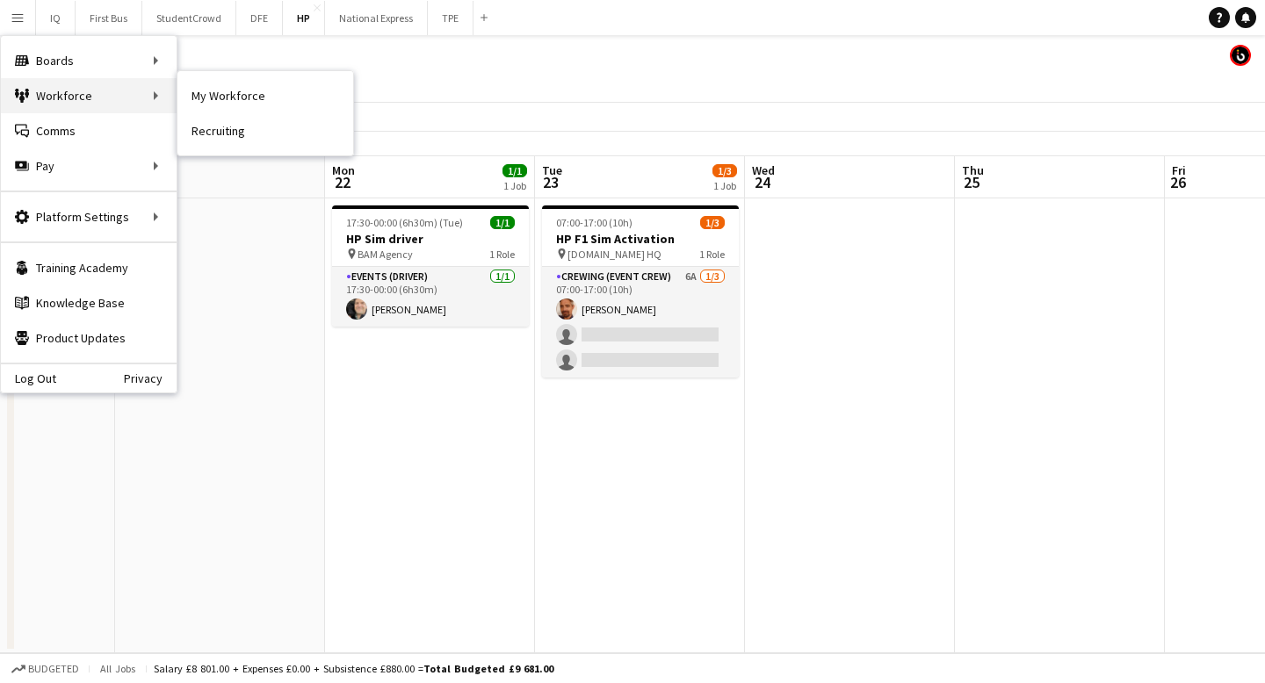
click at [60, 97] on div "Workforce Workforce" at bounding box center [89, 95] width 176 height 35
click at [205, 97] on link "My Workforce" at bounding box center [265, 95] width 176 height 35
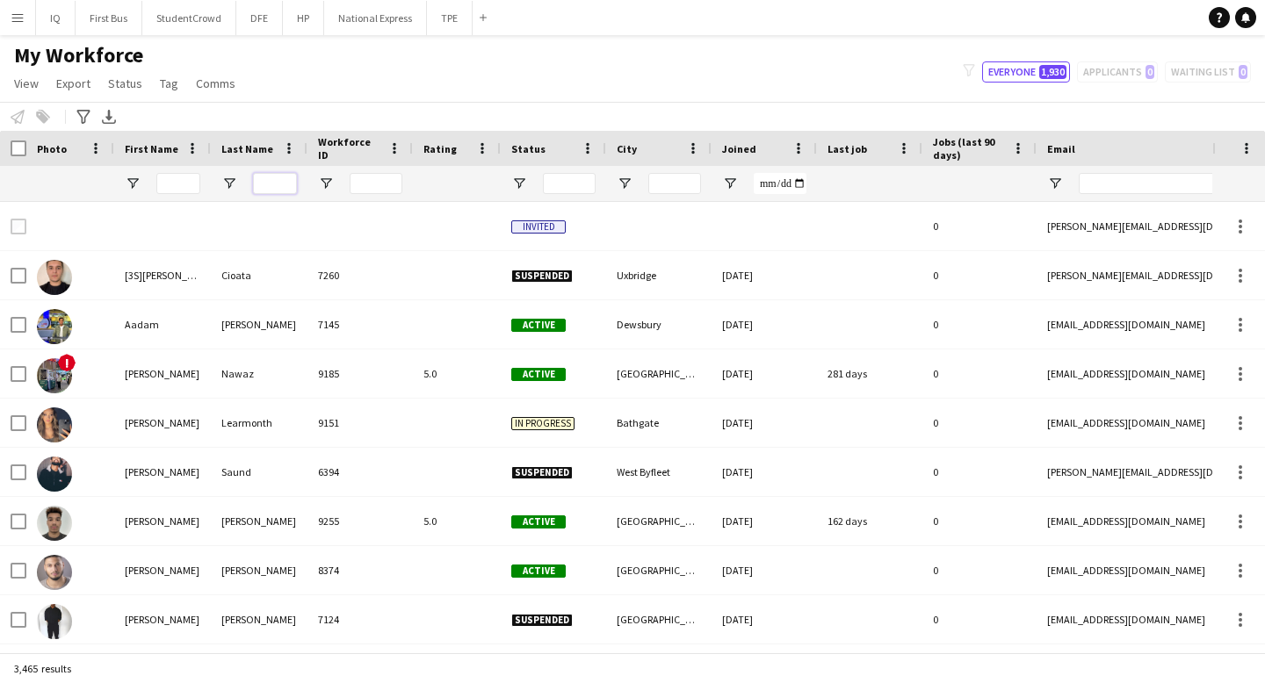
click at [274, 186] on input "Last Name Filter Input" at bounding box center [275, 183] width 44 height 21
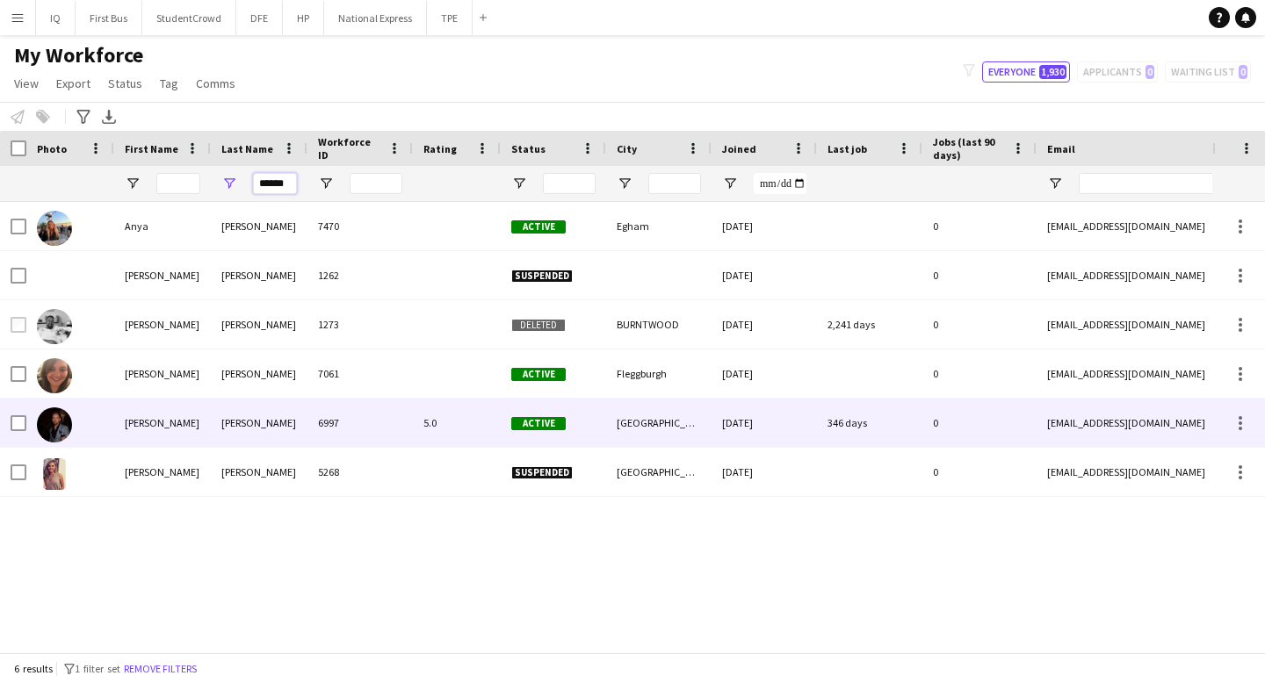
type input "******"
click at [184, 422] on div "Richard" at bounding box center [162, 423] width 97 height 48
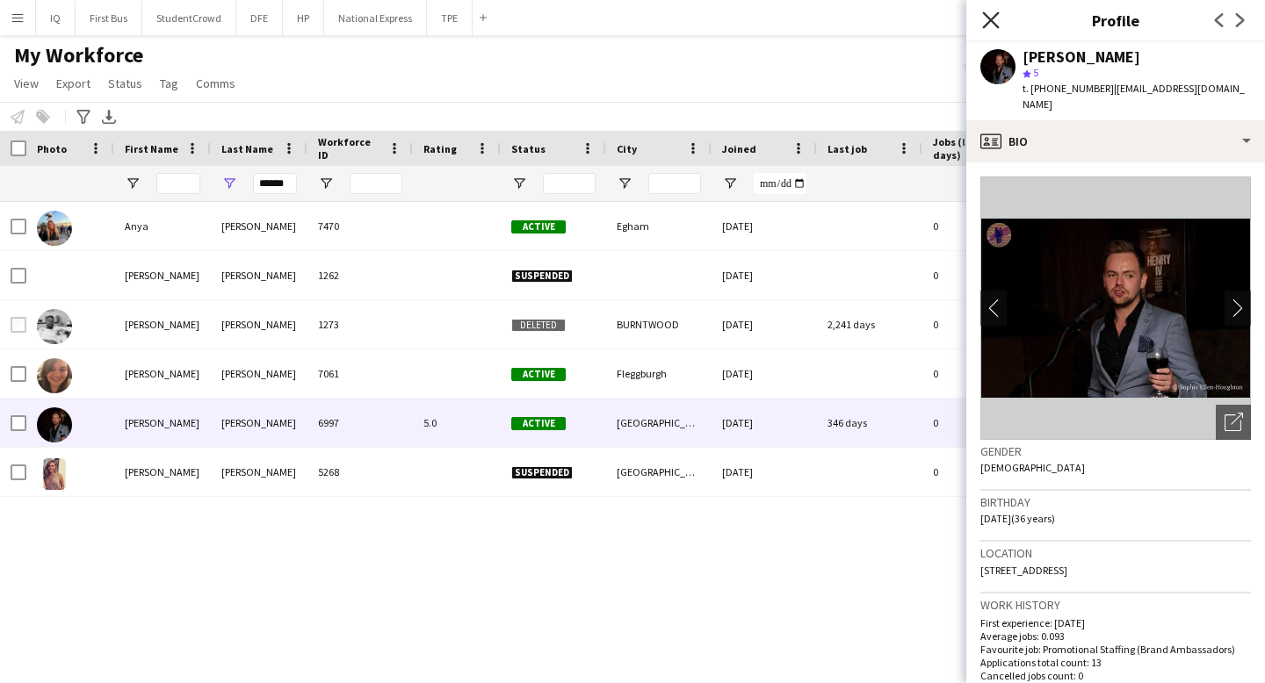
click at [996, 17] on icon "Close pop-in" at bounding box center [990, 19] width 17 height 17
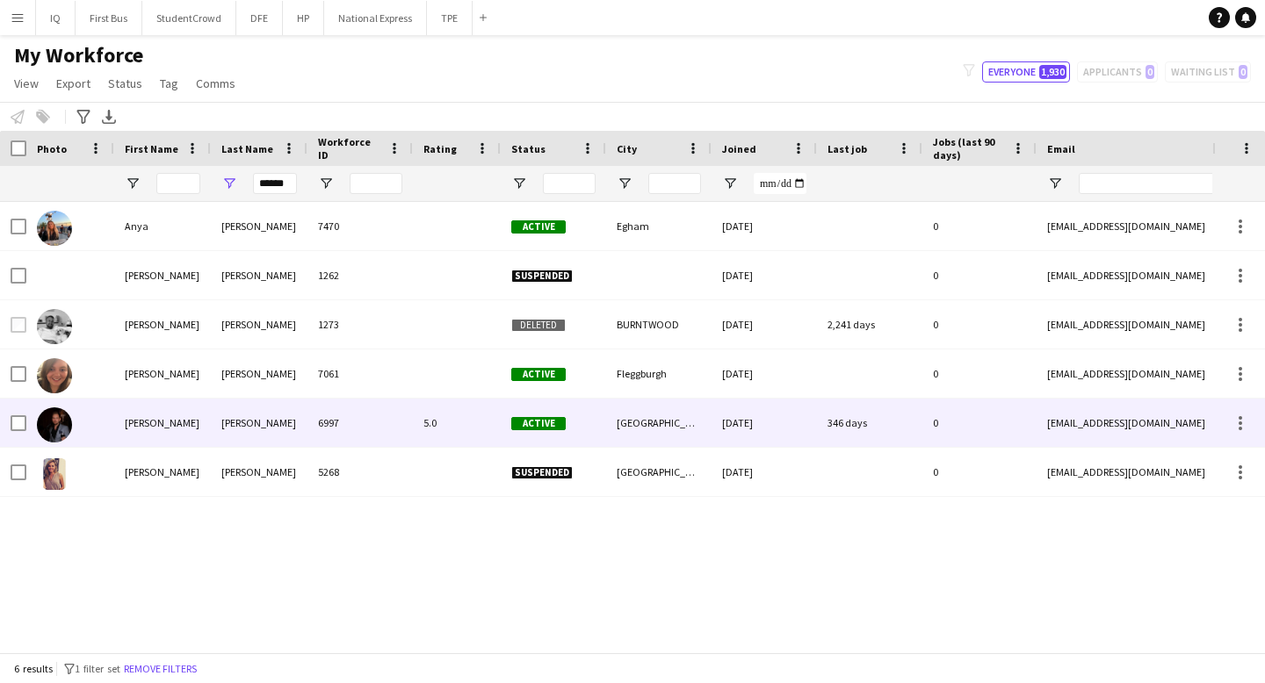
click at [189, 429] on div "Richard" at bounding box center [162, 423] width 97 height 48
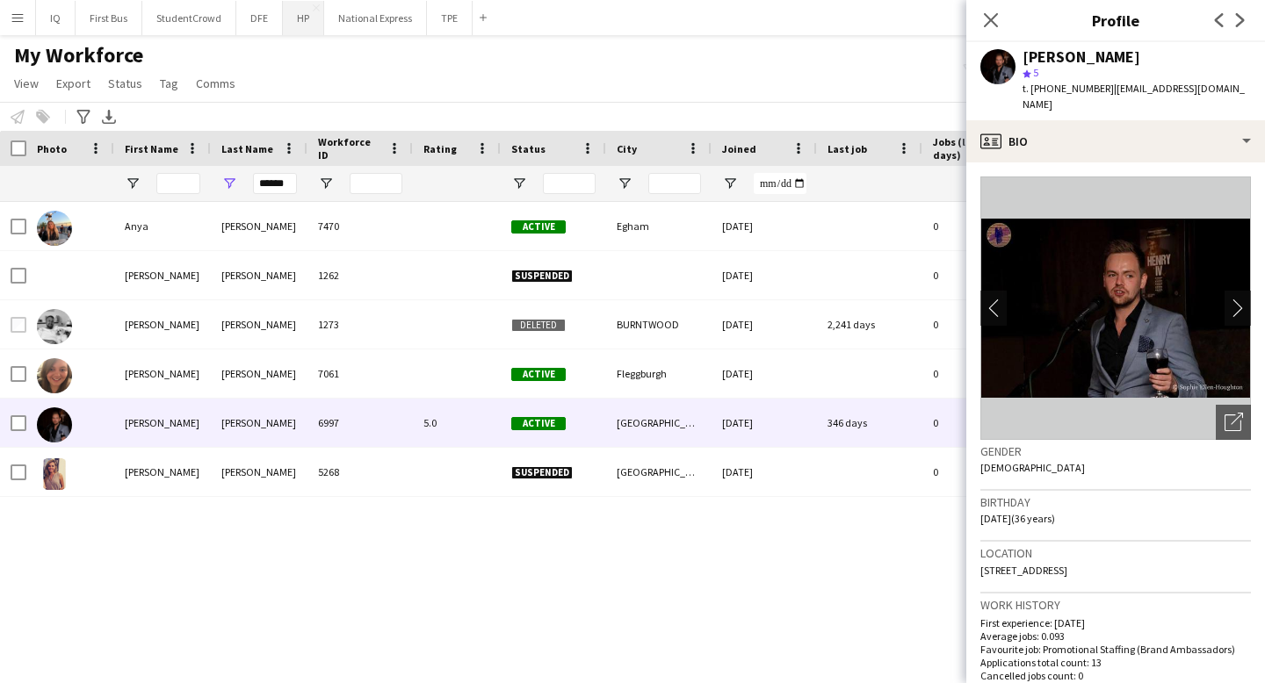
click at [312, 23] on button "HP Close" at bounding box center [303, 18] width 41 height 34
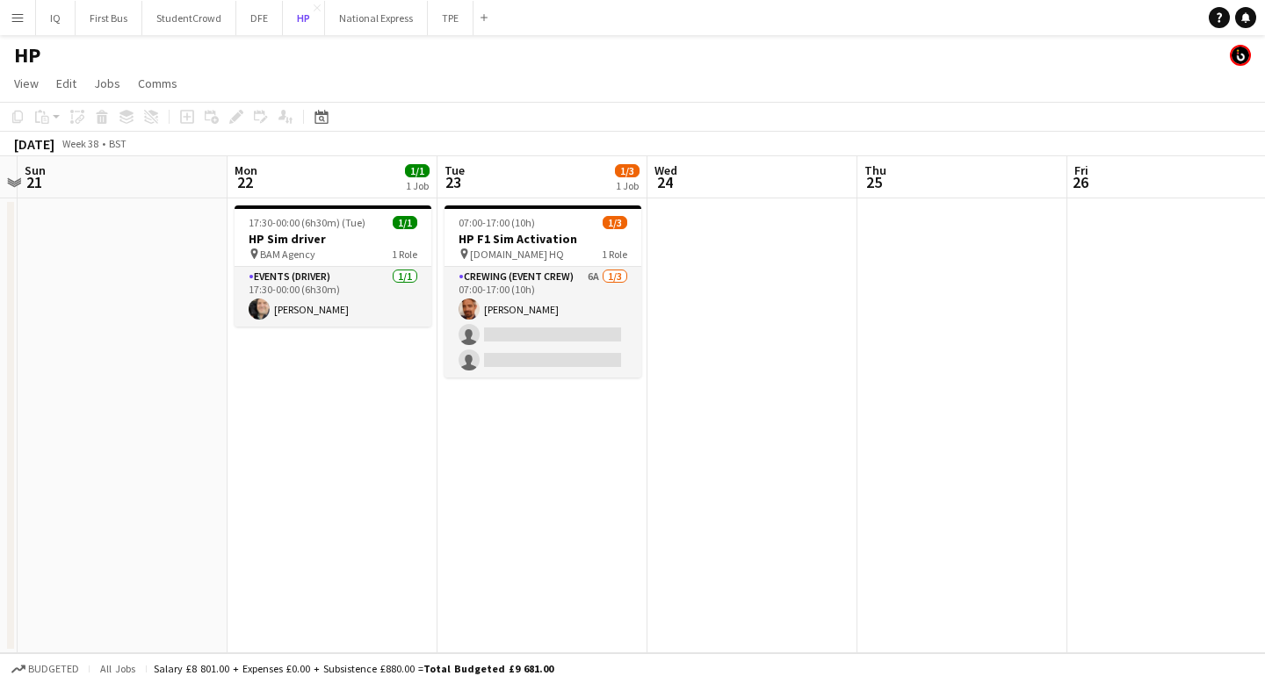
scroll to position [0, 867]
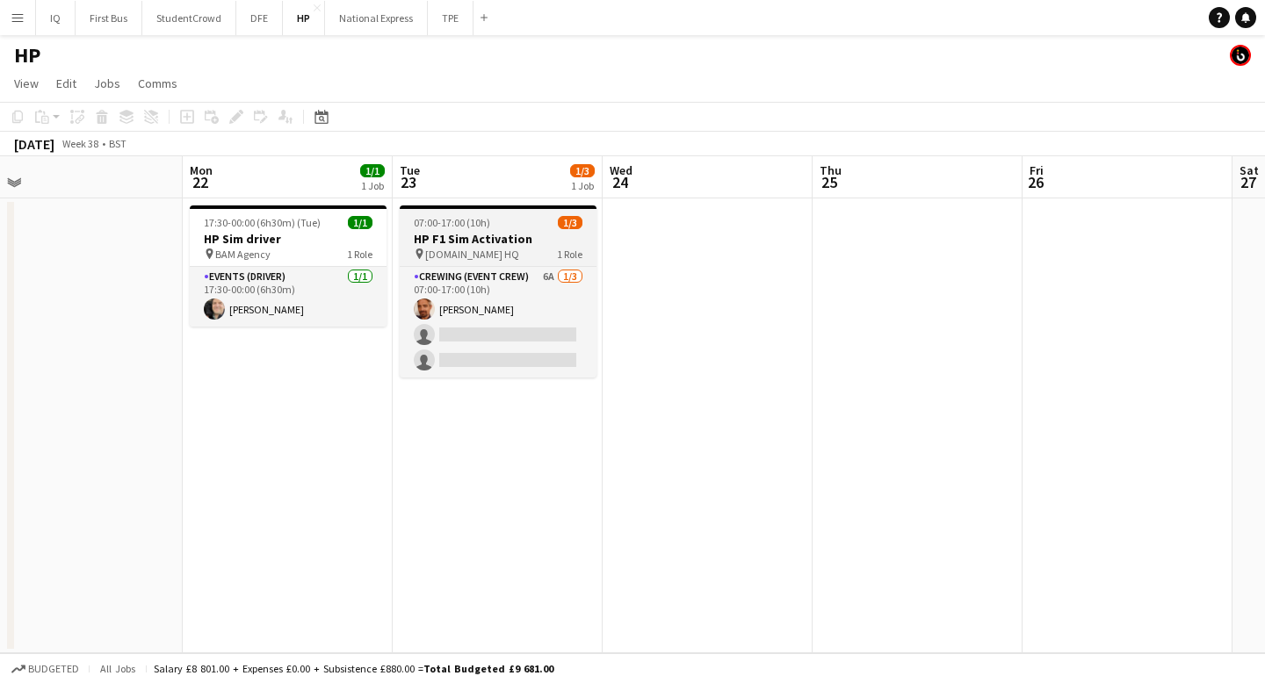
click at [473, 219] on span "07:00-17:00 (10h)" at bounding box center [452, 222] width 76 height 13
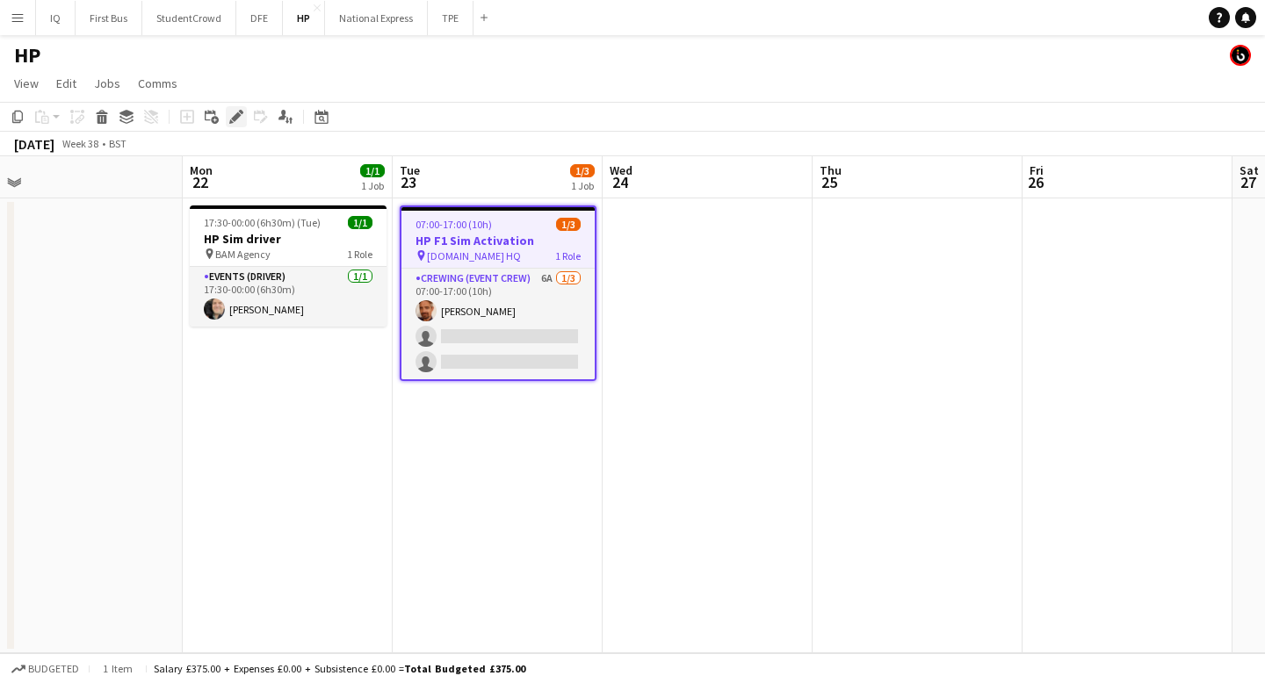
click at [230, 115] on icon "Edit" at bounding box center [236, 117] width 14 height 14
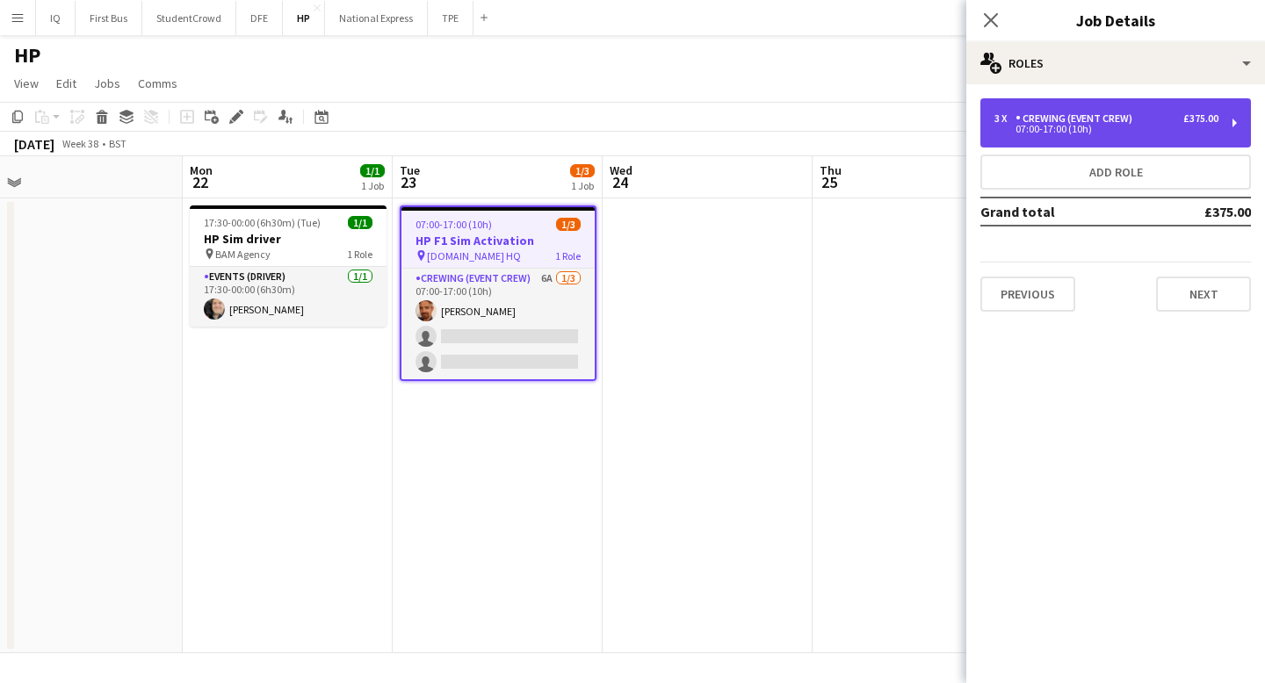
click at [1107, 126] on div "07:00-17:00 (10h)" at bounding box center [1106, 129] width 224 height 9
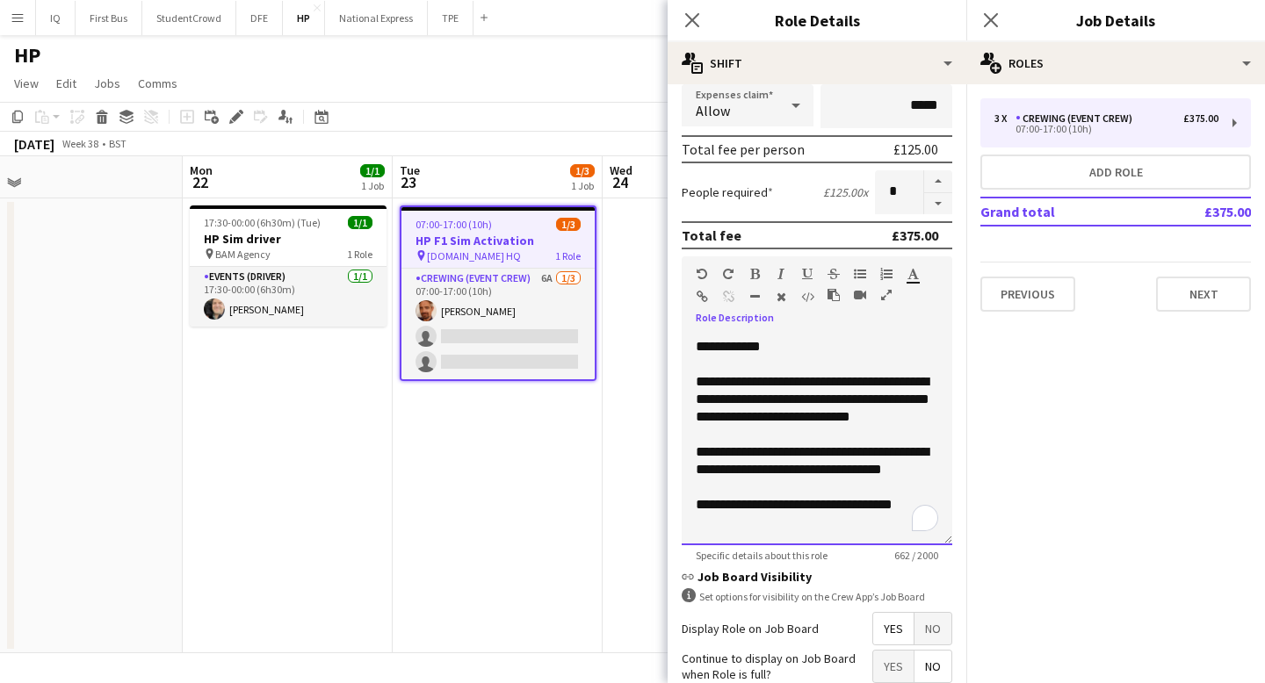
scroll to position [0, 0]
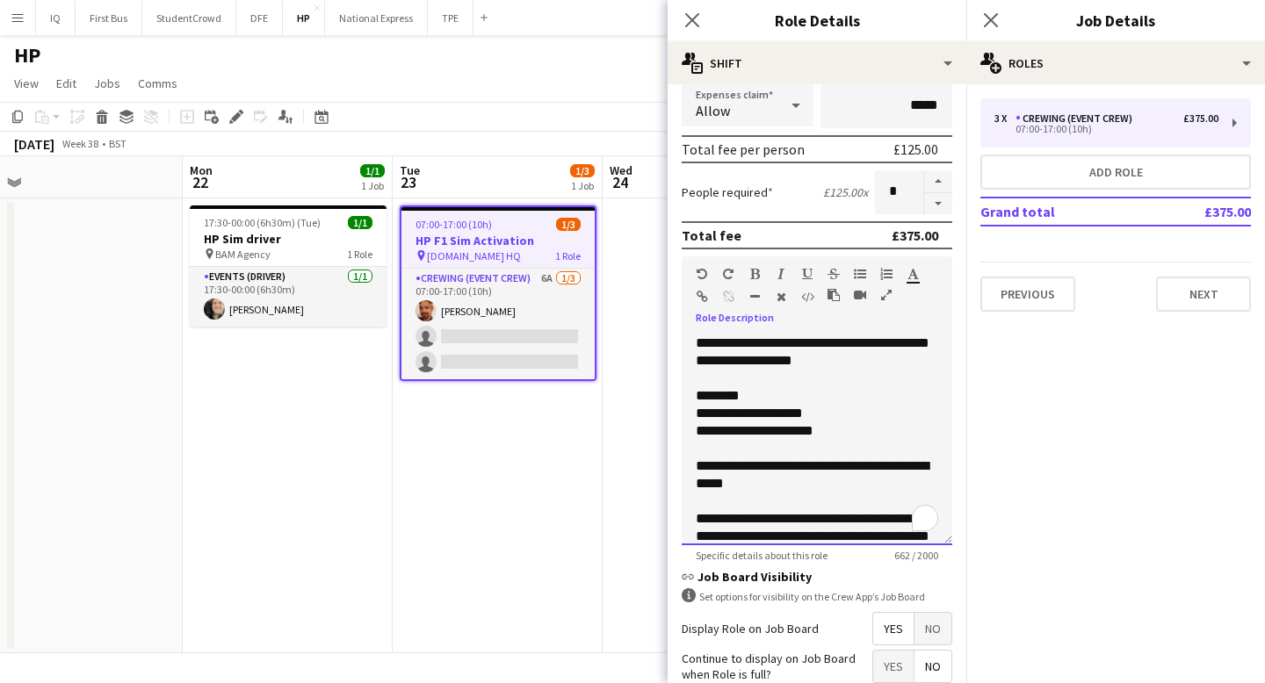
drag, startPoint x: 925, startPoint y: 506, endPoint x: 595, endPoint y: 278, distance: 400.3
click at [595, 278] on body "Menu Boards Boards Boards All jobs Status Workforce Workforce My Workforce Recr…" at bounding box center [632, 341] width 1265 height 683
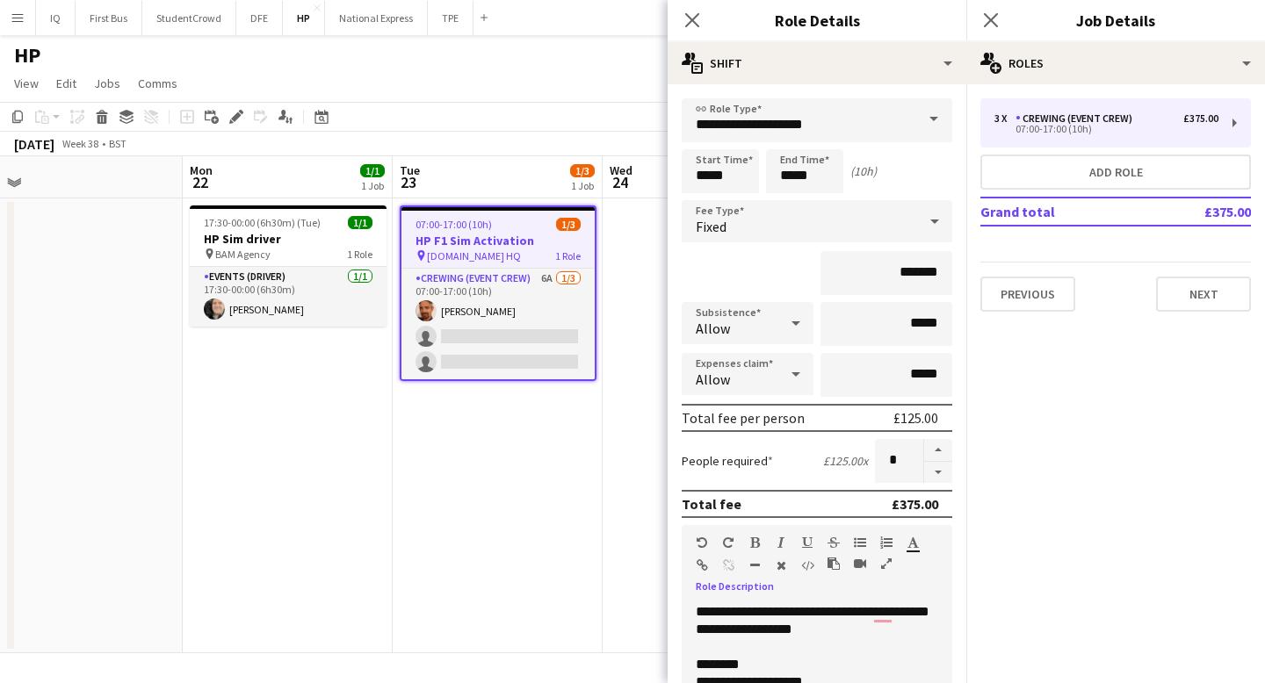
click at [1151, 453] on mat-expansion-panel "pencil3 General details 3 x Crewing (Event Crew) £375.00 07:00-17:00 (10h) Add …" at bounding box center [1115, 383] width 299 height 599
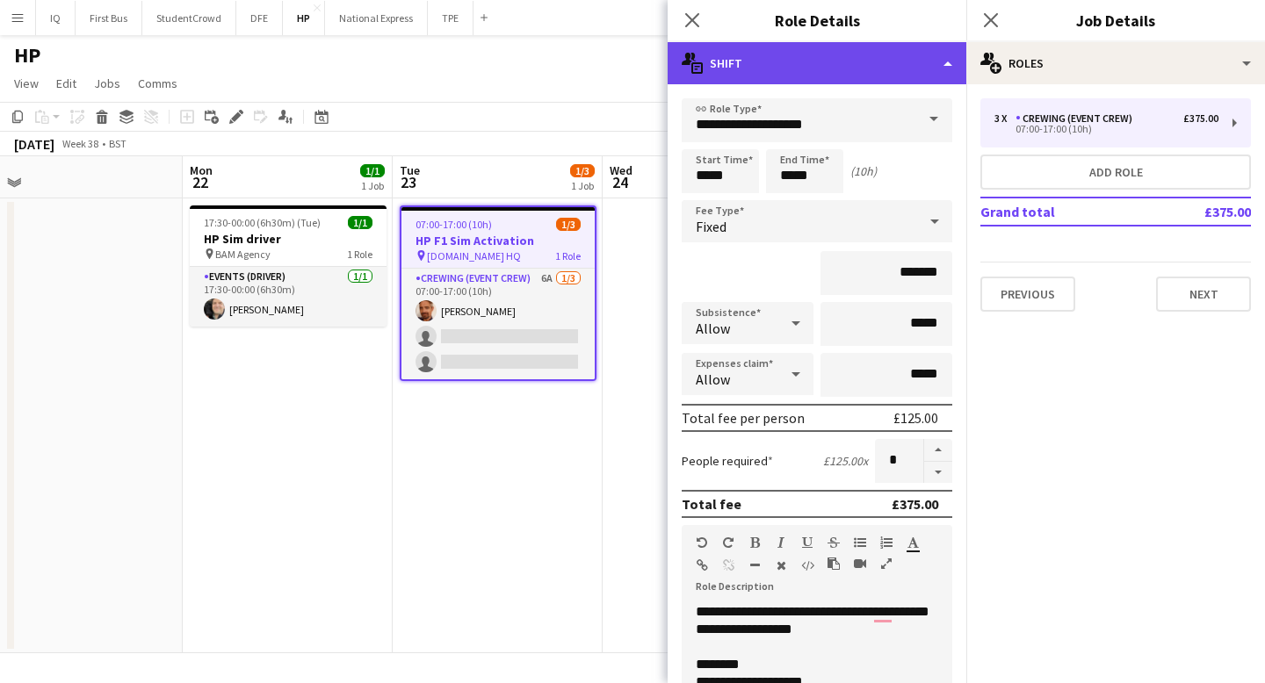
click at [847, 61] on div "multiple-actions-text Shift" at bounding box center [816, 63] width 299 height 42
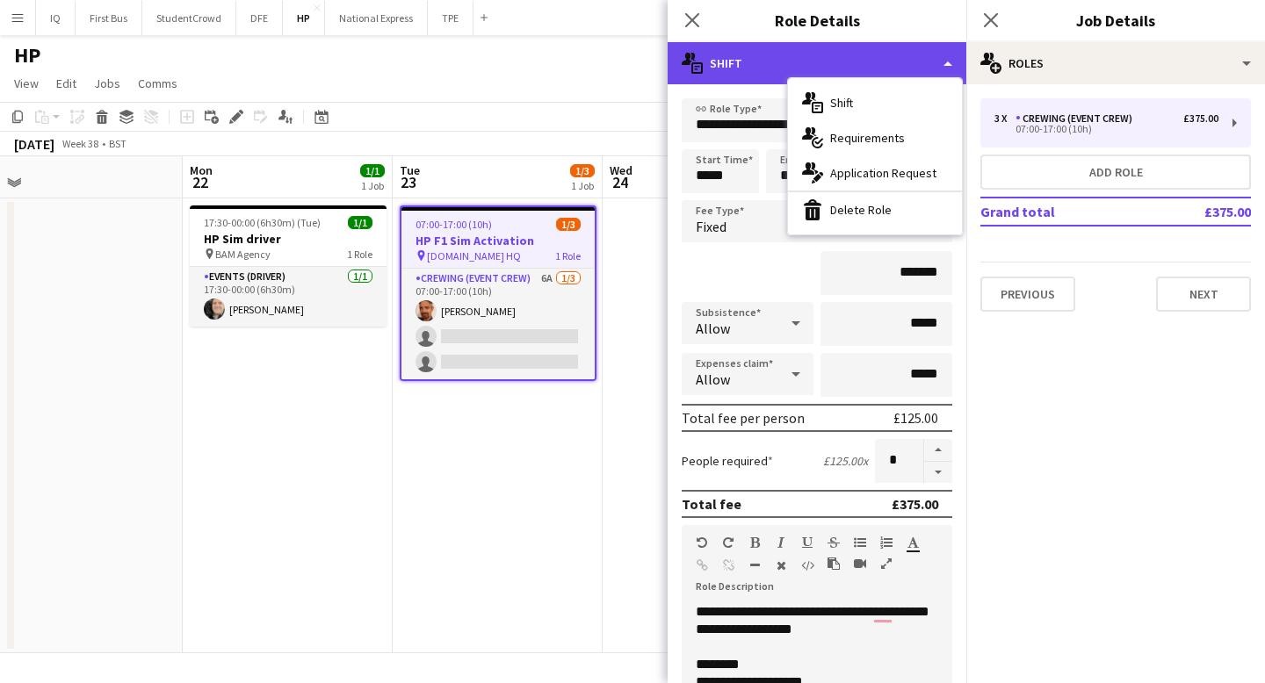
click at [741, 60] on div "multiple-actions-text Shift" at bounding box center [816, 63] width 299 height 42
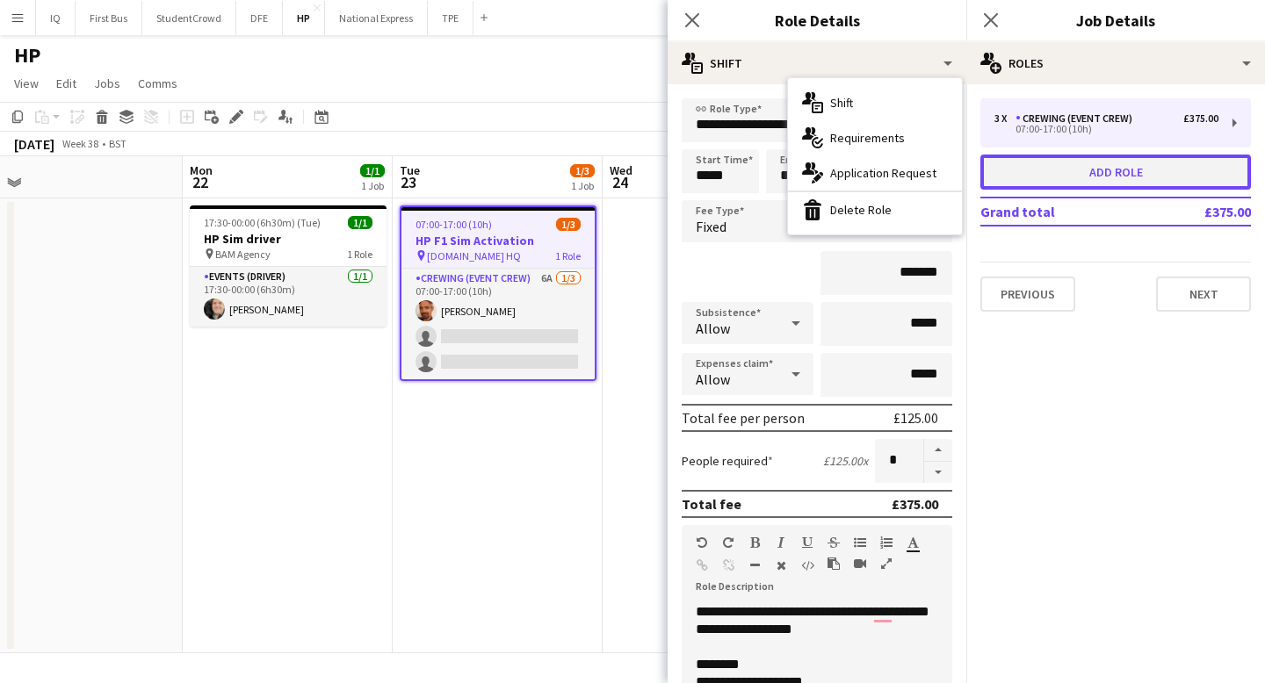
click at [1078, 188] on button "Add role" at bounding box center [1115, 172] width 271 height 35
type input "**********"
type input "*****"
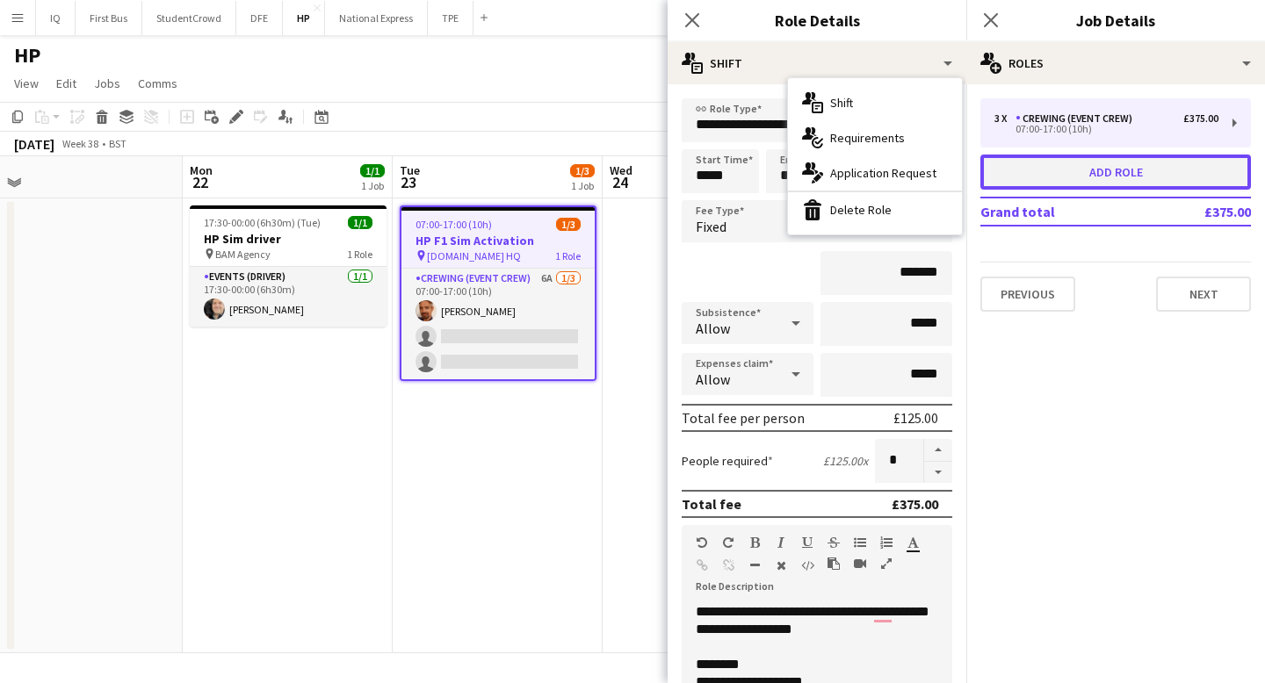
type input "*"
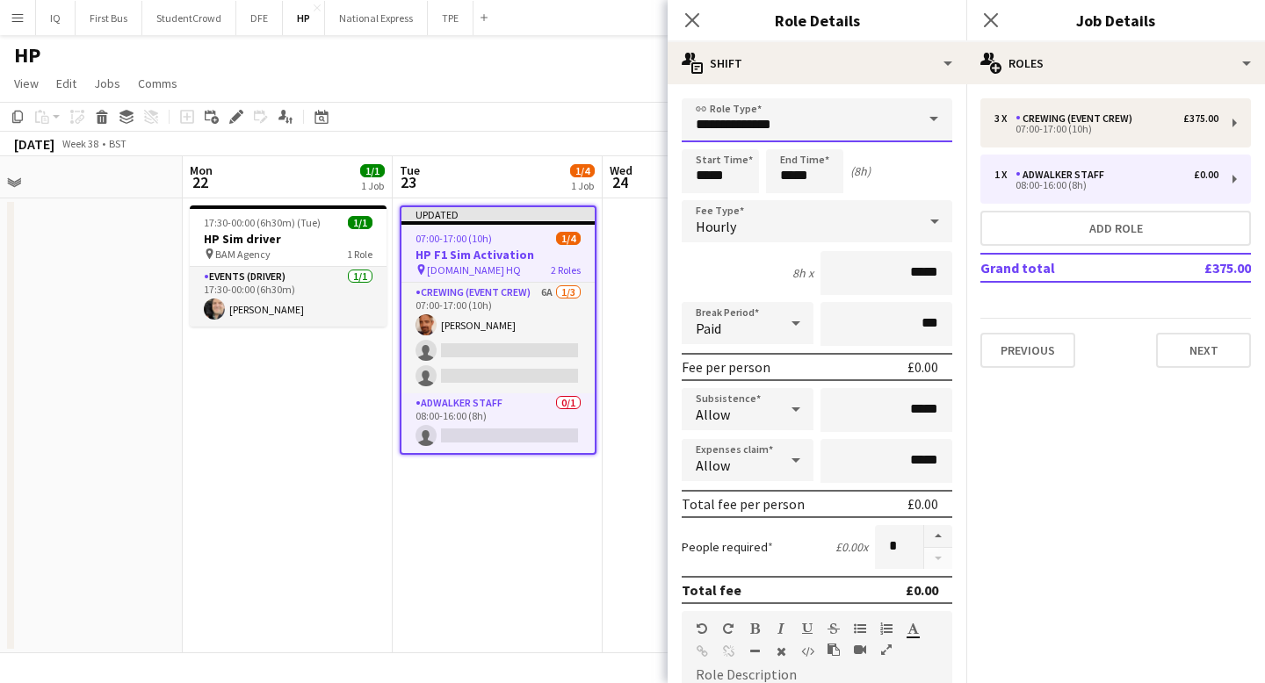
click at [793, 127] on input "**********" at bounding box center [817, 120] width 271 height 44
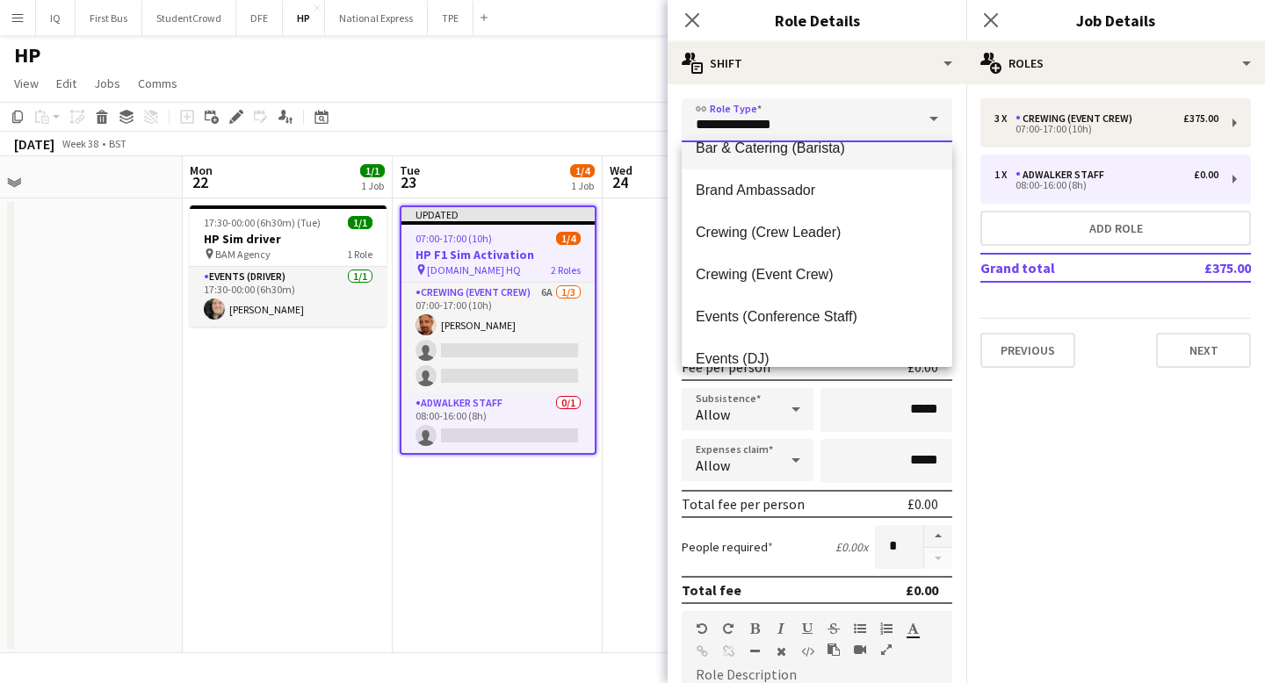
scroll to position [109, 0]
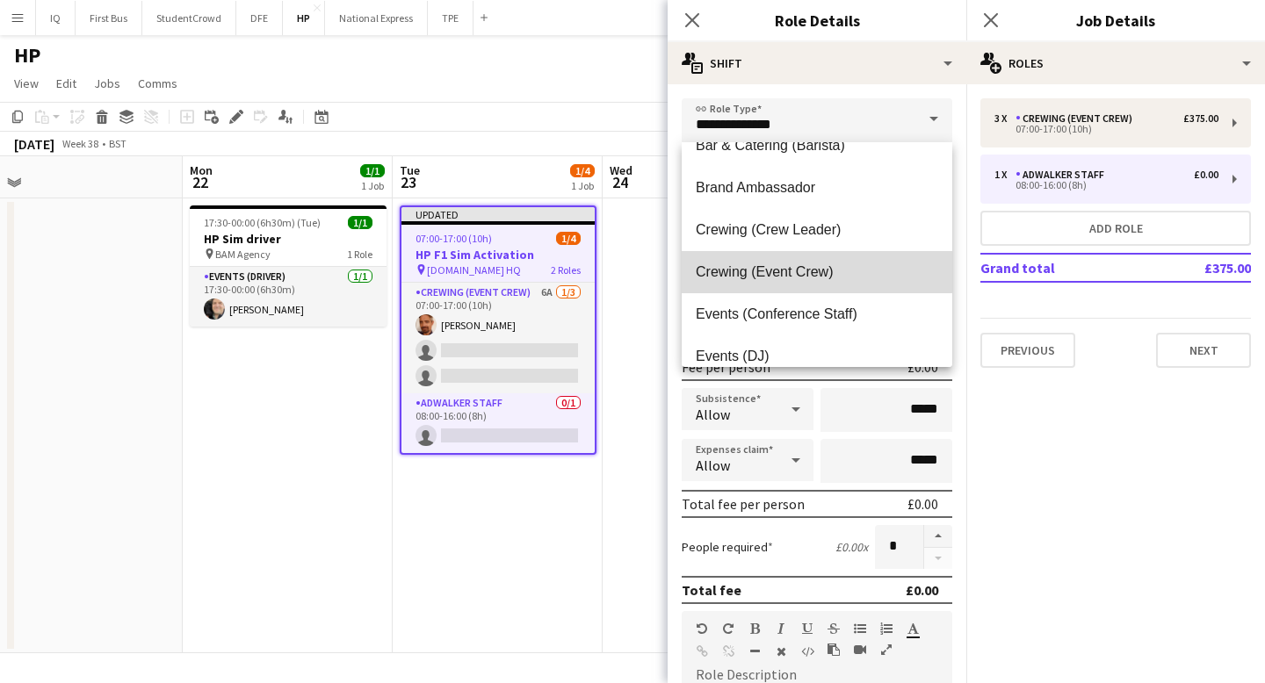
click at [789, 269] on span "Crewing (Event Crew)" at bounding box center [817, 271] width 242 height 17
type input "**********"
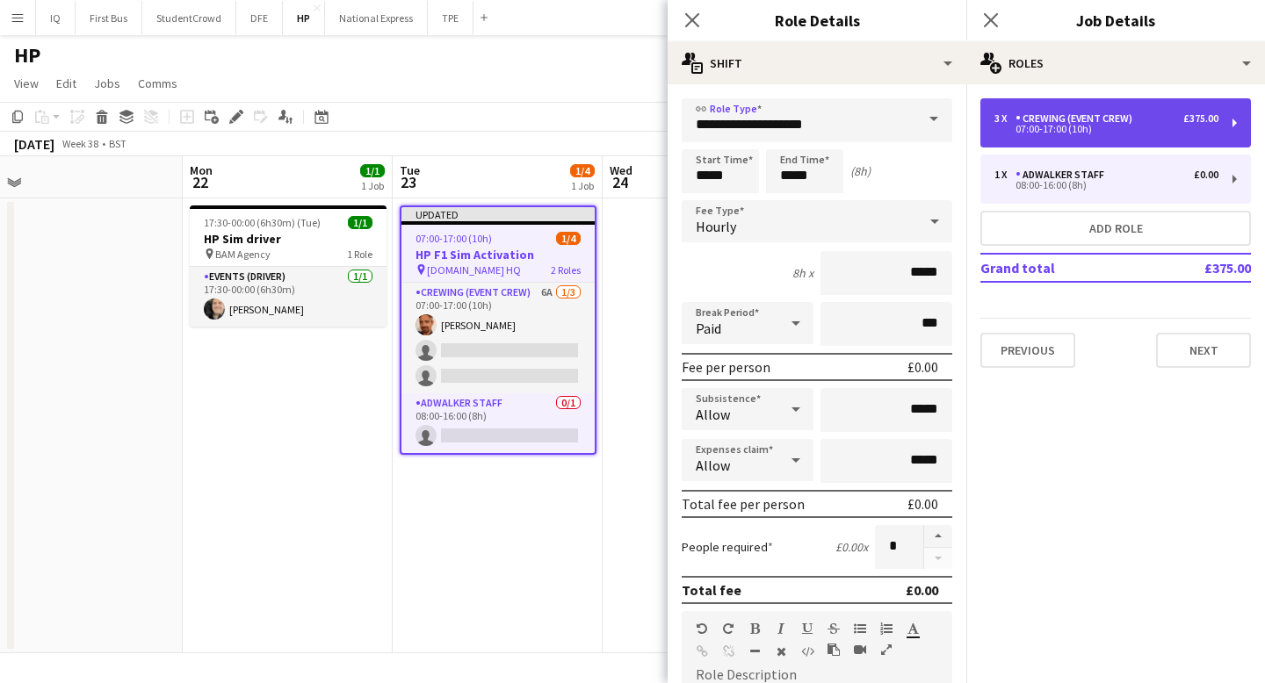
click at [1061, 131] on div "07:00-17:00 (10h)" at bounding box center [1106, 129] width 224 height 9
type input "*****"
type input "*******"
type input "*"
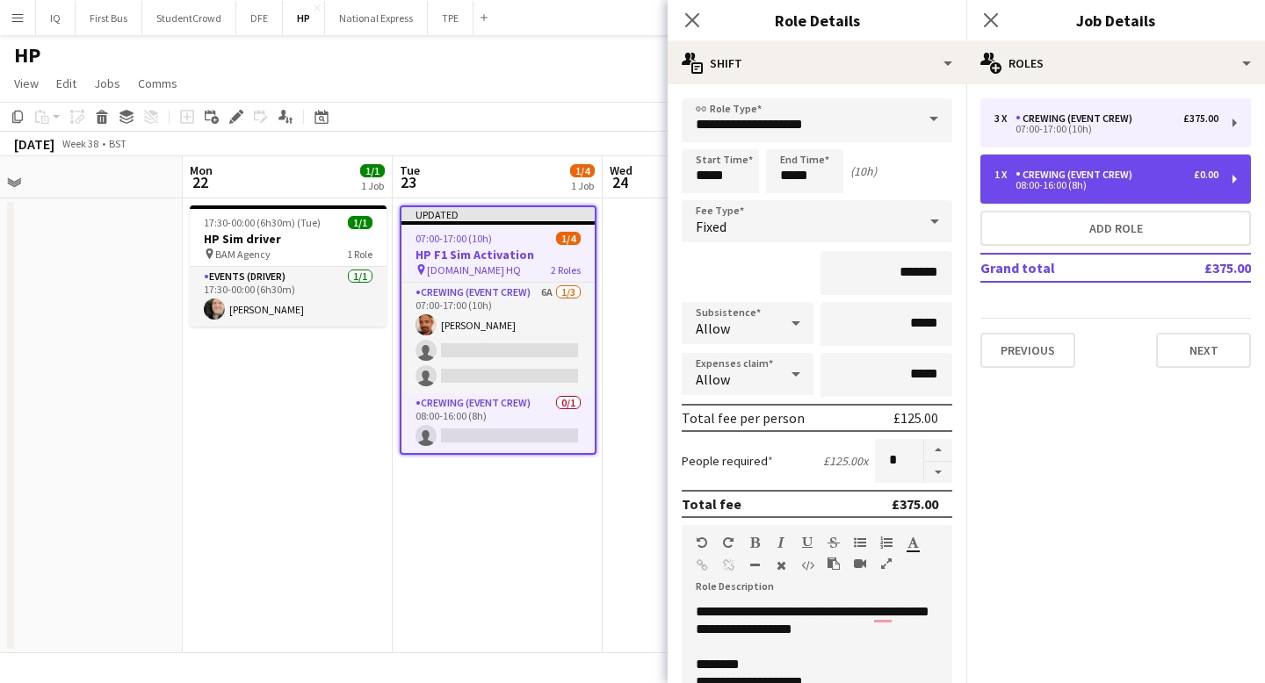
click at [1050, 185] on div "08:00-16:00 (8h)" at bounding box center [1106, 185] width 224 height 9
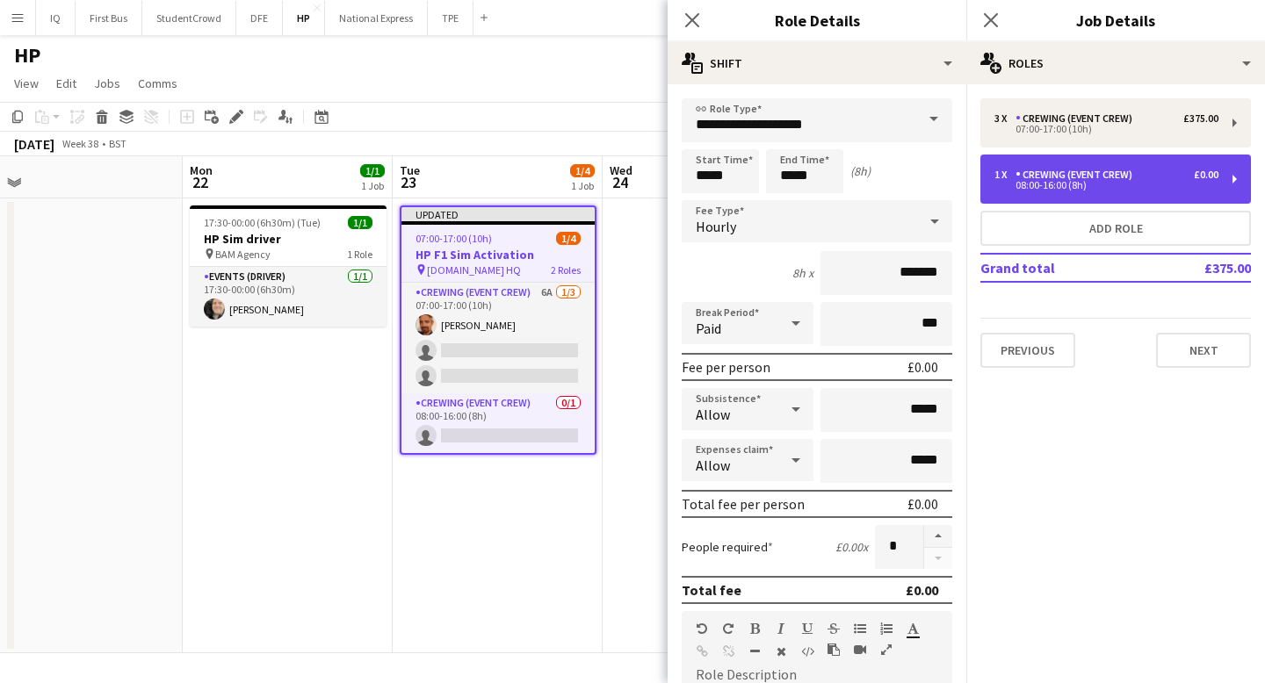
type input "*****"
type input "*"
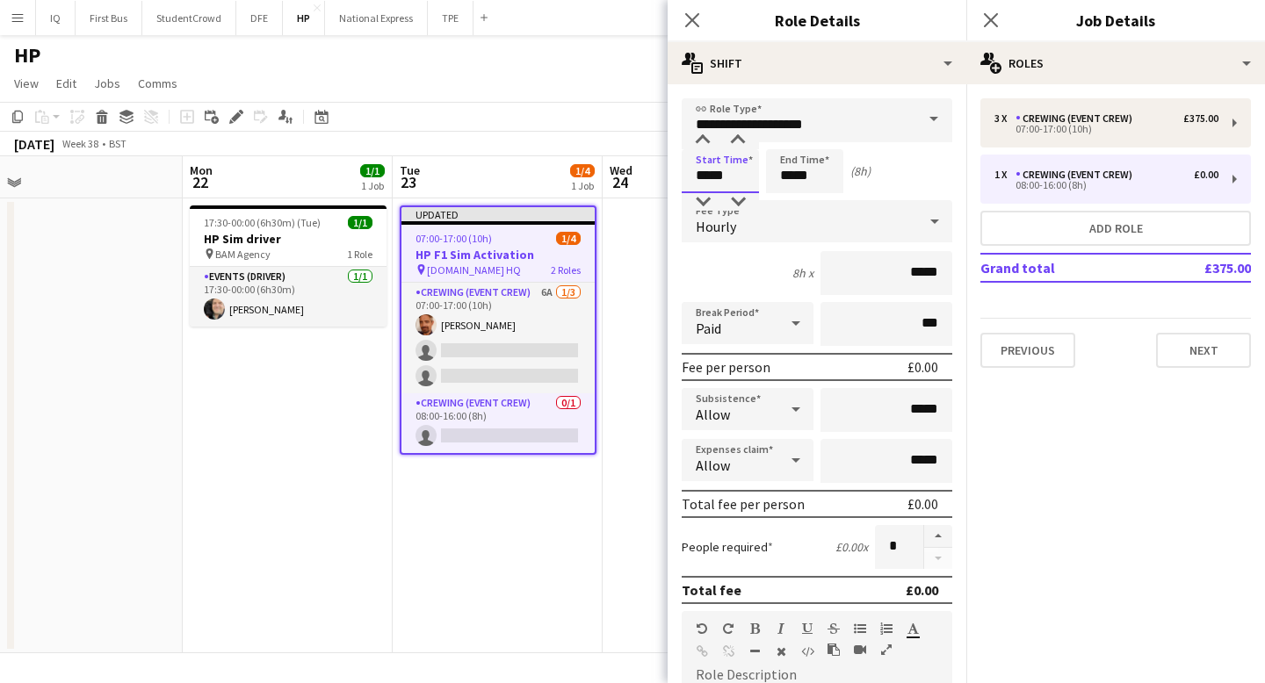
click at [721, 172] on input "*****" at bounding box center [720, 171] width 77 height 44
type input "*****"
click at [703, 197] on div at bounding box center [702, 202] width 35 height 18
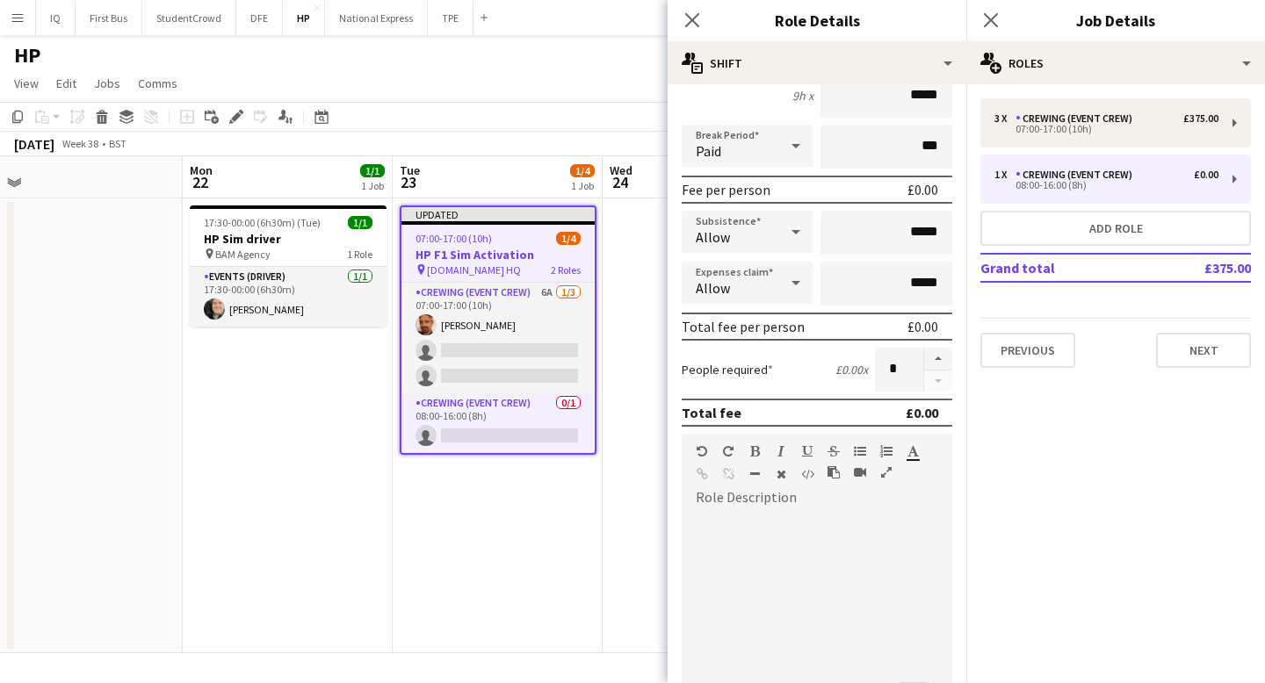
scroll to position [183, 0]
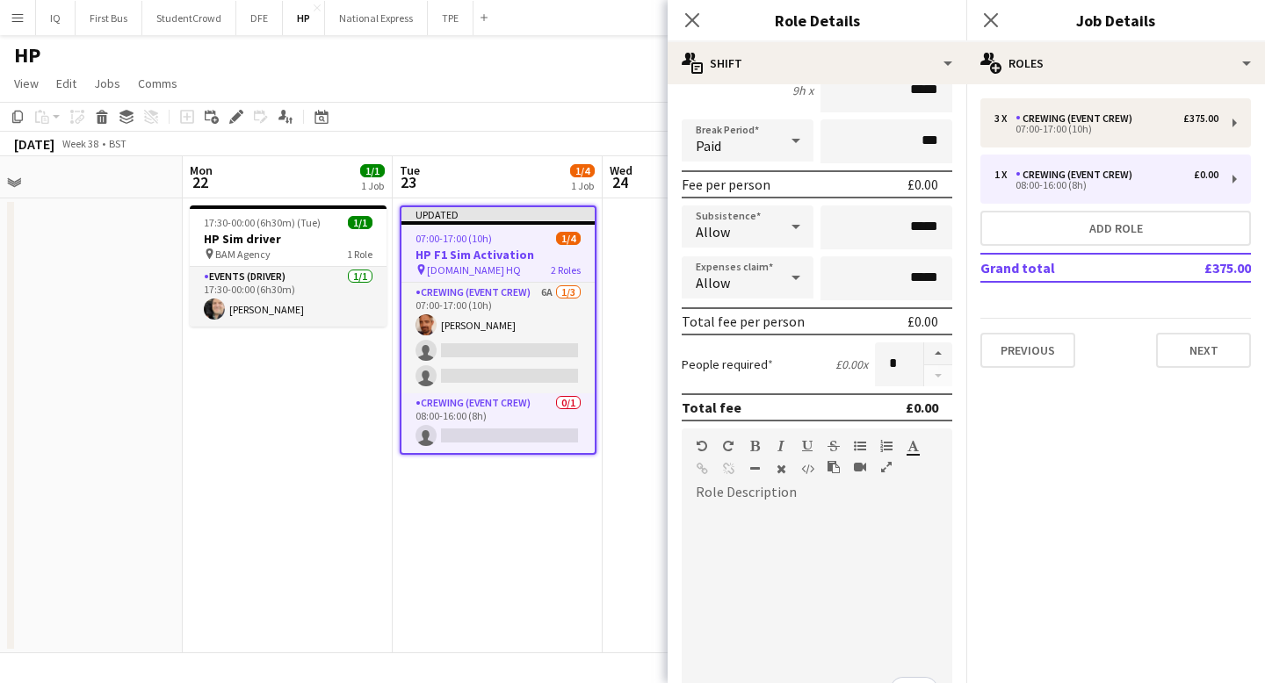
click at [759, 480] on div at bounding box center [735, 472] width 79 height 21
paste div "To enrich screen reader interactions, please activate Accessibility in Grammarl…"
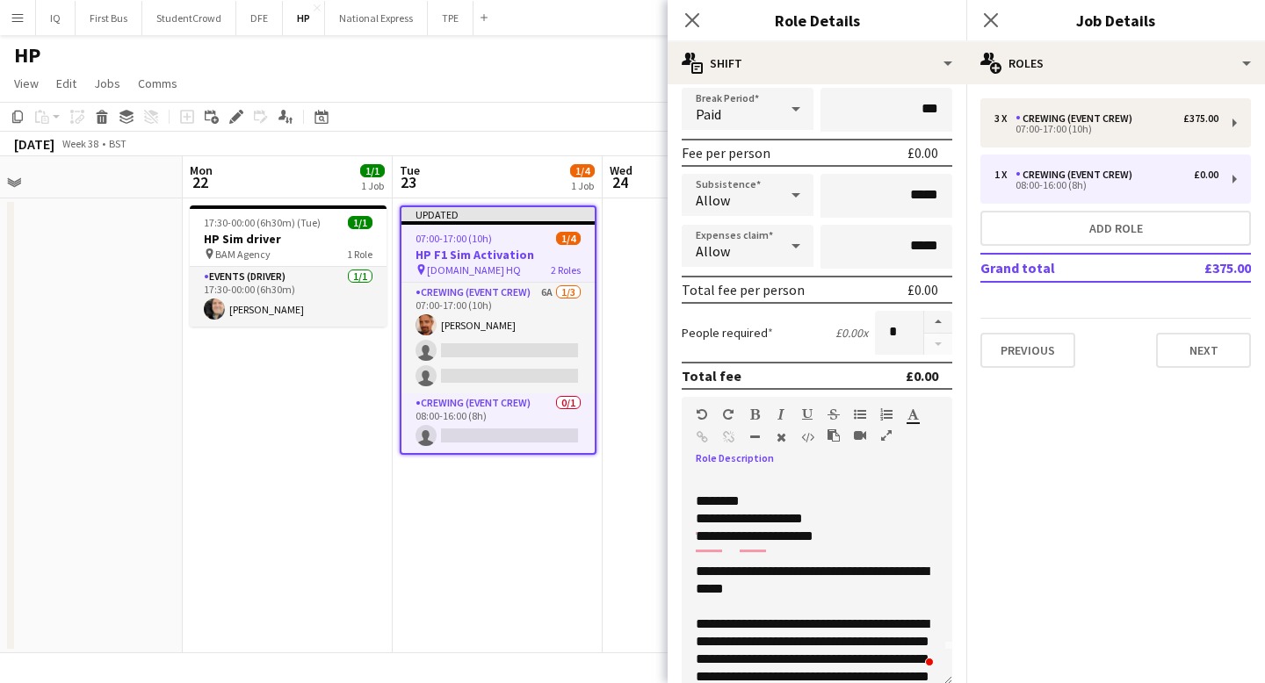
scroll to position [35, 0]
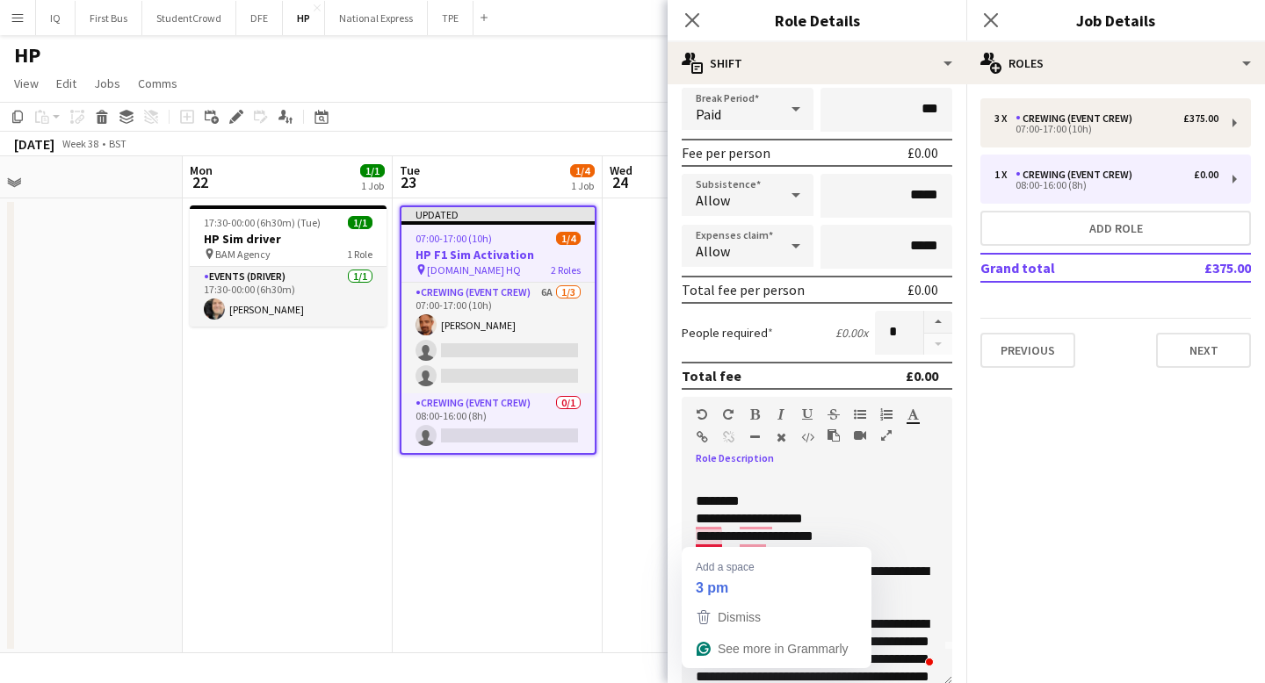
drag, startPoint x: 855, startPoint y: 541, endPoint x: 691, endPoint y: 539, distance: 163.4
click at [691, 539] on div "**********" at bounding box center [817, 580] width 271 height 211
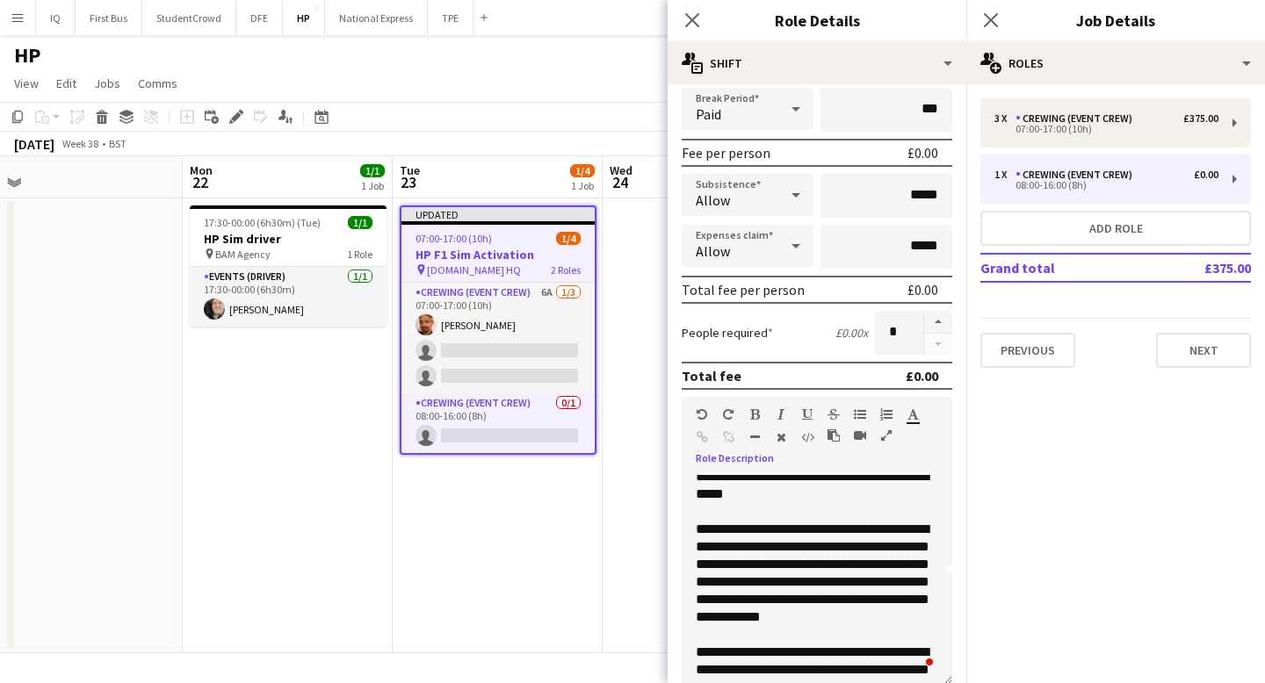
scroll to position [112, 0]
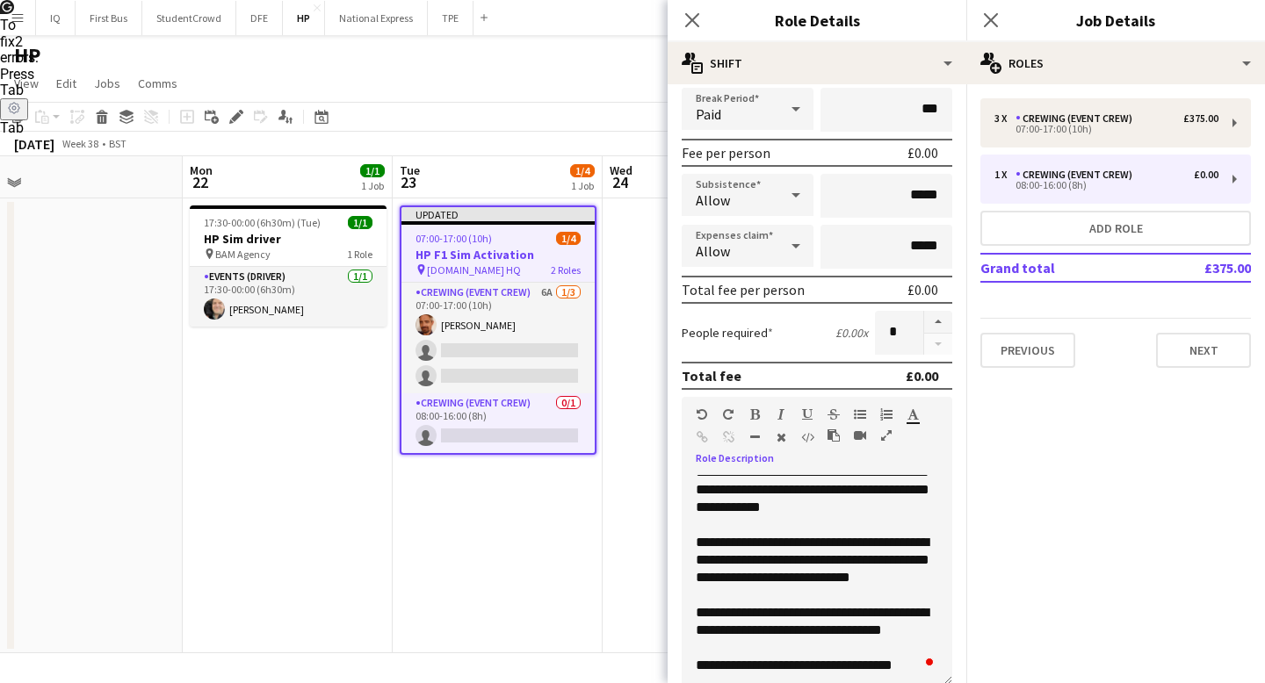
drag, startPoint x: 697, startPoint y: 542, endPoint x: 880, endPoint y: 593, distance: 189.7
click at [880, 593] on div "**********" at bounding box center [817, 580] width 271 height 211
click at [883, 599] on div "To enrich screen reader interactions, please activate Accessibility in Grammarl…" at bounding box center [817, 596] width 242 height 18
drag, startPoint x: 913, startPoint y: 582, endPoint x: 675, endPoint y: 538, distance: 242.2
click at [675, 538] on form "**********" at bounding box center [816, 430] width 299 height 1092
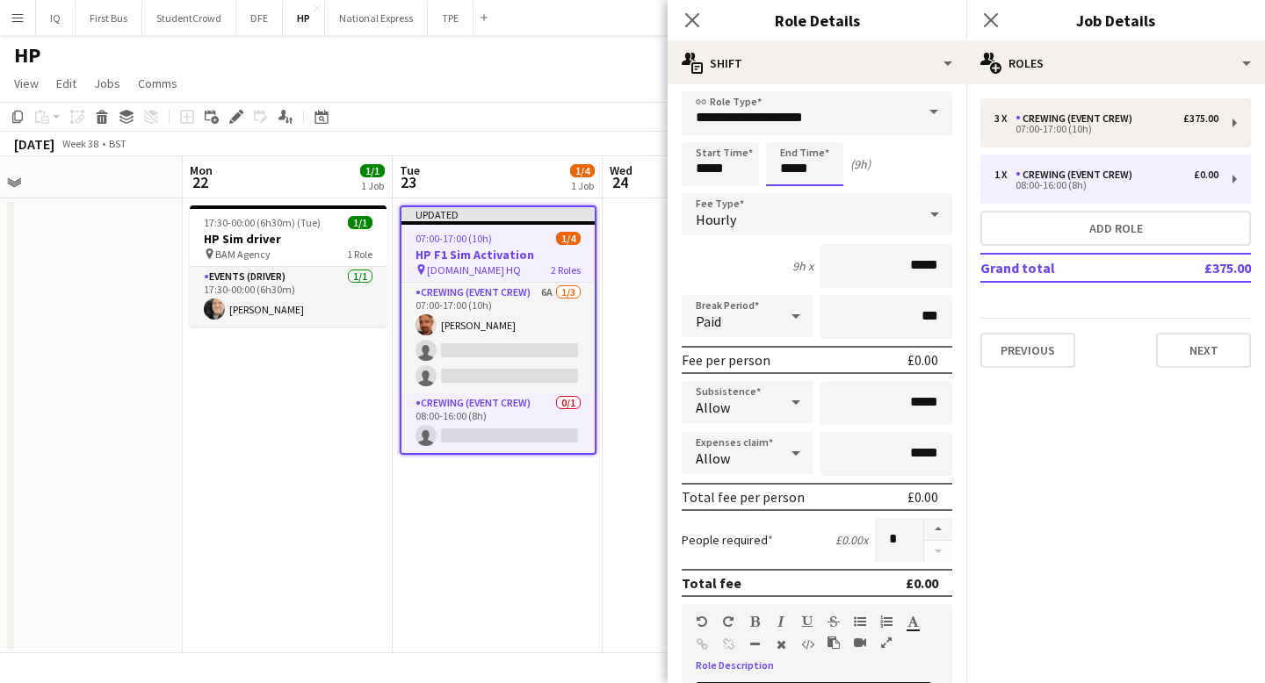
click at [799, 172] on input "*****" at bounding box center [804, 164] width 77 height 44
click at [787, 193] on div at bounding box center [786, 195] width 35 height 18
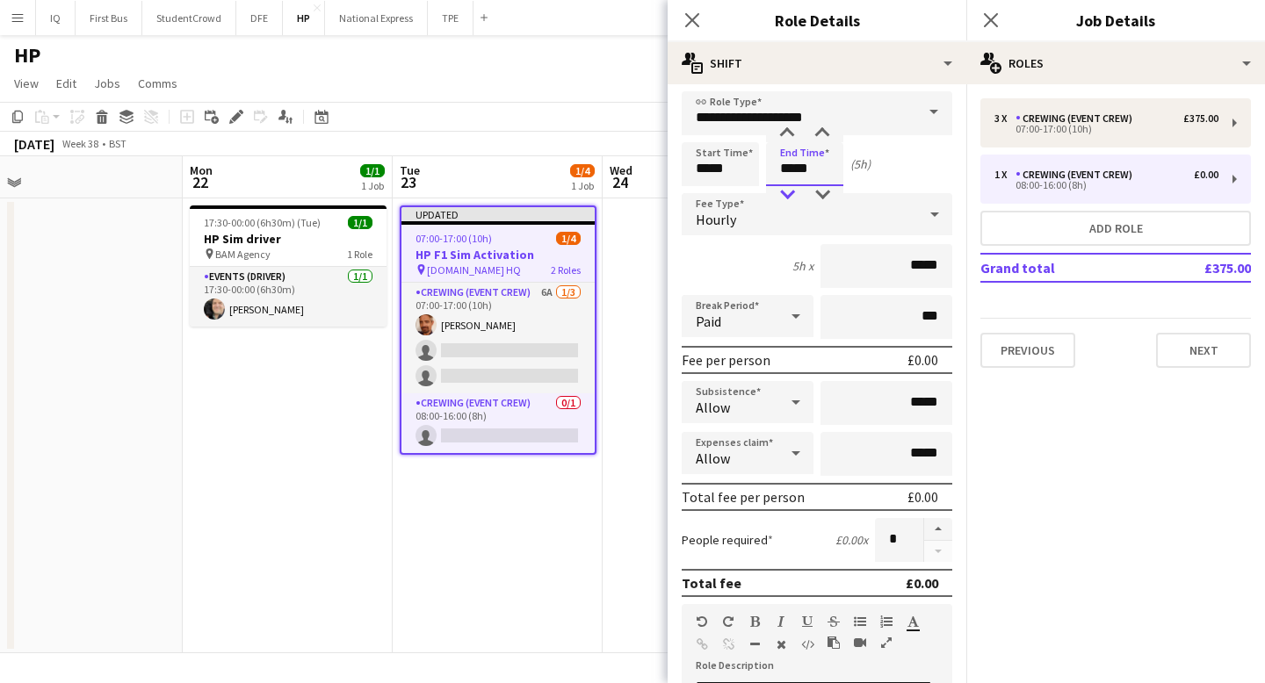
click at [787, 193] on div at bounding box center [786, 195] width 35 height 18
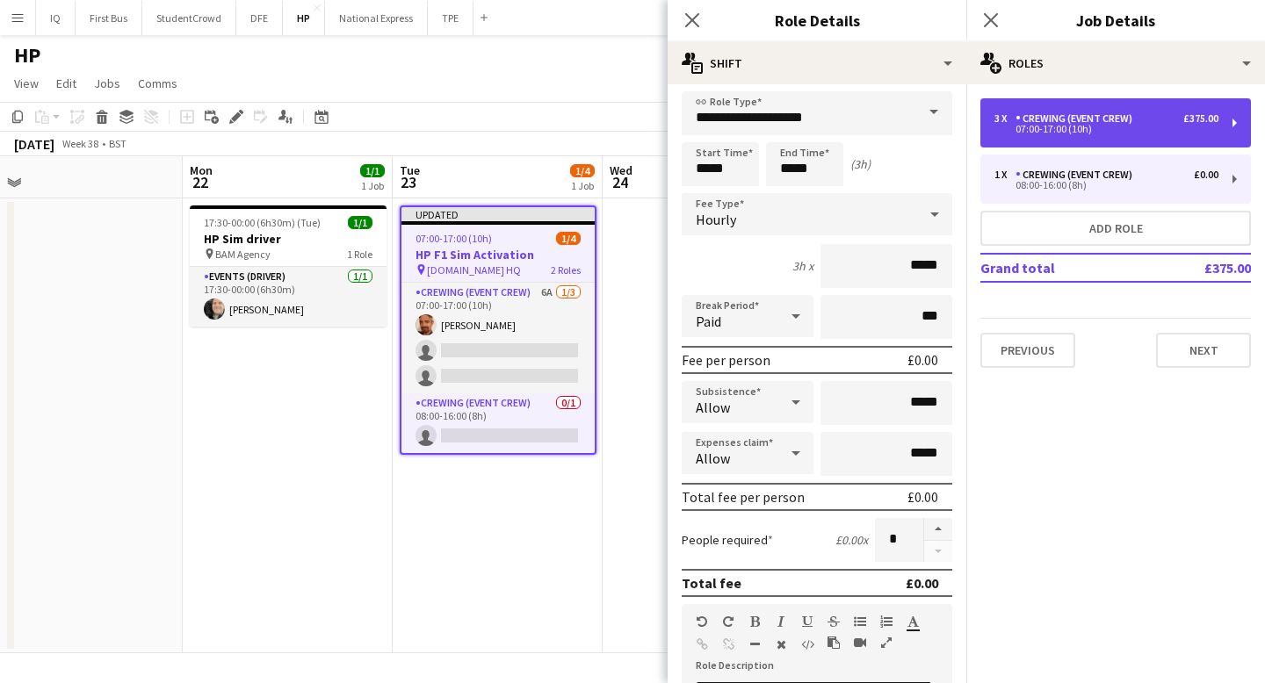
click at [1097, 126] on div "07:00-17:00 (10h)" at bounding box center [1106, 129] width 224 height 9
type input "*****"
type input "*******"
type input "*"
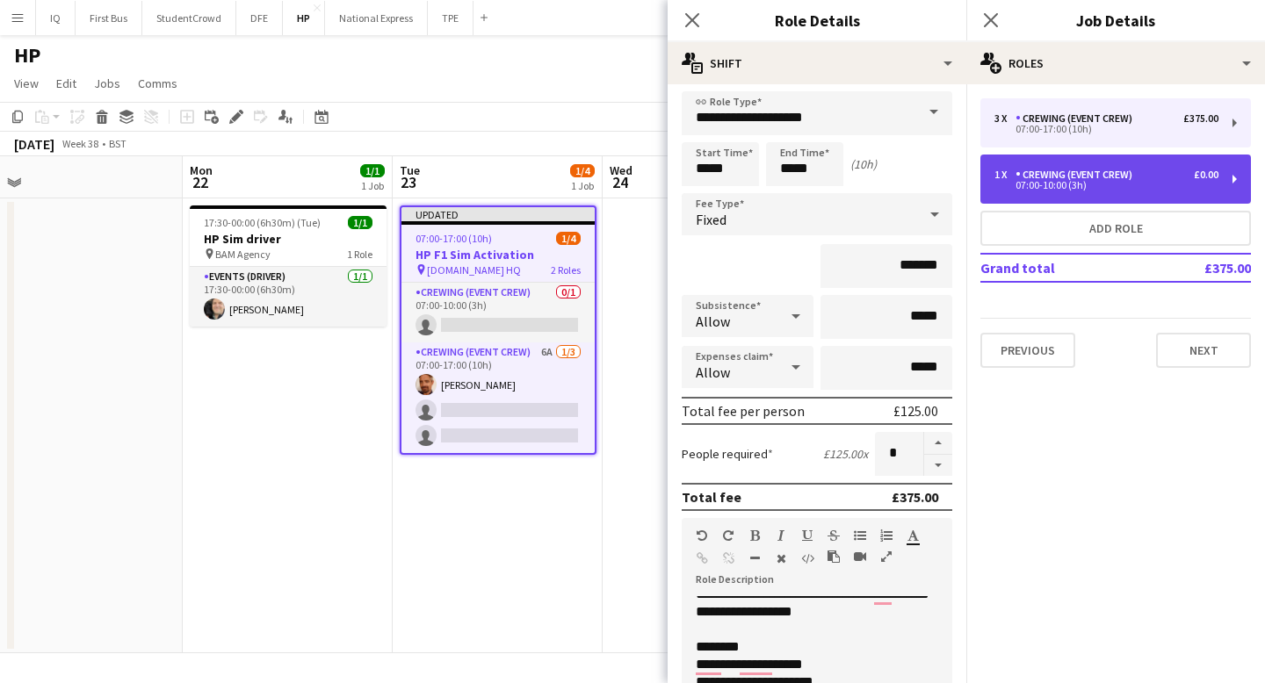
click at [1103, 175] on div "Crewing (Event Crew)" at bounding box center [1077, 175] width 124 height 12
type input "*****"
type input "*"
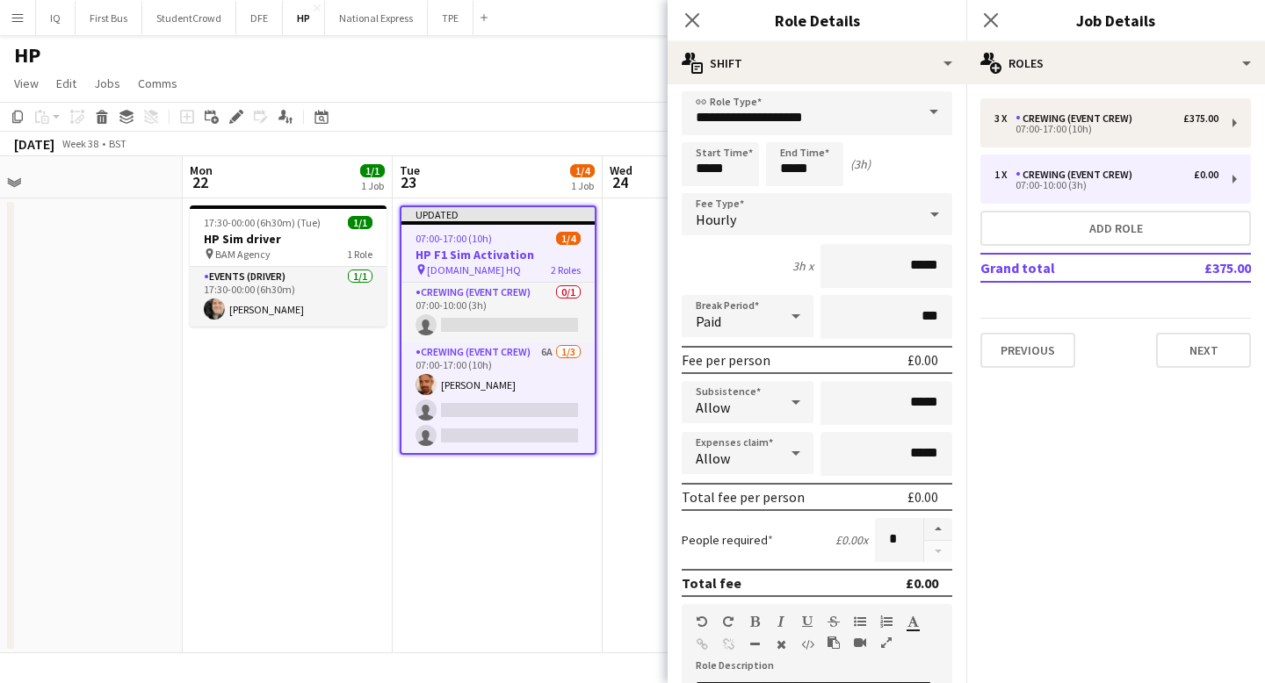
click at [812, 227] on div "Hourly" at bounding box center [799, 214] width 235 height 42
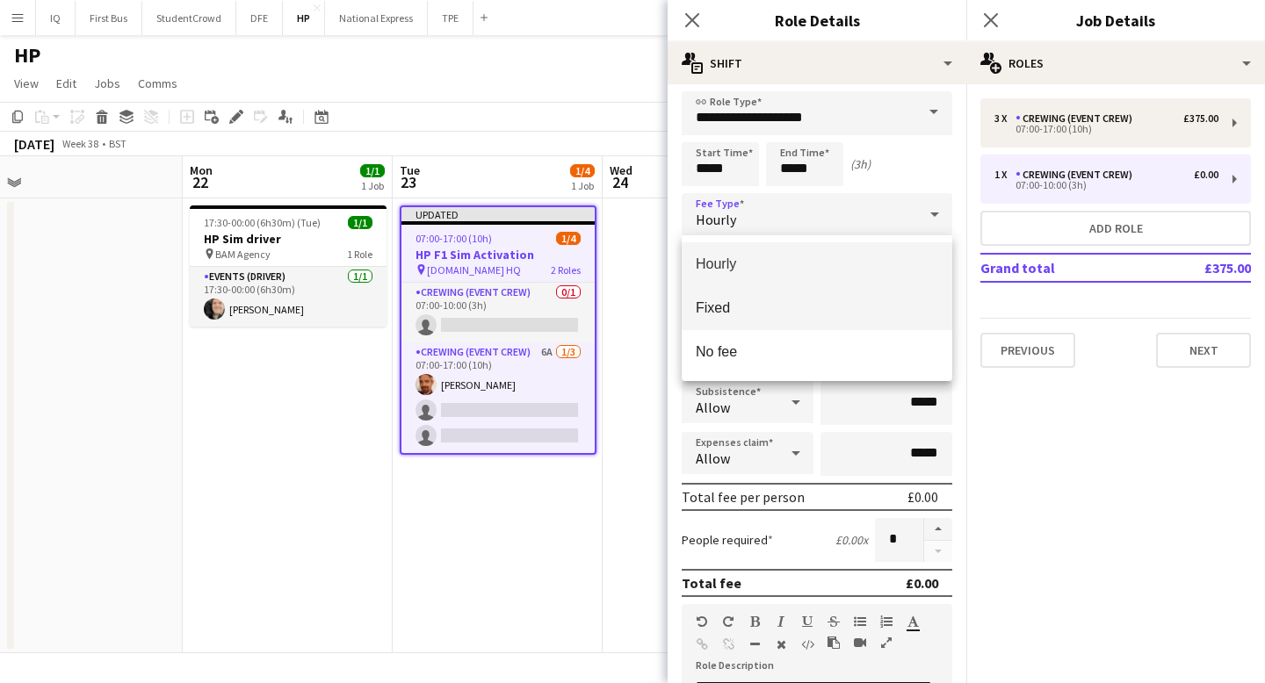
click at [738, 307] on span "Fixed" at bounding box center [817, 307] width 242 height 17
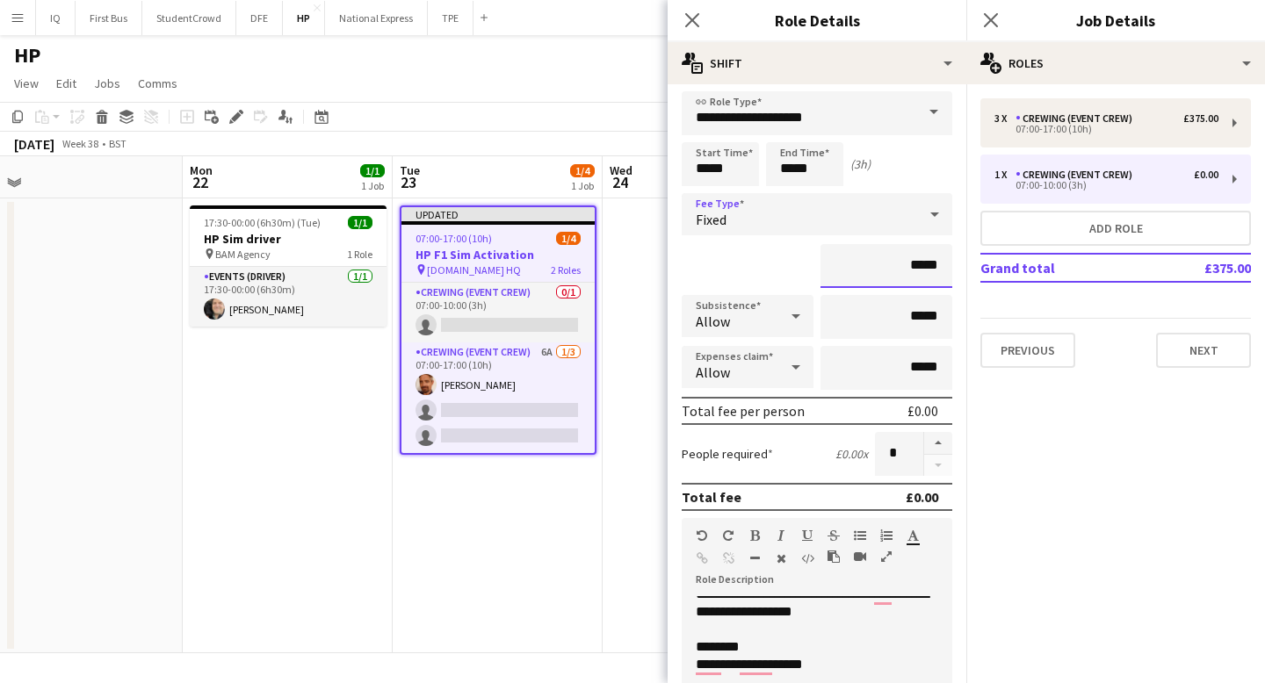
click at [895, 272] on input "*****" at bounding box center [886, 266] width 132 height 44
type input "**"
type input "***"
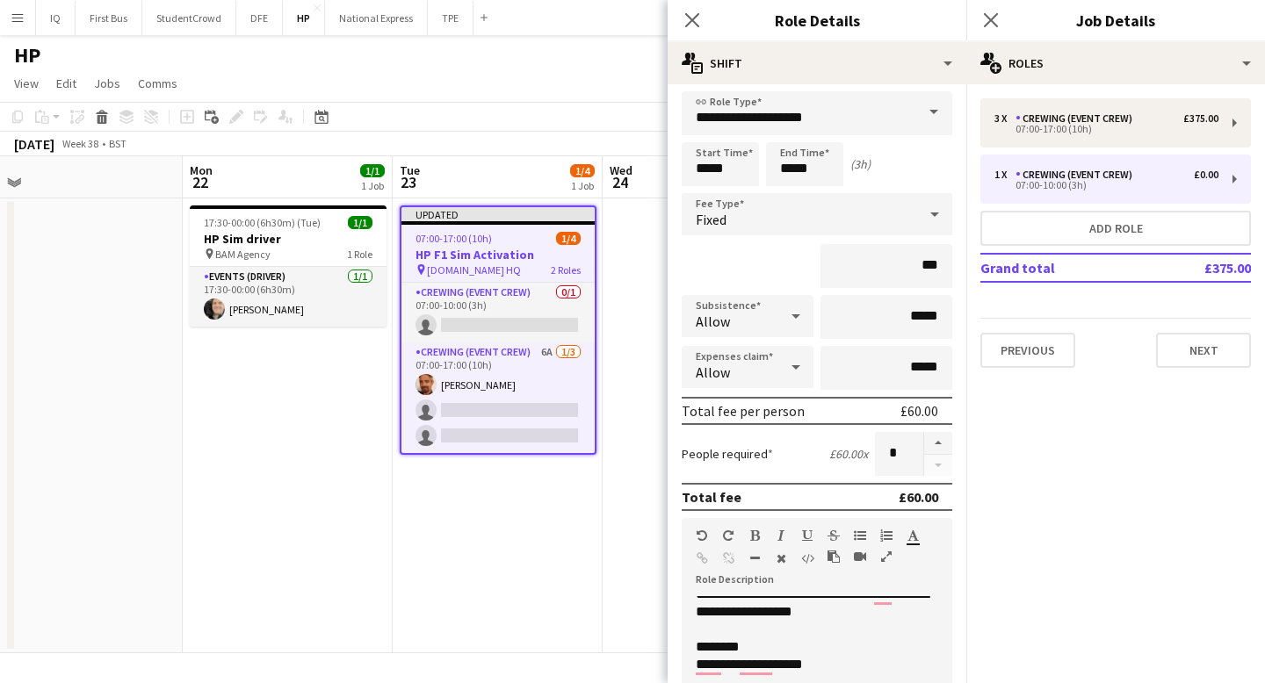
click at [779, 268] on div "***" at bounding box center [817, 266] width 271 height 44
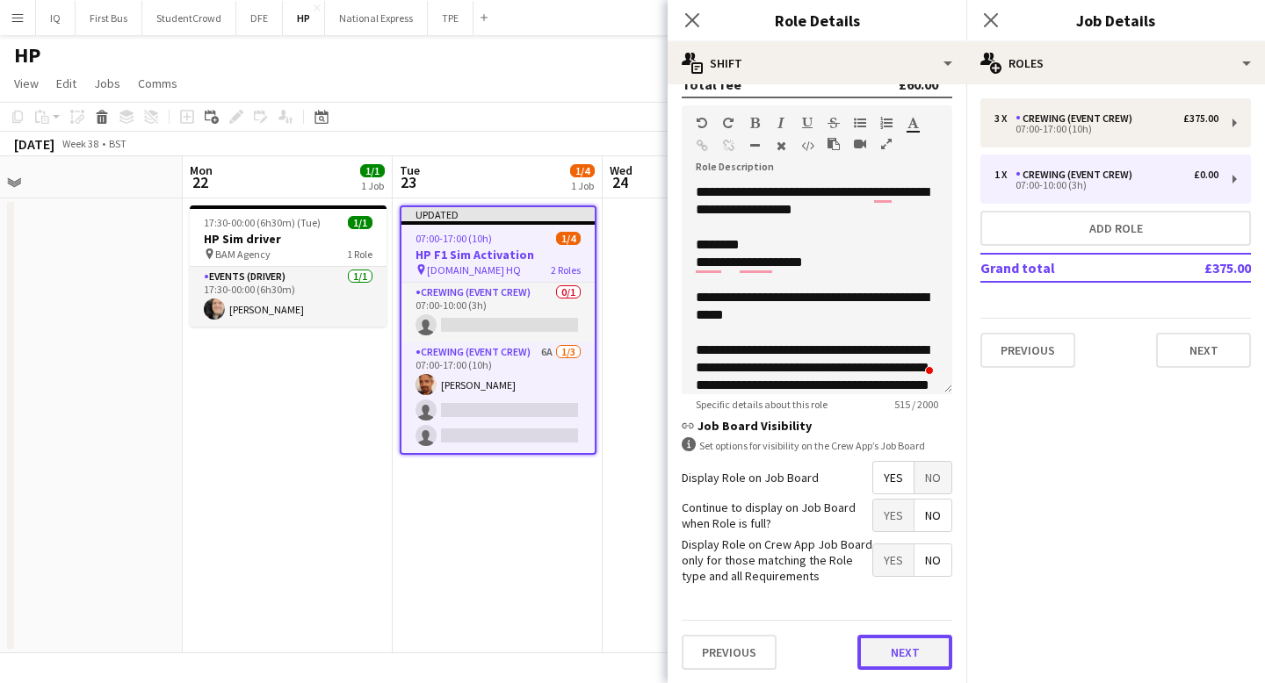
click at [904, 658] on button "Next" at bounding box center [904, 652] width 95 height 35
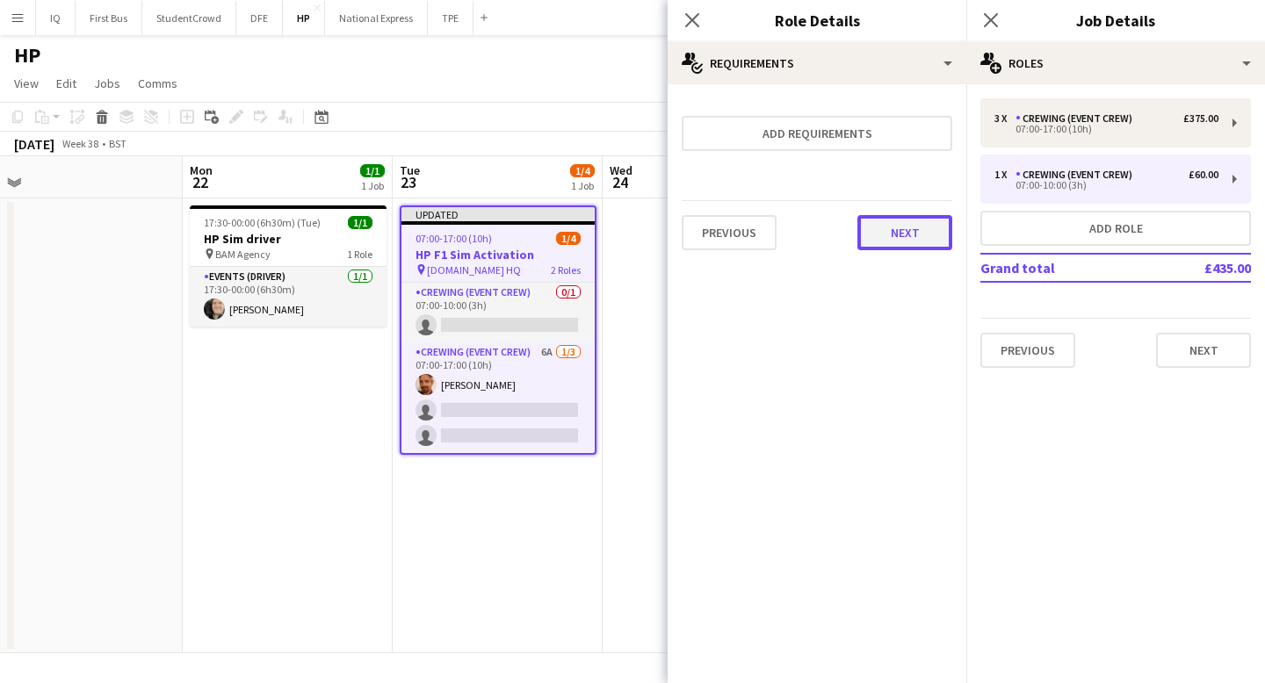
click at [924, 236] on button "Next" at bounding box center [904, 232] width 95 height 35
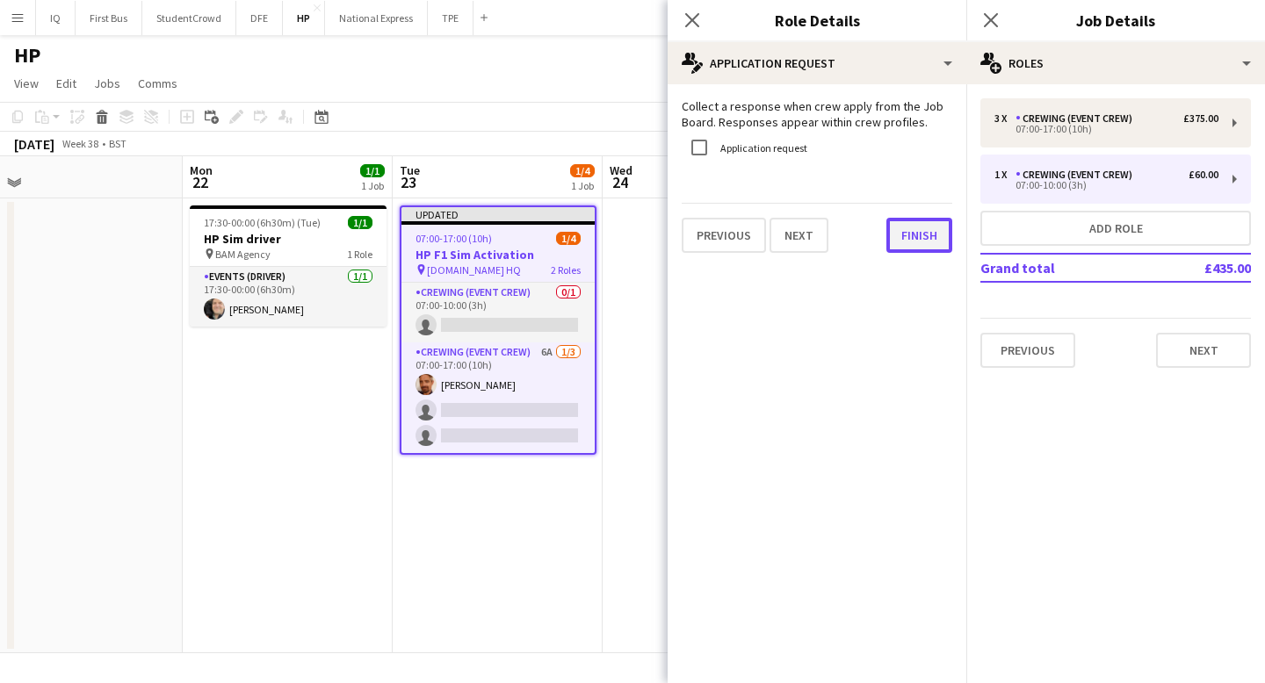
click at [926, 234] on button "Finish" at bounding box center [919, 235] width 66 height 35
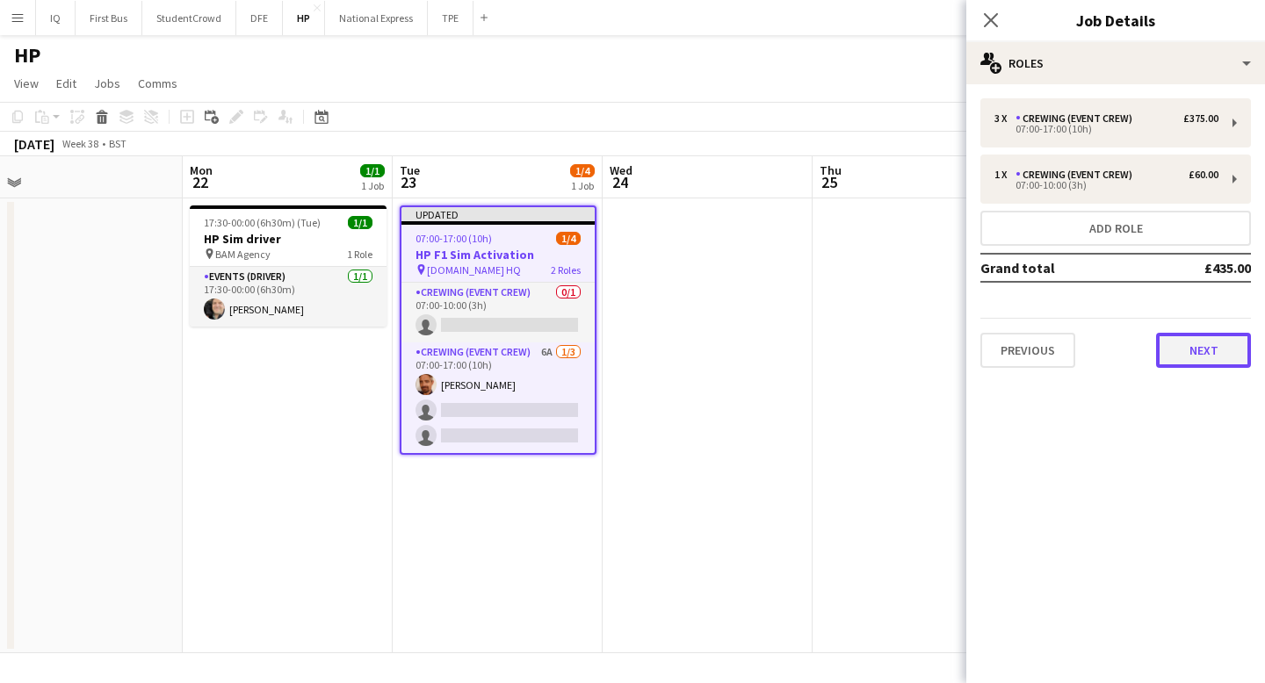
click at [1234, 363] on button "Next" at bounding box center [1203, 350] width 95 height 35
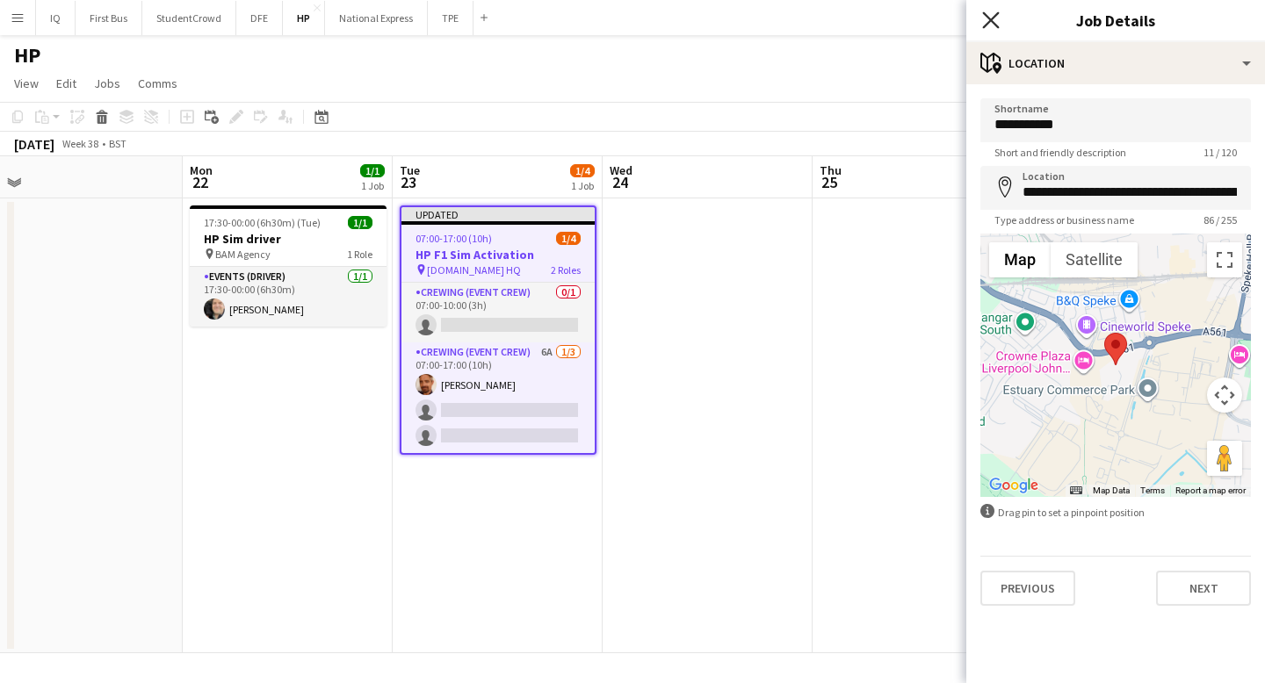
click at [992, 19] on icon "Close pop-in" at bounding box center [990, 19] width 17 height 17
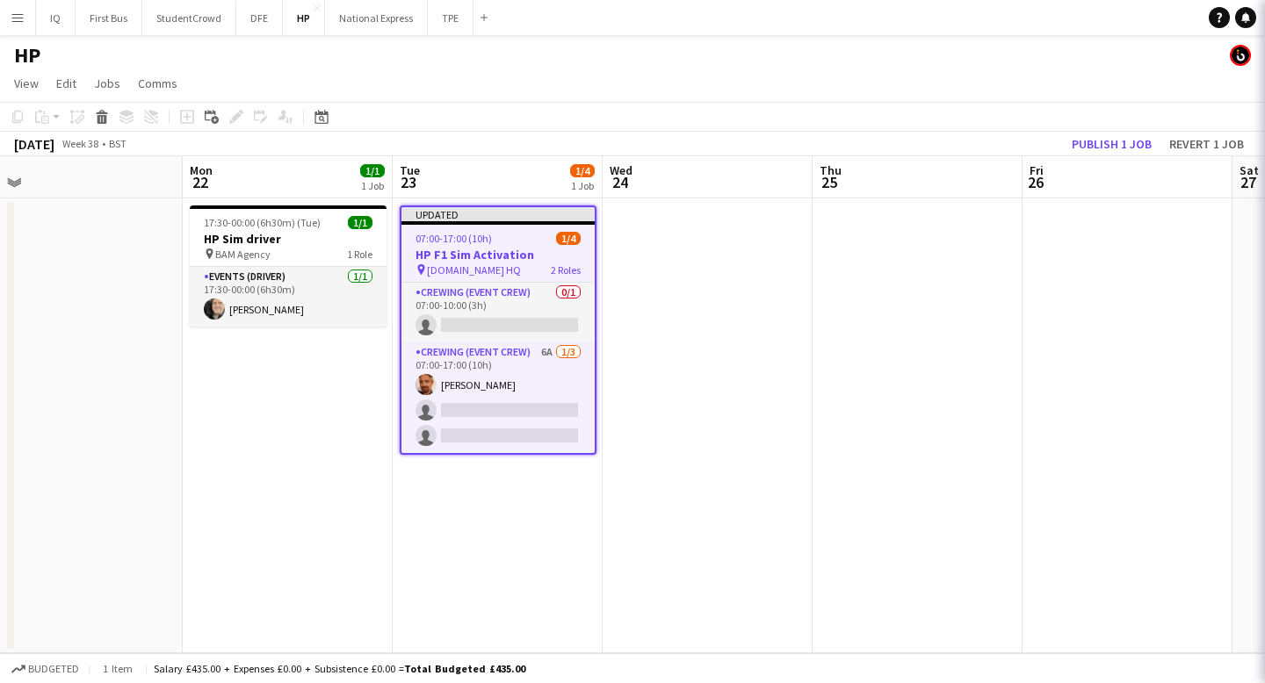
click at [977, 92] on app-page-menu "View Day view expanded Day view collapsed Month view Date picker Jump to today …" at bounding box center [632, 85] width 1265 height 33
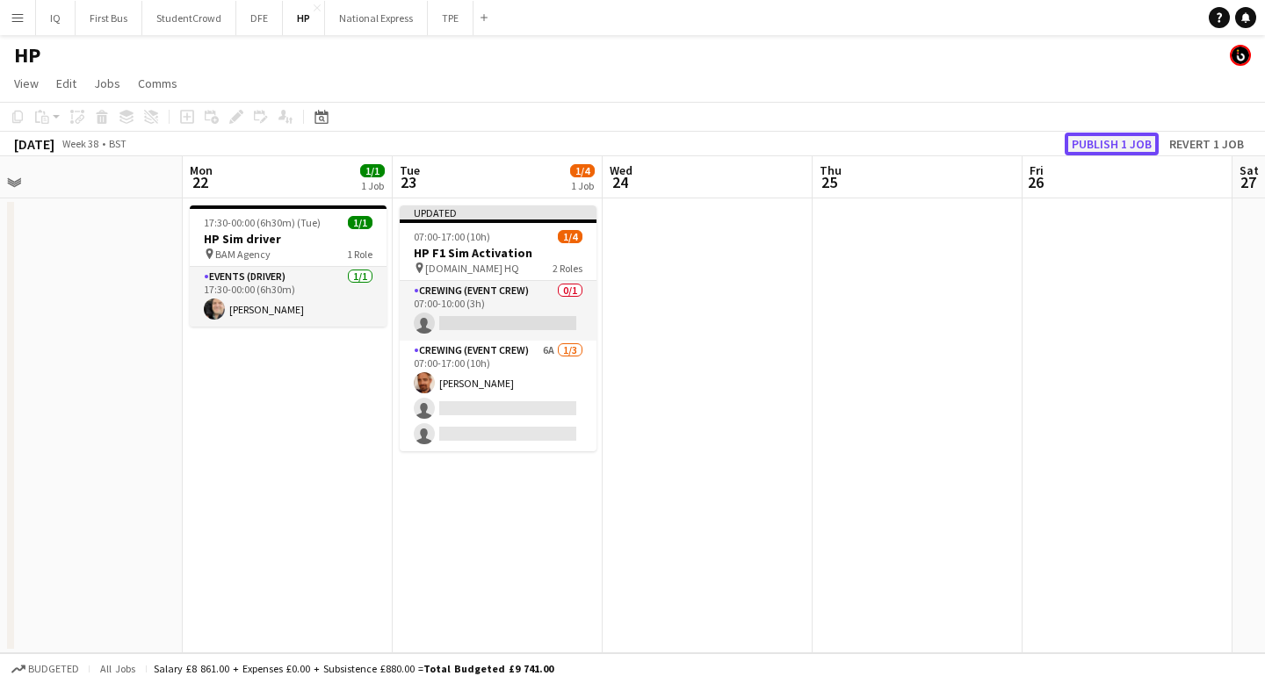
click at [1107, 146] on button "Publish 1 job" at bounding box center [1111, 144] width 94 height 23
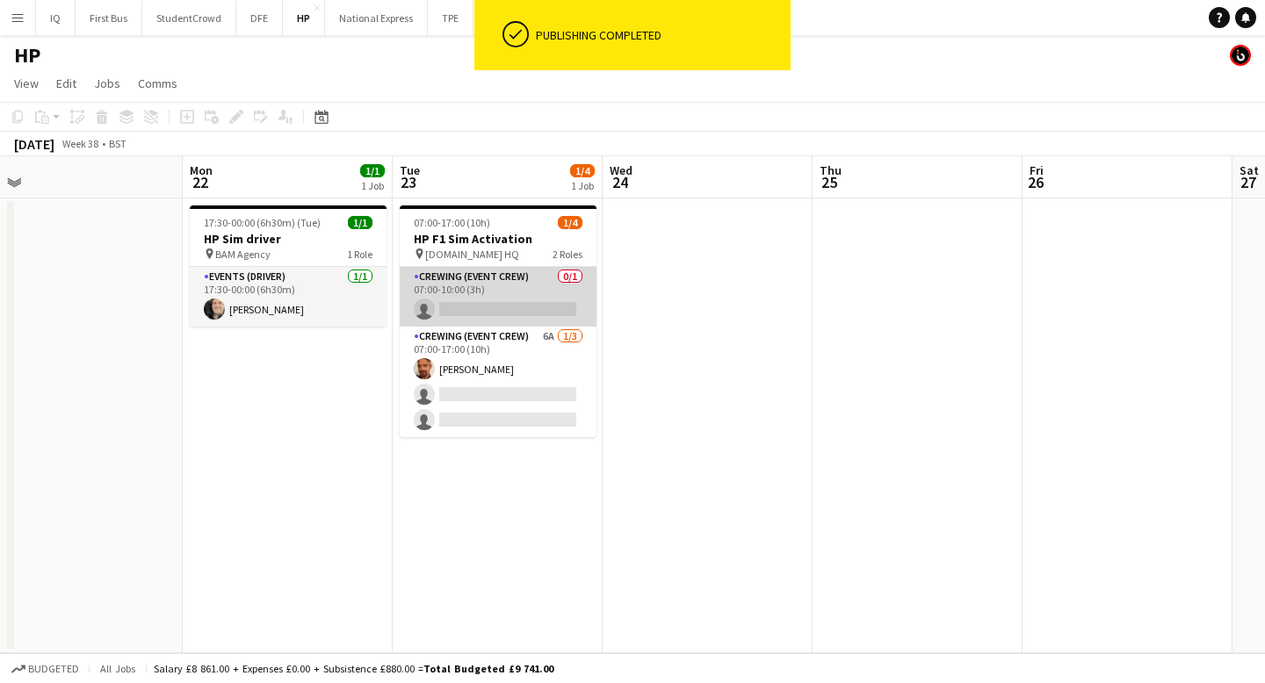
click at [488, 304] on app-card-role "Crewing (Event Crew) 0/1 07:00-10:00 (3h) single-neutral-actions" at bounding box center [498, 297] width 197 height 60
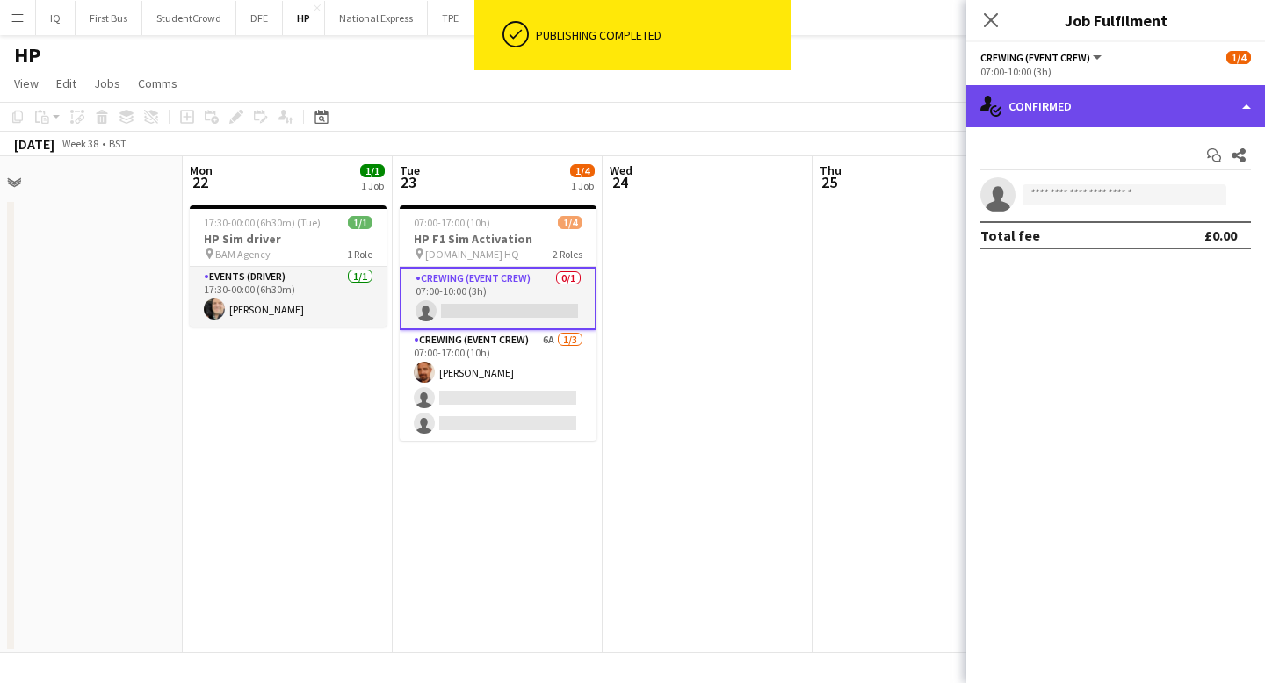
click at [1088, 97] on div "single-neutral-actions-check-2 Confirmed" at bounding box center [1115, 106] width 299 height 42
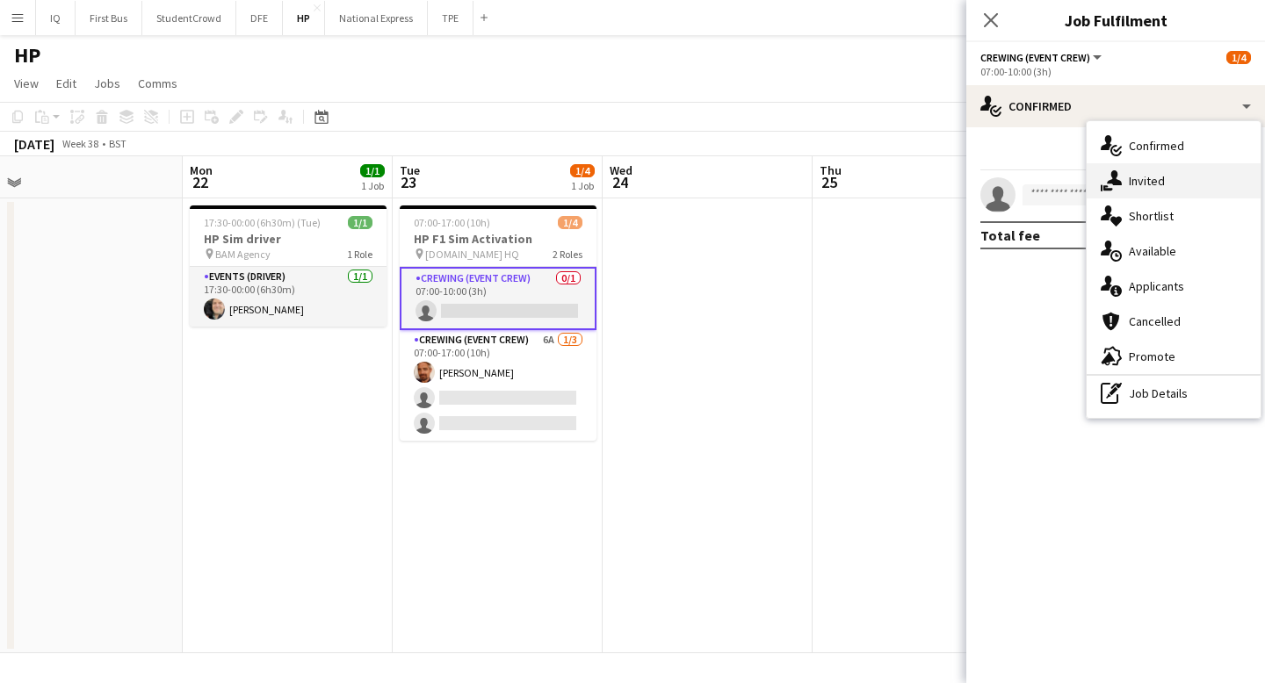
click at [1148, 188] on span "Invited" at bounding box center [1147, 181] width 36 height 16
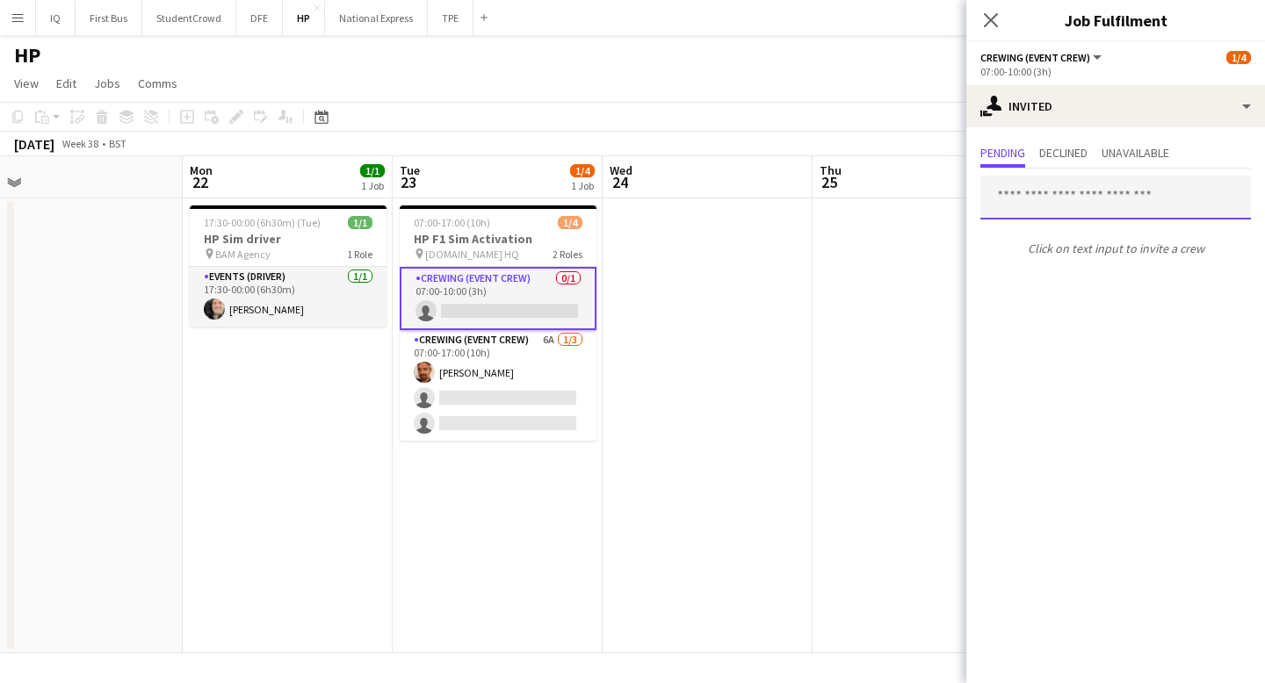
click at [1095, 199] on input "text" at bounding box center [1115, 198] width 271 height 44
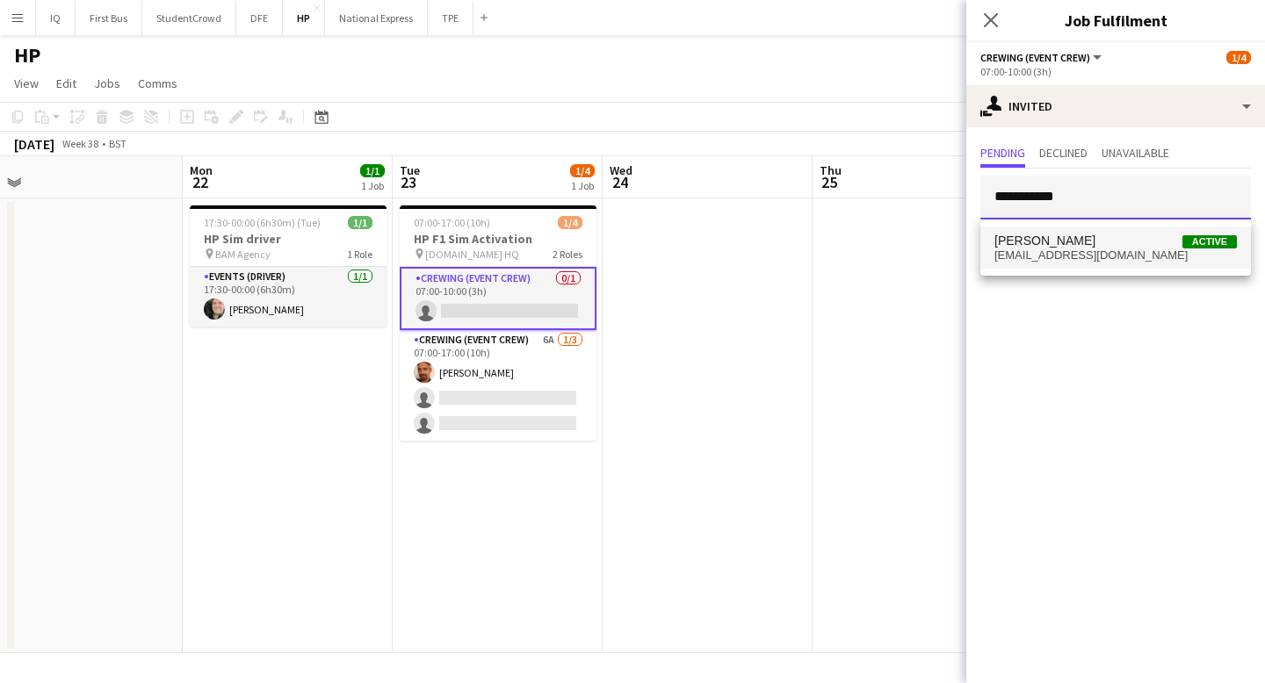
type input "**********"
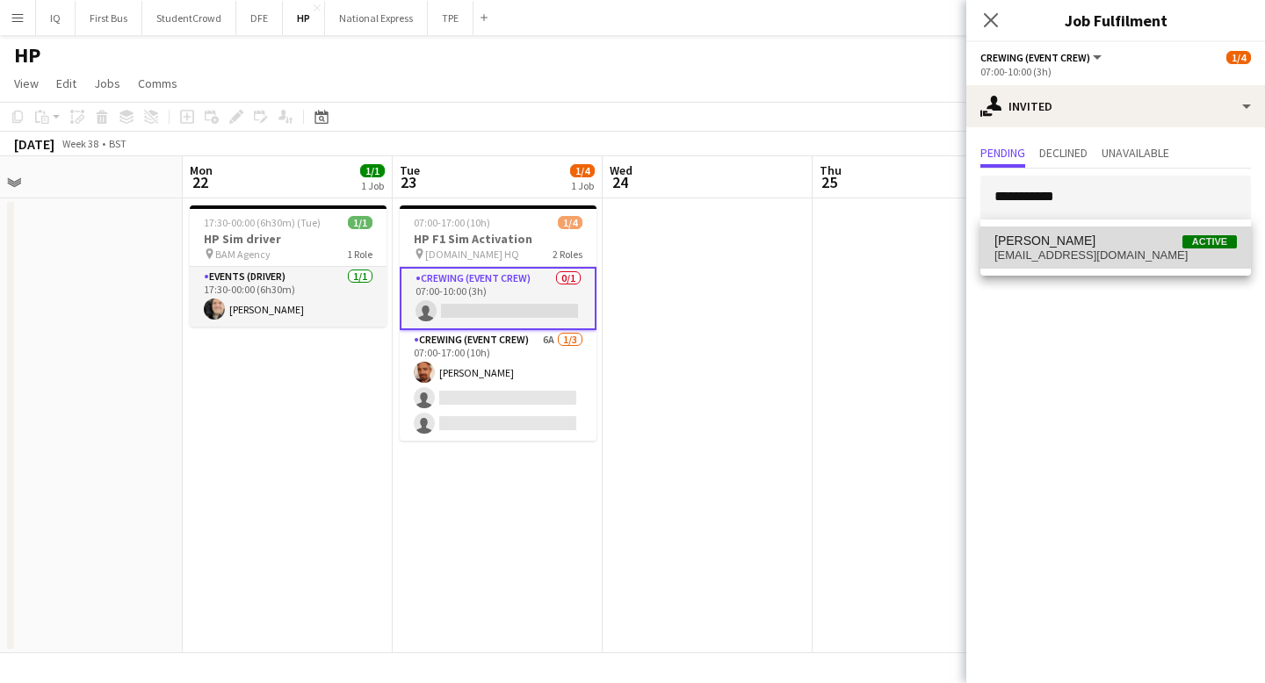
click at [1111, 255] on span "richardultm@aol.com" at bounding box center [1115, 256] width 242 height 14
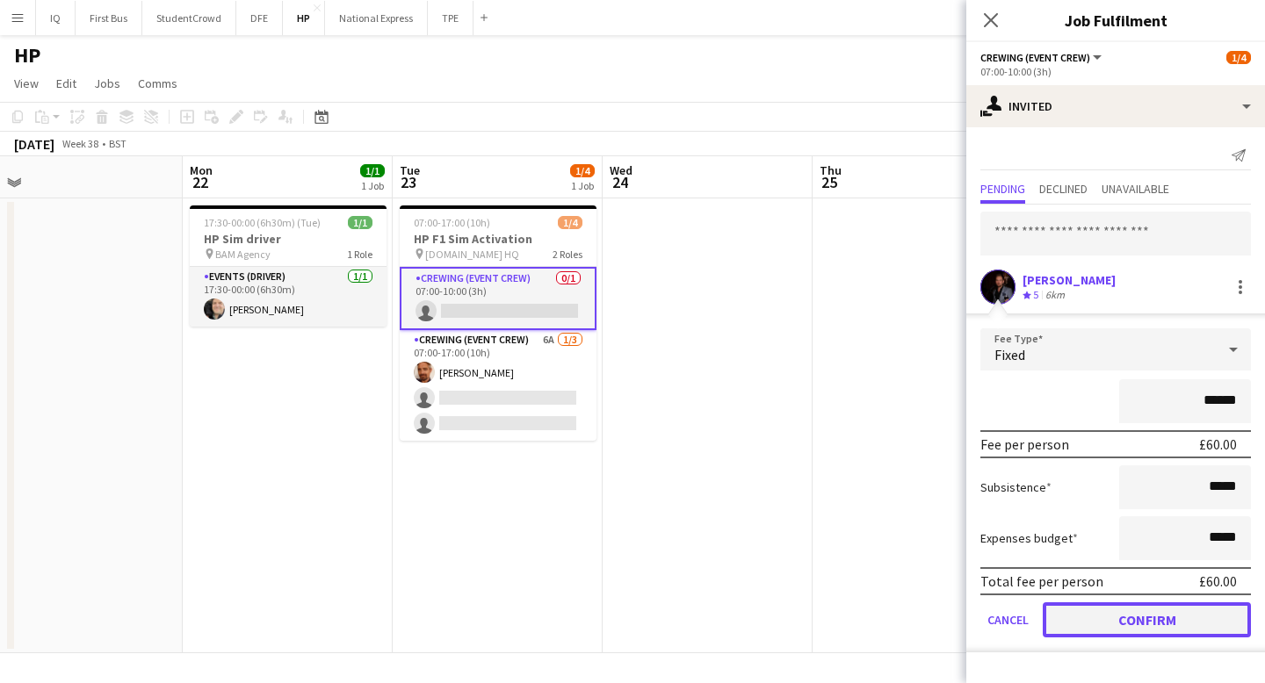
click at [1165, 631] on button "Confirm" at bounding box center [1147, 619] width 208 height 35
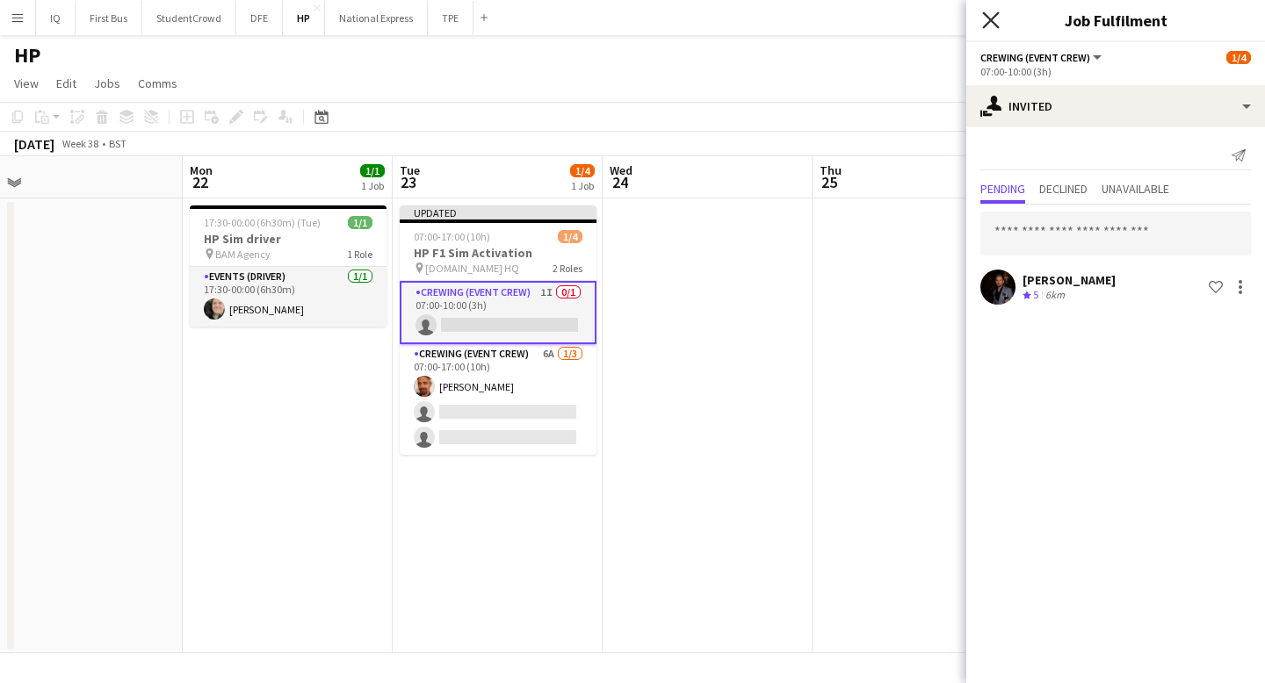
click at [985, 24] on icon at bounding box center [990, 19] width 17 height 17
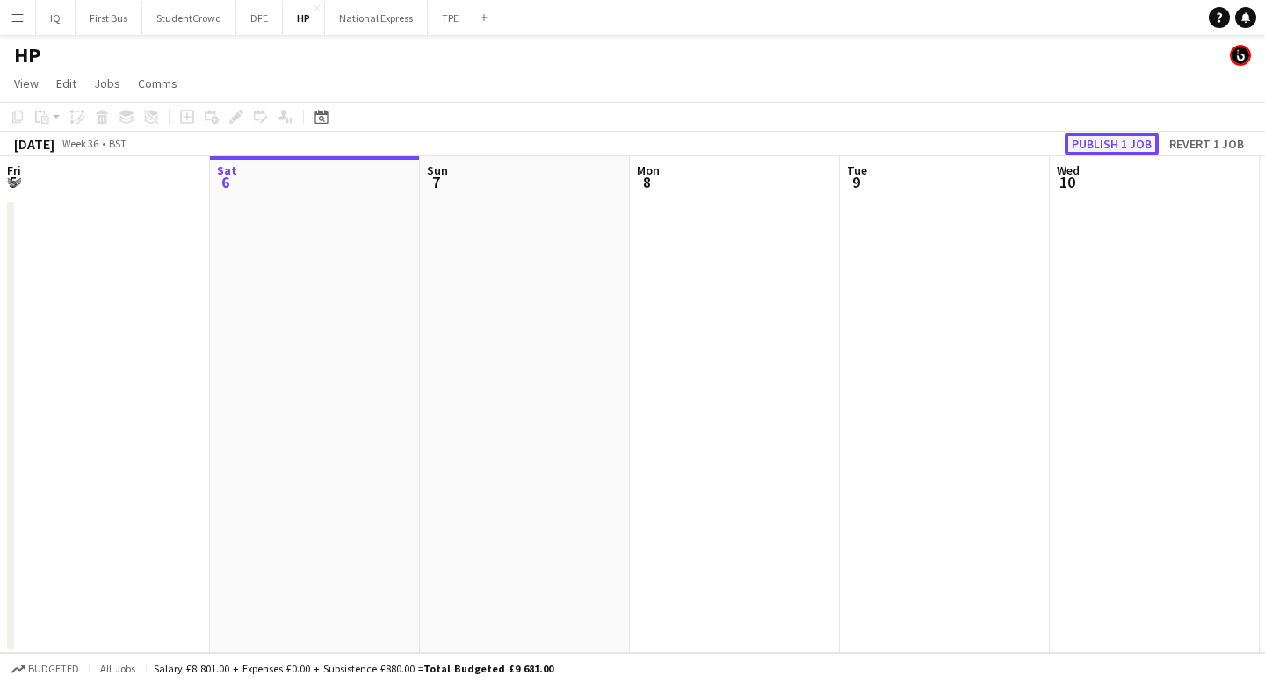
click at [1104, 147] on button "Publish 1 job" at bounding box center [1111, 144] width 94 height 23
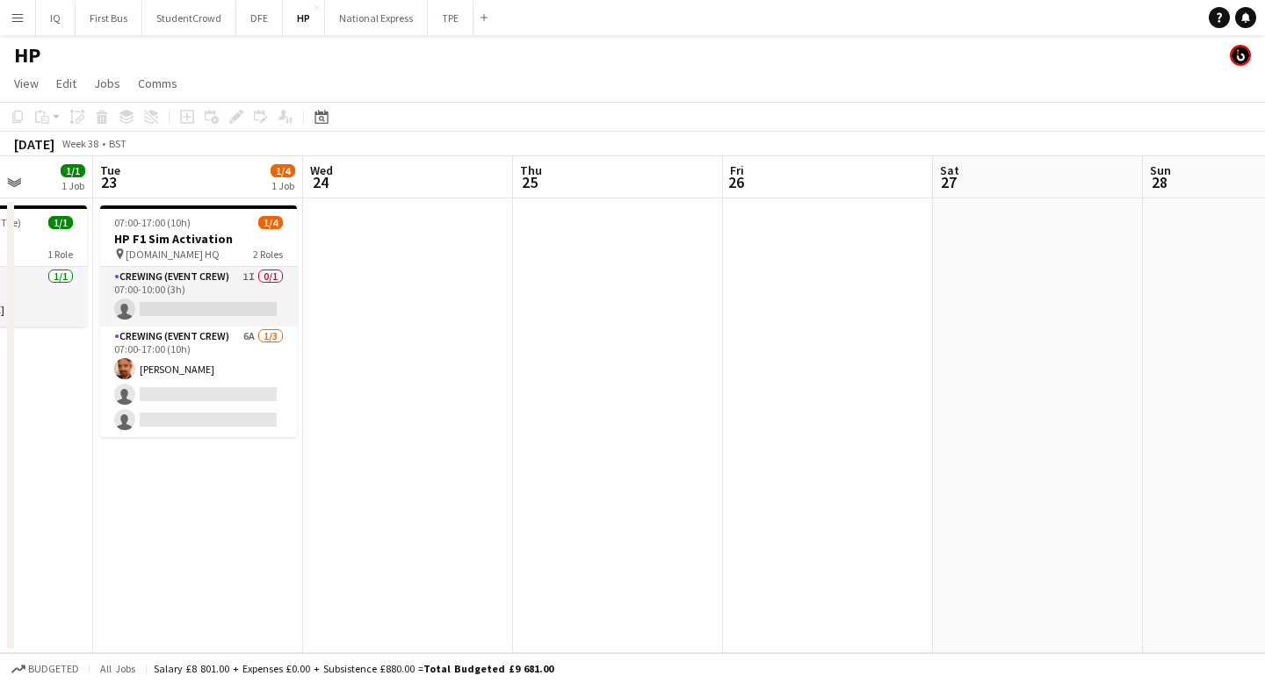
scroll to position [0, 519]
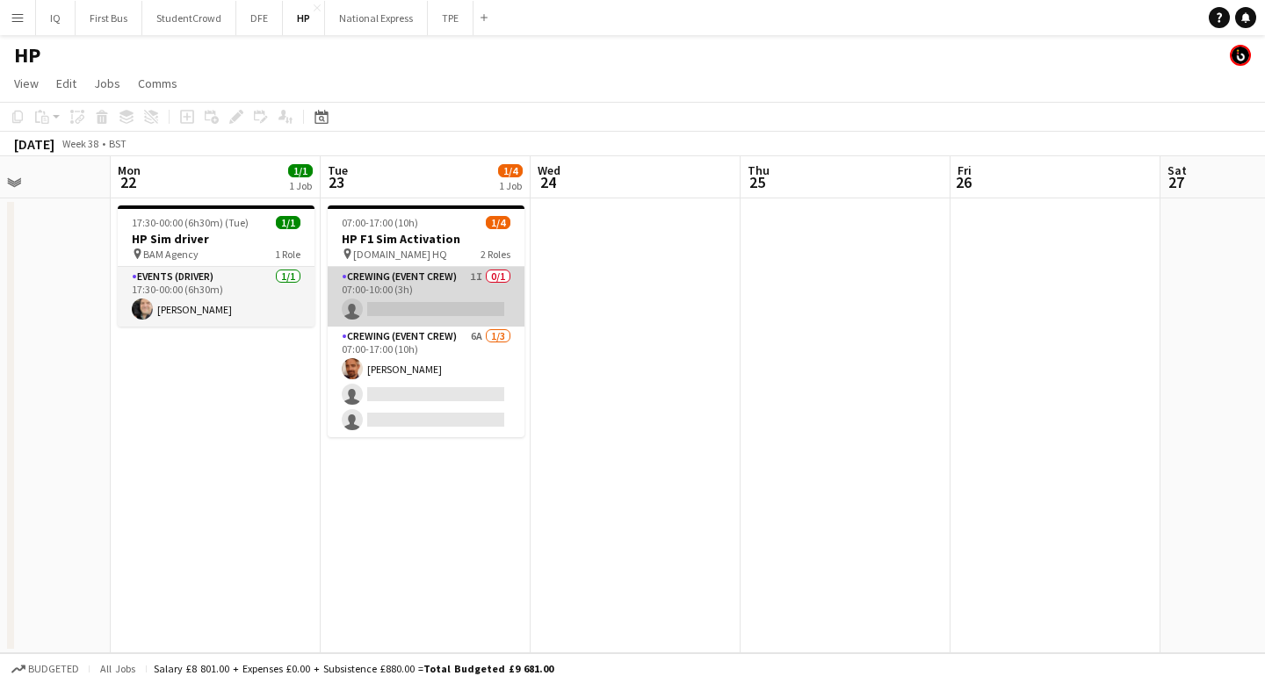
click at [411, 285] on app-card-role "Crewing (Event Crew) 1I 0/1 07:00-10:00 (3h) single-neutral-actions" at bounding box center [426, 297] width 197 height 60
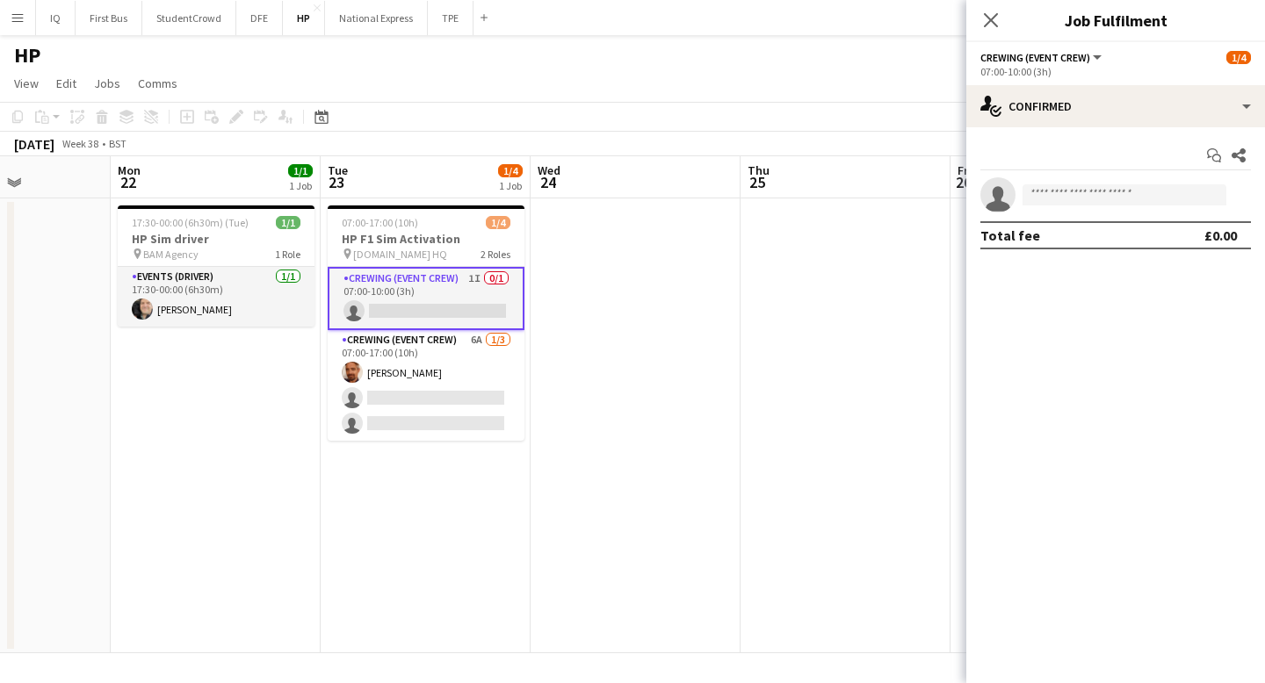
click at [618, 339] on app-date-cell at bounding box center [635, 425] width 210 height 455
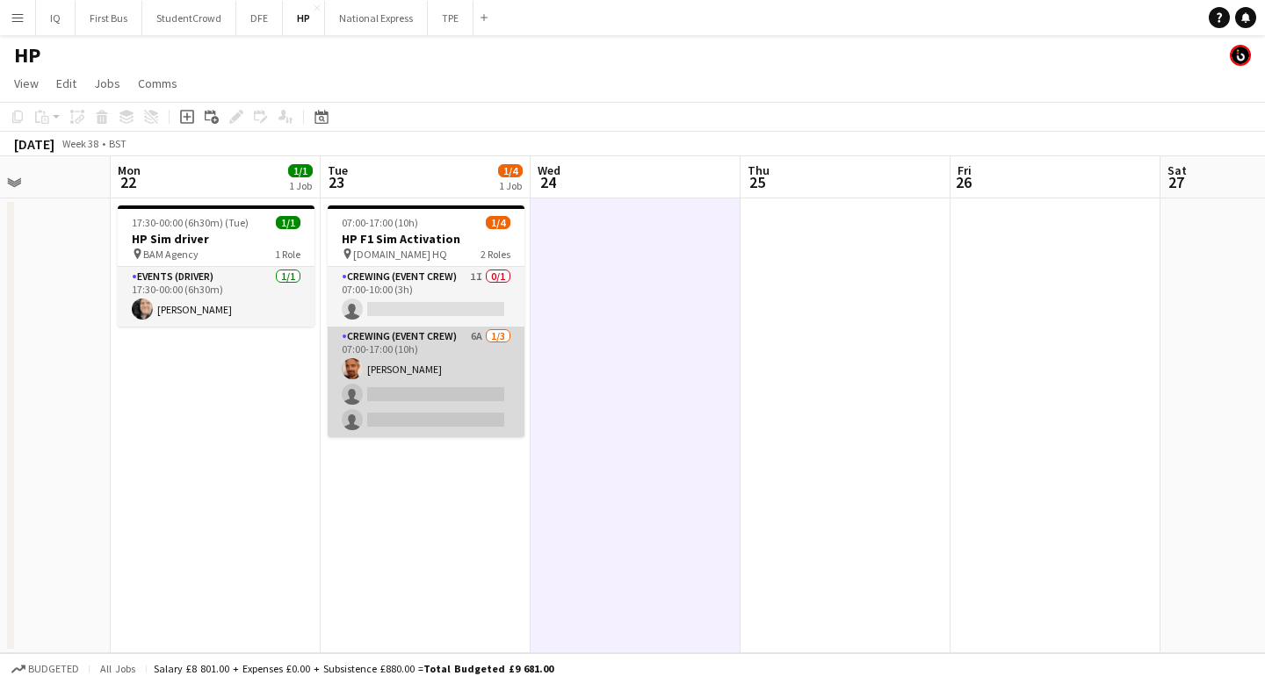
click at [430, 406] on app-card-role "Crewing (Event Crew) 6A 1/3 07:00-17:00 (10h) James Allen single-neutral-action…" at bounding box center [426, 382] width 197 height 111
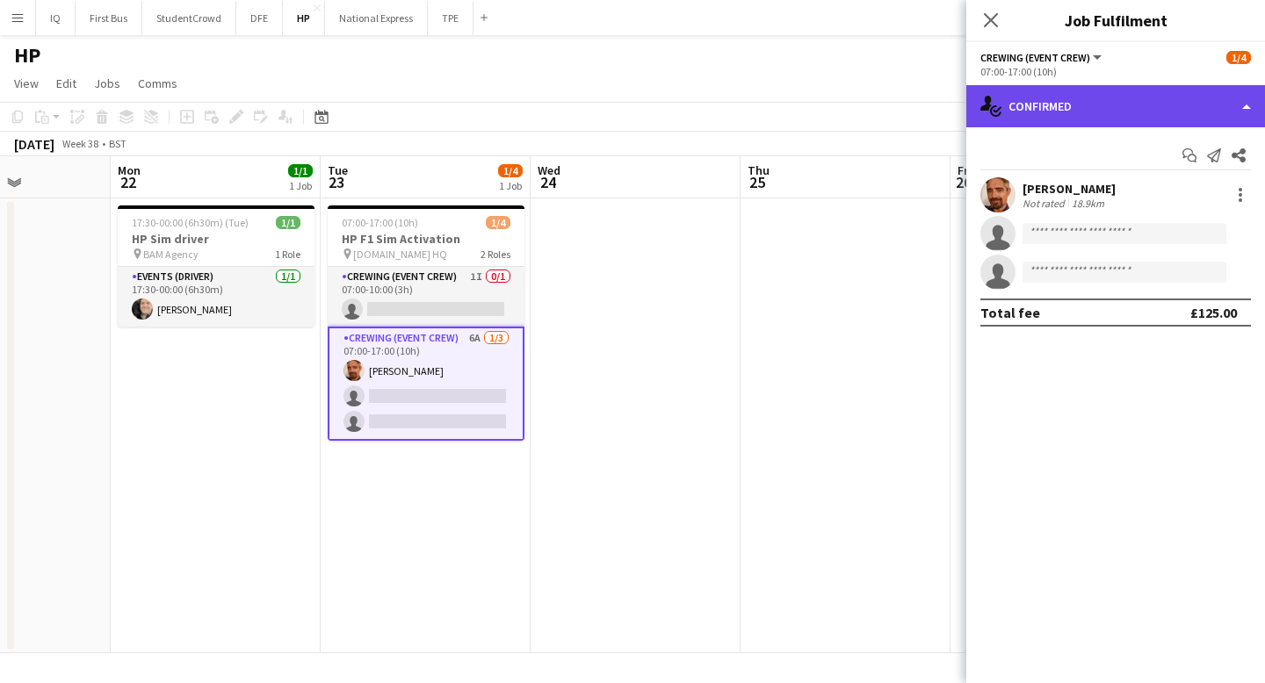
click at [1077, 115] on div "single-neutral-actions-check-2 Confirmed" at bounding box center [1115, 106] width 299 height 42
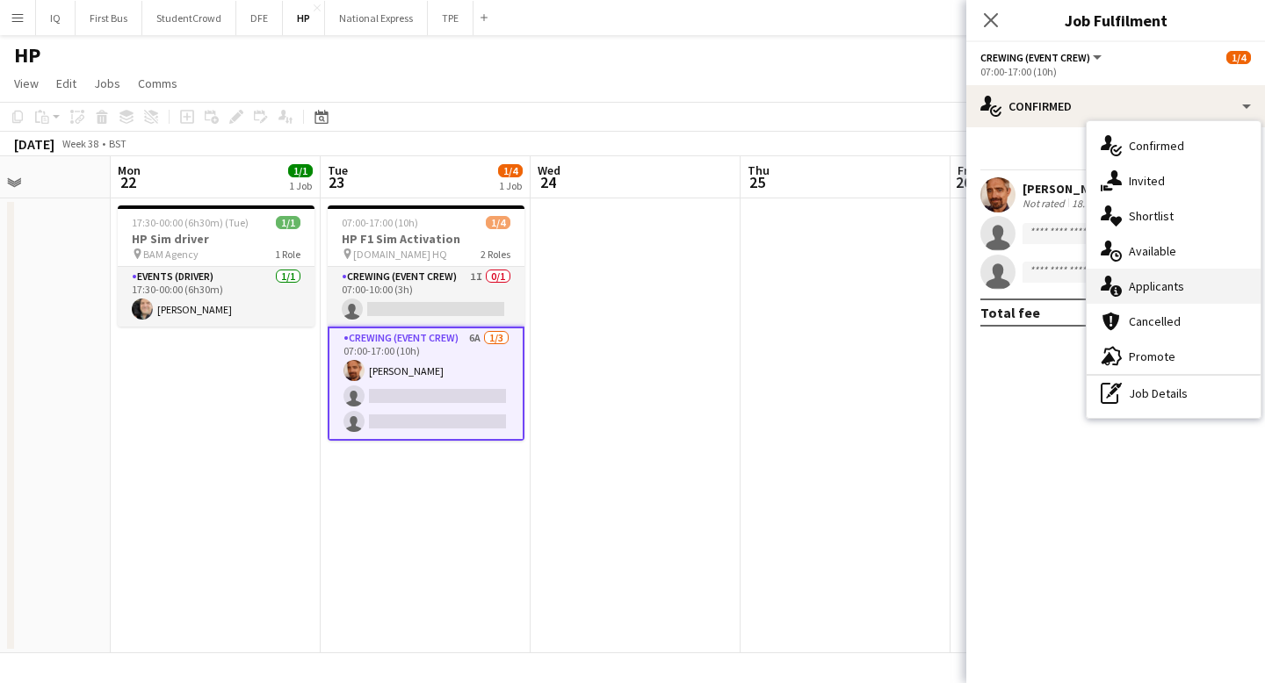
click at [1187, 284] on div "single-neutral-actions-information Applicants" at bounding box center [1173, 286] width 174 height 35
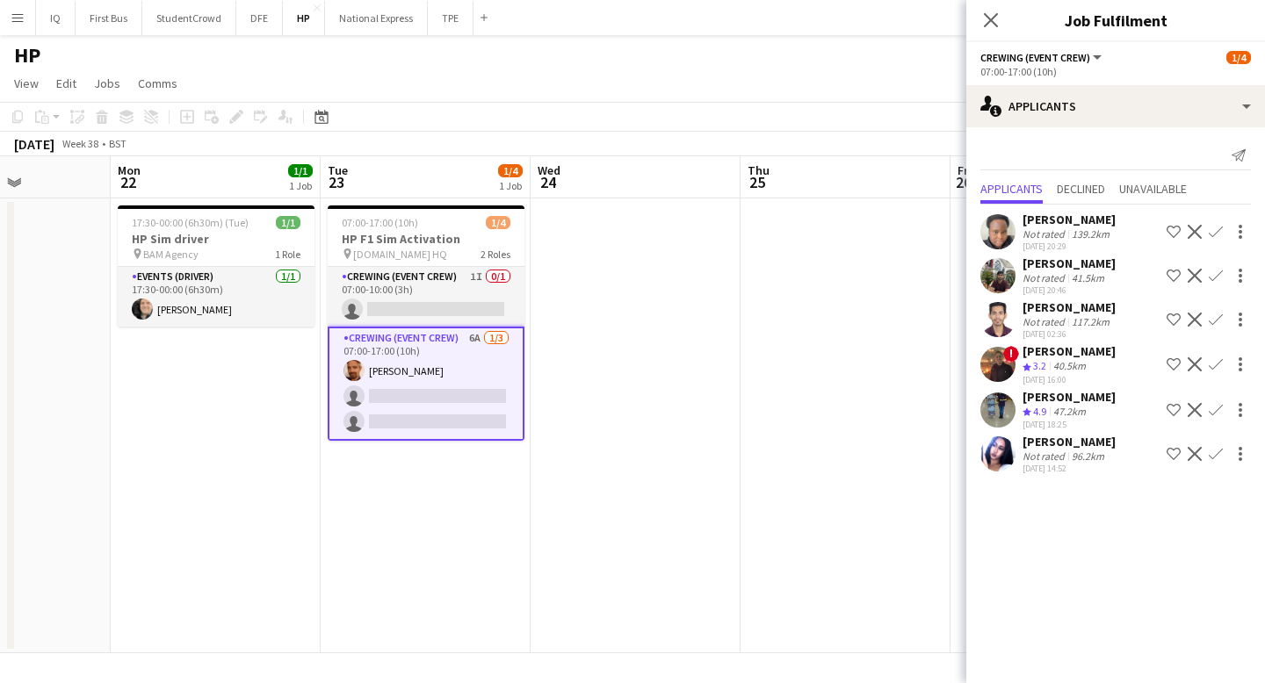
click at [22, 17] on app-icon "Menu" at bounding box center [18, 18] width 14 height 14
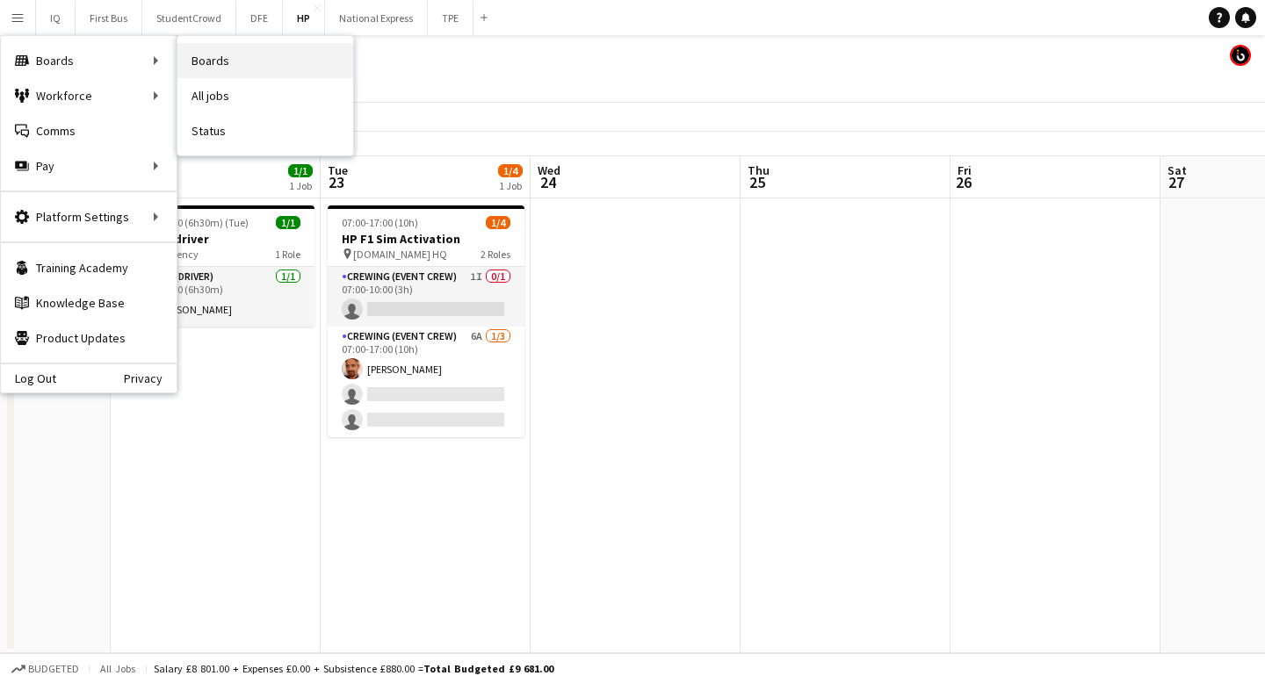
click at [206, 63] on link "Boards" at bounding box center [265, 60] width 176 height 35
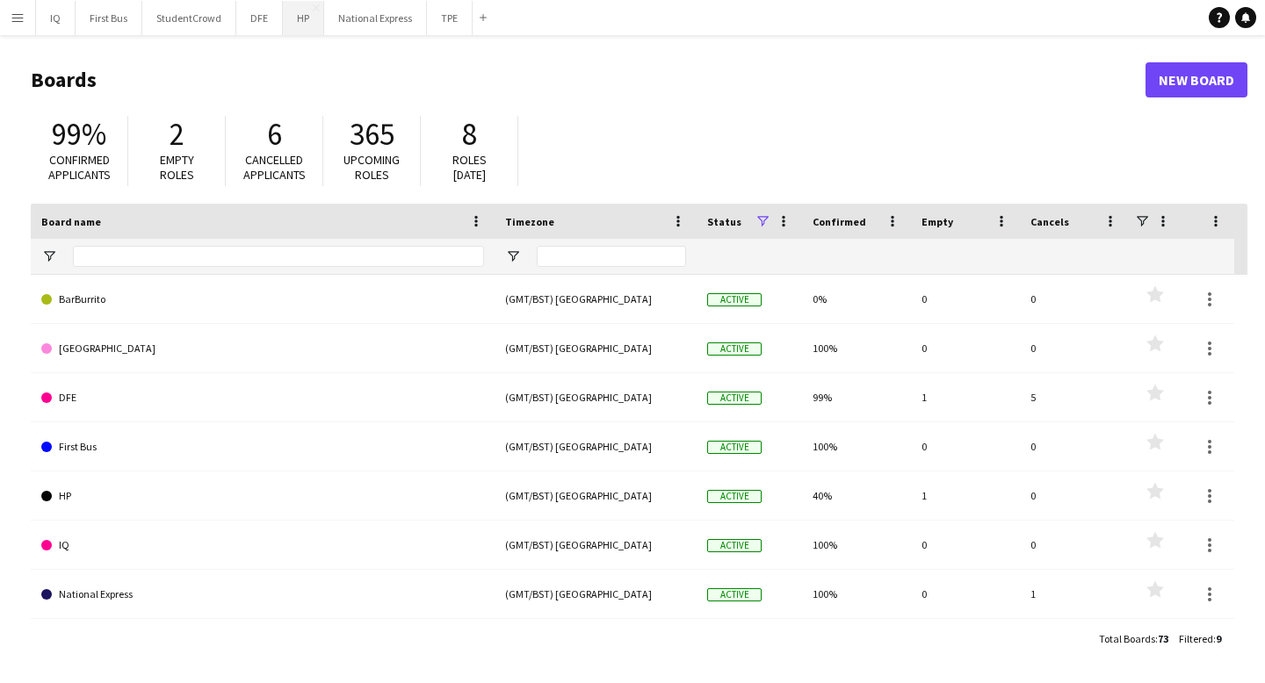
click at [296, 12] on button "HP Close" at bounding box center [303, 18] width 41 height 34
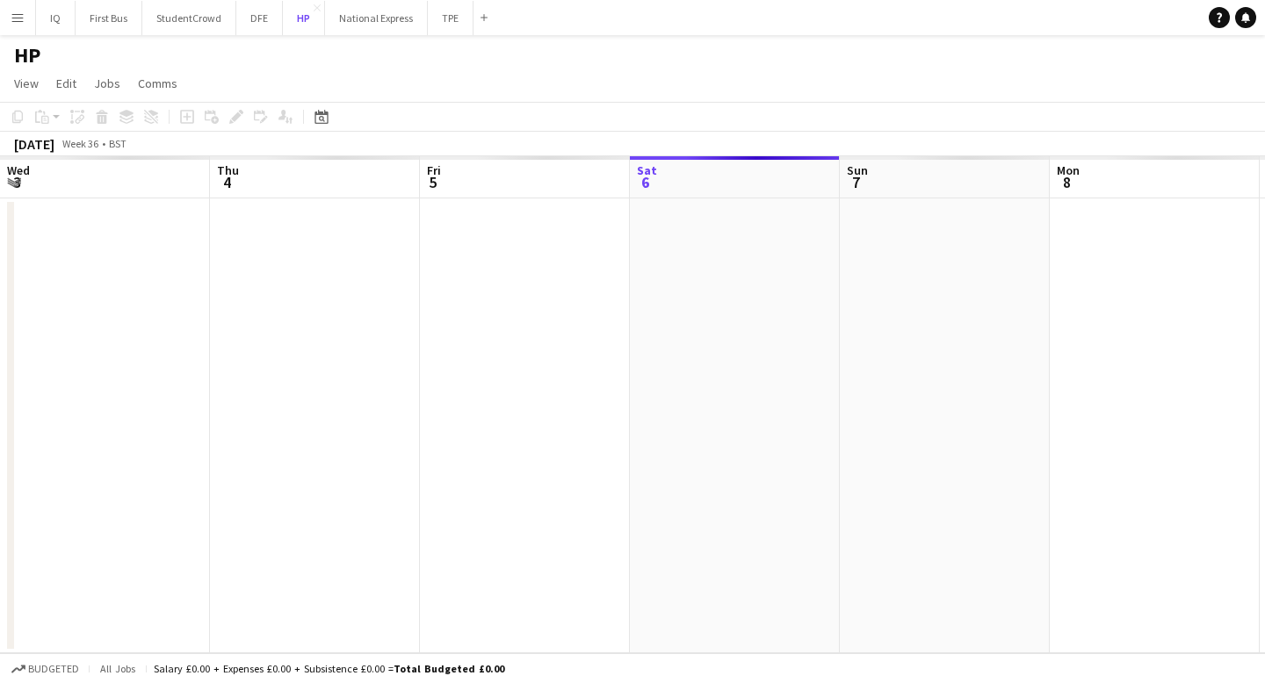
scroll to position [0, 420]
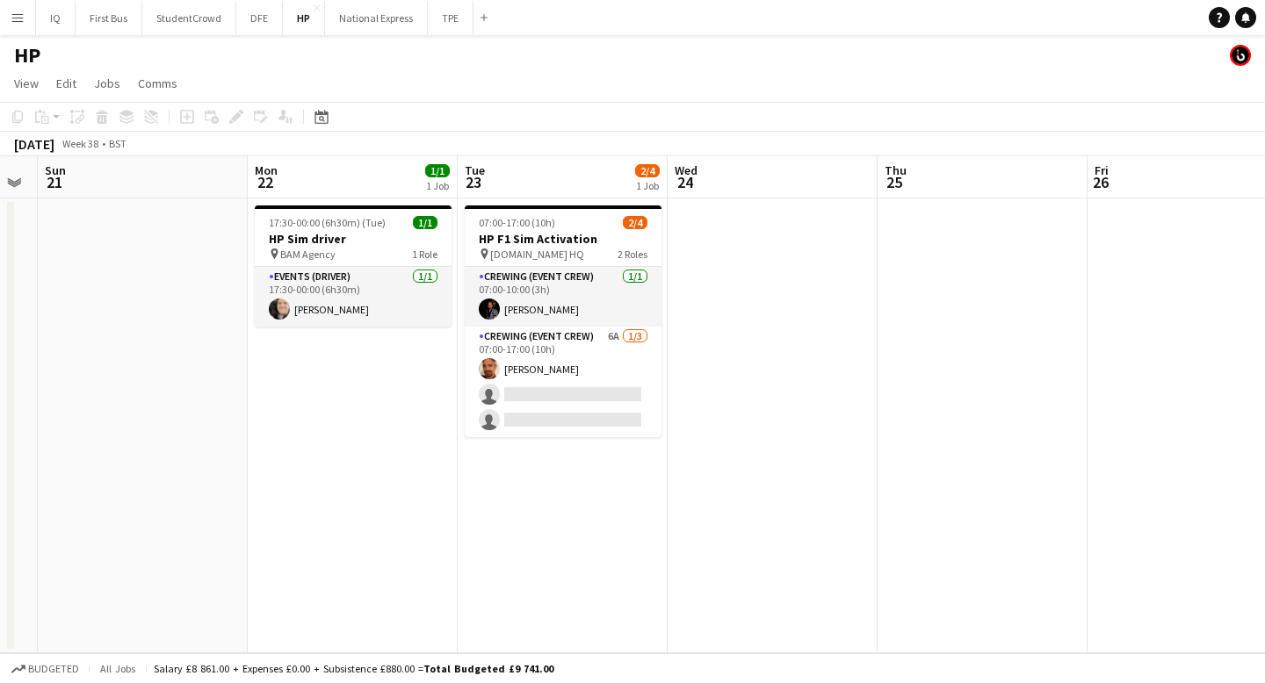
scroll to position [0, 823]
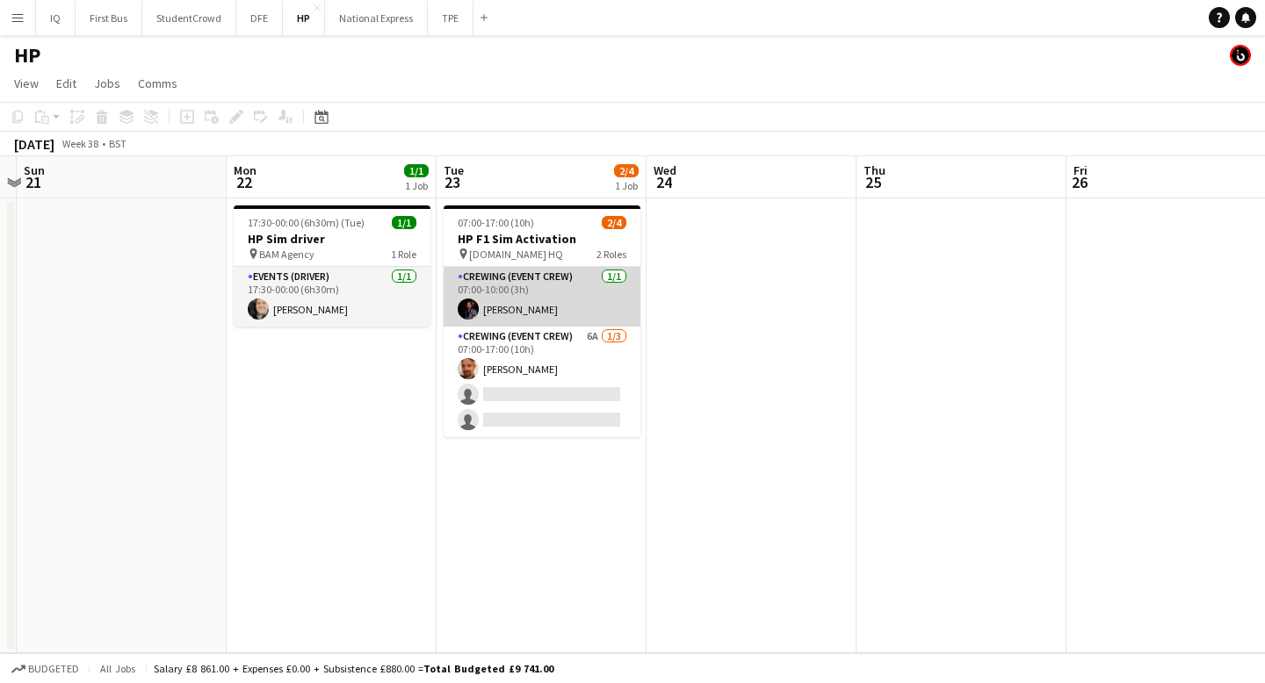
click at [567, 311] on app-card-role "Crewing (Event Crew) 1/1 07:00-10:00 (3h) Richard Walker" at bounding box center [542, 297] width 197 height 60
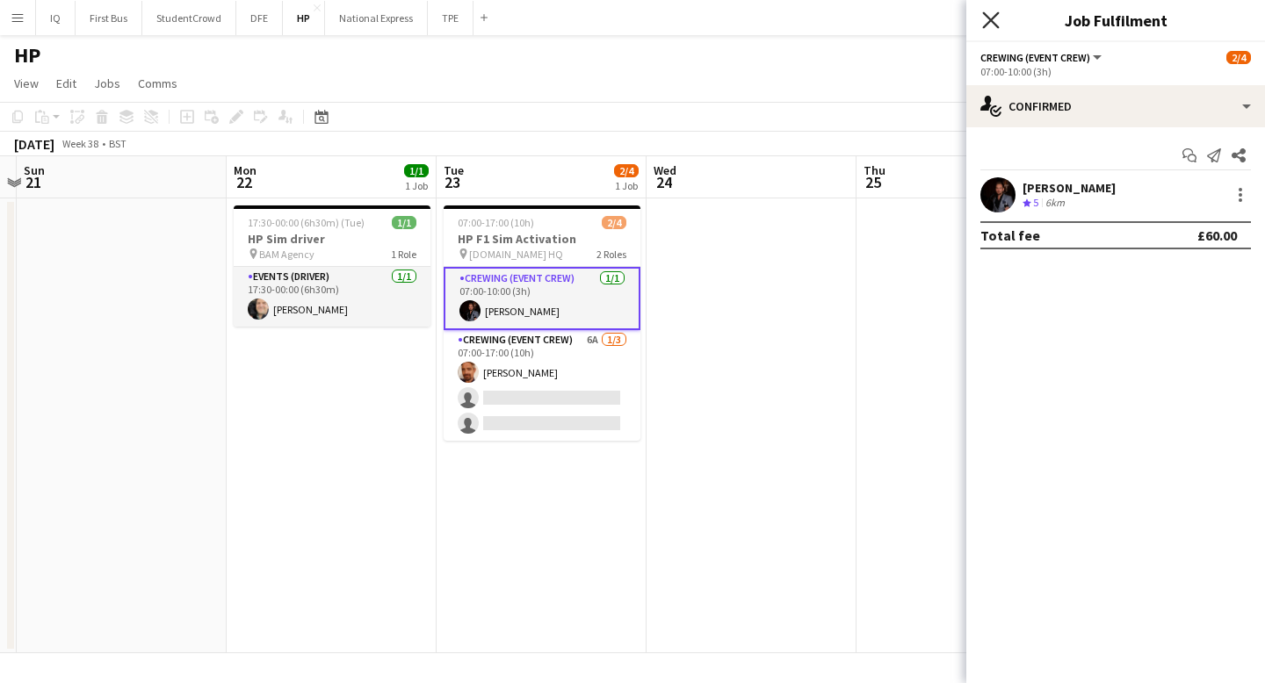
click at [991, 18] on icon at bounding box center [990, 19] width 17 height 17
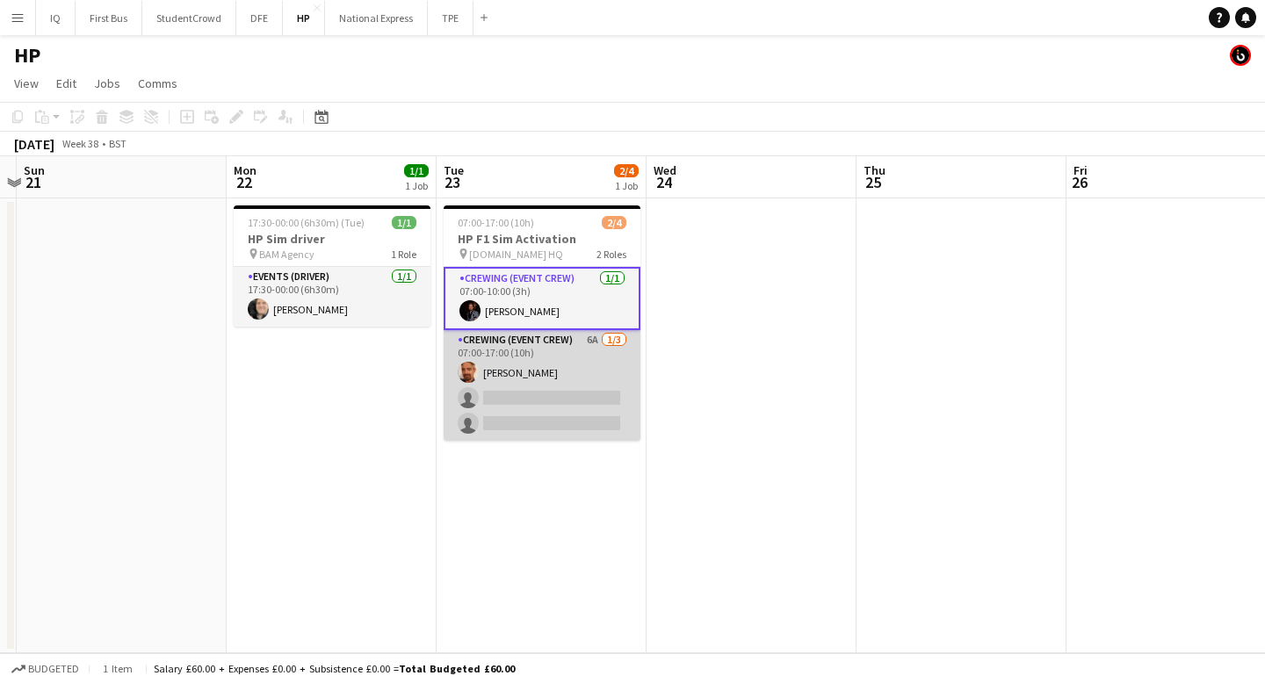
click at [572, 409] on app-card-role "Crewing (Event Crew) 6A 1/3 07:00-17:00 (10h) James Allen single-neutral-action…" at bounding box center [542, 385] width 197 height 111
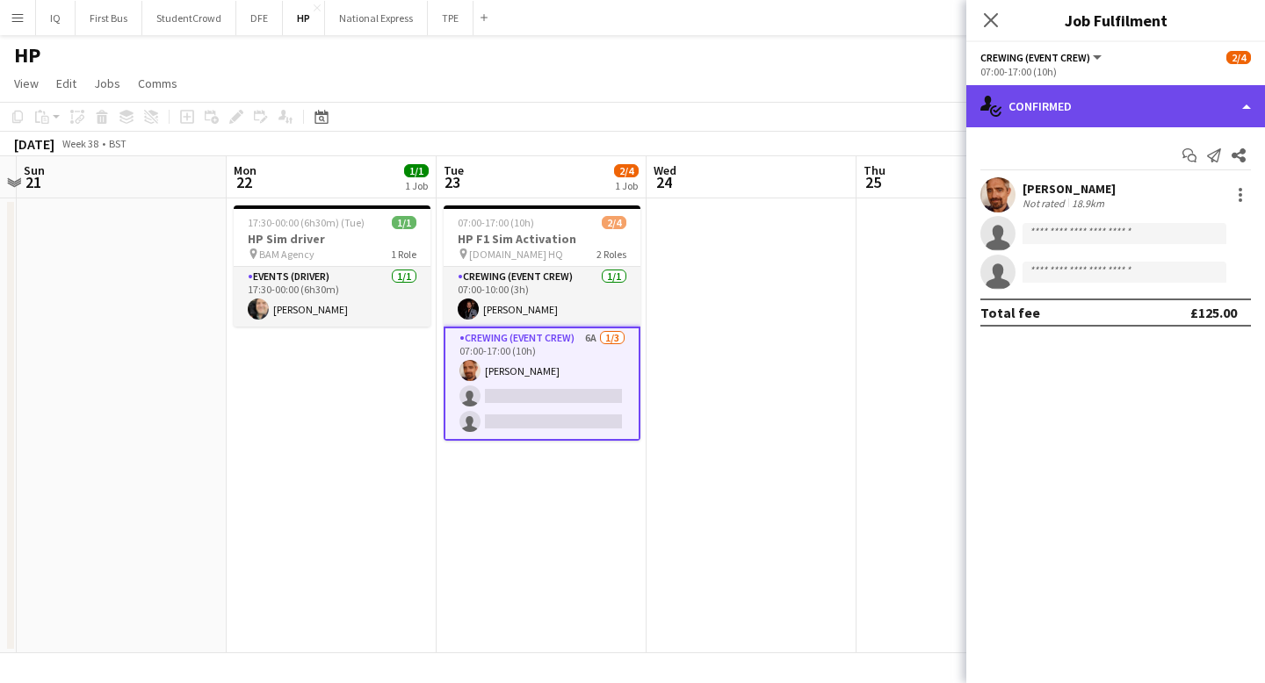
click at [1100, 115] on div "single-neutral-actions-check-2 Confirmed" at bounding box center [1115, 106] width 299 height 42
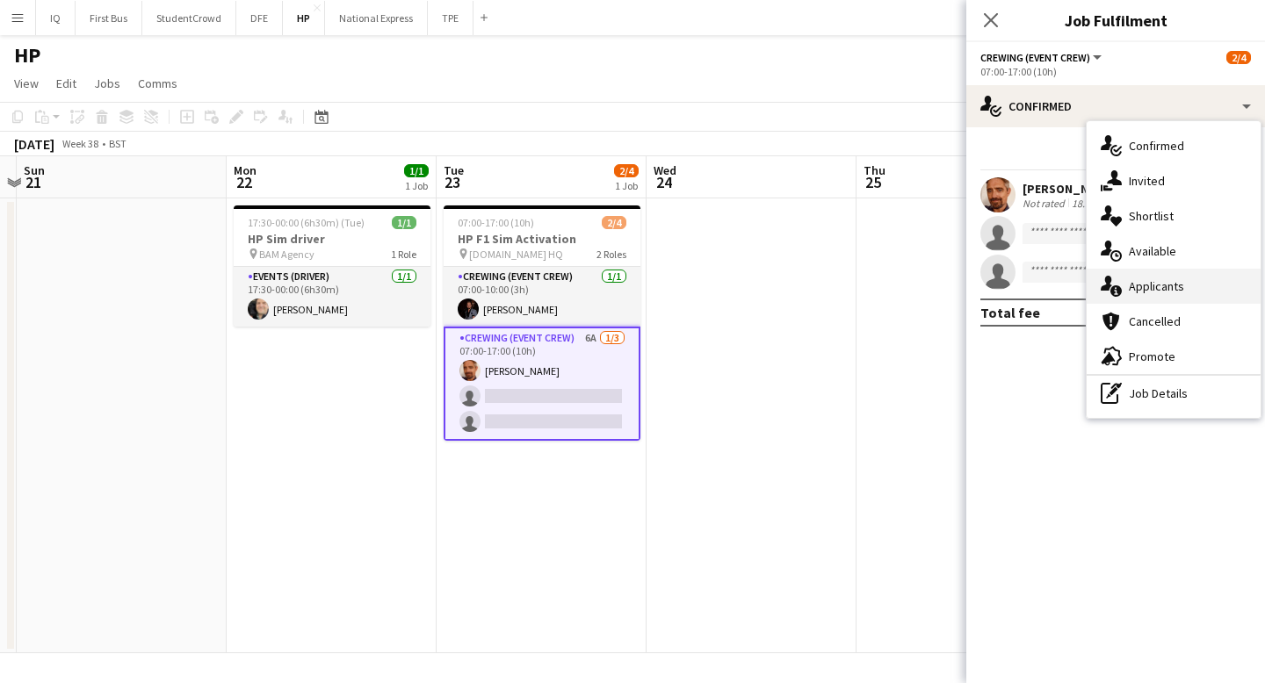
click at [1159, 293] on span "Applicants" at bounding box center [1156, 286] width 55 height 16
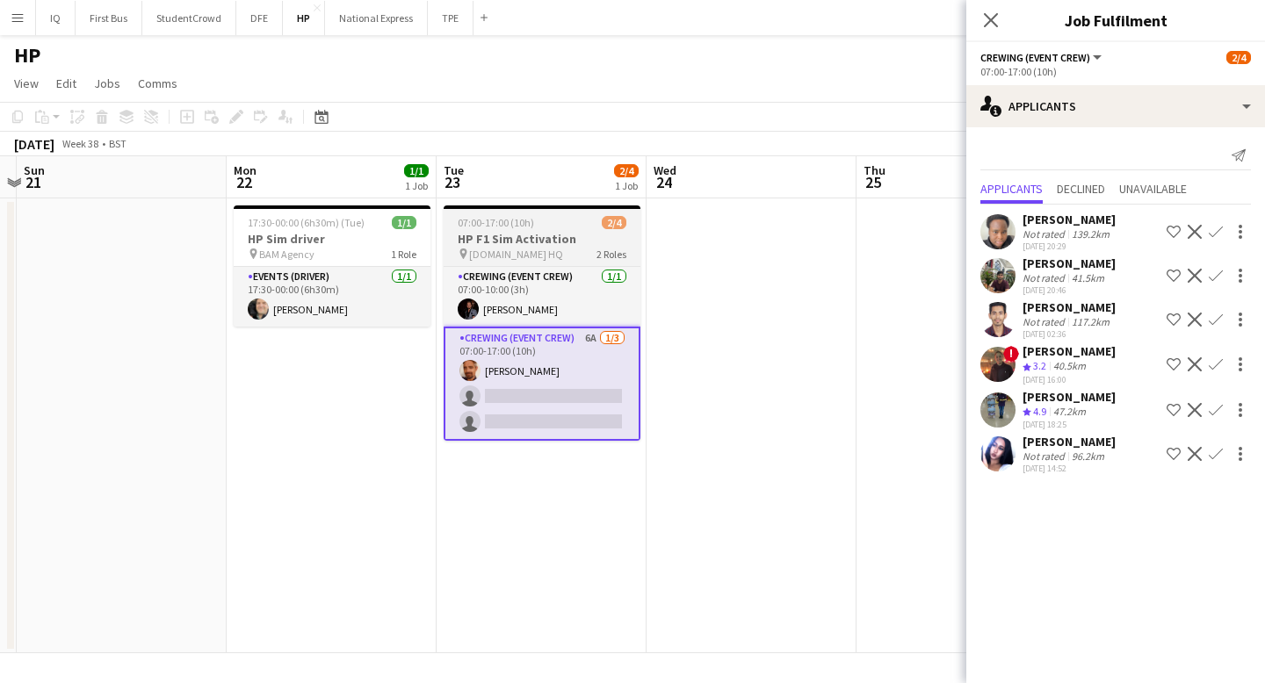
click at [625, 390] on app-card-role "Crewing (Event Crew) 6A 1/3 07:00-17:00 (10h) James Allen single-neutral-action…" at bounding box center [542, 384] width 197 height 114
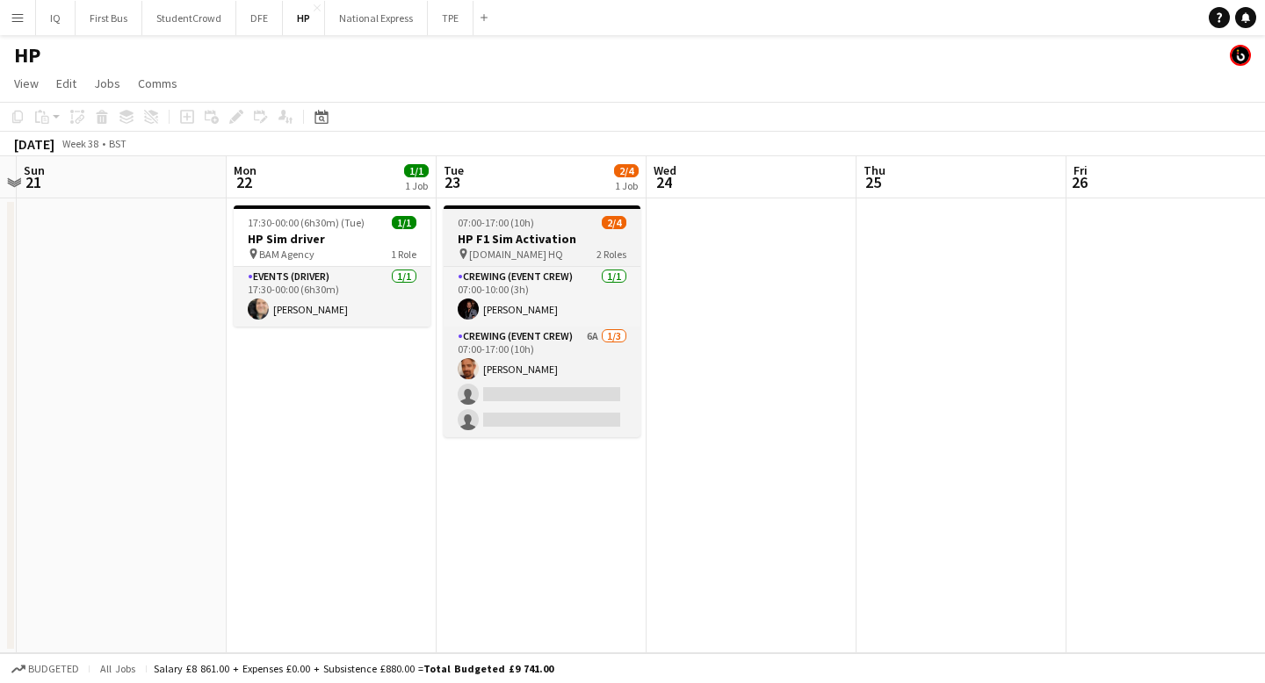
click at [562, 248] on div "pin Very.com HQ 2 Roles" at bounding box center [542, 254] width 197 height 14
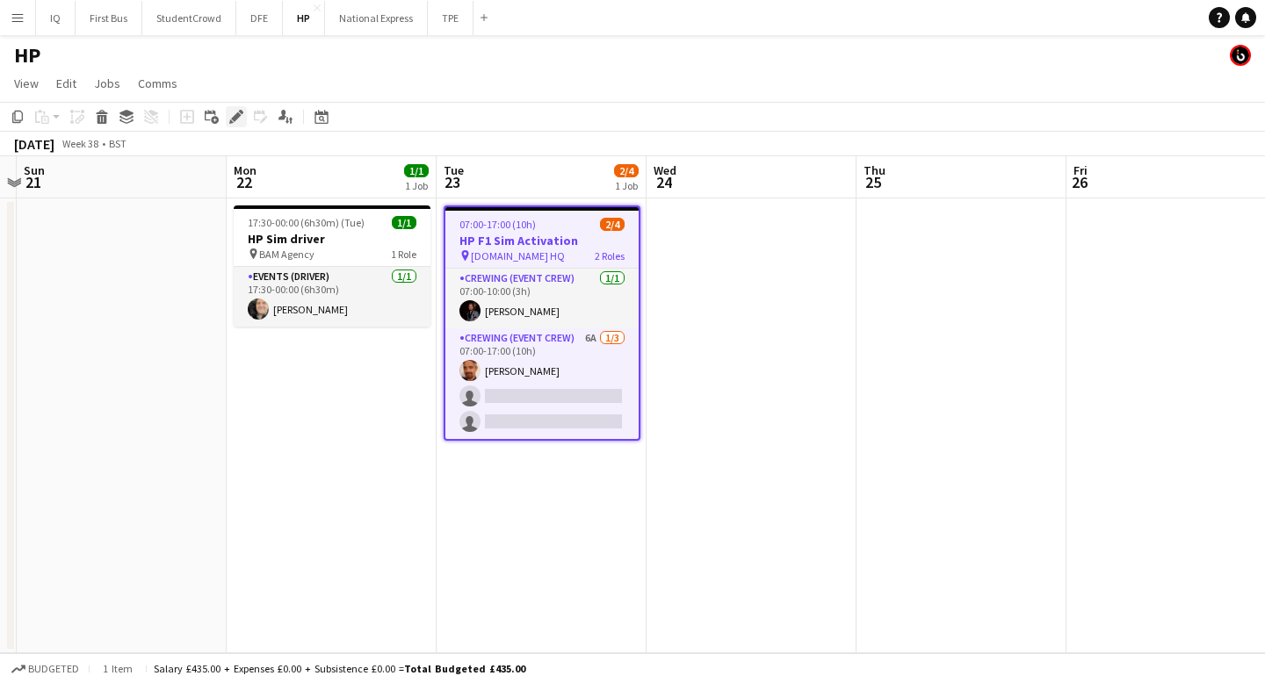
click at [234, 112] on icon "Edit" at bounding box center [236, 117] width 14 height 14
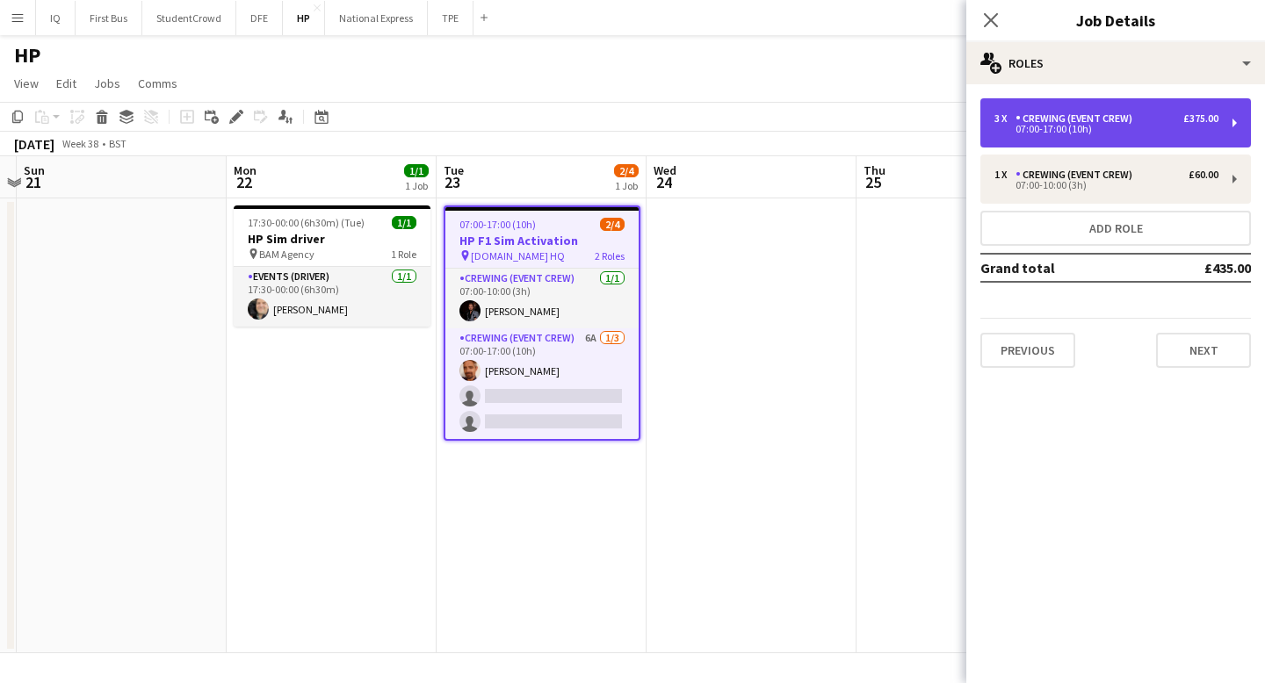
click at [1117, 136] on div "3 x Crewing (Event Crew) £375.00 07:00-17:00 (10h)" at bounding box center [1115, 122] width 271 height 49
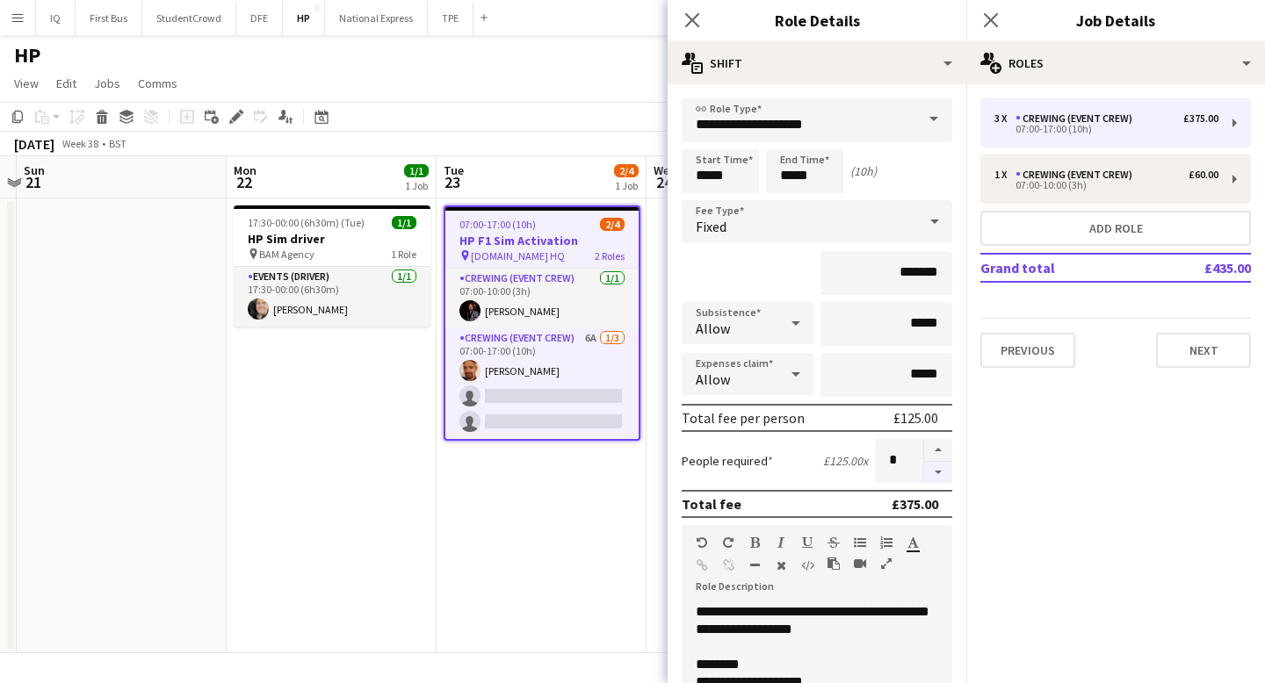
click at [941, 477] on button "button" at bounding box center [938, 473] width 28 height 22
type input "*"
click at [992, 17] on icon at bounding box center [990, 19] width 17 height 17
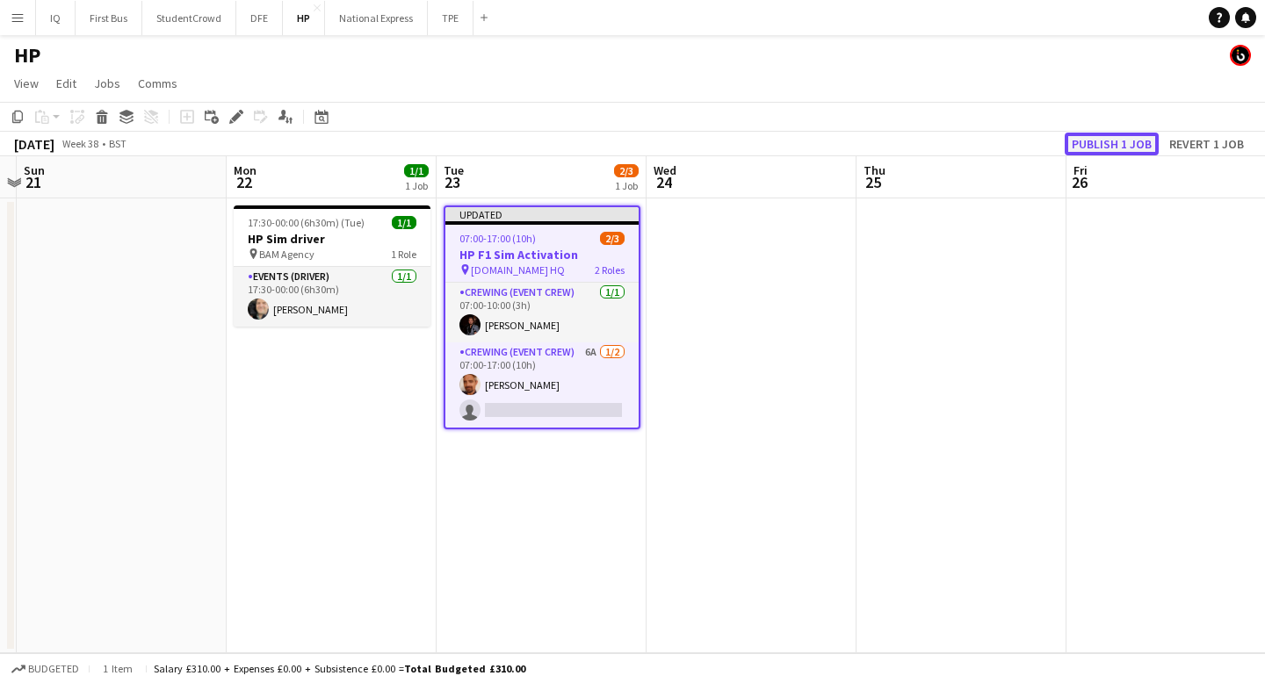
click at [1122, 136] on button "Publish 1 job" at bounding box center [1111, 144] width 94 height 23
